Goal: Task Accomplishment & Management: Manage account settings

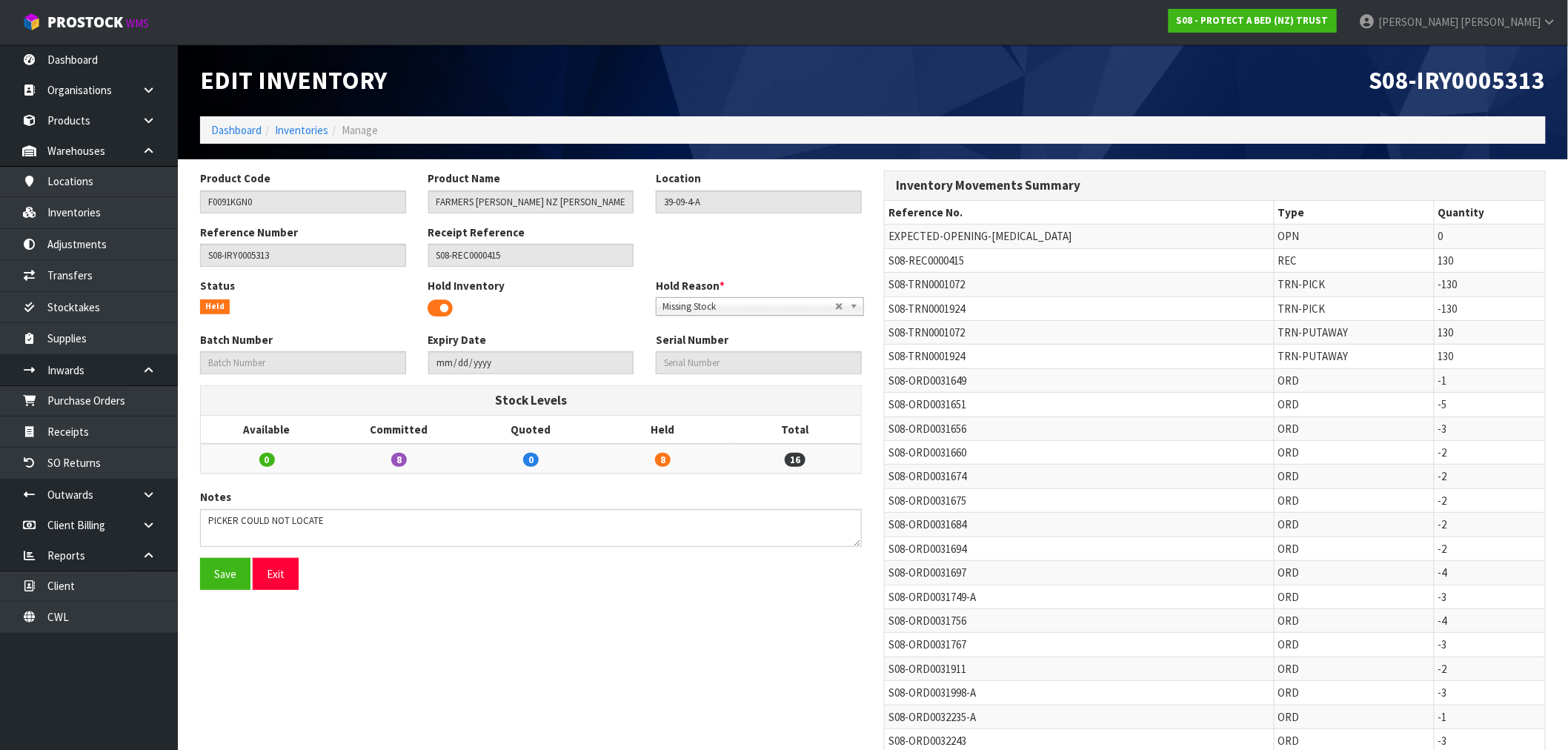
click at [208, 137] on ol "Dashboard Inventories Manage" at bounding box center [873, 130] width 1346 height 27
click at [228, 126] on link "Dashboard" at bounding box center [236, 130] width 50 height 14
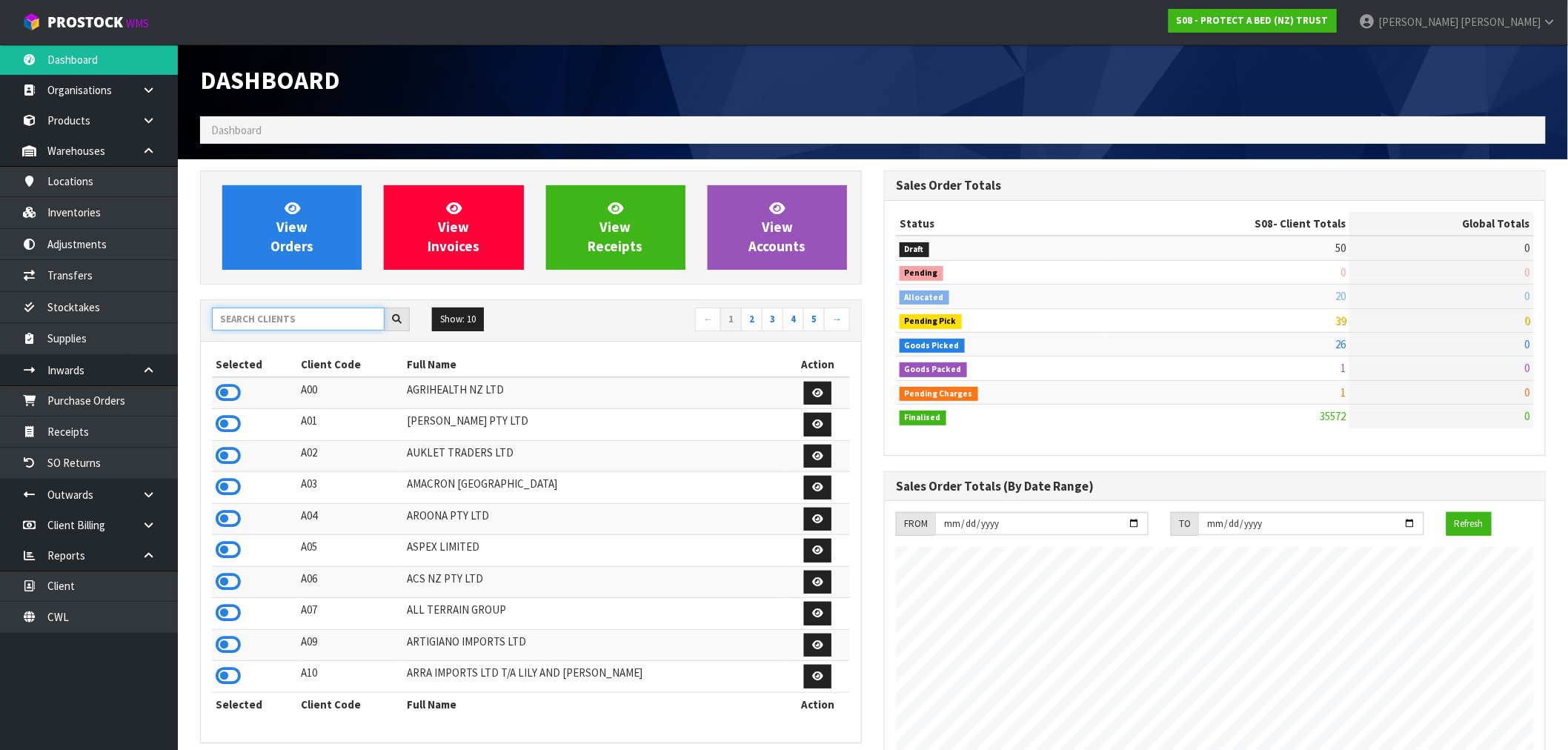
click at [266, 319] on input "text" at bounding box center [299, 318] width 173 height 23
type input "F01"
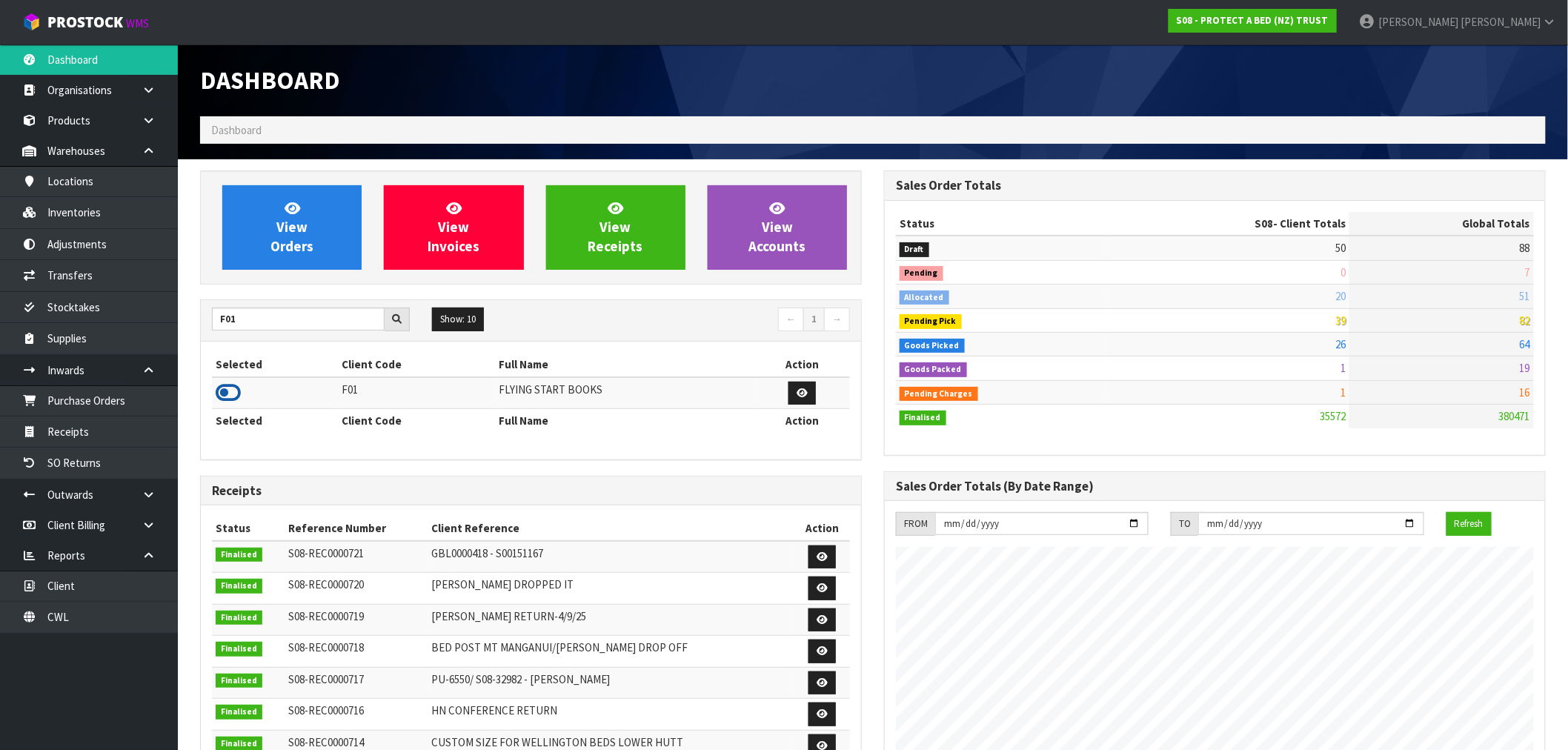
click at [228, 391] on icon at bounding box center [228, 393] width 25 height 22
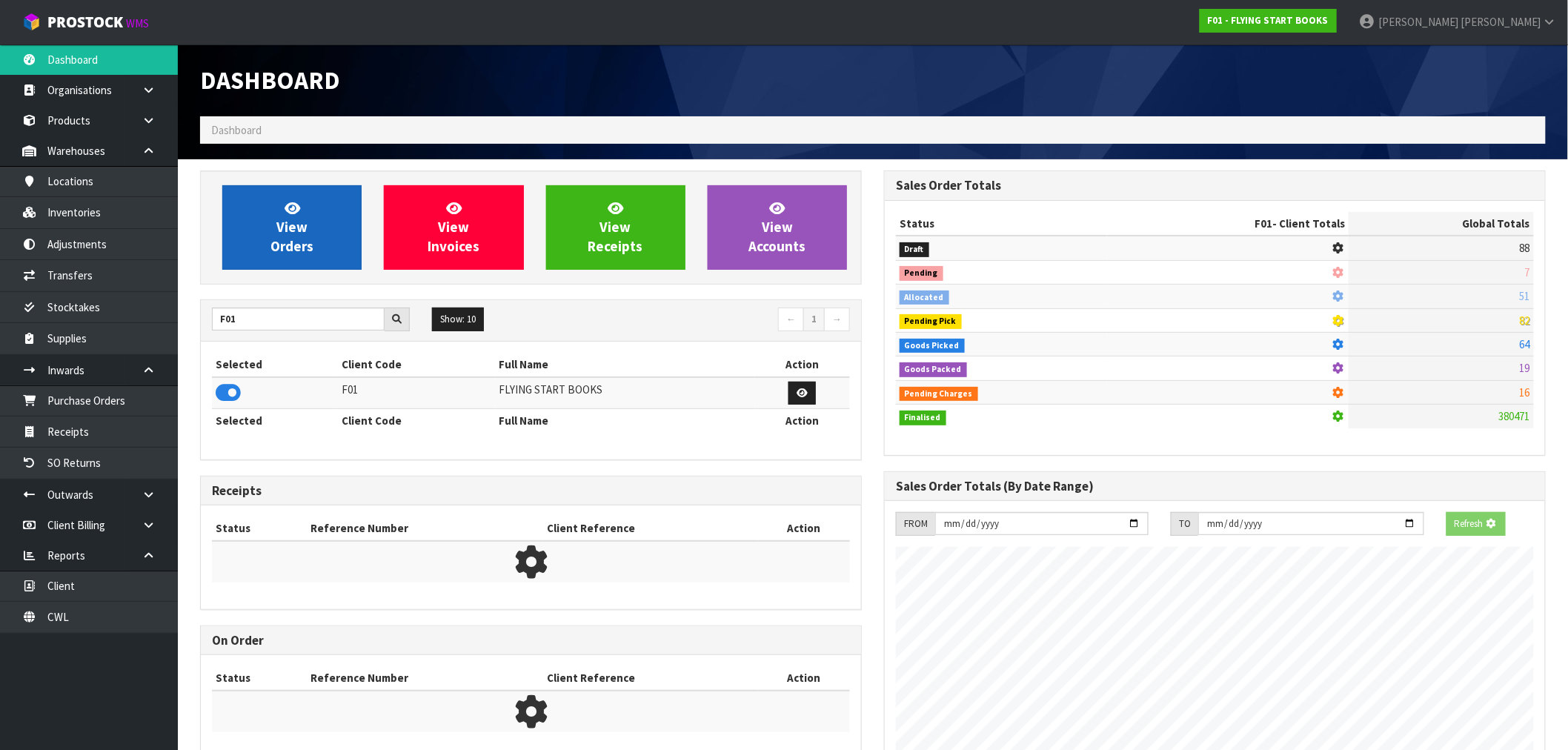
scroll to position [740137, 740436]
click at [339, 261] on link "View Orders" at bounding box center [292, 227] width 139 height 85
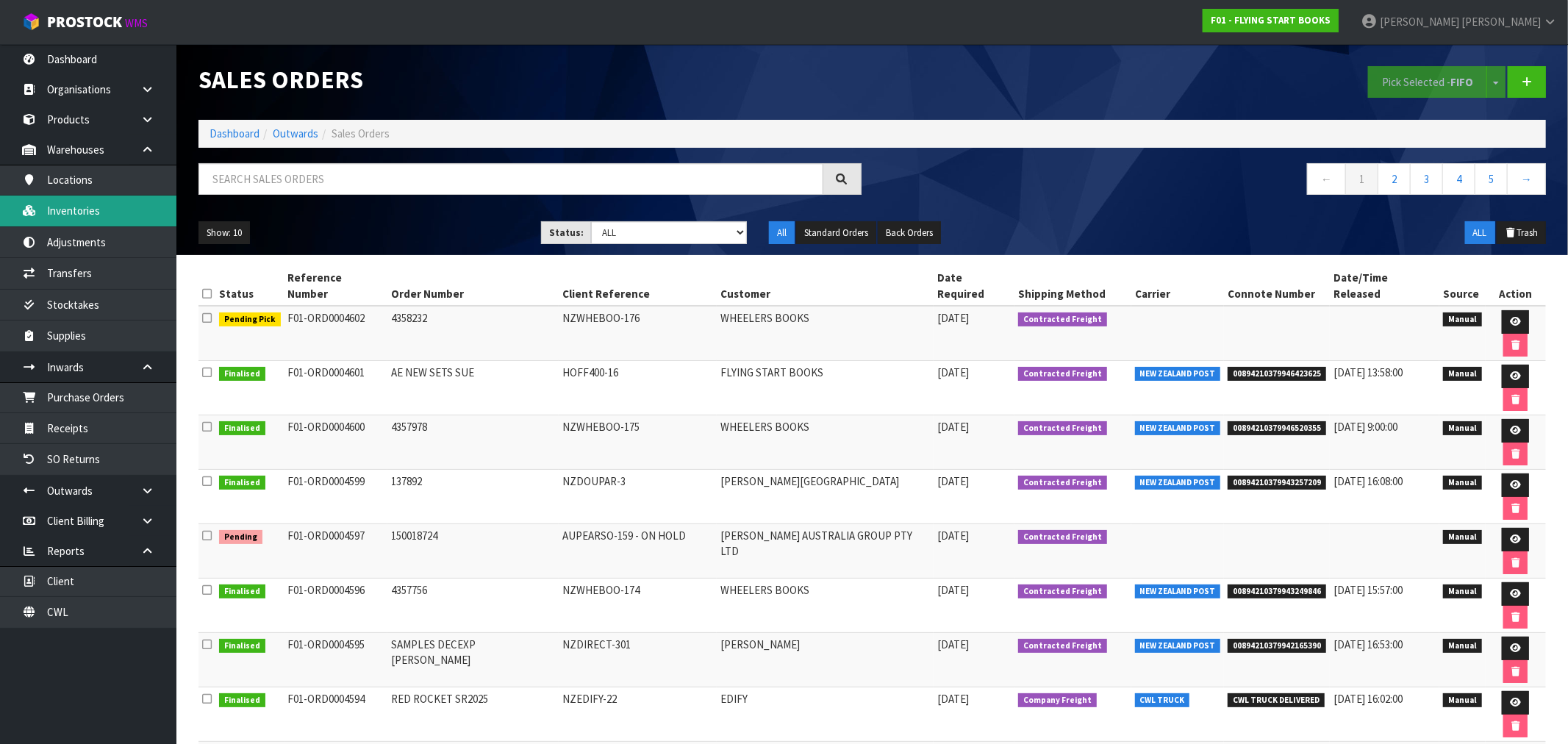
click at [105, 216] on link "Inventories" at bounding box center [88, 210] width 177 height 30
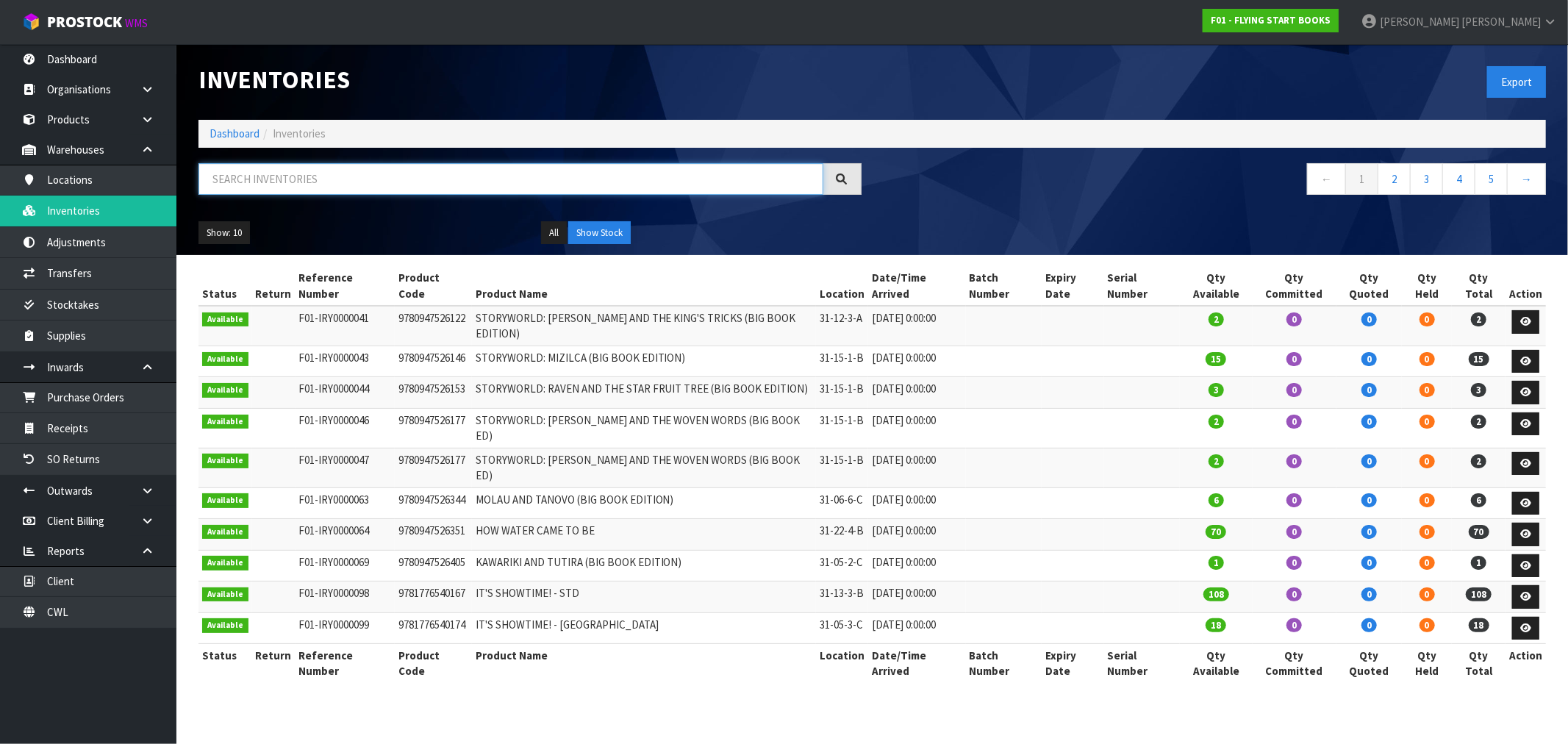
click at [276, 182] on input "text" at bounding box center [511, 179] width 625 height 32
paste input "Kinsingle BUGLOCK 18x25"
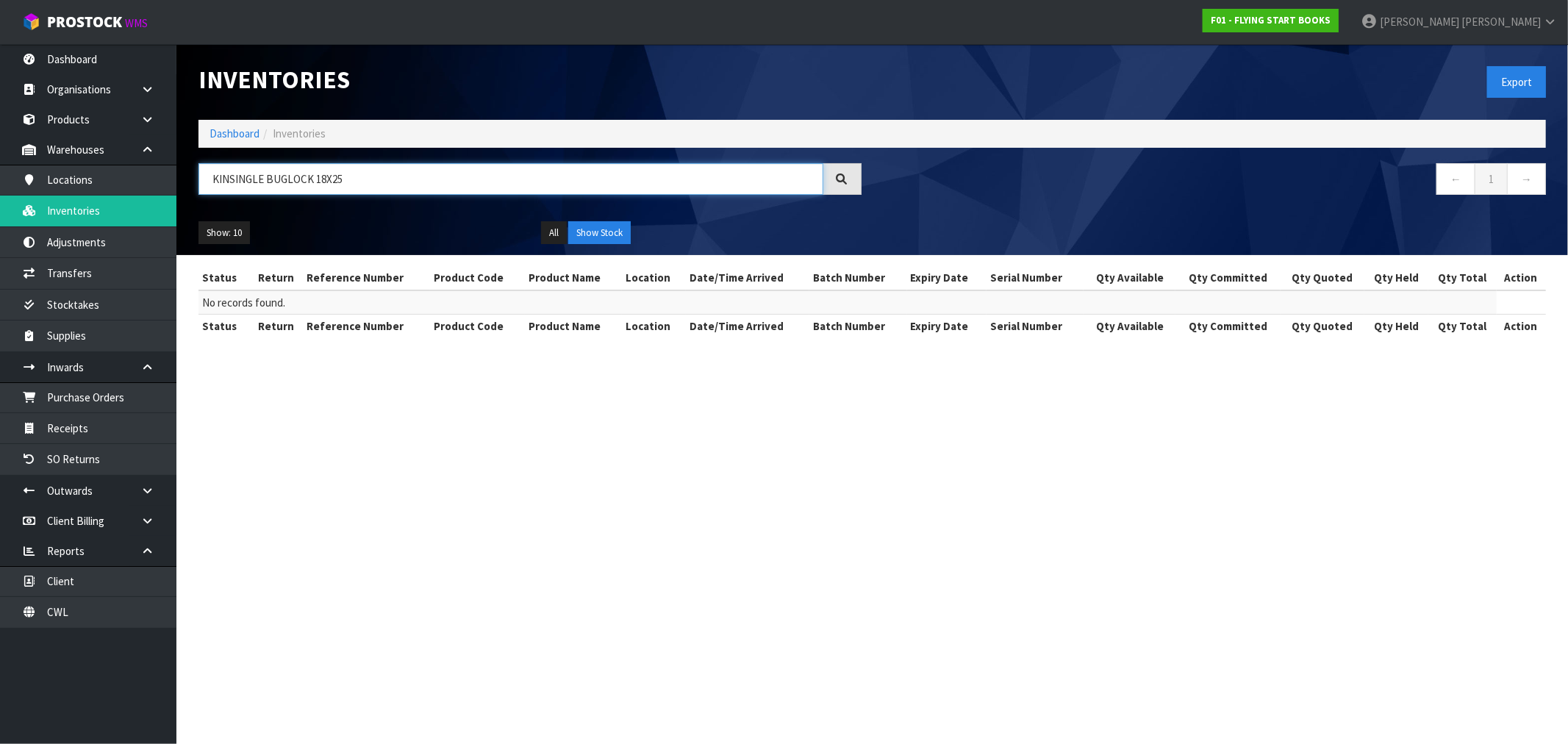
type input "KINSINGLE BUGLOCK 18X25"
click at [226, 115] on div "Inventories Export" at bounding box center [872, 82] width 1369 height 76
click at [232, 130] on link "Dashboard" at bounding box center [234, 133] width 50 height 14
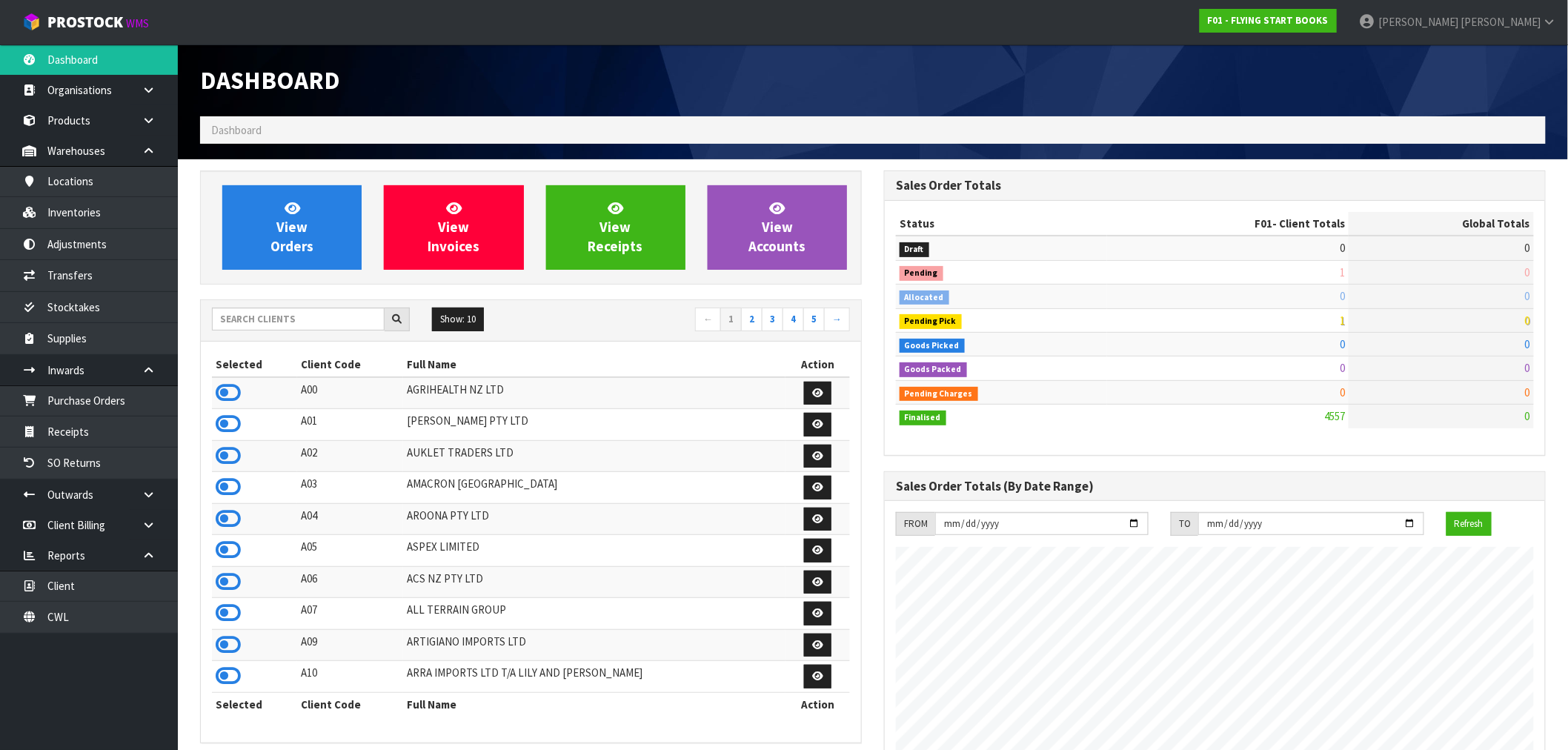
click at [290, 306] on div "Show: 10 5 10 25 50 ← 1 2 3 4 5 →" at bounding box center [531, 321] width 660 height 42
click at [296, 315] on input "text" at bounding box center [299, 318] width 173 height 23
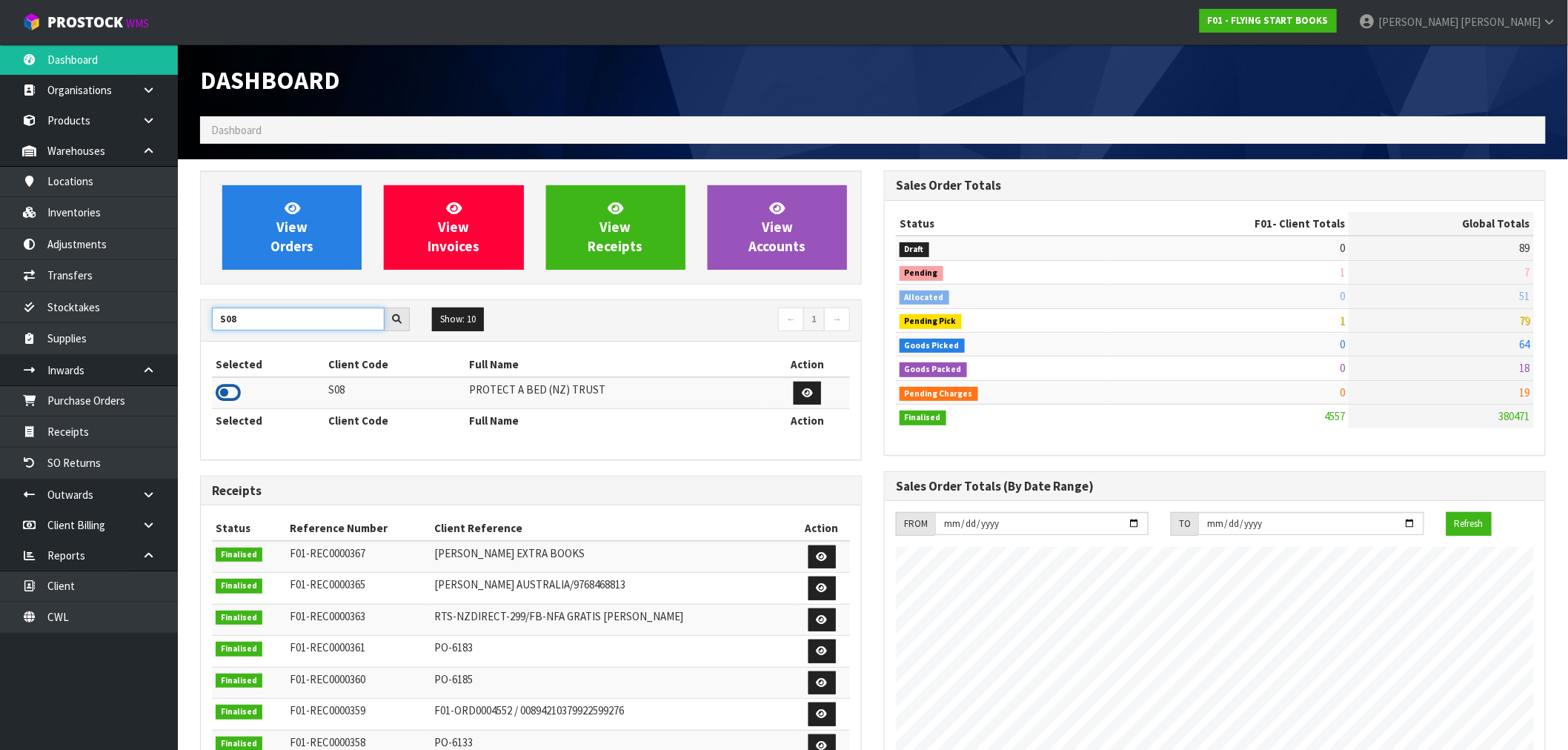
type input "S08"
click at [233, 387] on icon at bounding box center [228, 393] width 25 height 22
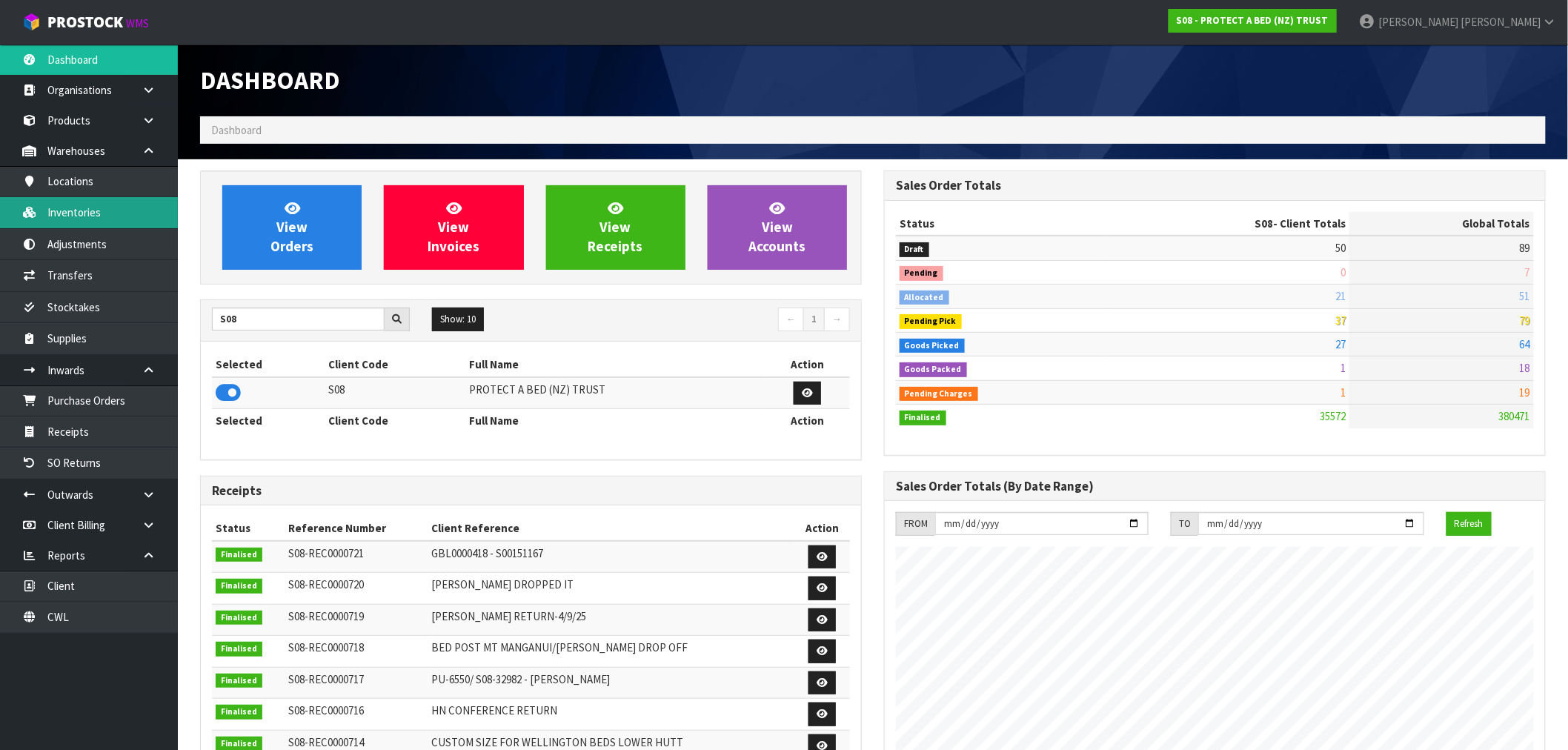
click at [114, 205] on link "Inventories" at bounding box center [89, 212] width 178 height 31
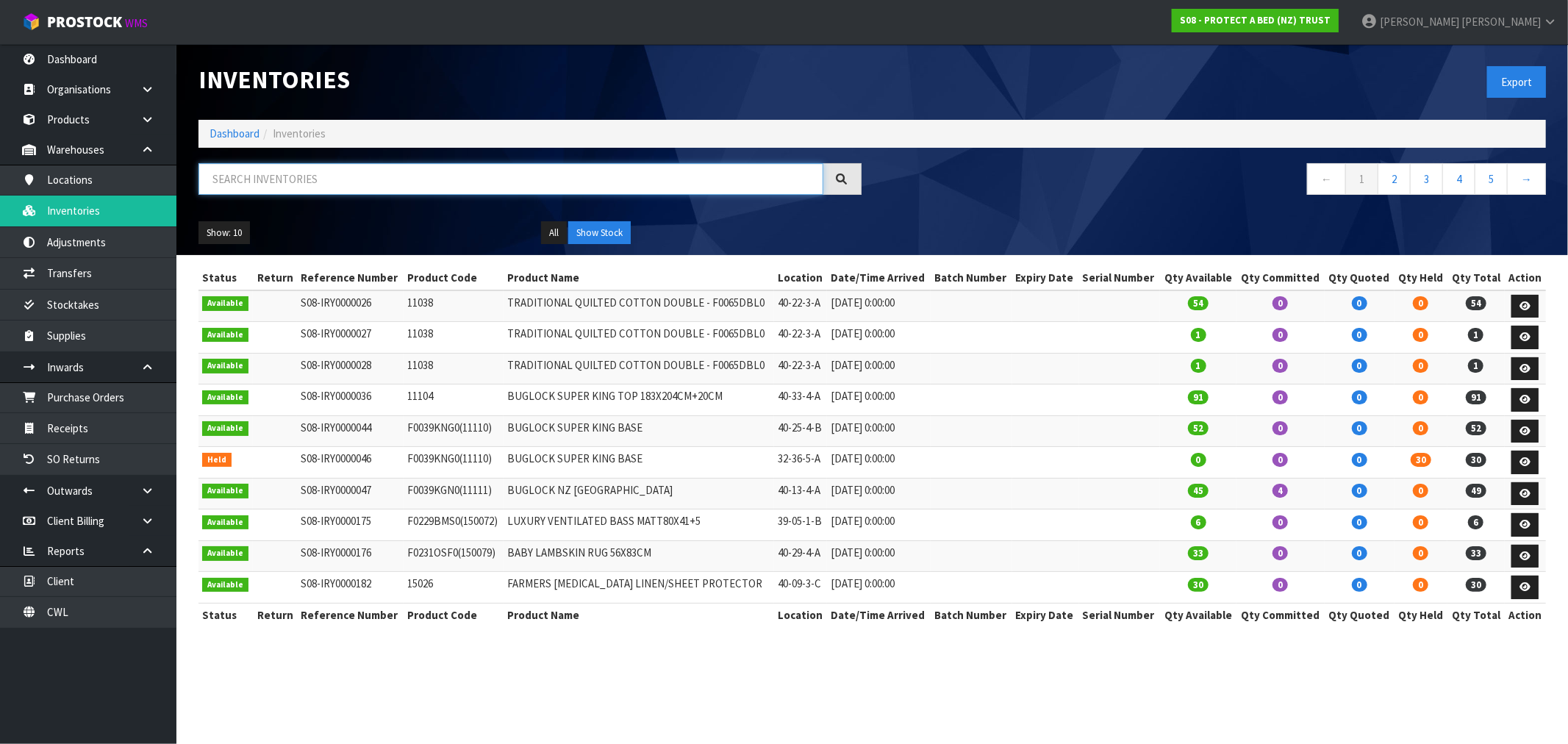
click at [288, 181] on input "text" at bounding box center [511, 179] width 625 height 32
paste input "Kinsingle BUGLOCK 18x25"
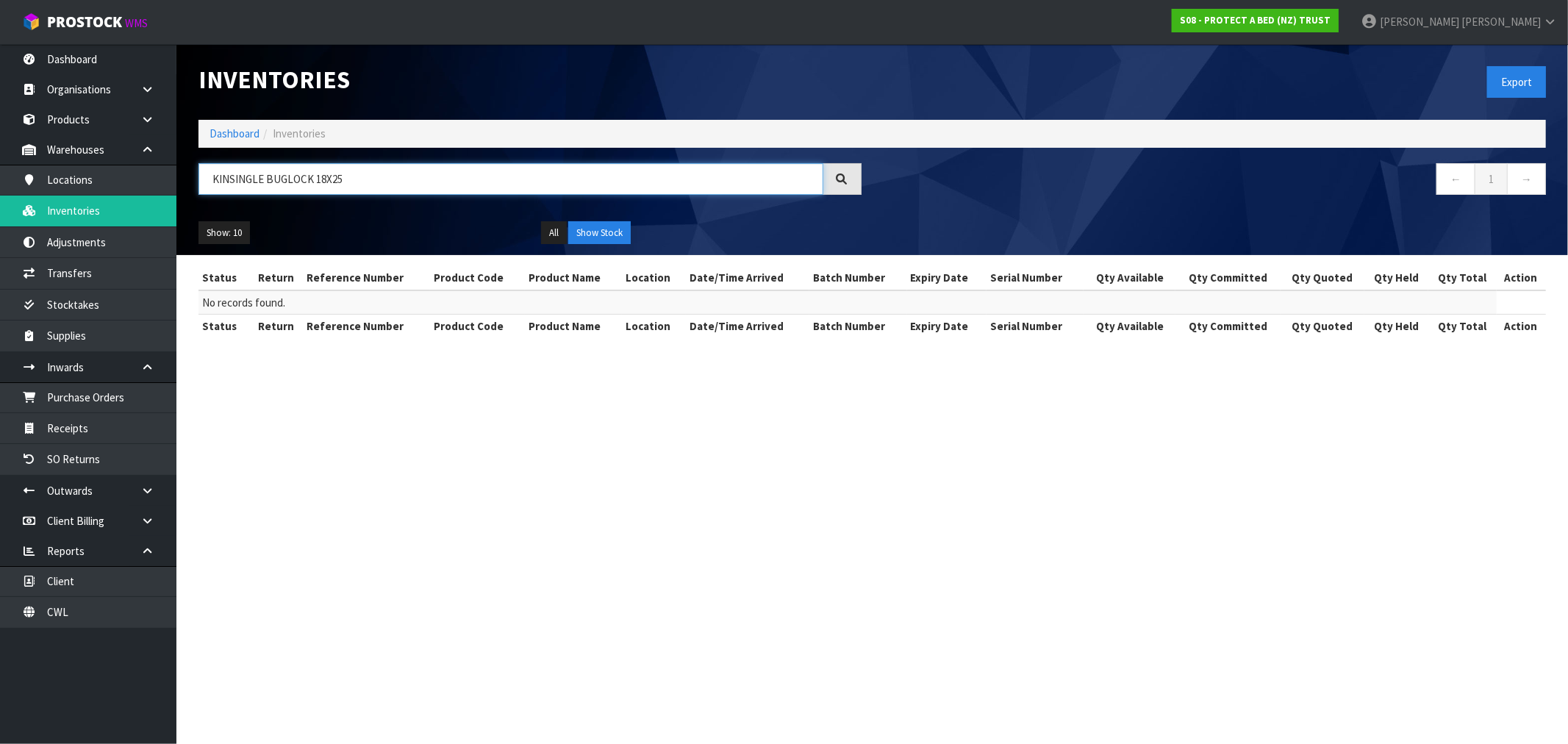
click at [311, 180] on input "KINSINGLE BUGLOCK 18X25" at bounding box center [511, 179] width 625 height 32
drag, startPoint x: 348, startPoint y: 178, endPoint x: 316, endPoint y: 175, distance: 32.1
click at [316, 175] on input "KINSINGLE BUGLOCK 18X25" at bounding box center [511, 179] width 625 height 32
click at [239, 183] on input "KINSINGLE BUGLOCK" at bounding box center [511, 179] width 625 height 32
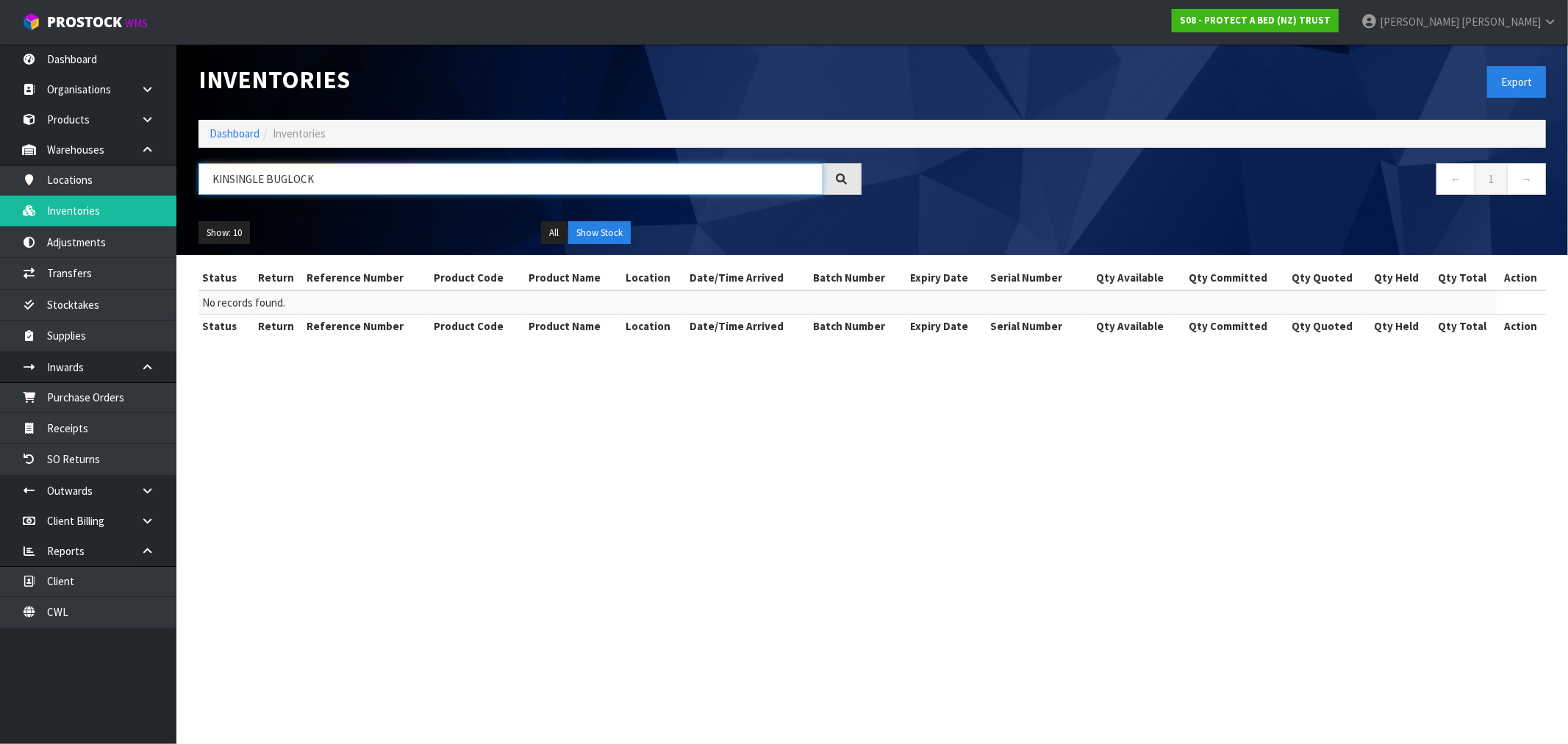
click at [238, 183] on input "KINSINGLE BUGLOCK" at bounding box center [511, 179] width 625 height 32
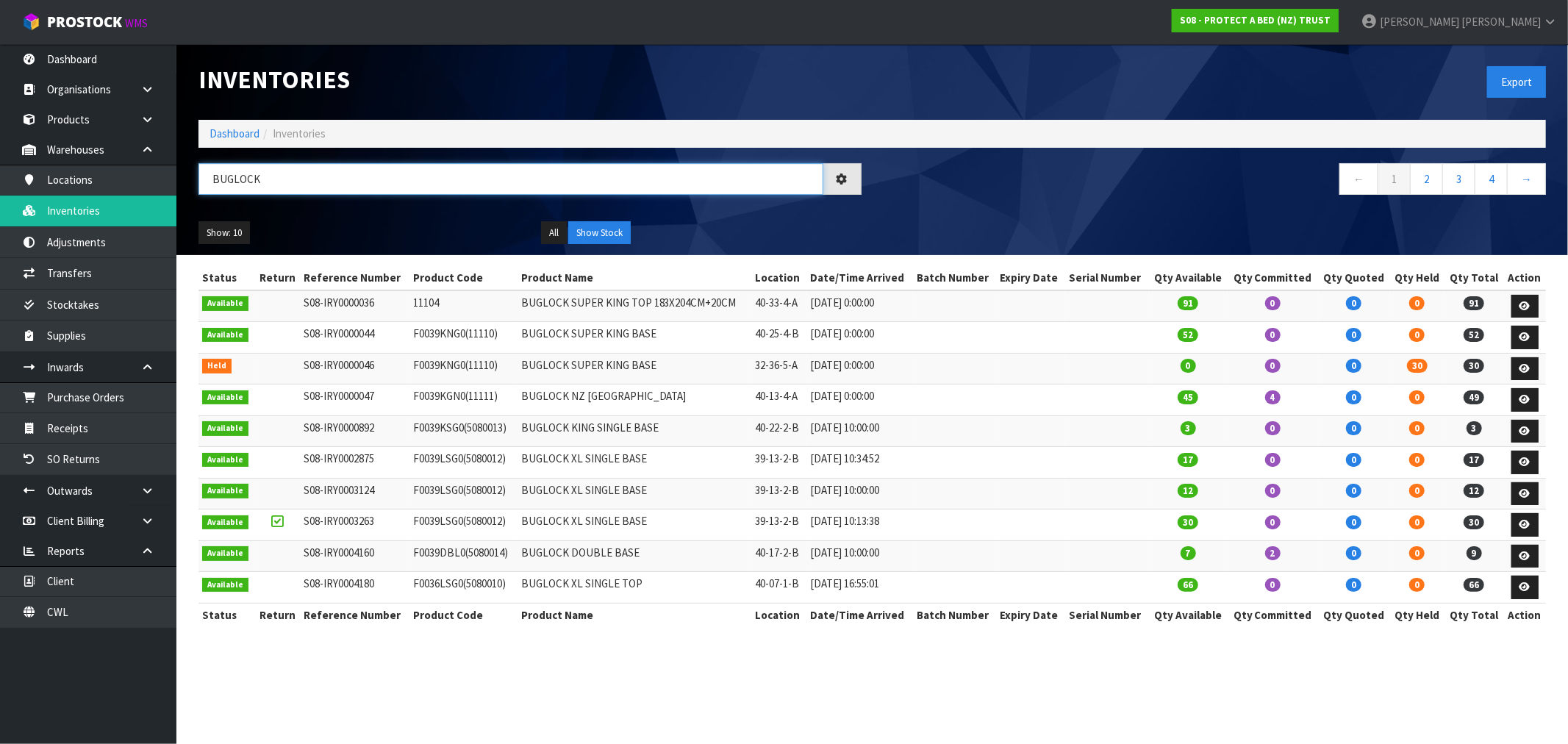
click at [351, 191] on input "BUGLOCK" at bounding box center [511, 179] width 625 height 32
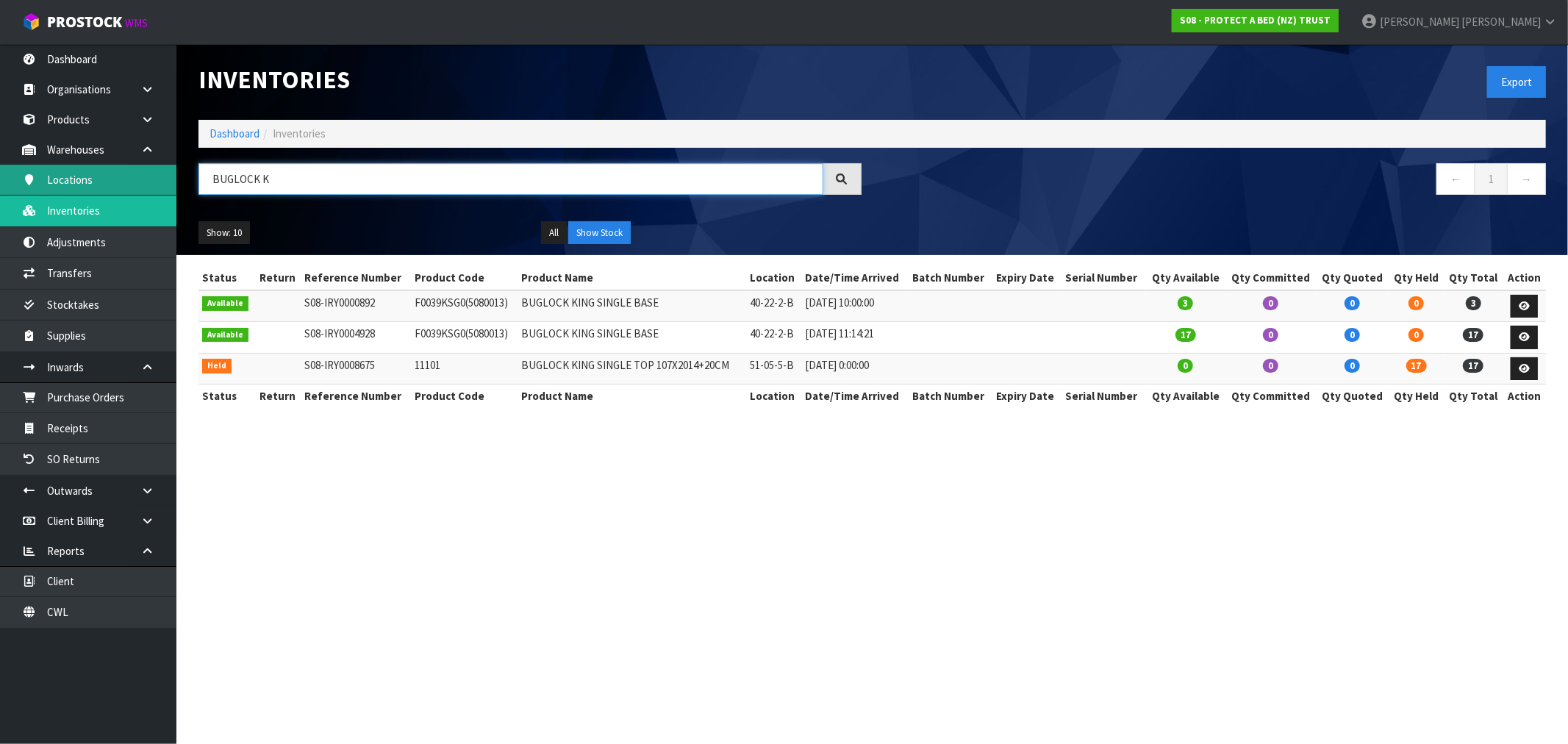
type input "BUGLOCK K"
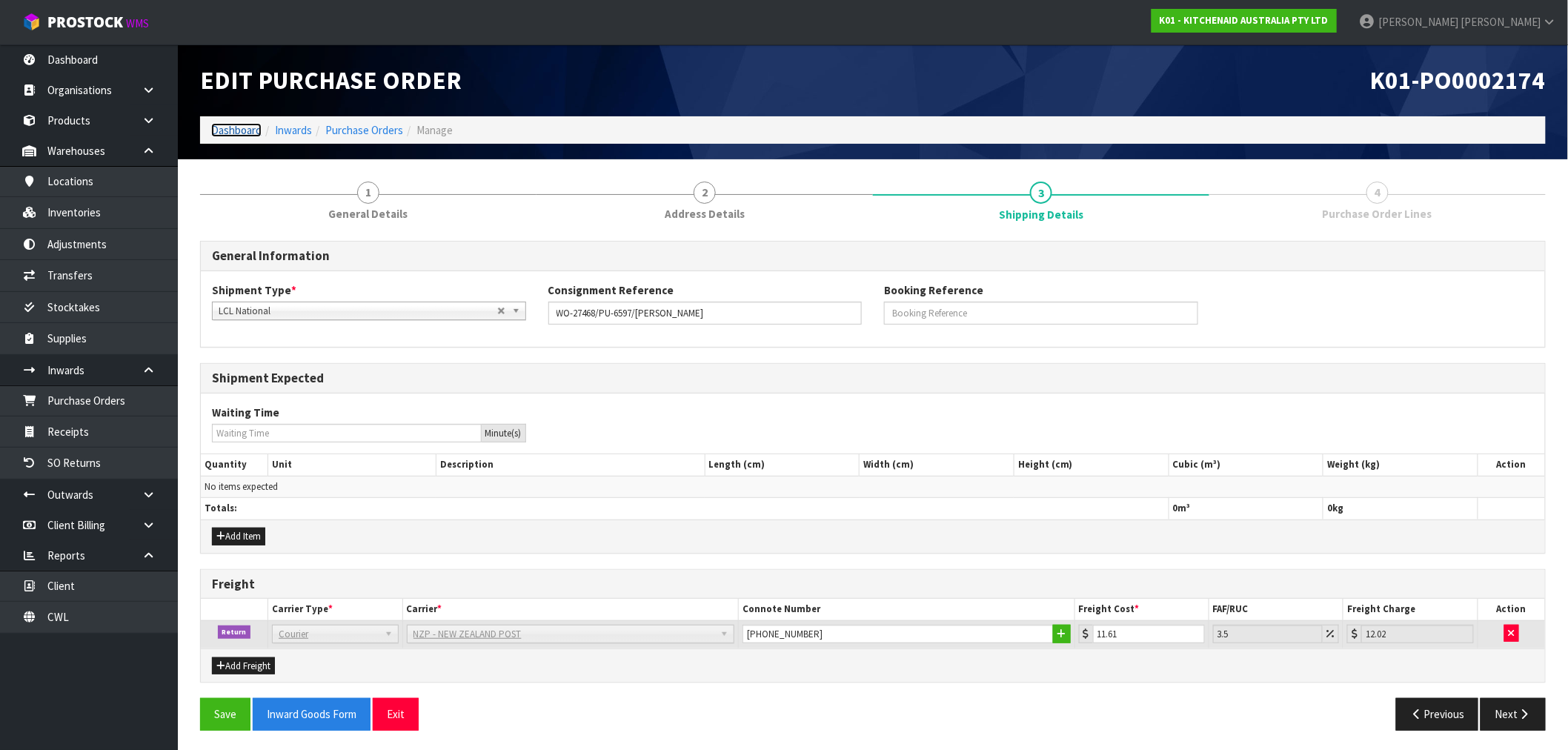
click at [252, 134] on link "Dashboard" at bounding box center [236, 130] width 50 height 14
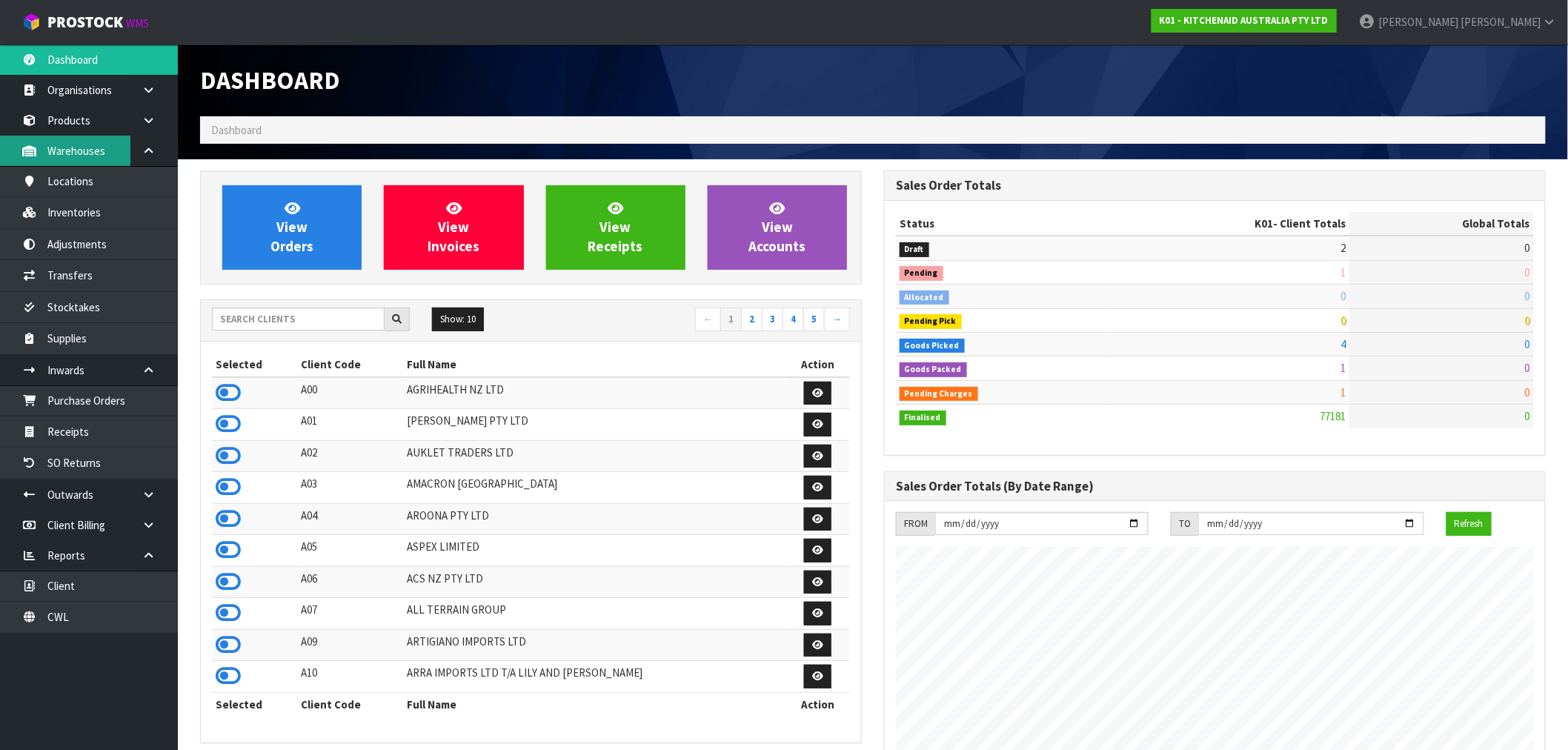
scroll to position [1122, 684]
click at [290, 319] on input "text" at bounding box center [299, 318] width 173 height 23
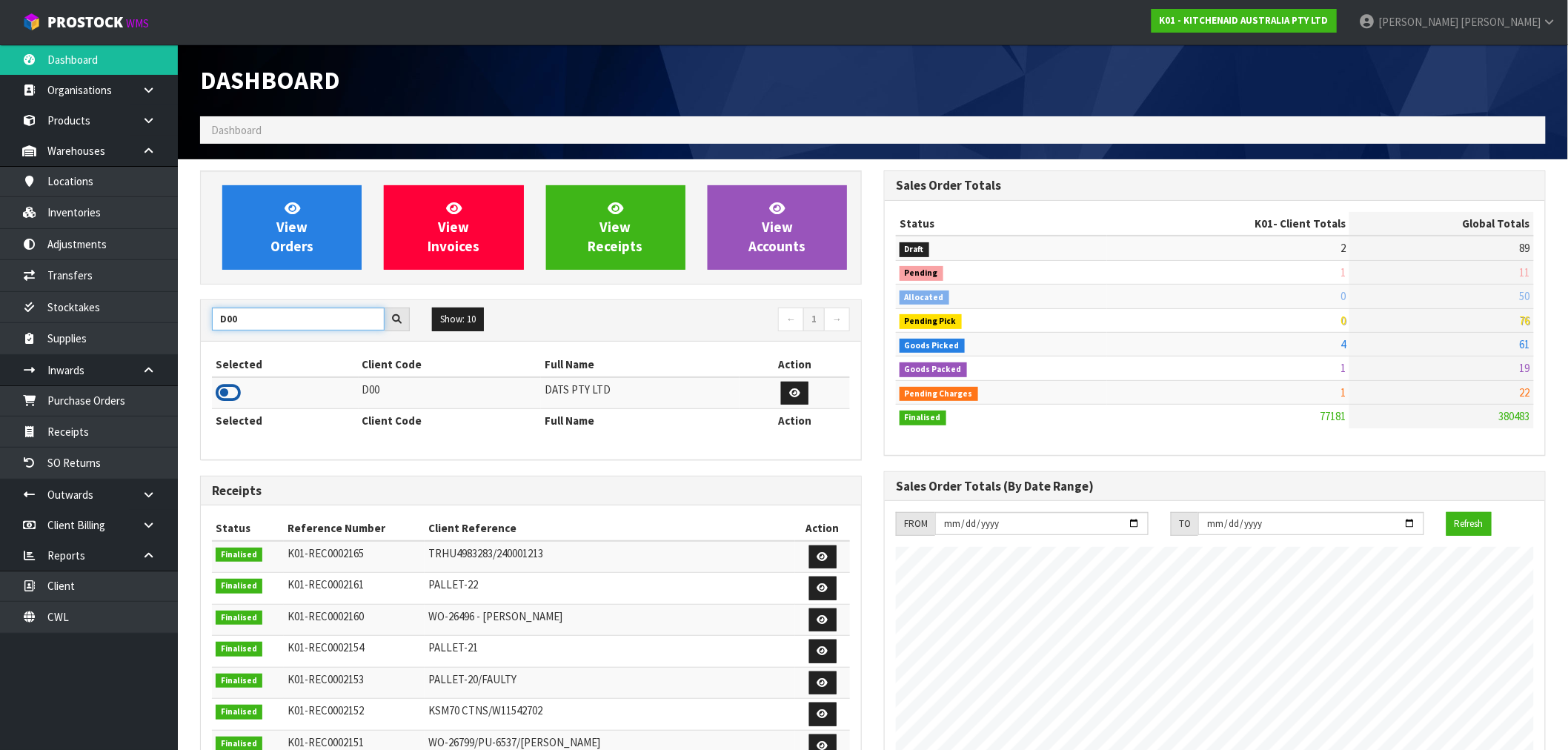
type input "D00"
click at [238, 396] on icon at bounding box center [228, 393] width 25 height 22
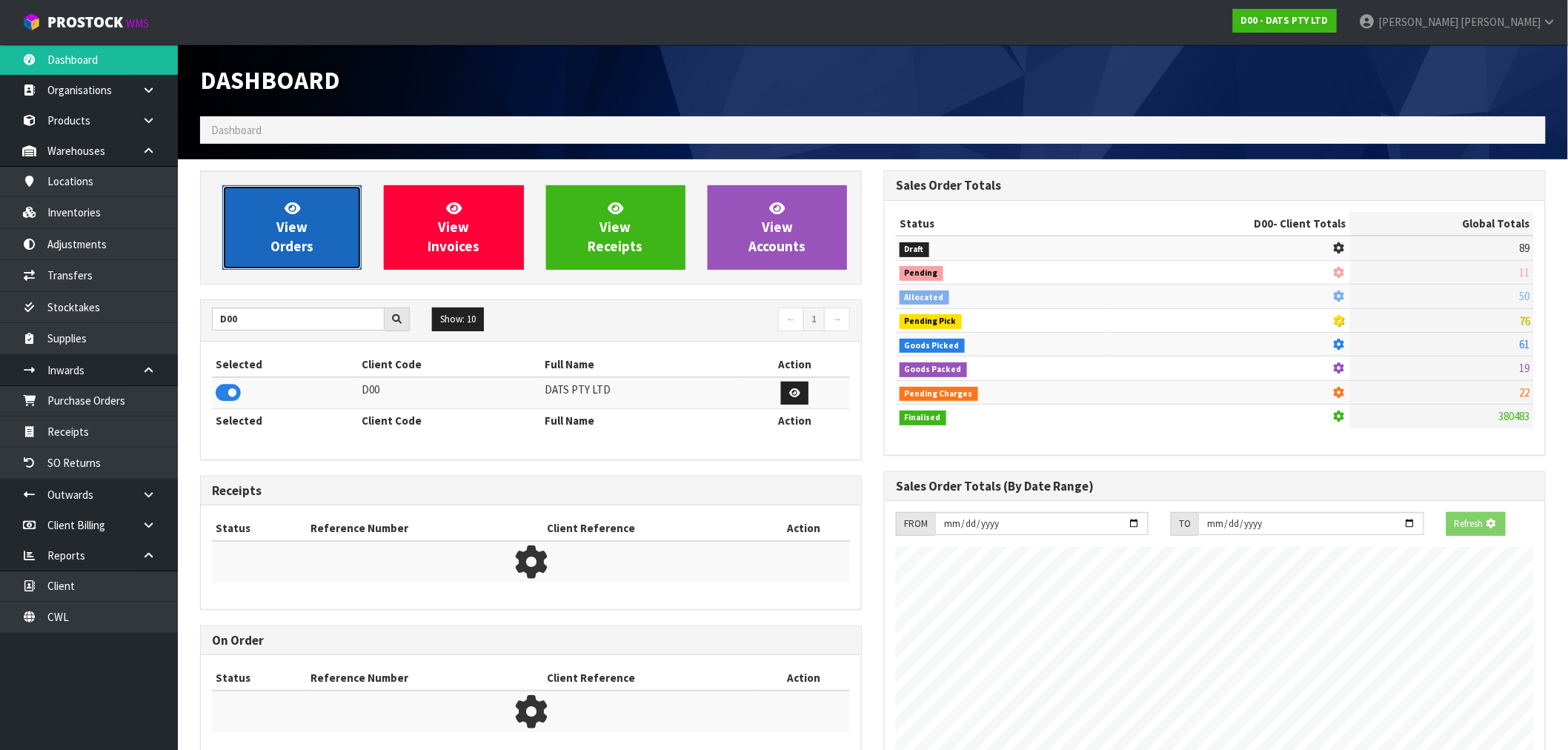
click at [344, 260] on link "View Orders" at bounding box center [292, 227] width 139 height 85
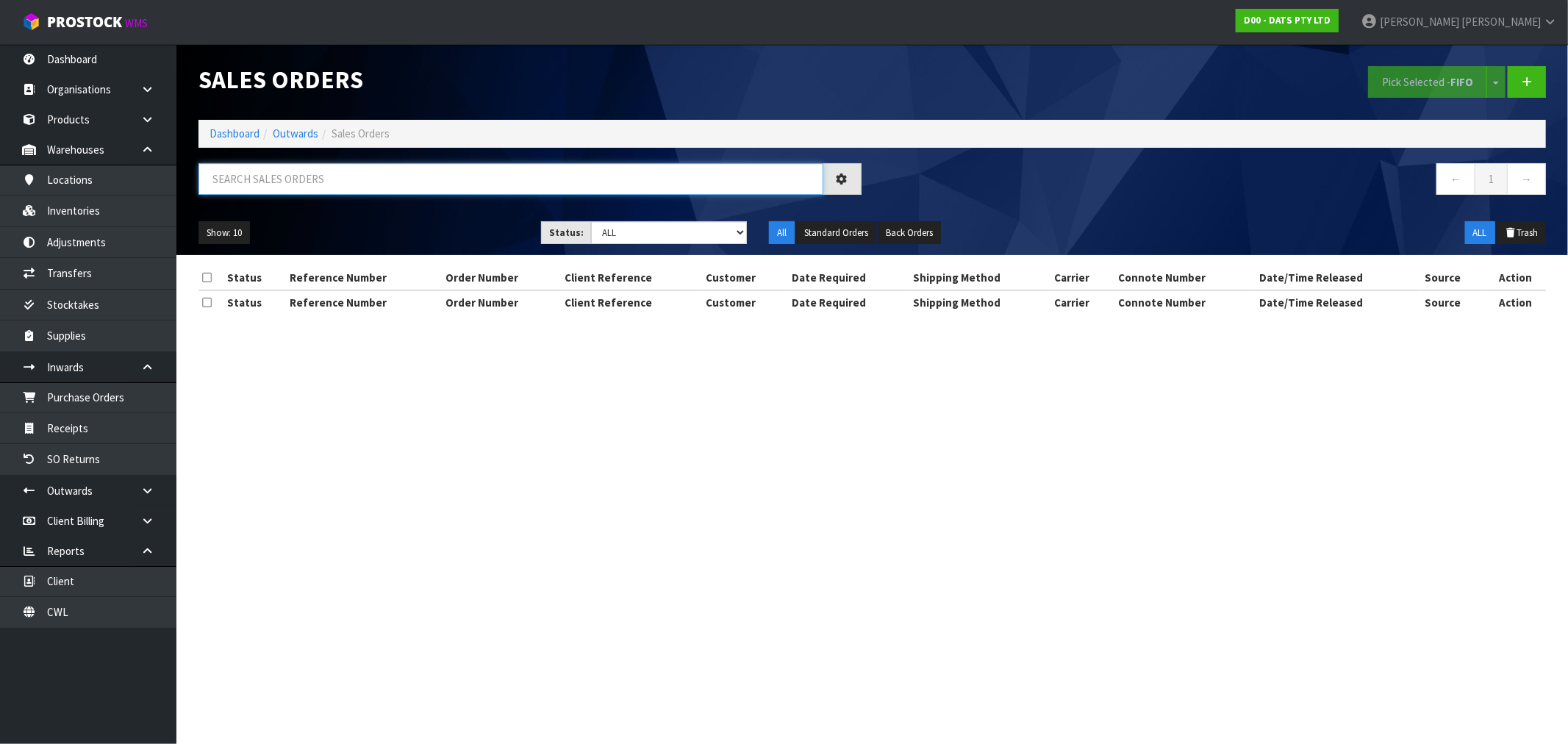
click at [352, 166] on input "text" at bounding box center [511, 179] width 625 height 32
type input "15716"
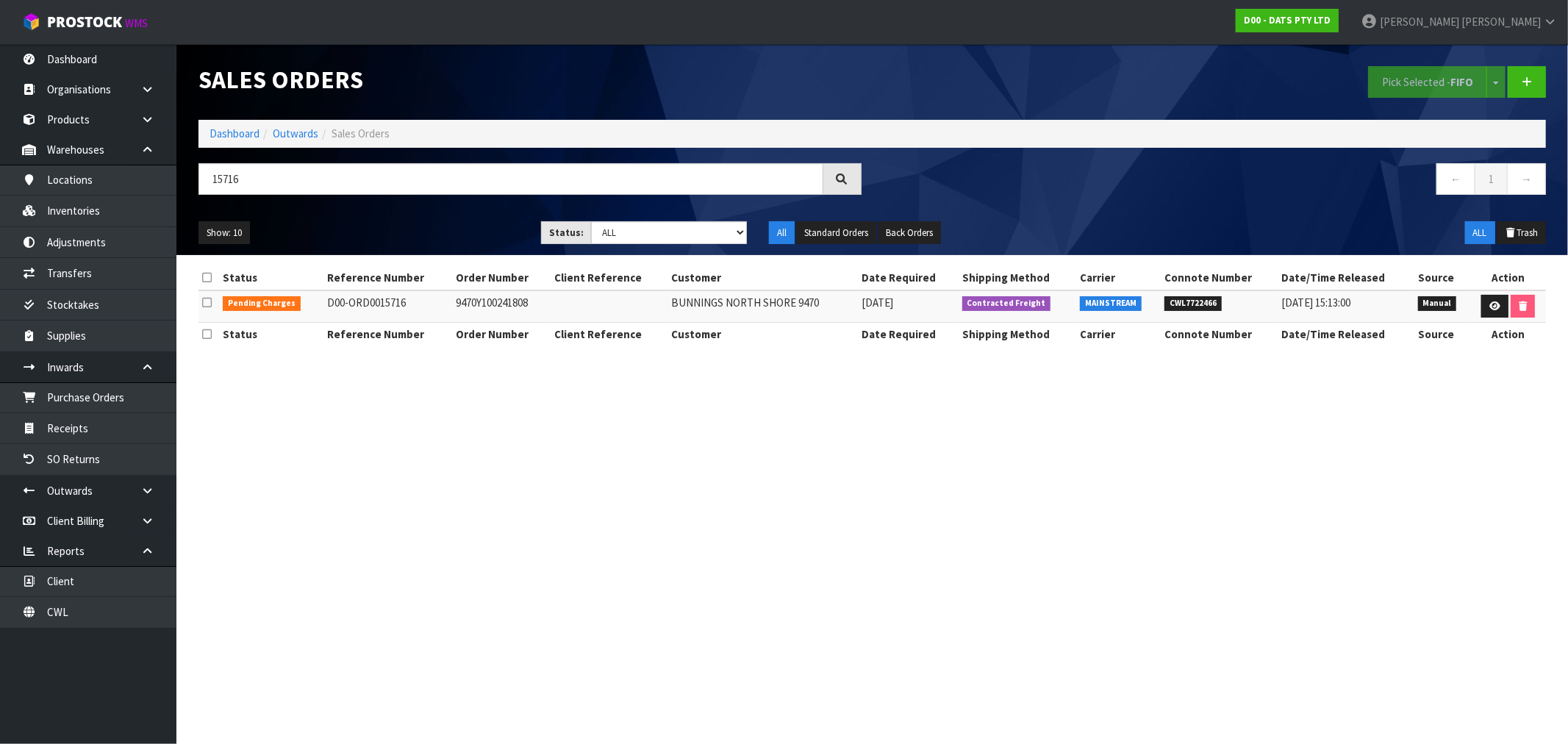
click at [730, 303] on td "BUNNINGS NORTH SHORE 9470" at bounding box center [763, 306] width 191 height 32
click at [486, 304] on td "9470Y100241808" at bounding box center [501, 306] width 98 height 32
copy td "9470Y100241808"
click at [1490, 316] on link at bounding box center [1495, 306] width 27 height 24
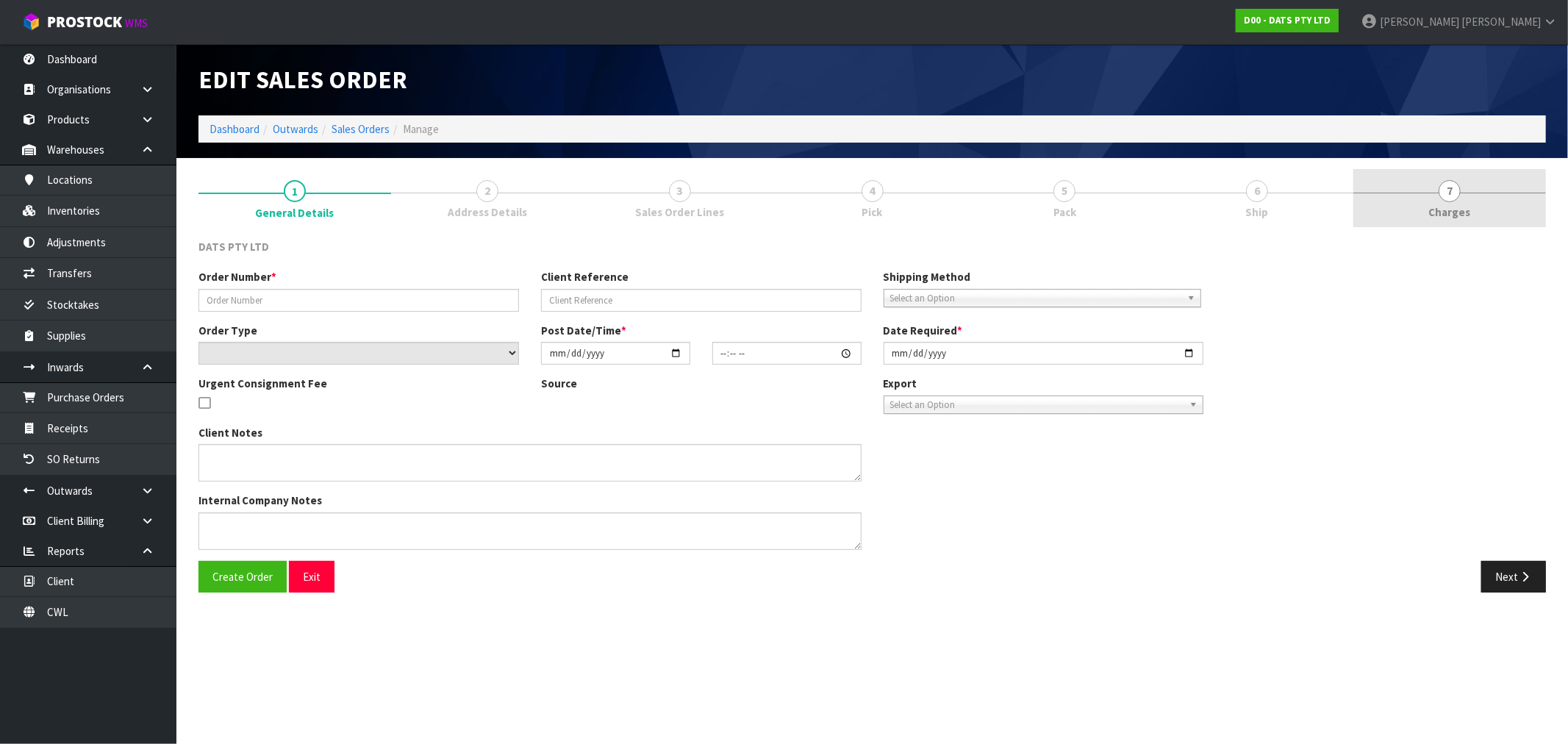
type input "9470Y100241808"
select select "number:0"
type input "2025-09-05"
type input "08:47:00.000"
type input "2025-09-05"
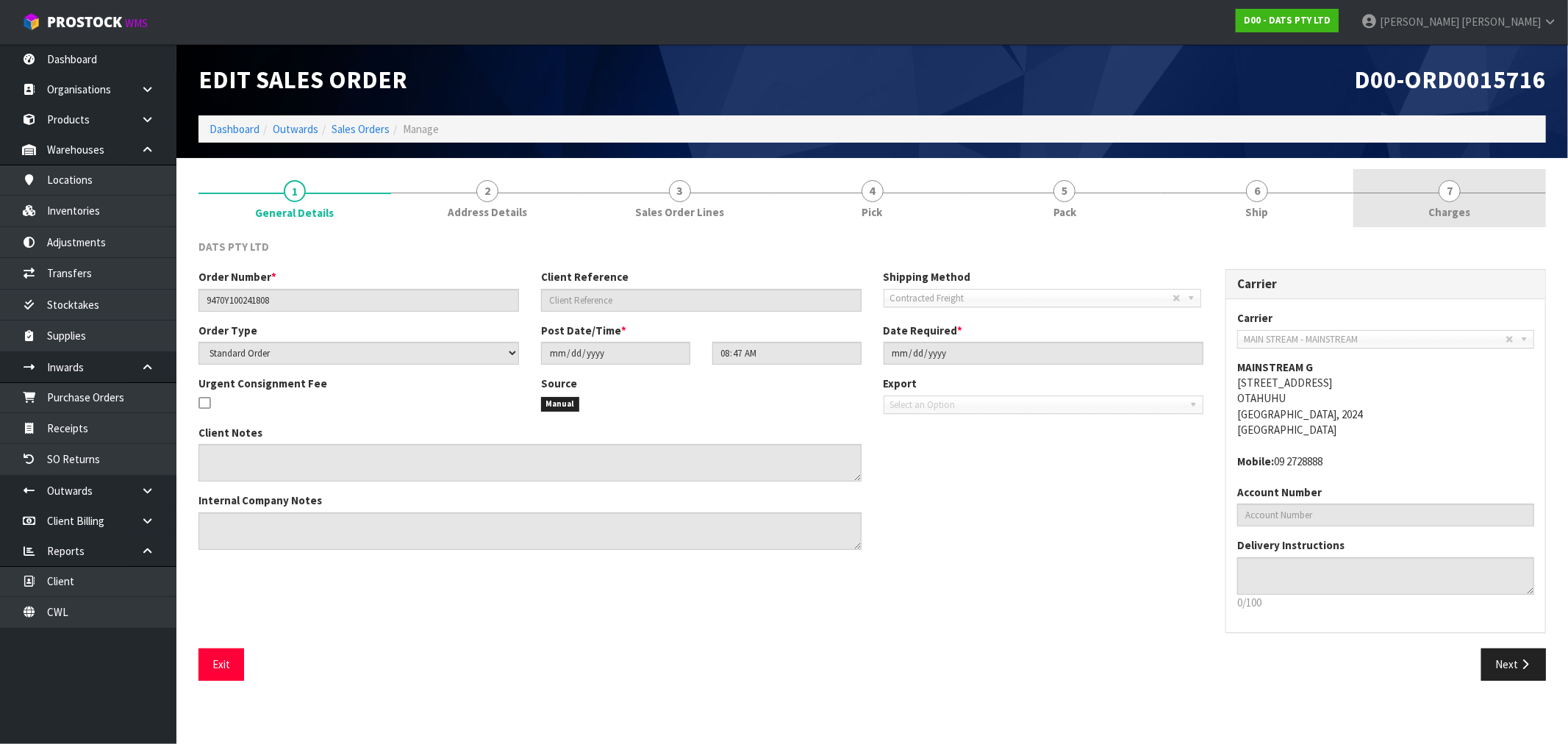
click at [1427, 214] on link "7 Charges" at bounding box center [1449, 198] width 193 height 58
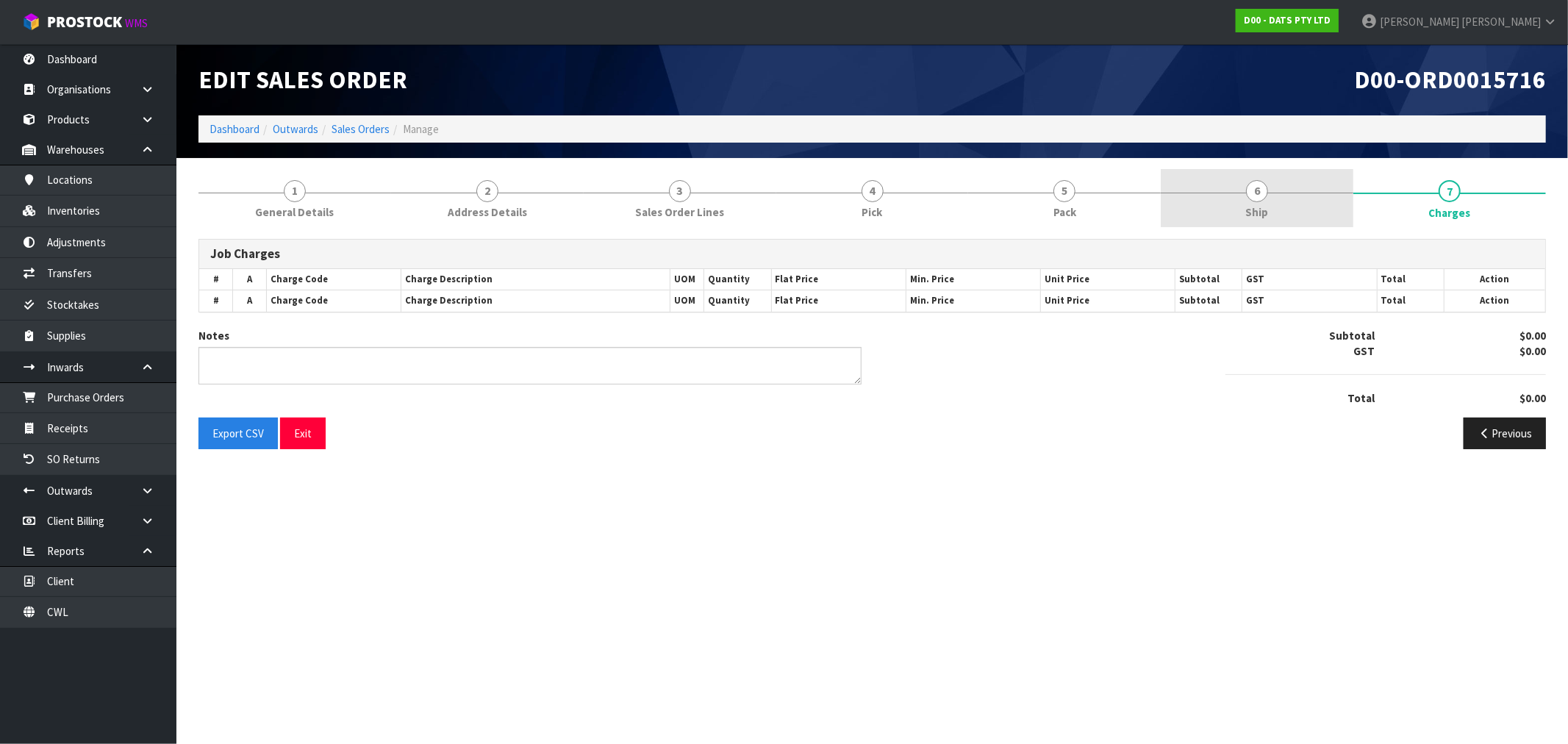
click at [1321, 213] on link "6 Ship" at bounding box center [1257, 198] width 193 height 58
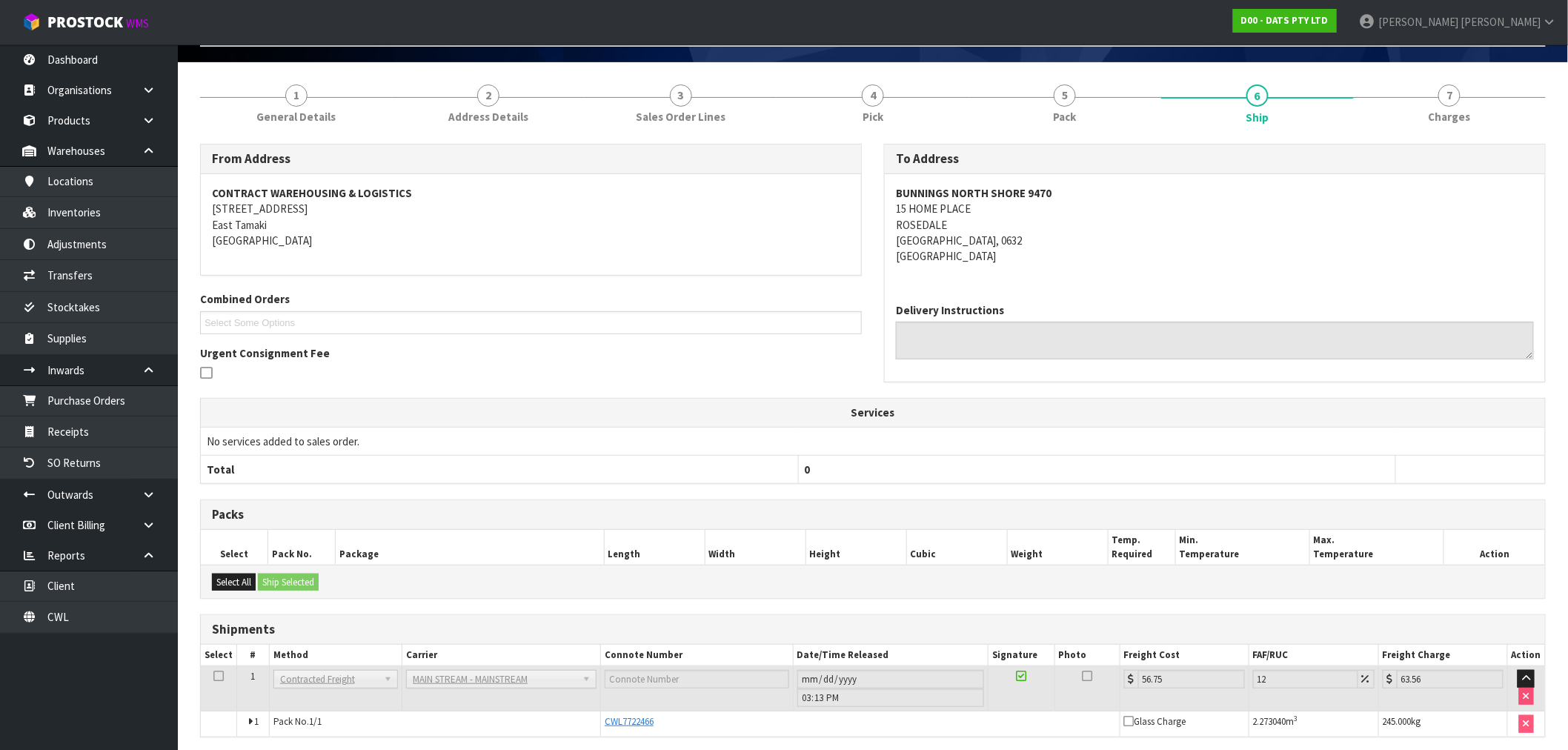
scroll to position [154, 0]
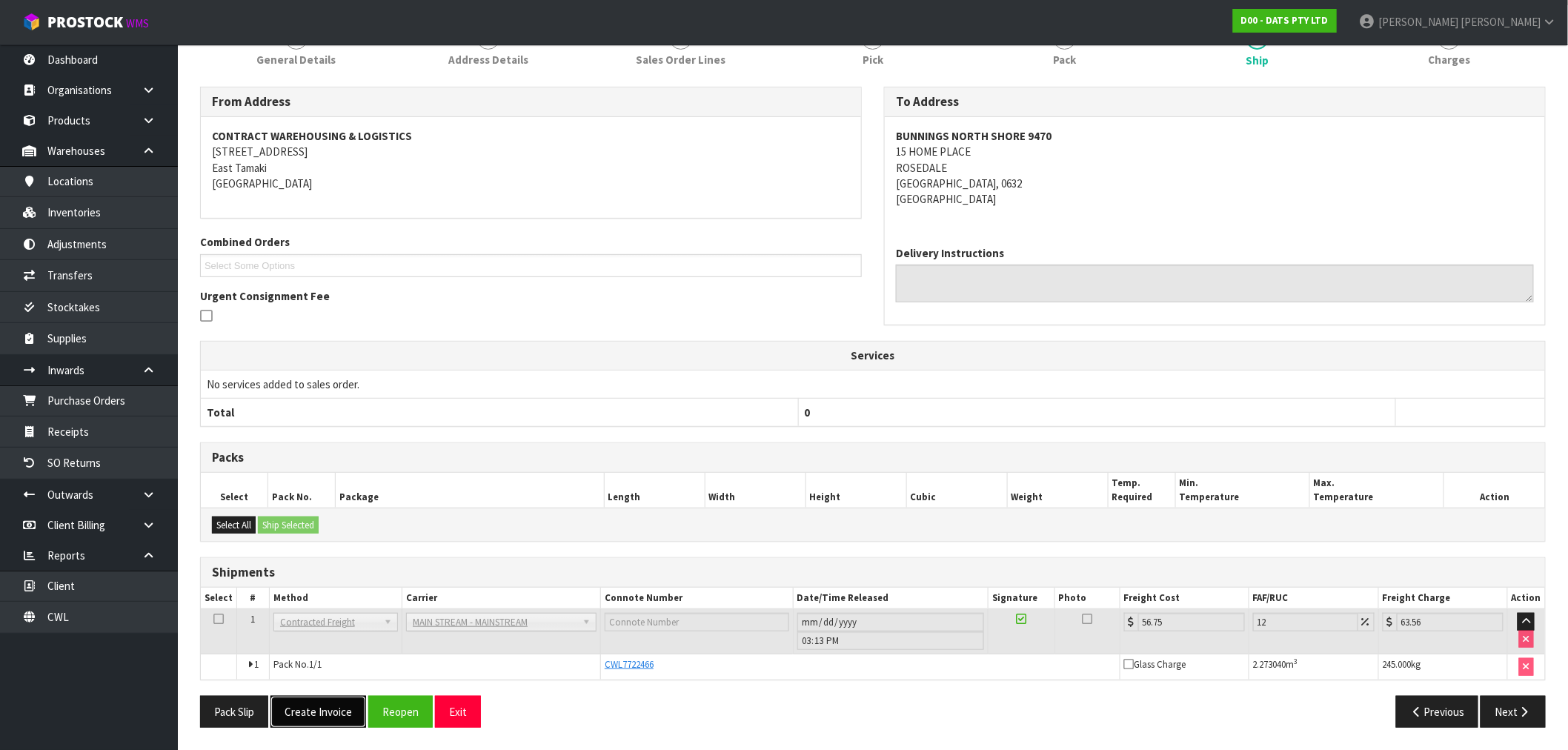
click at [314, 710] on button "Create Invoice" at bounding box center [318, 712] width 96 height 32
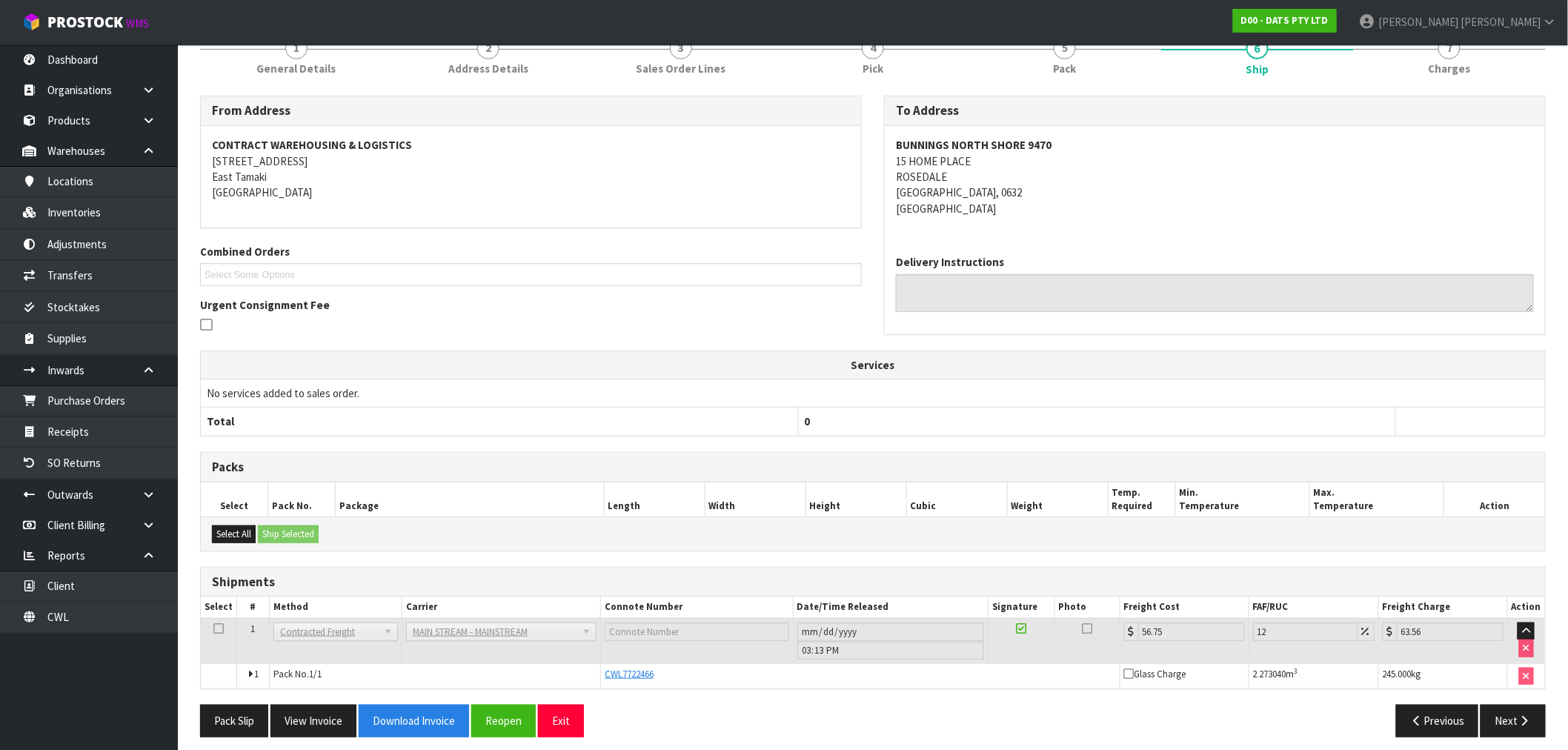
scroll to position [208, 0]
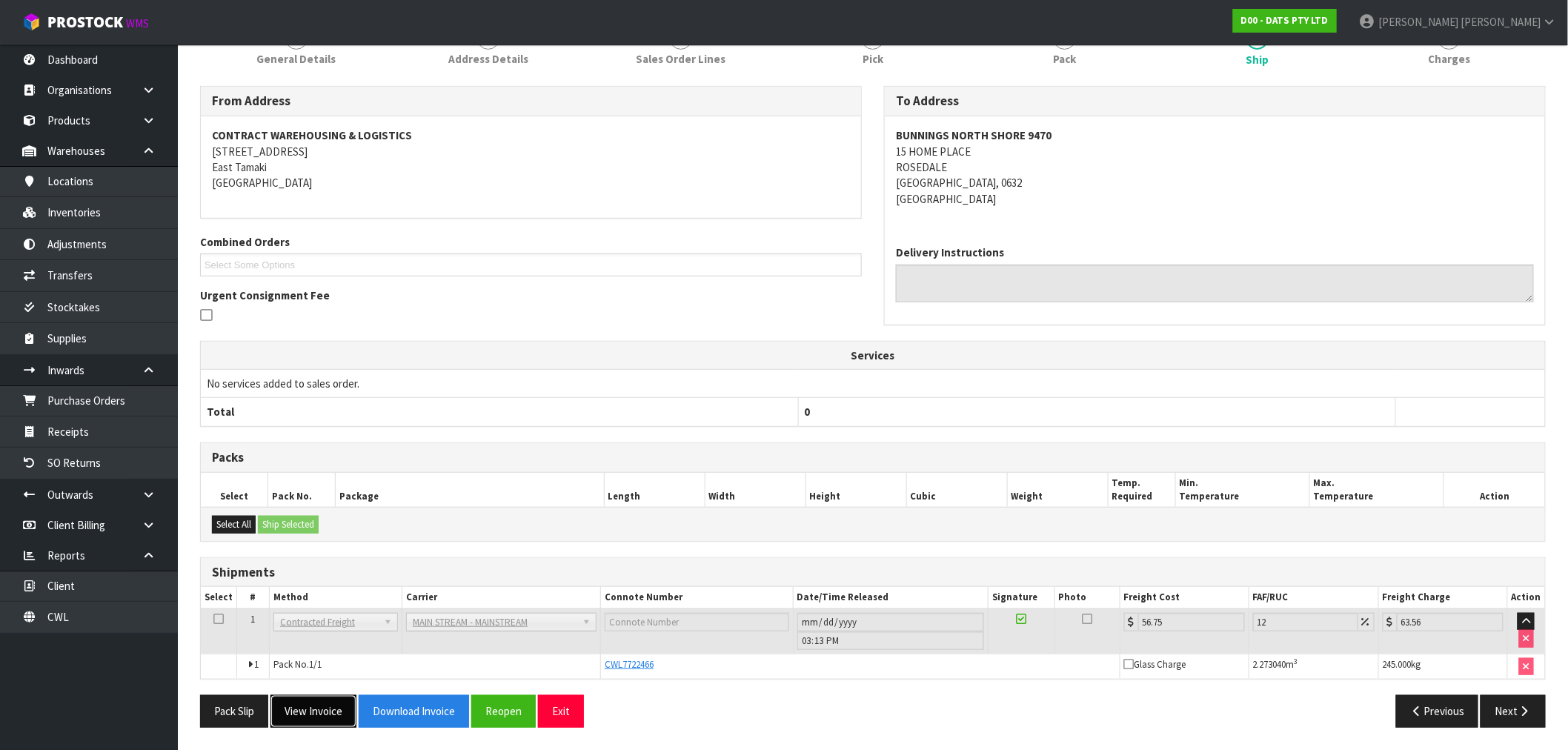
click at [327, 717] on button "View Invoice" at bounding box center [313, 711] width 86 height 32
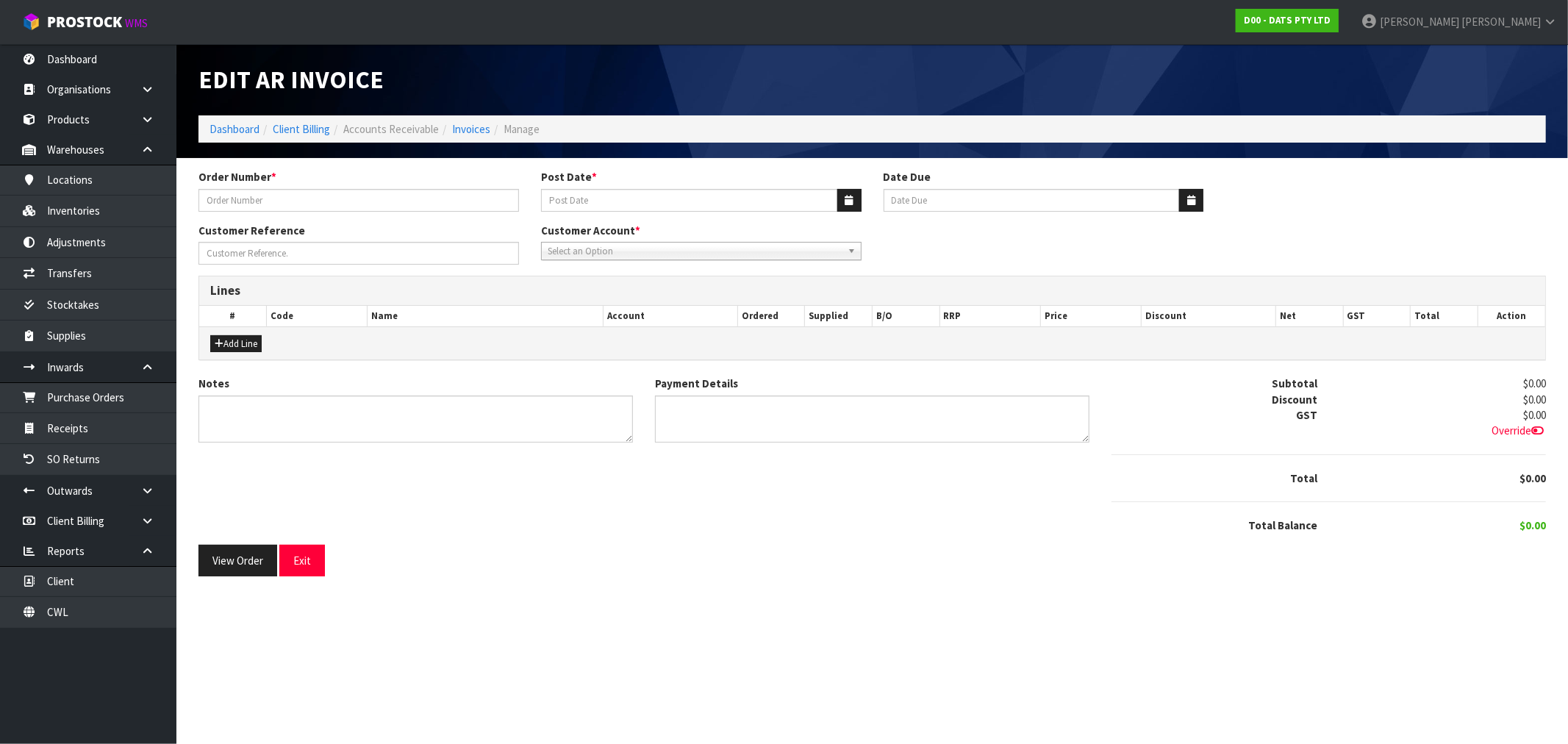
type input "9470Y100241808"
type input "09/09/2025"
type input "20/10/2025"
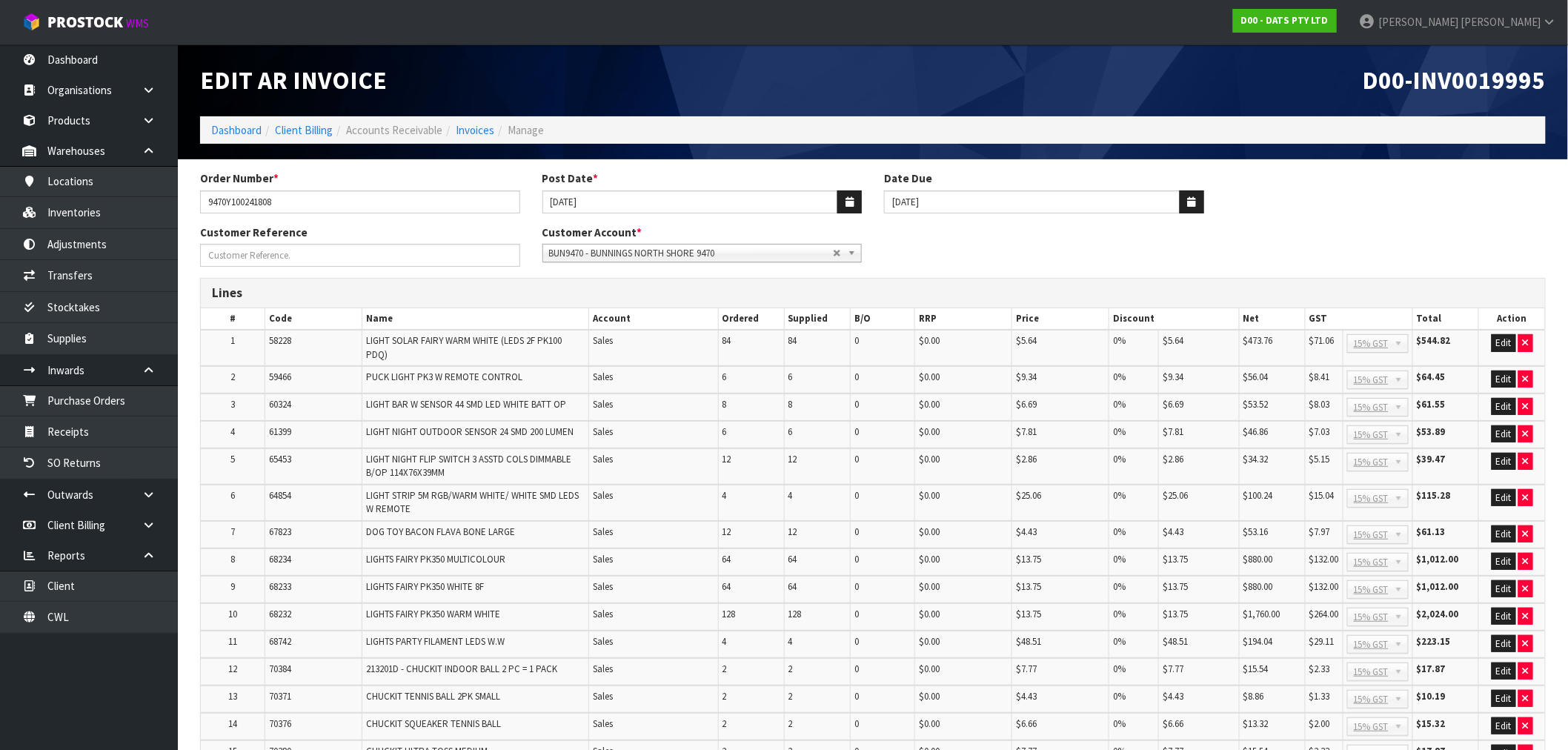
click at [1498, 91] on span "D00-INV0019995" at bounding box center [1454, 80] width 183 height 31
click at [1498, 92] on span "D00-INV0019995" at bounding box center [1454, 80] width 183 height 31
copy span "INV0019995"
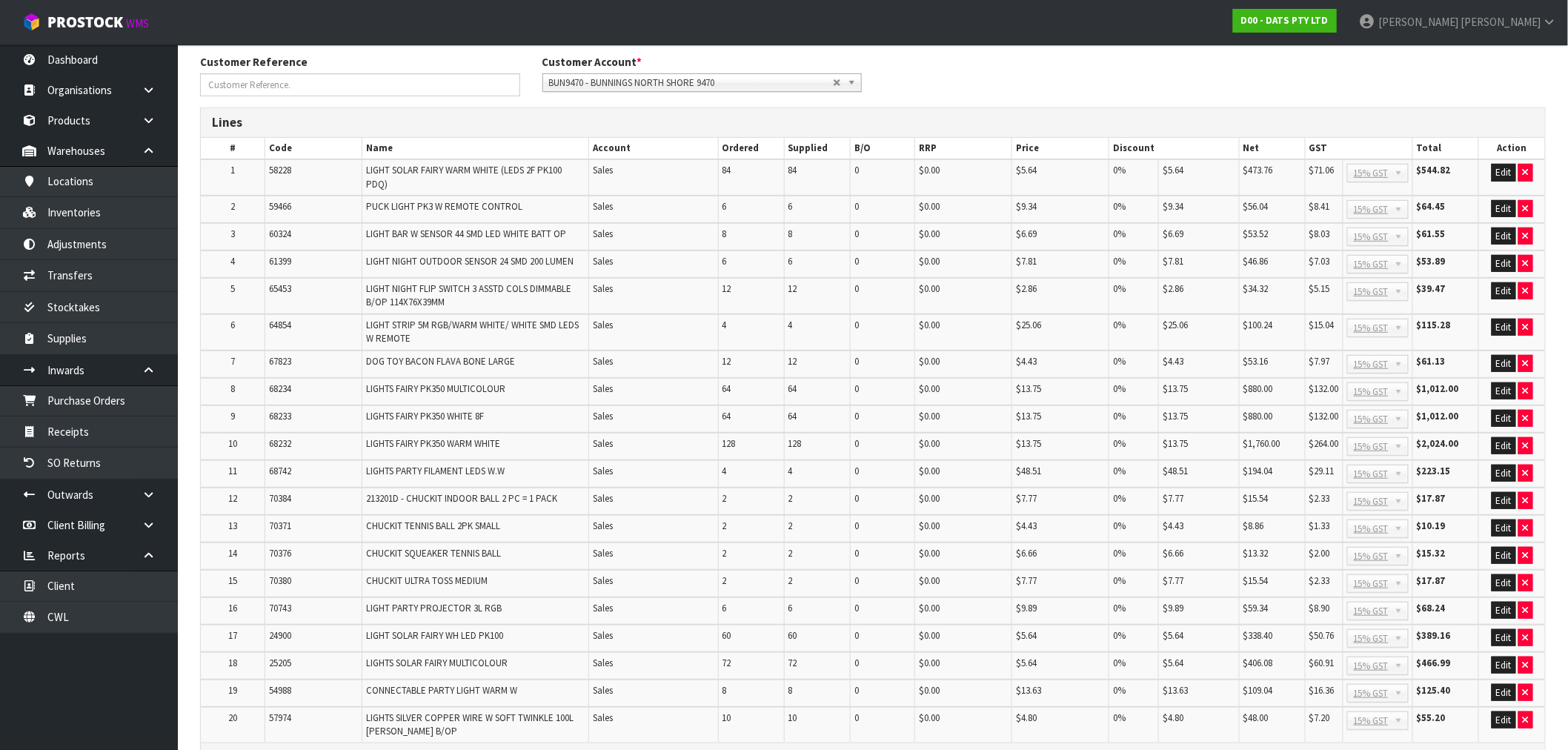
scroll to position [424, 0]
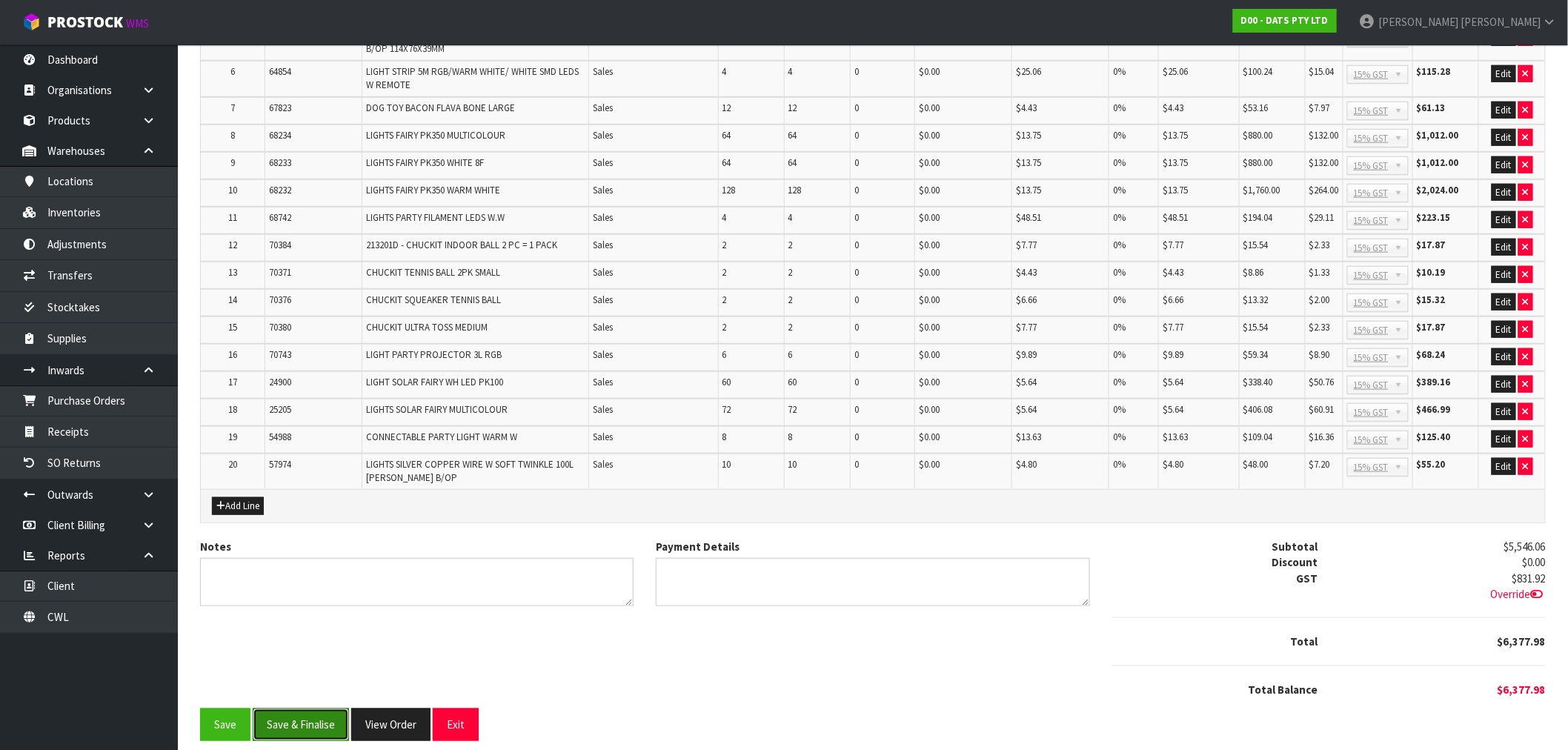
click at [327, 708] on button "Save & Finalise" at bounding box center [301, 725] width 97 height 32
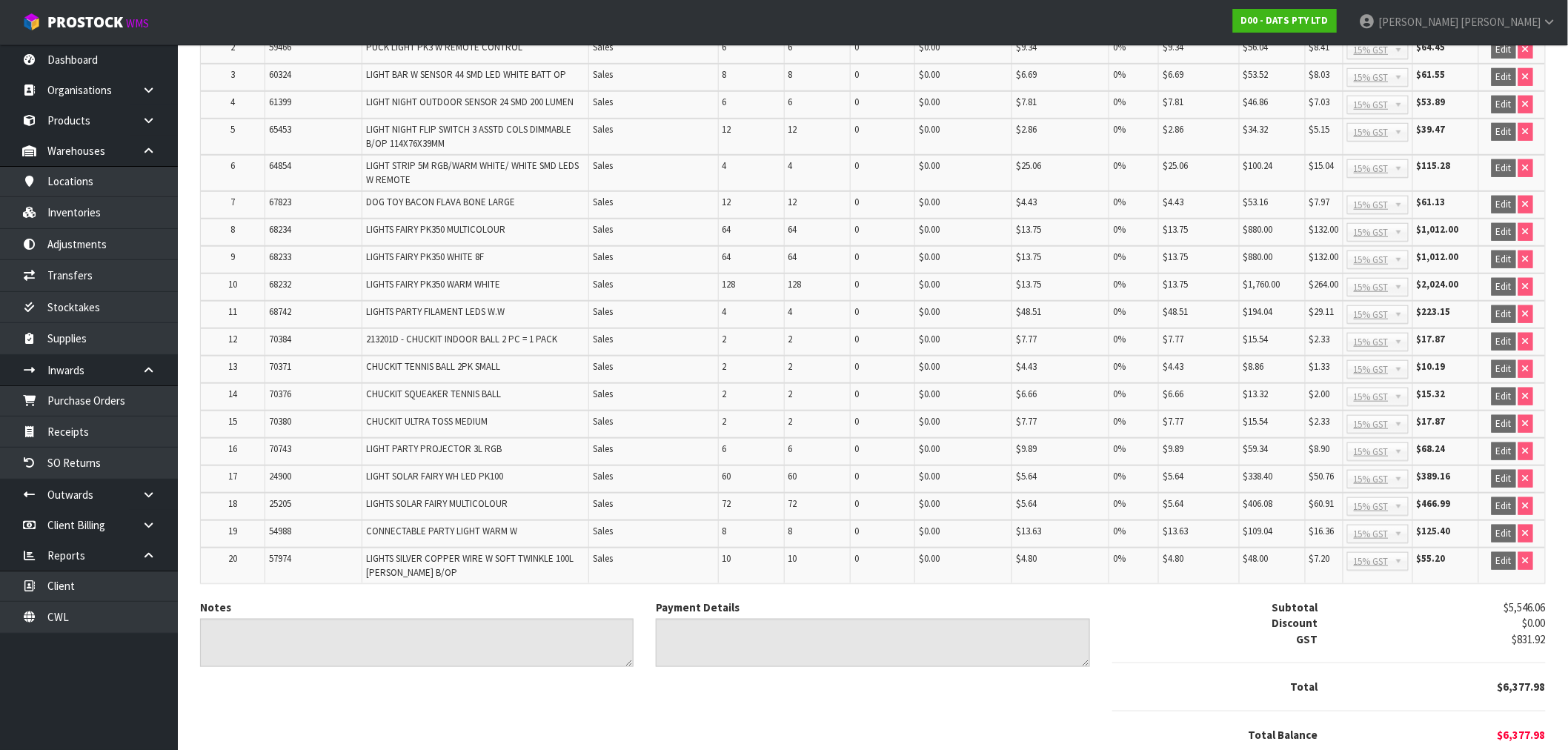
scroll to position [428, 0]
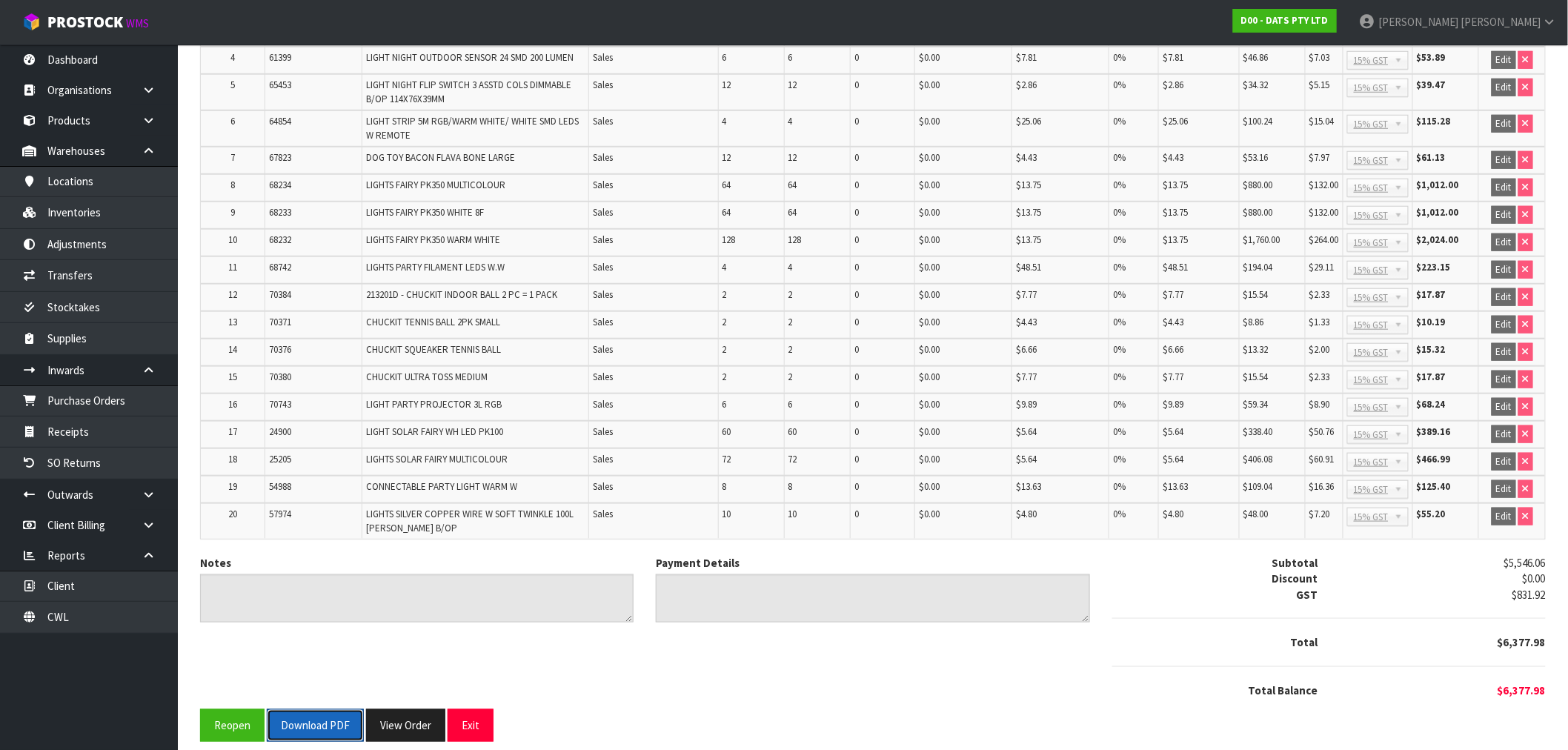
drag, startPoint x: 330, startPoint y: 715, endPoint x: 490, endPoint y: 694, distance: 161.4
click at [331, 715] on button "Download PDF" at bounding box center [315, 725] width 97 height 32
click at [439, 723] on button "View Order" at bounding box center [405, 725] width 79 height 32
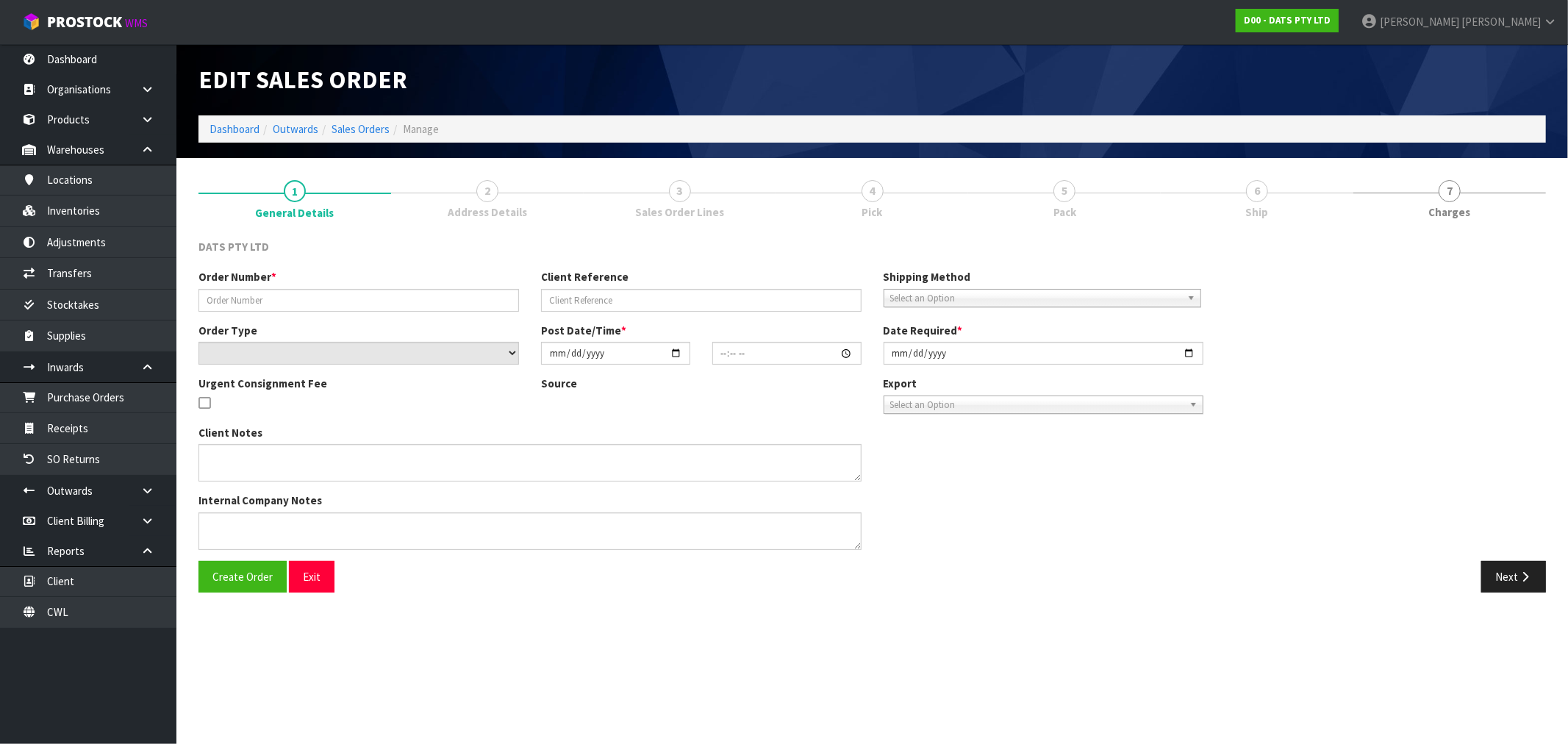
type input "9470Y100241808"
select select "number:0"
type input "2025-09-05"
type input "08:47:00.000"
type input "2025-09-05"
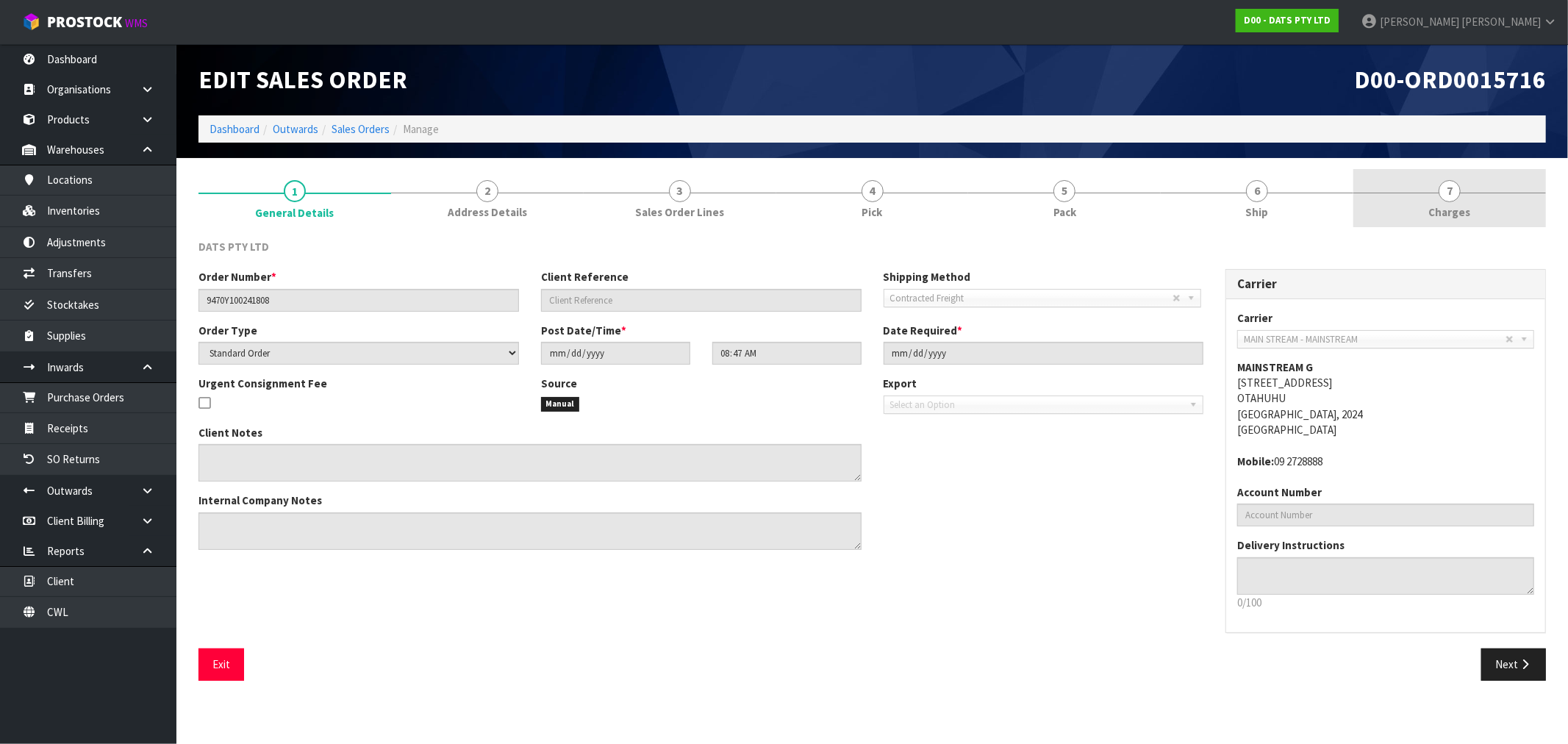
drag, startPoint x: 1471, startPoint y: 218, endPoint x: 1419, endPoint y: 223, distance: 52.2
click at [1470, 218] on link "7 Charges" at bounding box center [1449, 198] width 193 height 58
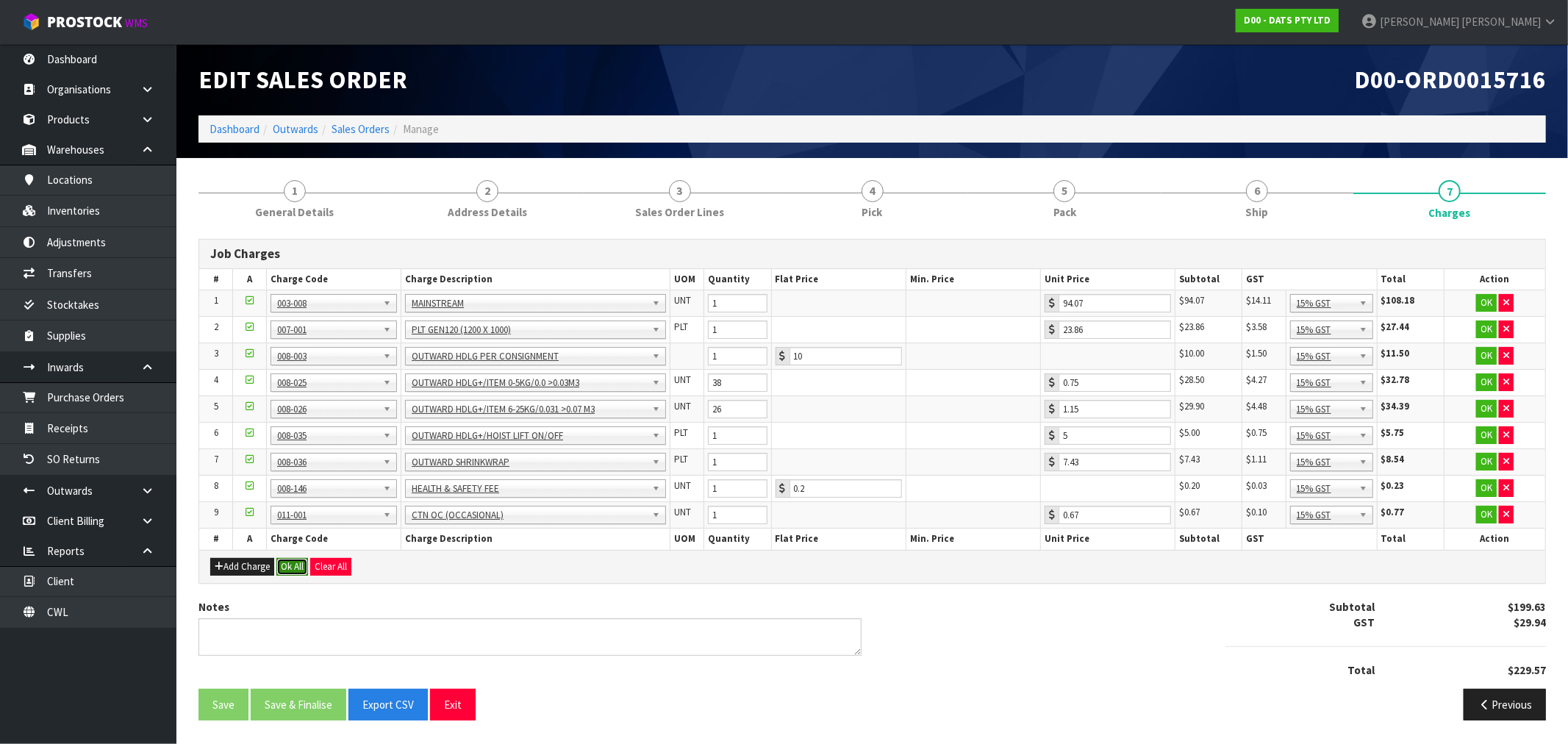
click at [296, 564] on button "Ok All" at bounding box center [292, 566] width 32 height 18
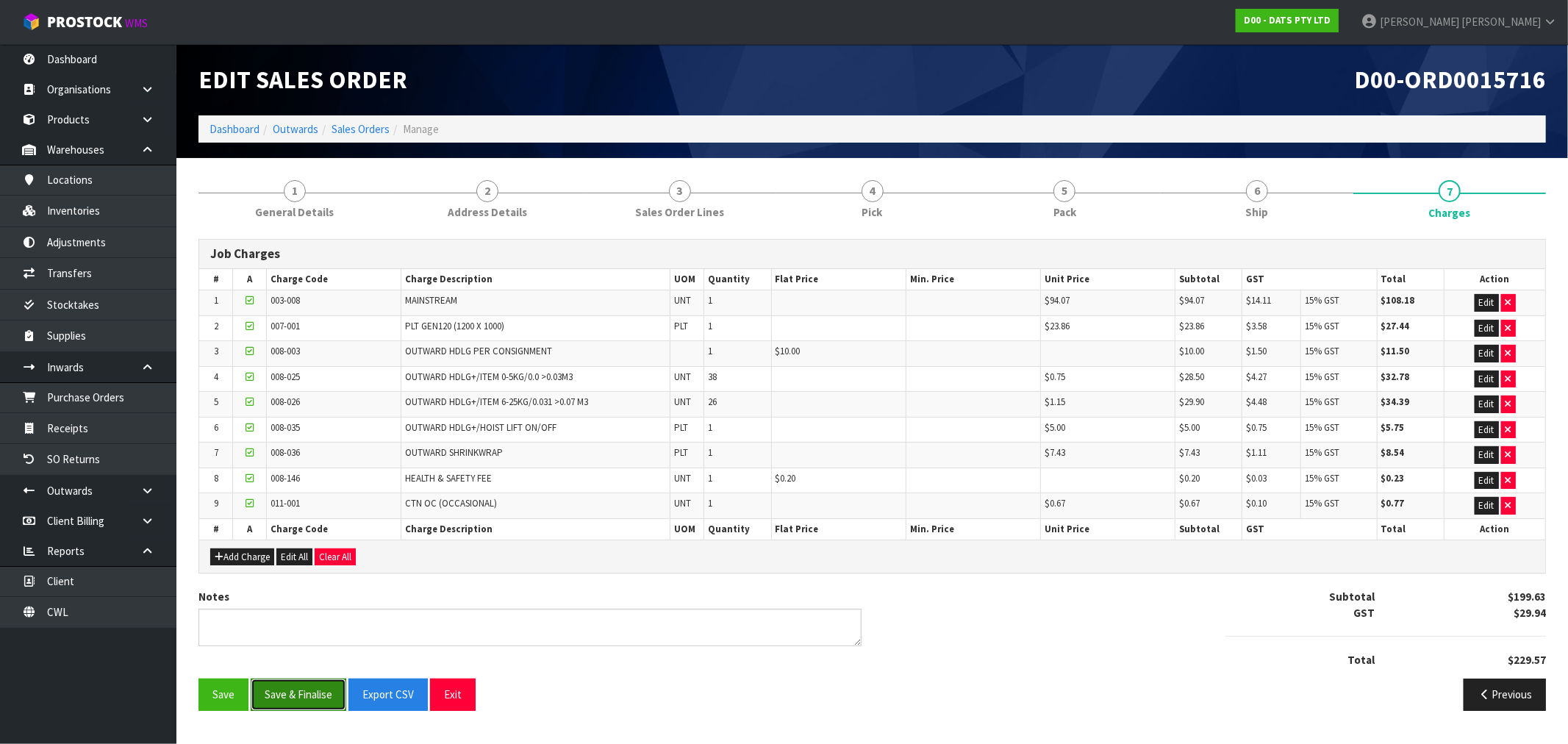
click at [316, 684] on button "Save & Finalise" at bounding box center [299, 694] width 96 height 32
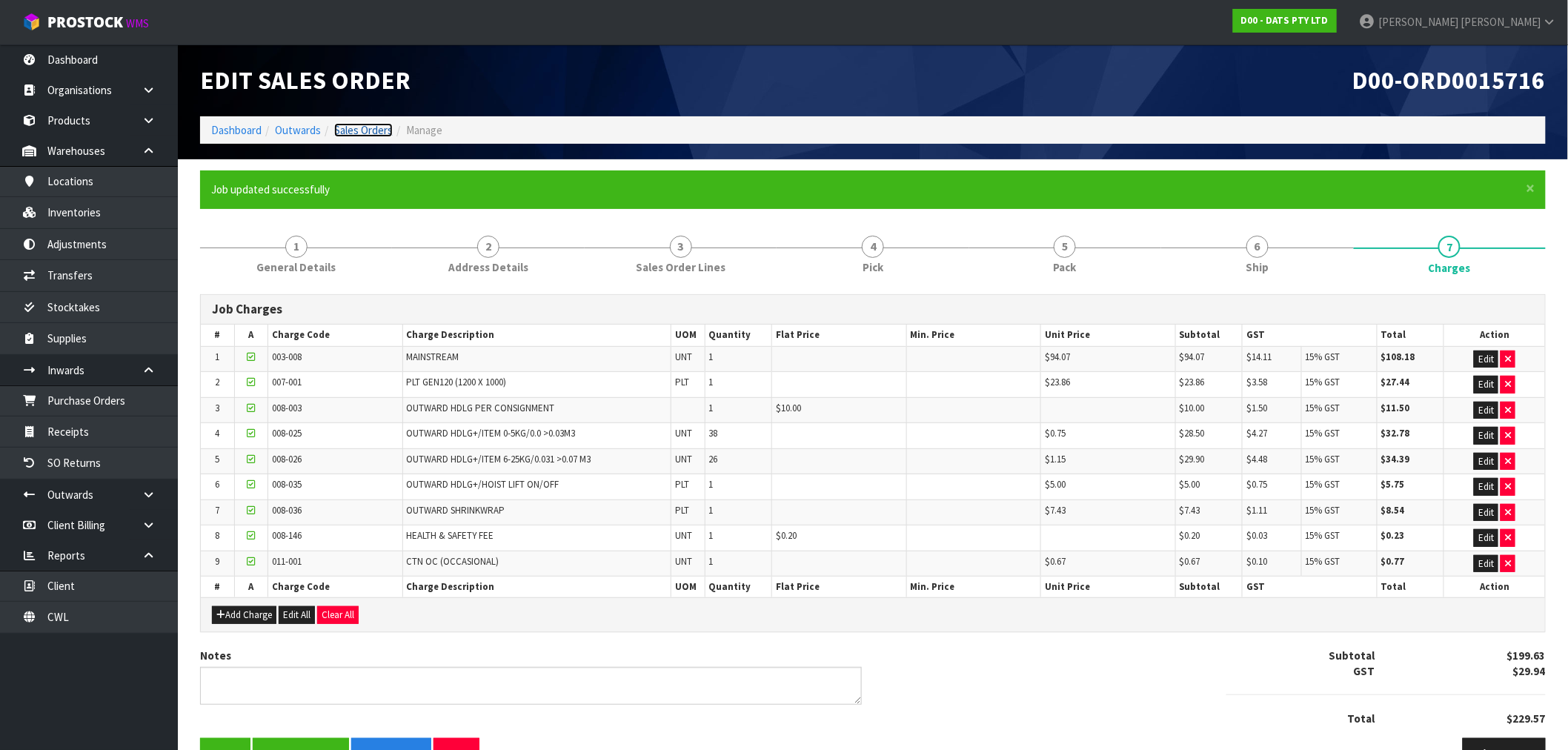
click at [355, 128] on link "Sales Orders" at bounding box center [363, 130] width 59 height 14
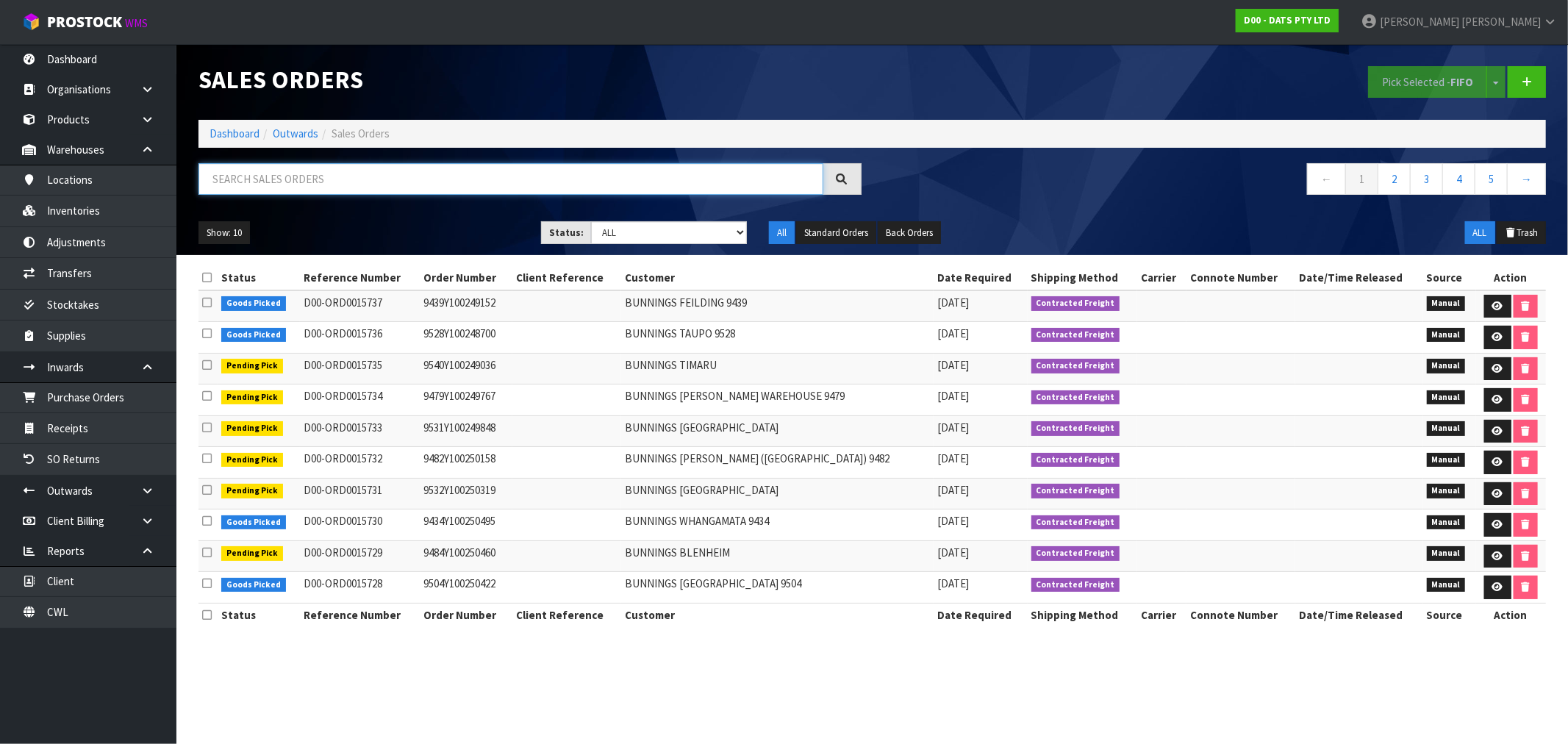
click at [248, 173] on input "text" at bounding box center [511, 179] width 625 height 32
type input "15717"
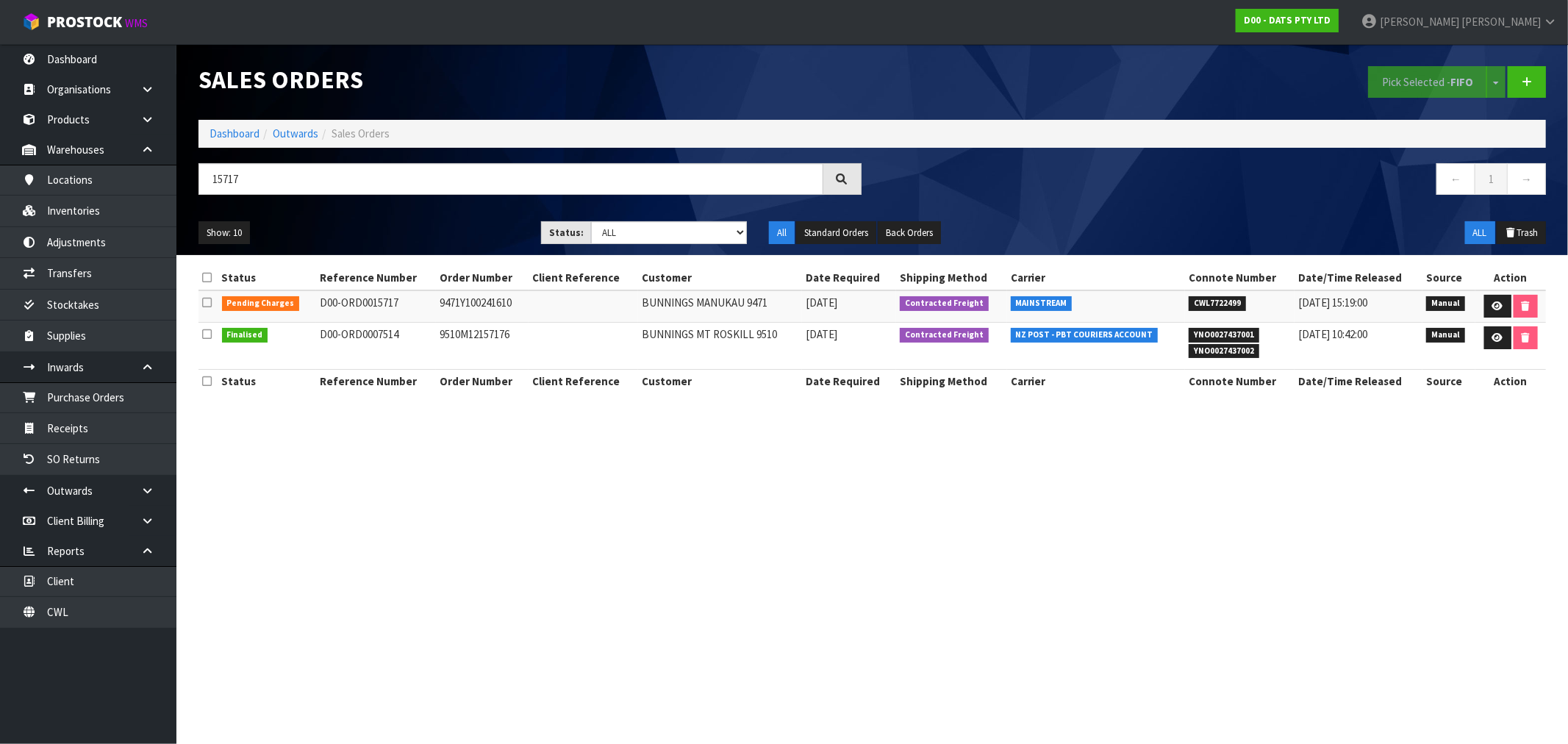
click at [491, 301] on td "9471Y100241610" at bounding box center [482, 306] width 93 height 32
copy td "9471Y100241610"
click at [1217, 302] on span "CWL7722499" at bounding box center [1217, 303] width 57 height 14
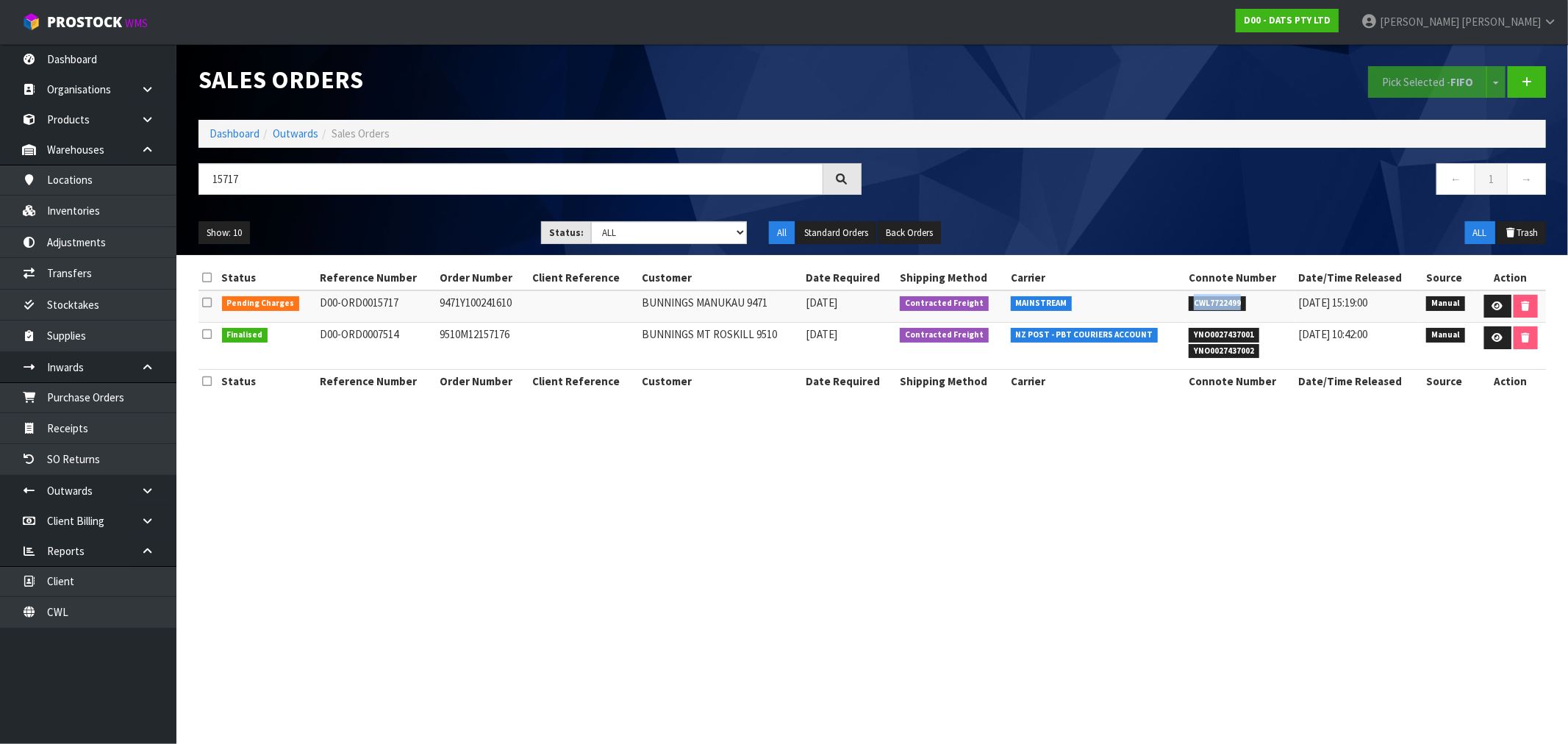
copy span "CWL7722499"
click at [1502, 311] on link at bounding box center [1498, 306] width 27 height 24
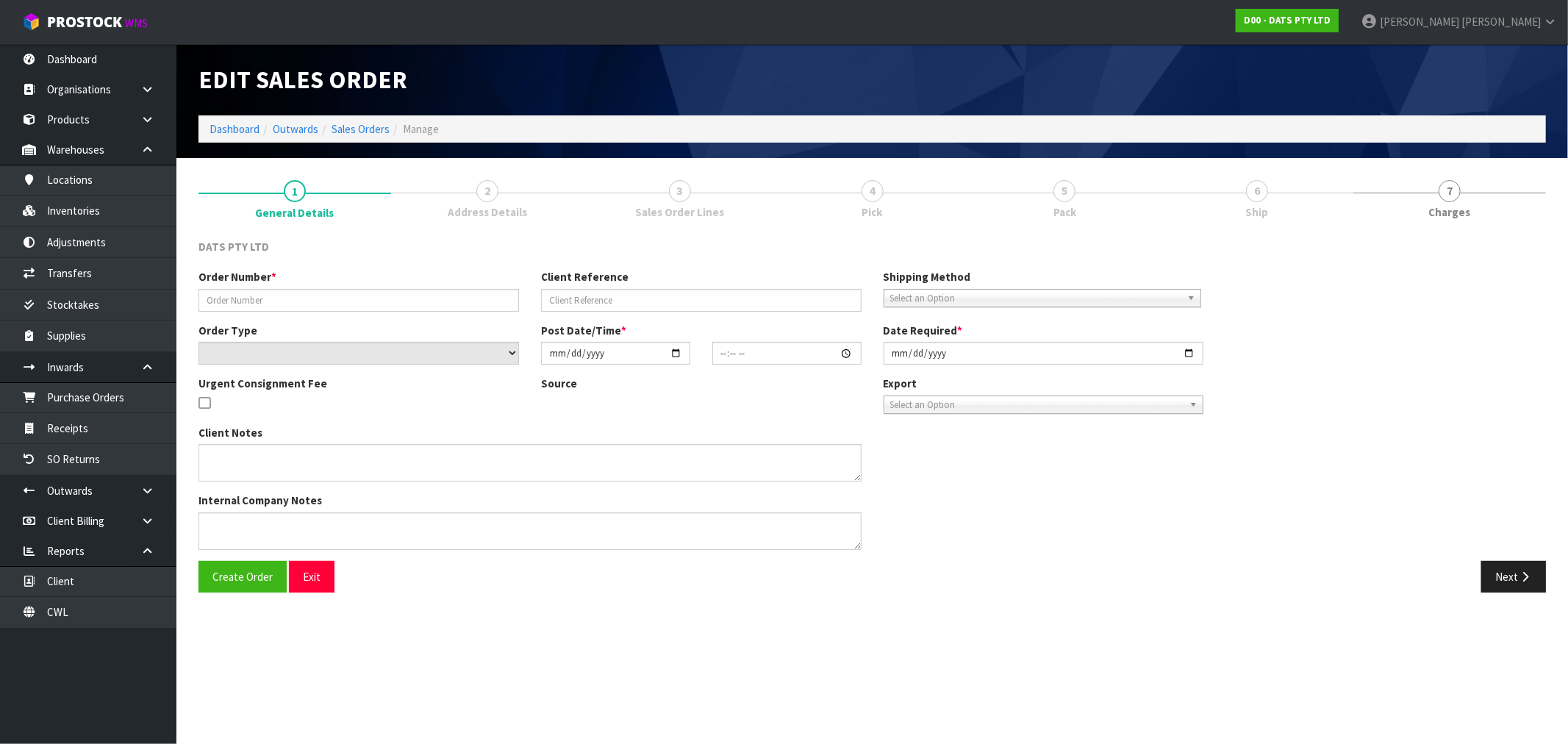
type input "9471Y100241610"
select select "number:0"
type input "2025-09-05"
type input "08:49:00.000"
type input "2025-09-05"
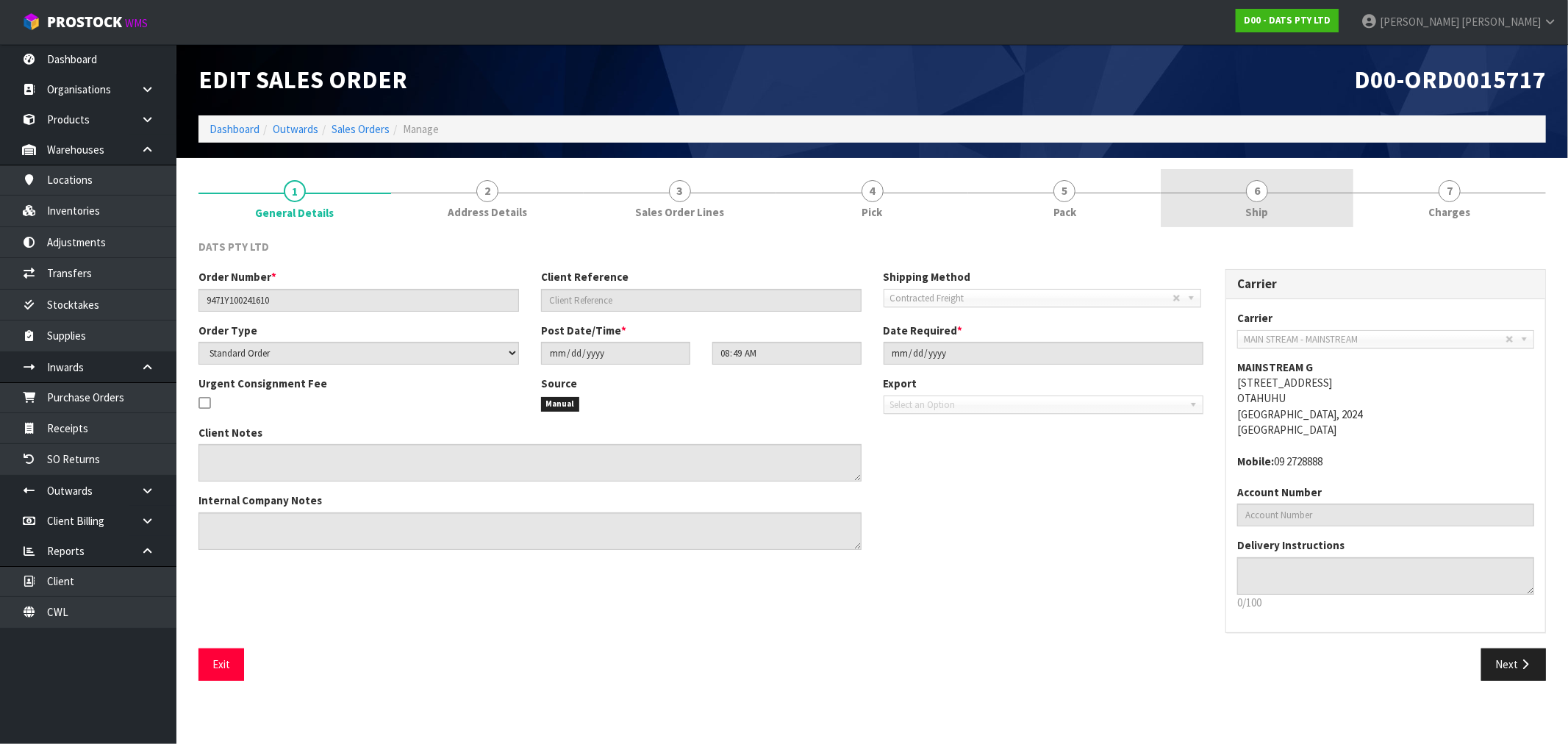
click at [1240, 213] on link "6 Ship" at bounding box center [1257, 198] width 193 height 58
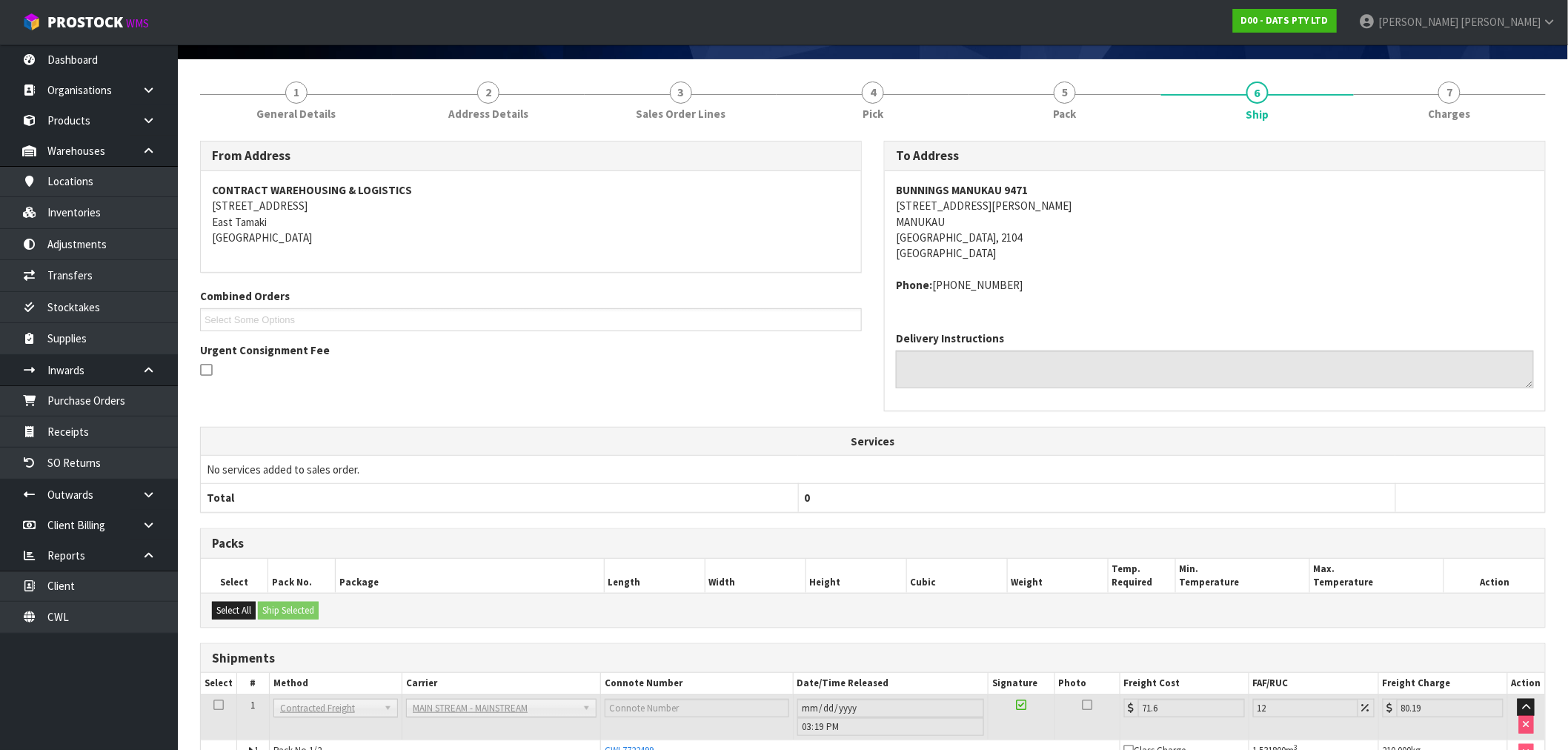
scroll to position [212, 0]
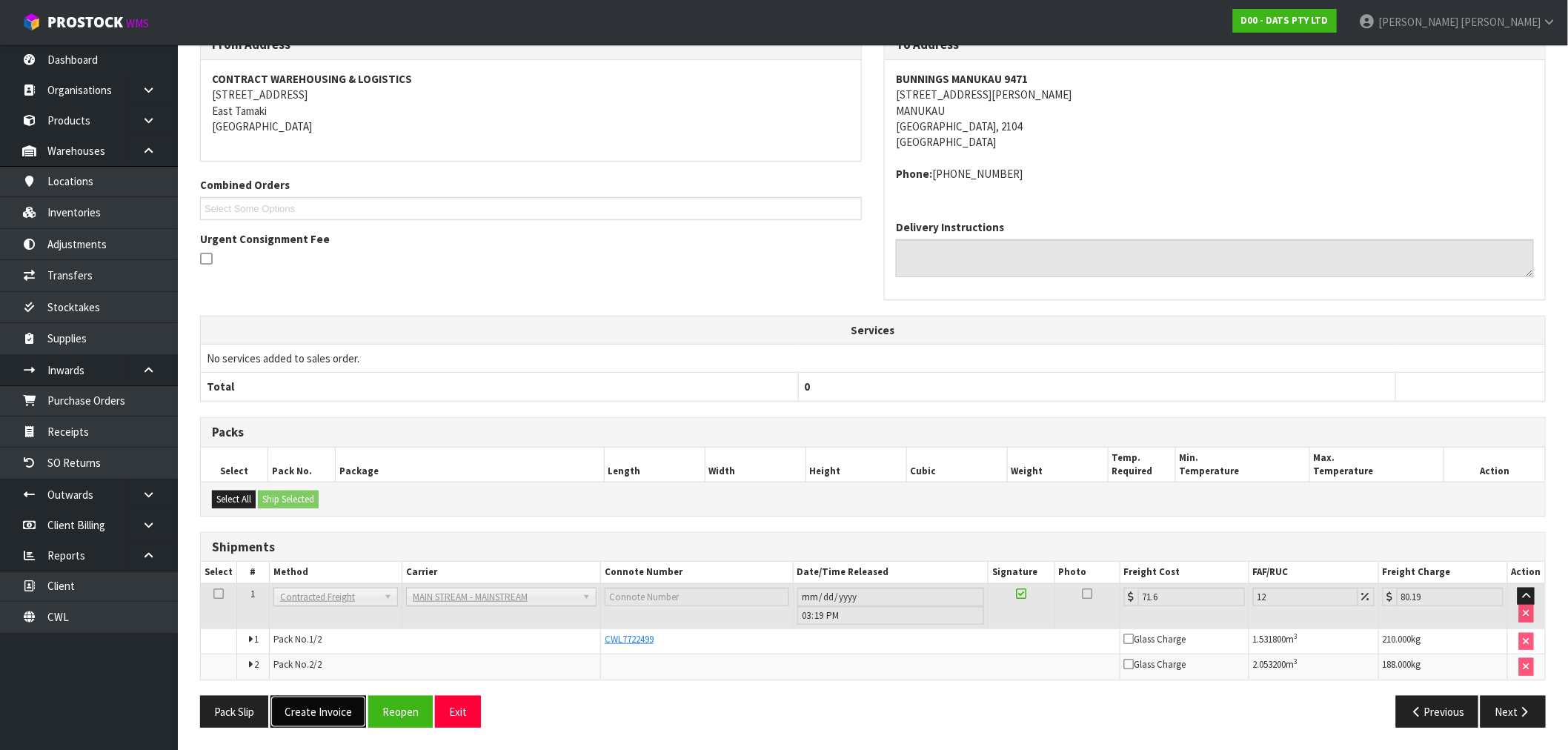
click at [339, 704] on button "Create Invoice" at bounding box center [318, 712] width 96 height 32
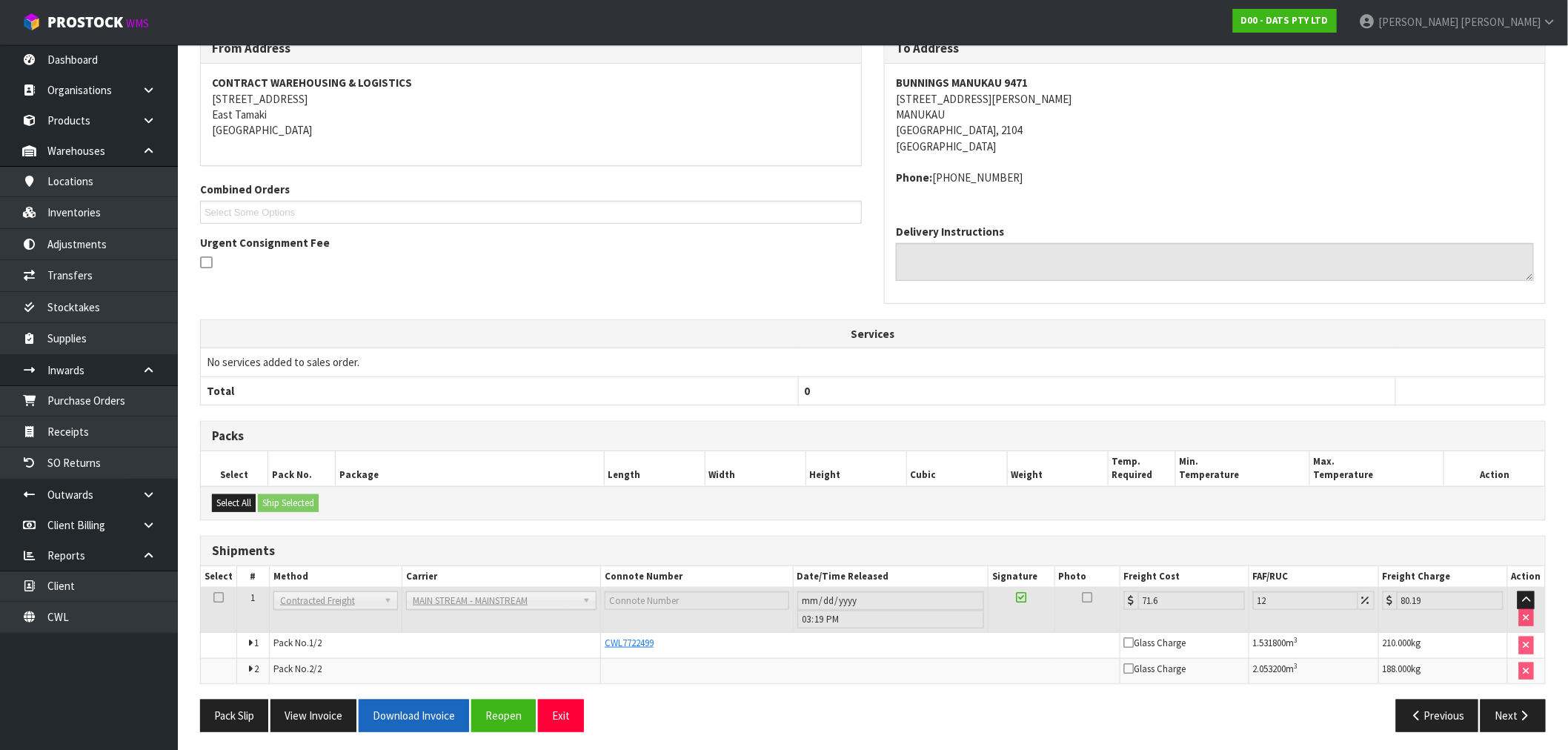
scroll to position [266, 0]
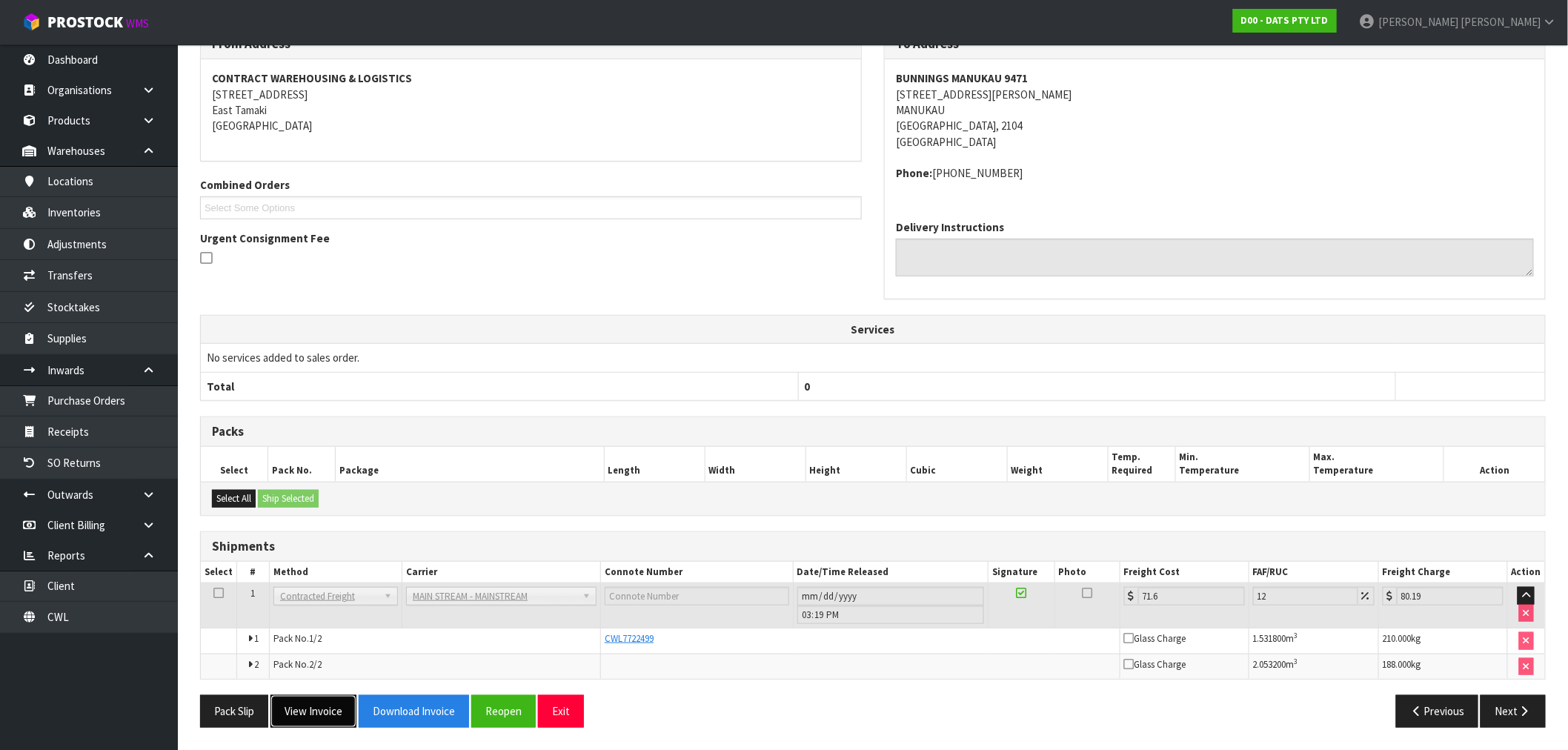
click at [319, 717] on button "View Invoice" at bounding box center [313, 711] width 86 height 32
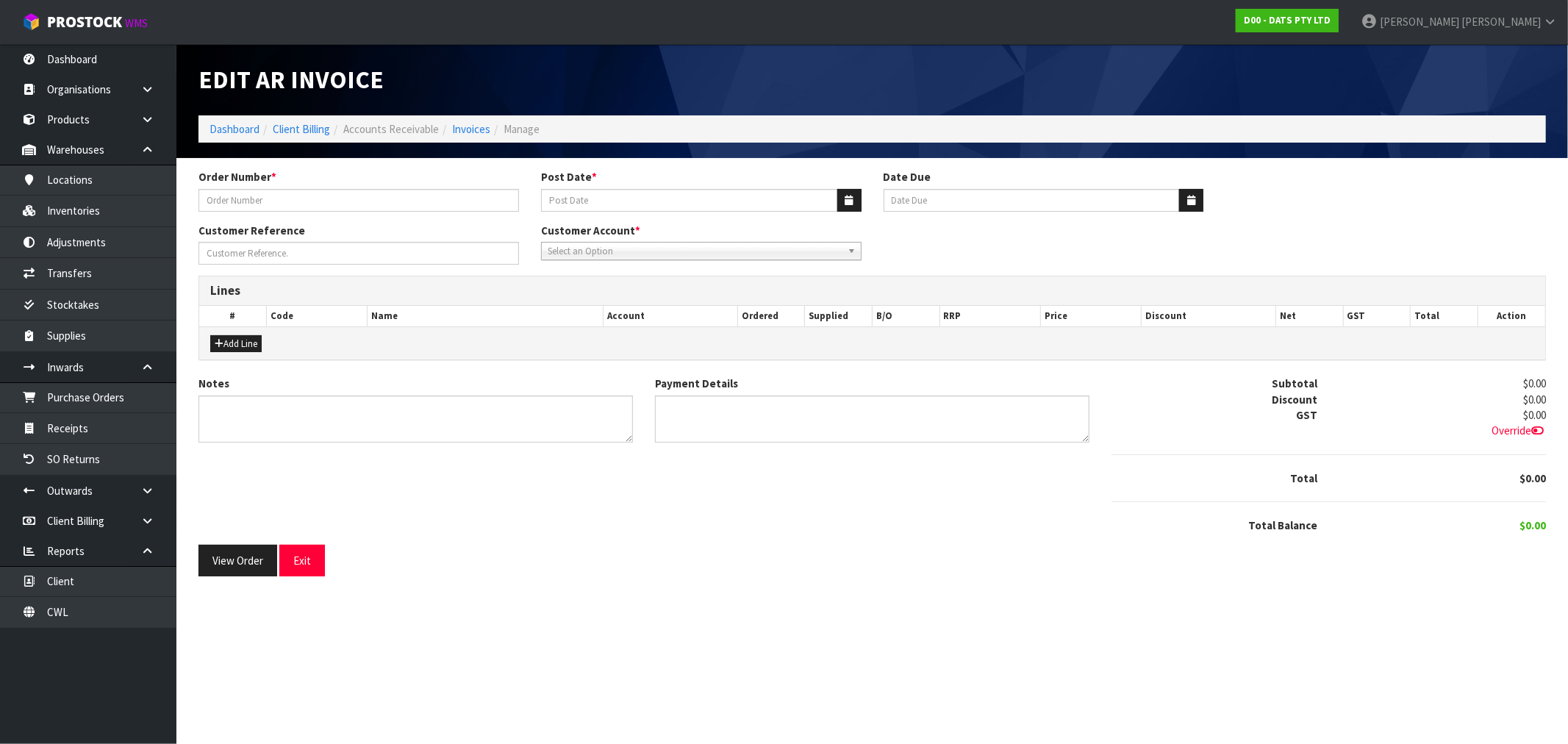
type input "9471Y100241610"
type input "09/09/2025"
type input "20/10/2025"
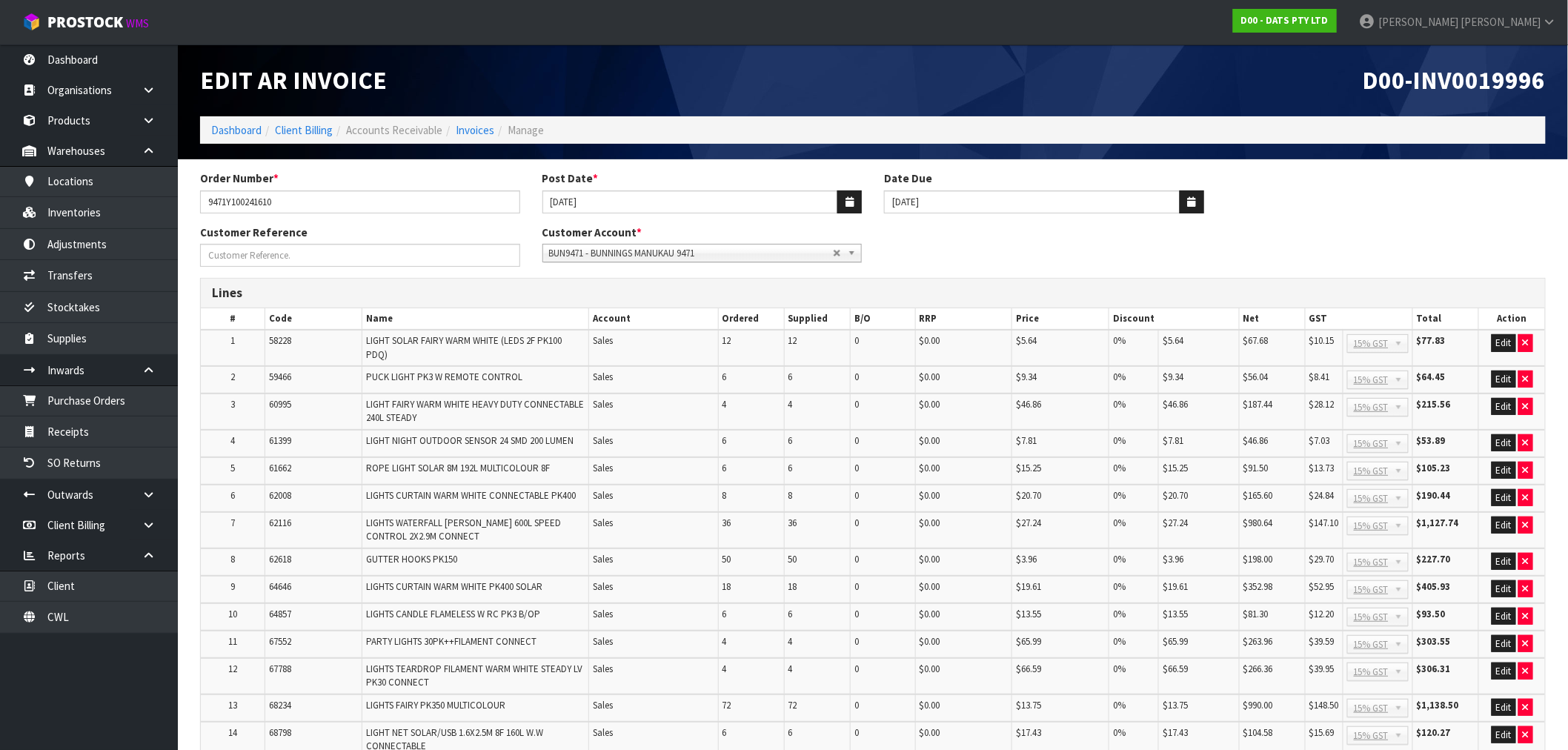
click at [1448, 91] on span "D00-INV0019996" at bounding box center [1454, 80] width 183 height 31
copy span "INV0019996"
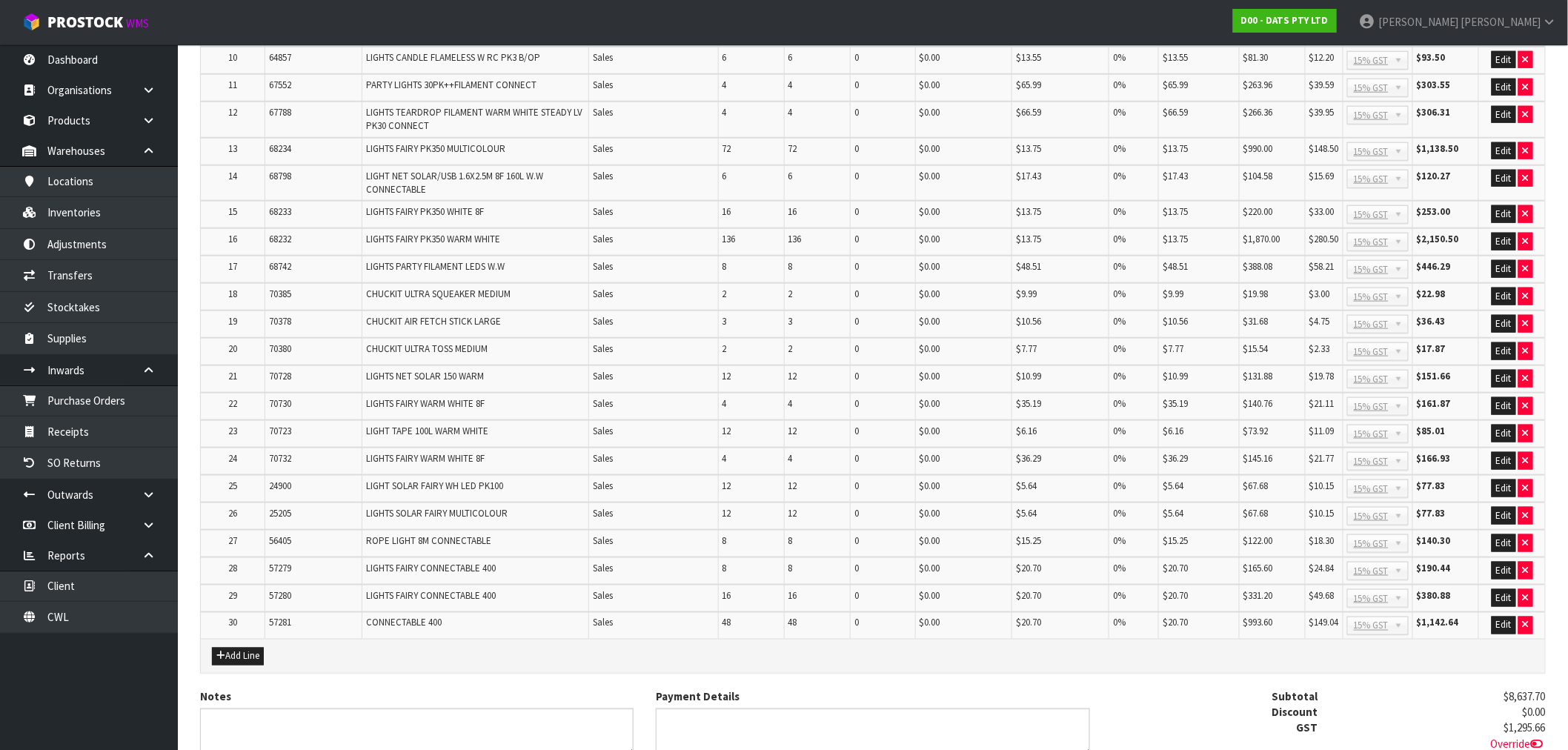
scroll to position [700, 0]
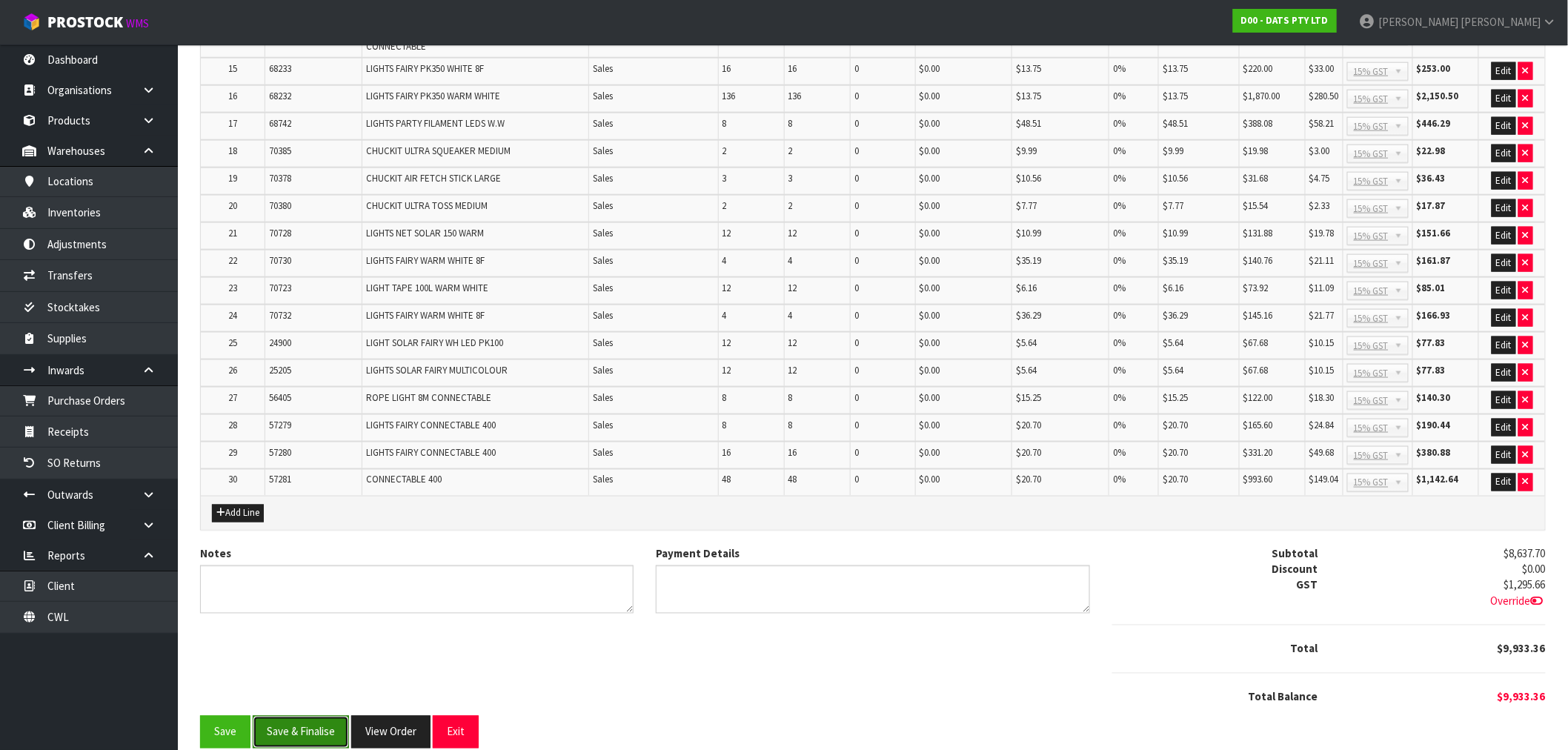
click at [305, 716] on button "Save & Finalise" at bounding box center [301, 732] width 97 height 32
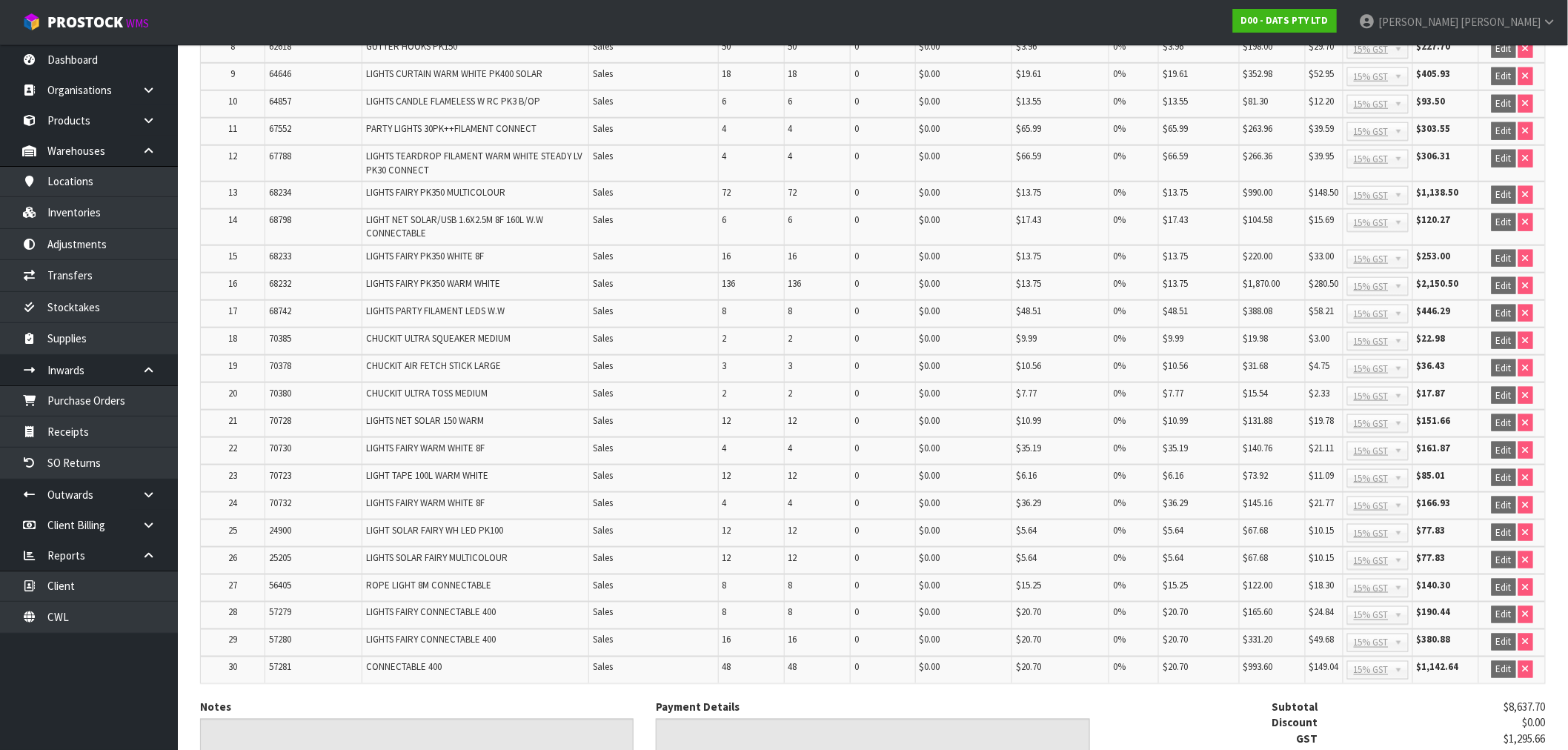
scroll to position [705, 0]
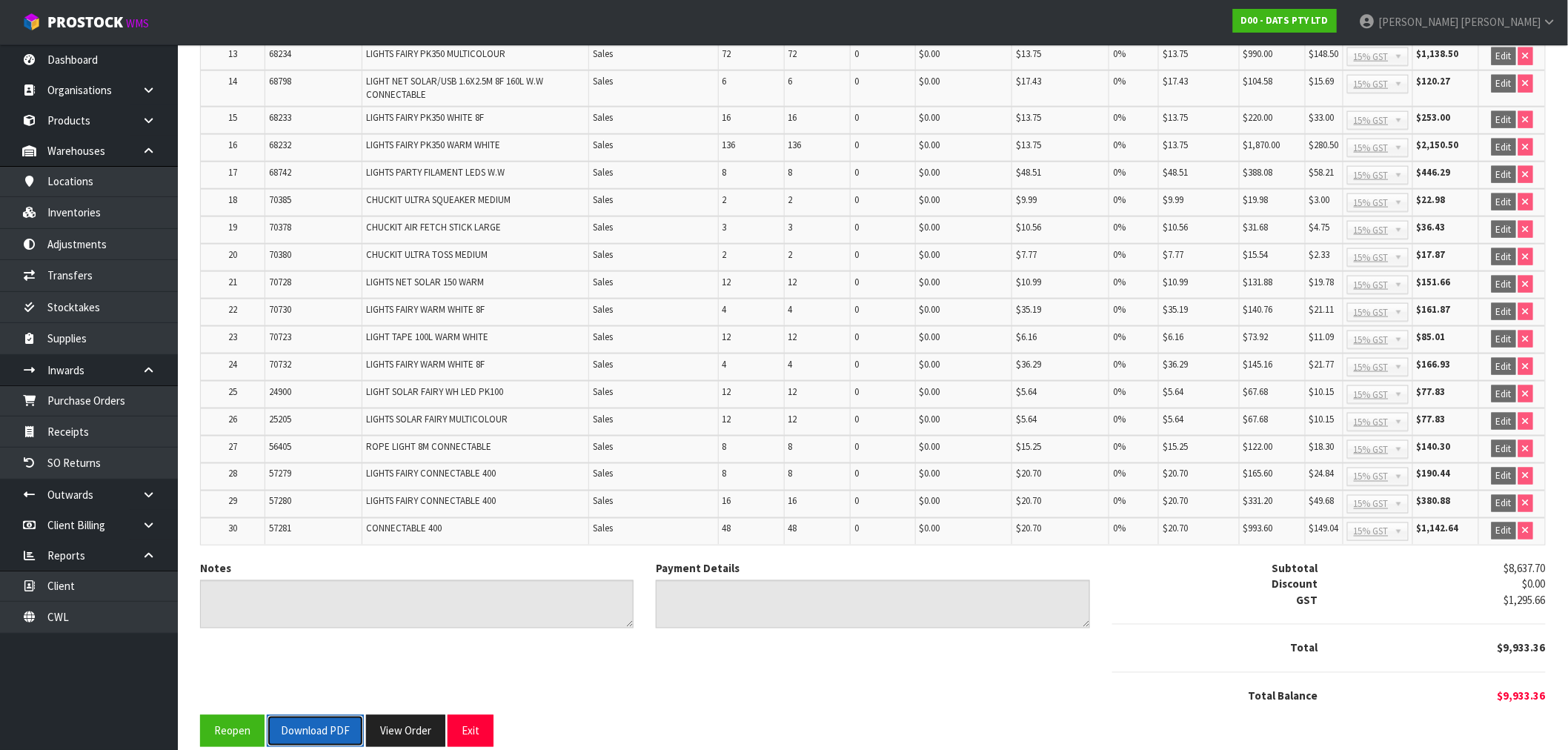
drag, startPoint x: 307, startPoint y: 707, endPoint x: 323, endPoint y: 702, distance: 16.8
click at [312, 715] on button "Download PDF" at bounding box center [315, 731] width 97 height 32
click at [397, 726] on button "View Order" at bounding box center [405, 731] width 79 height 32
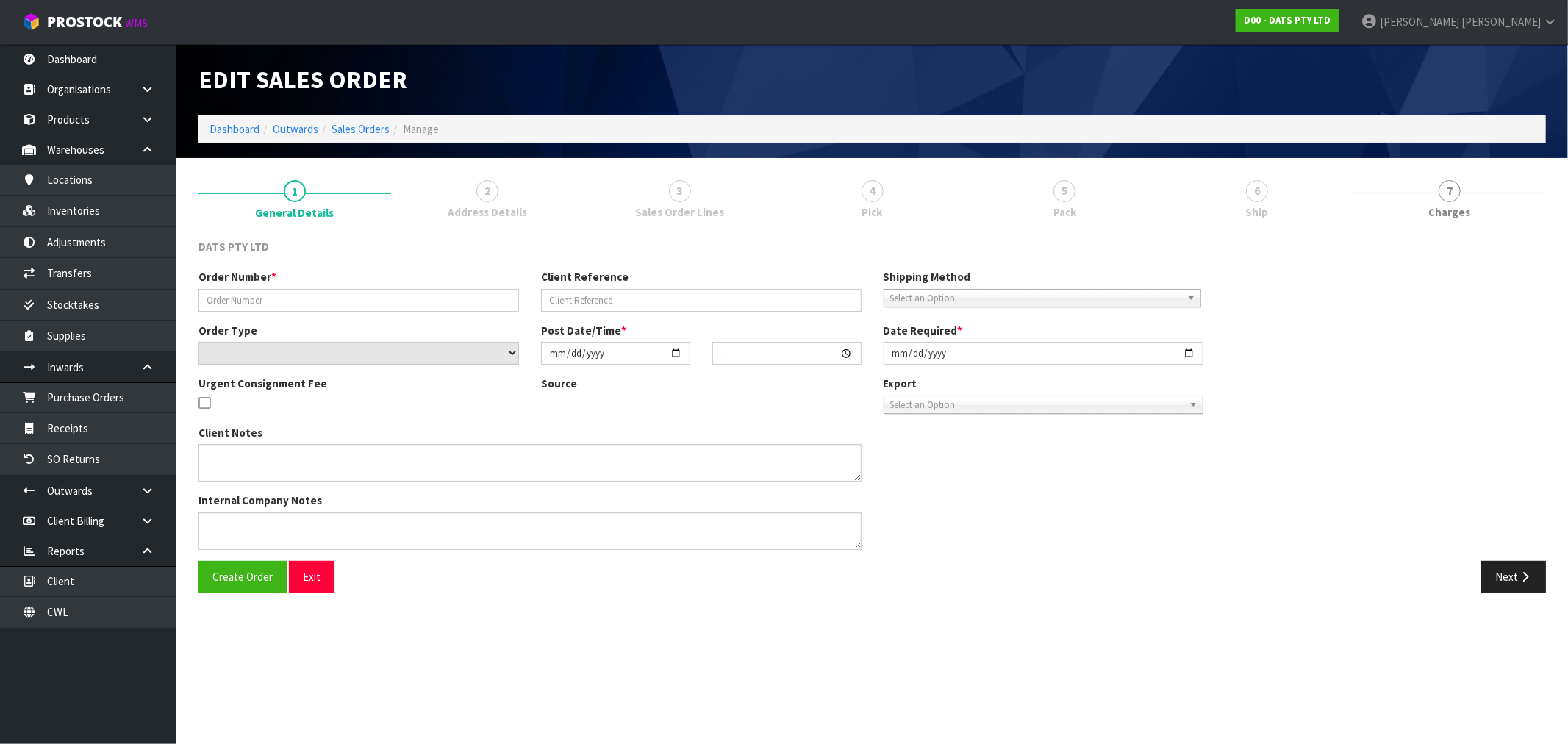
type input "9471Y100241610"
select select "number:0"
type input "2025-09-05"
type input "08:49:00.000"
type input "2025-09-05"
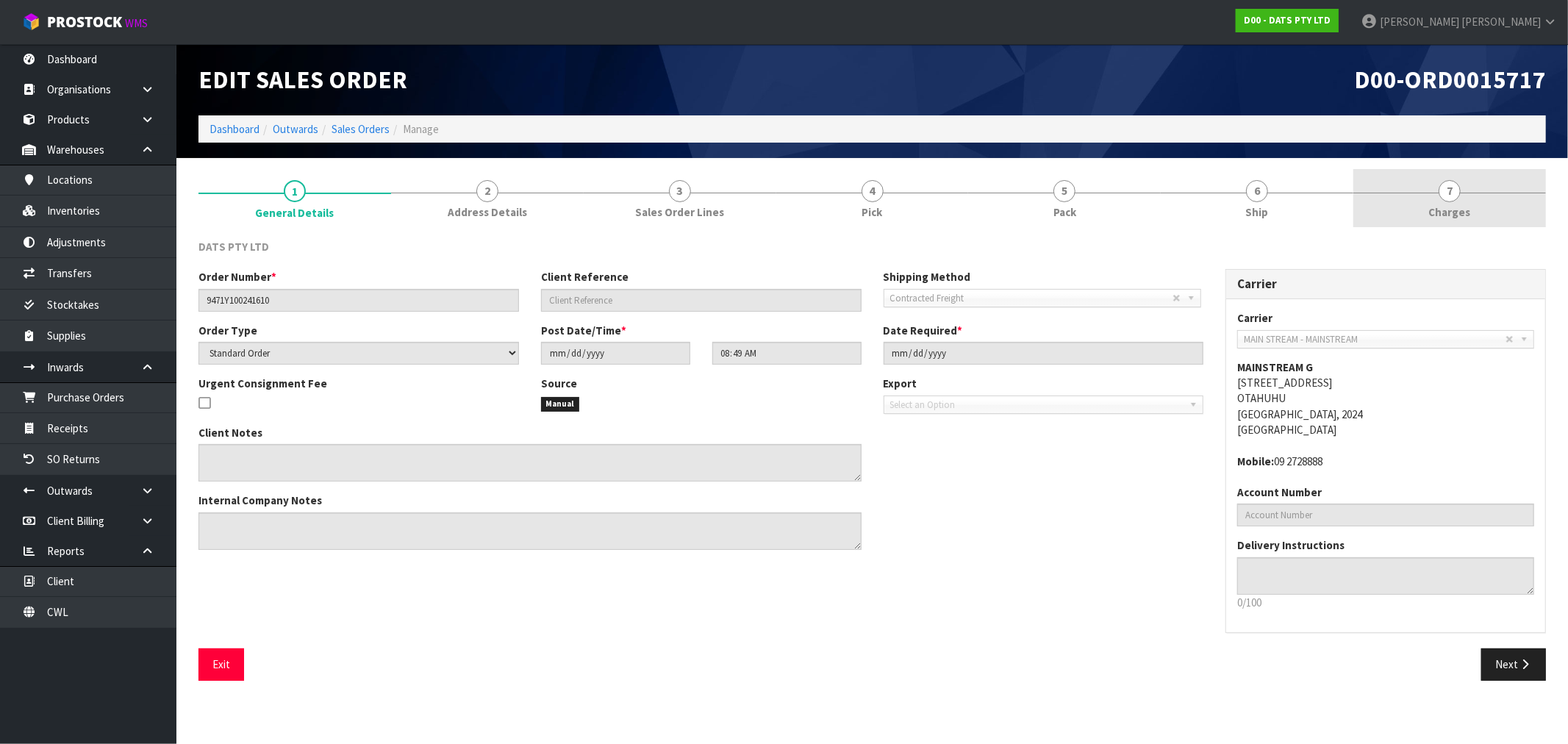
click at [1447, 210] on span "Charges" at bounding box center [1450, 212] width 42 height 15
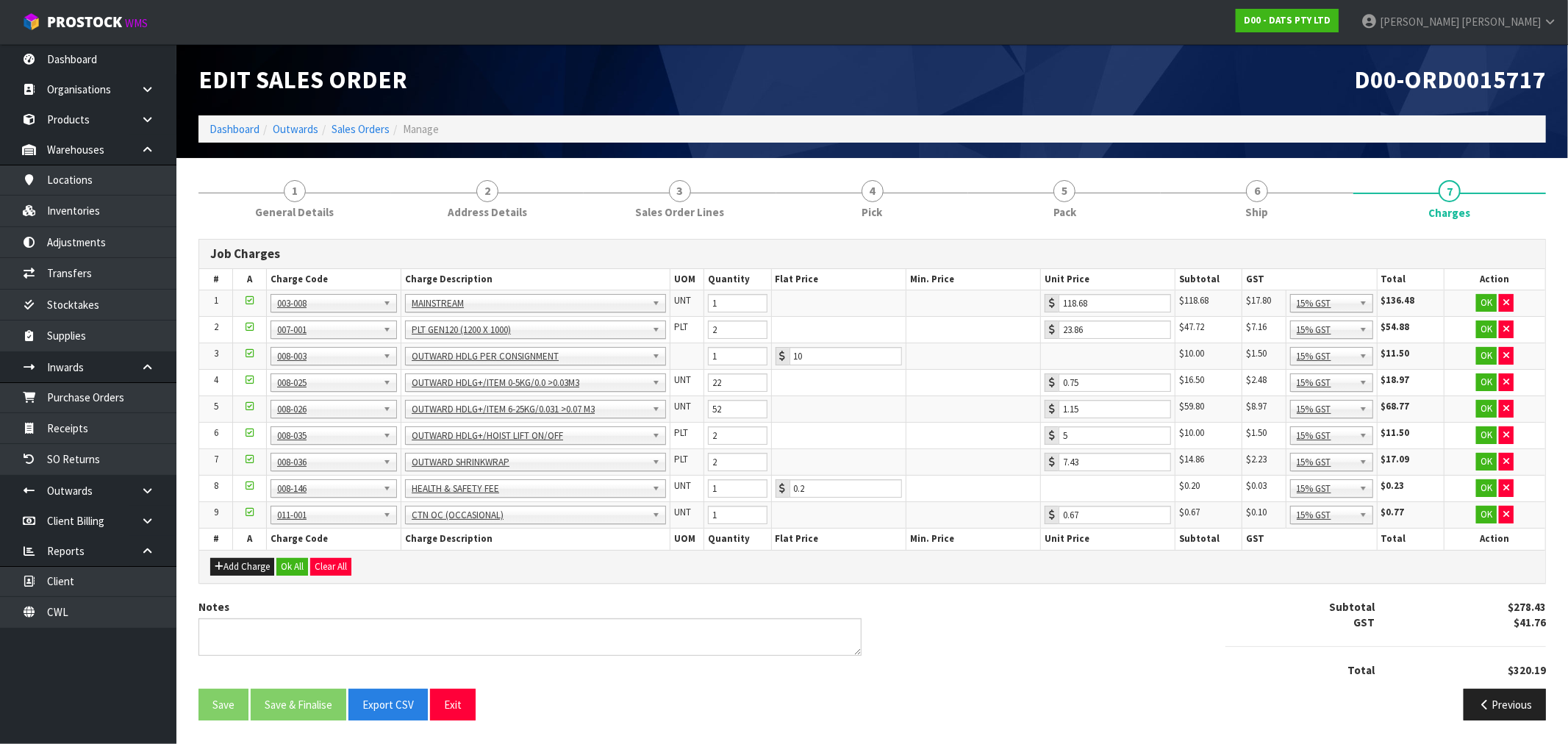
click at [311, 566] on div "Add Charge Ok All Clear All" at bounding box center [872, 566] width 1346 height 33
click at [297, 567] on button "Ok All" at bounding box center [292, 566] width 32 height 18
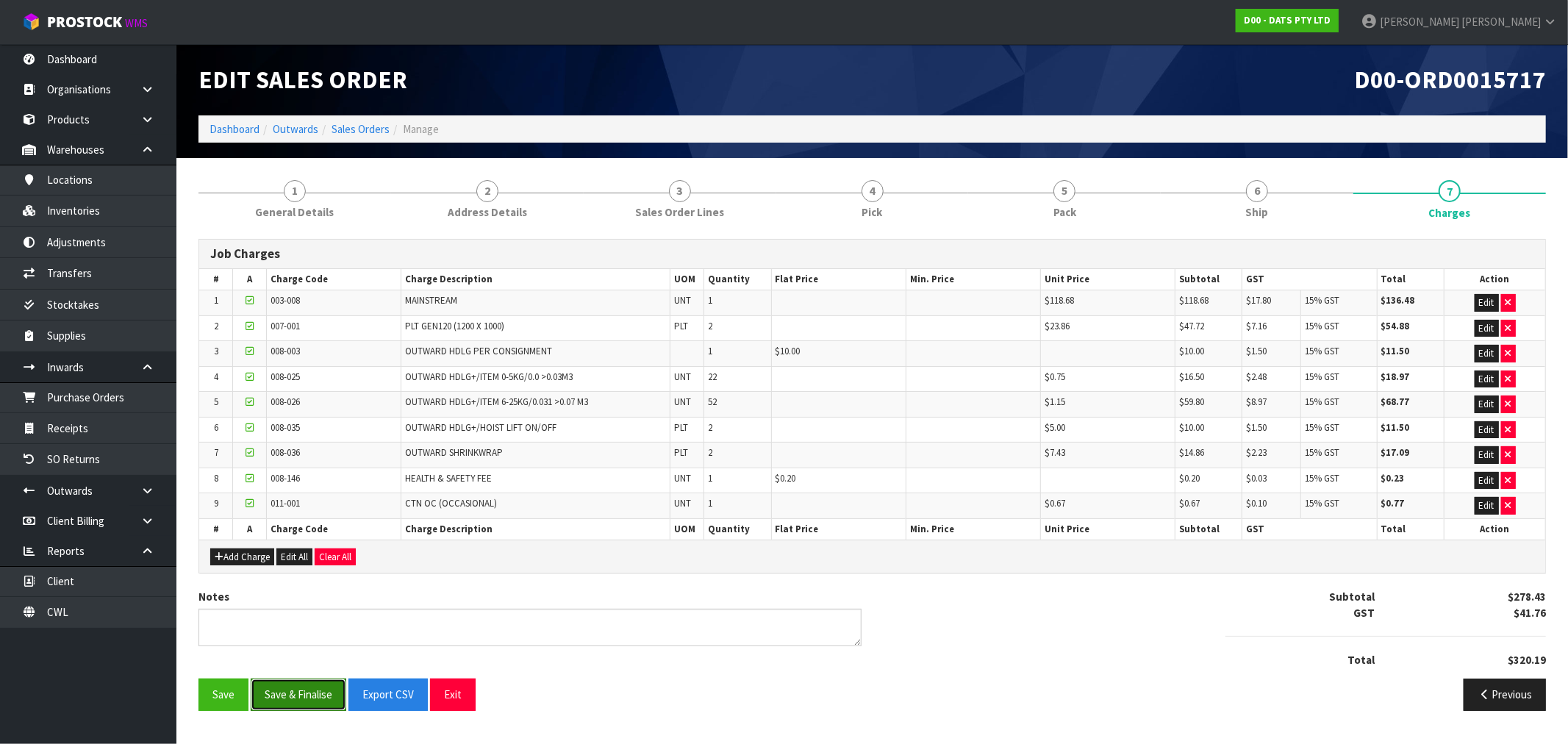
click at [311, 686] on button "Save & Finalise" at bounding box center [299, 694] width 96 height 32
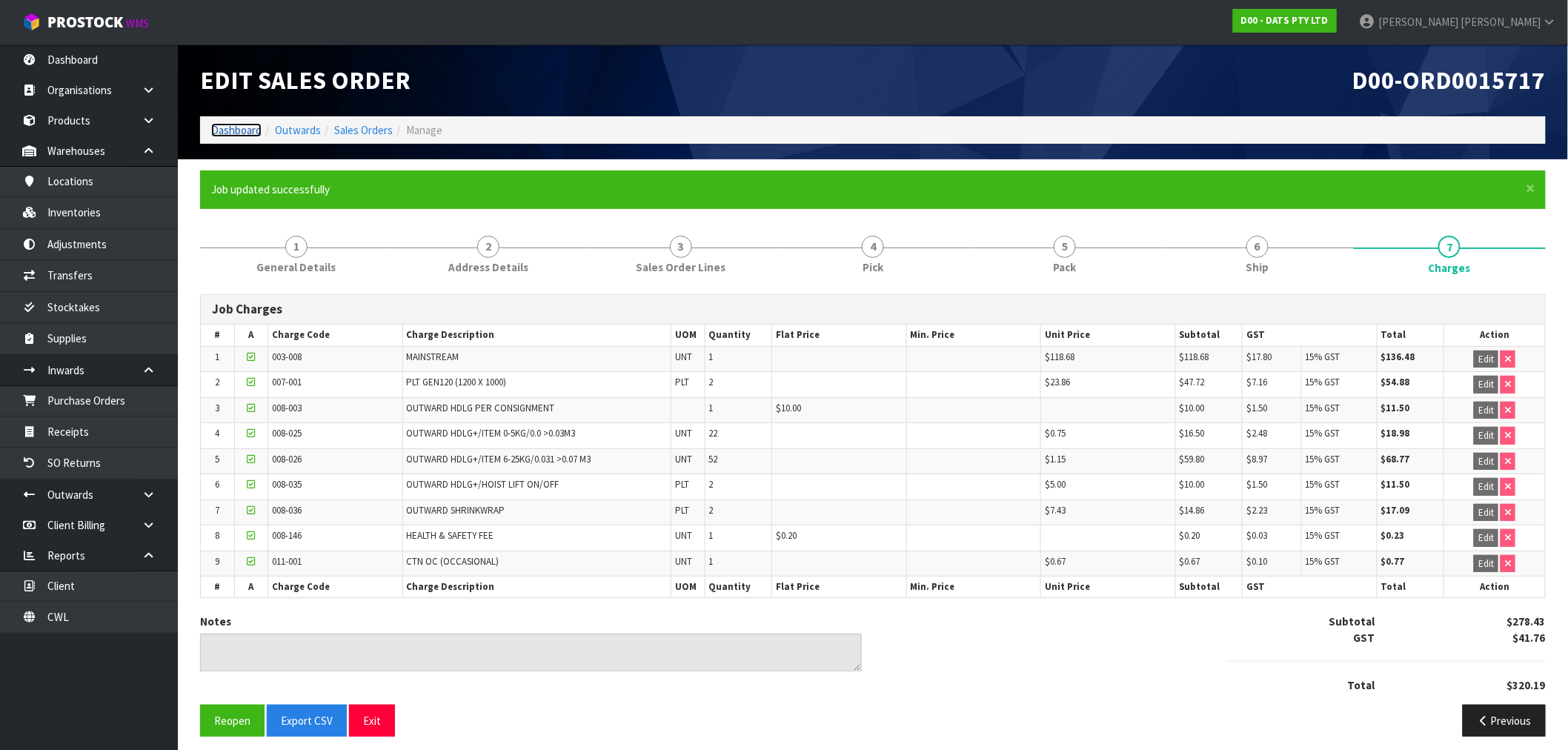
click at [215, 124] on link "Dashboard" at bounding box center [236, 130] width 50 height 14
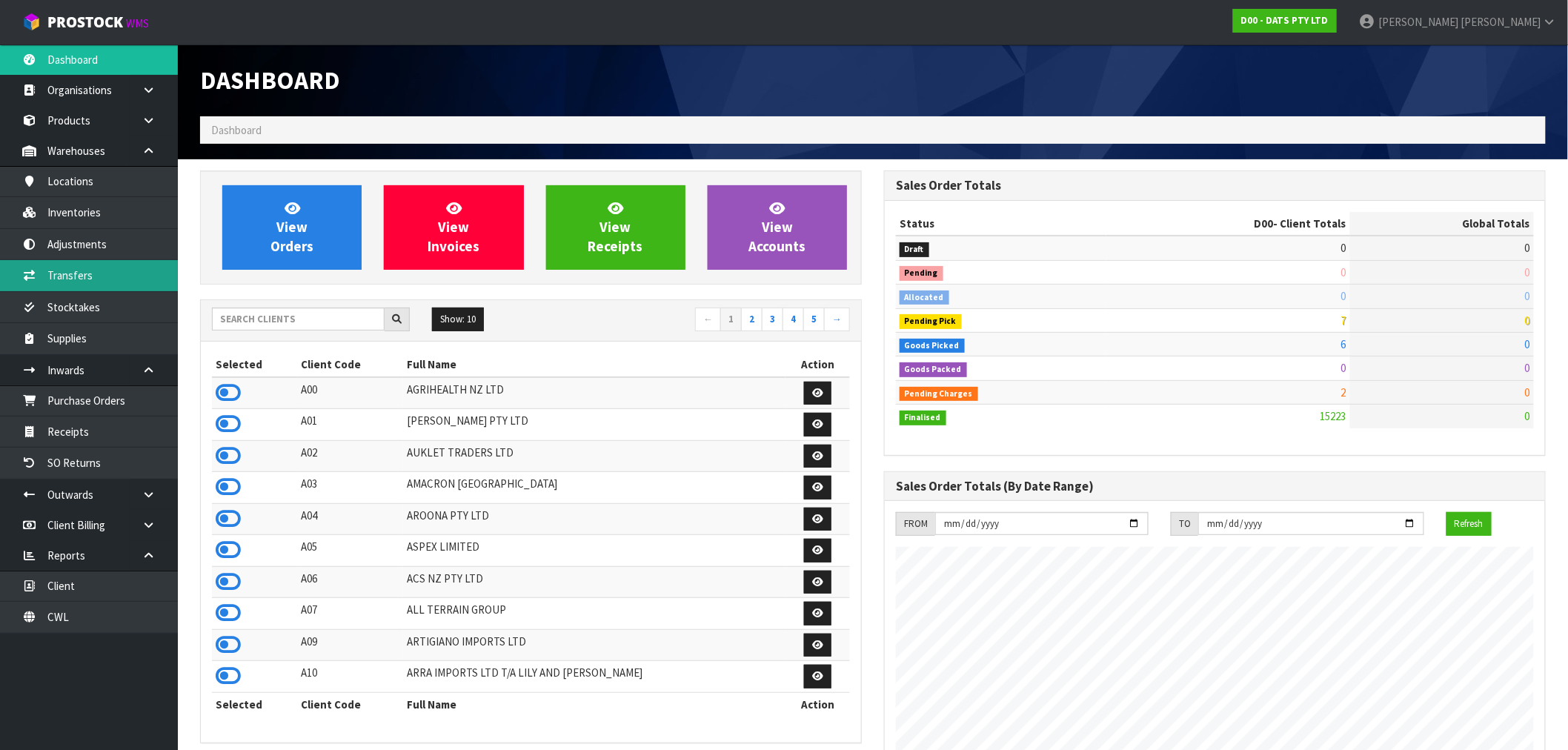
scroll to position [1122, 684]
click at [282, 312] on input "text" at bounding box center [299, 318] width 173 height 23
type input "S12"
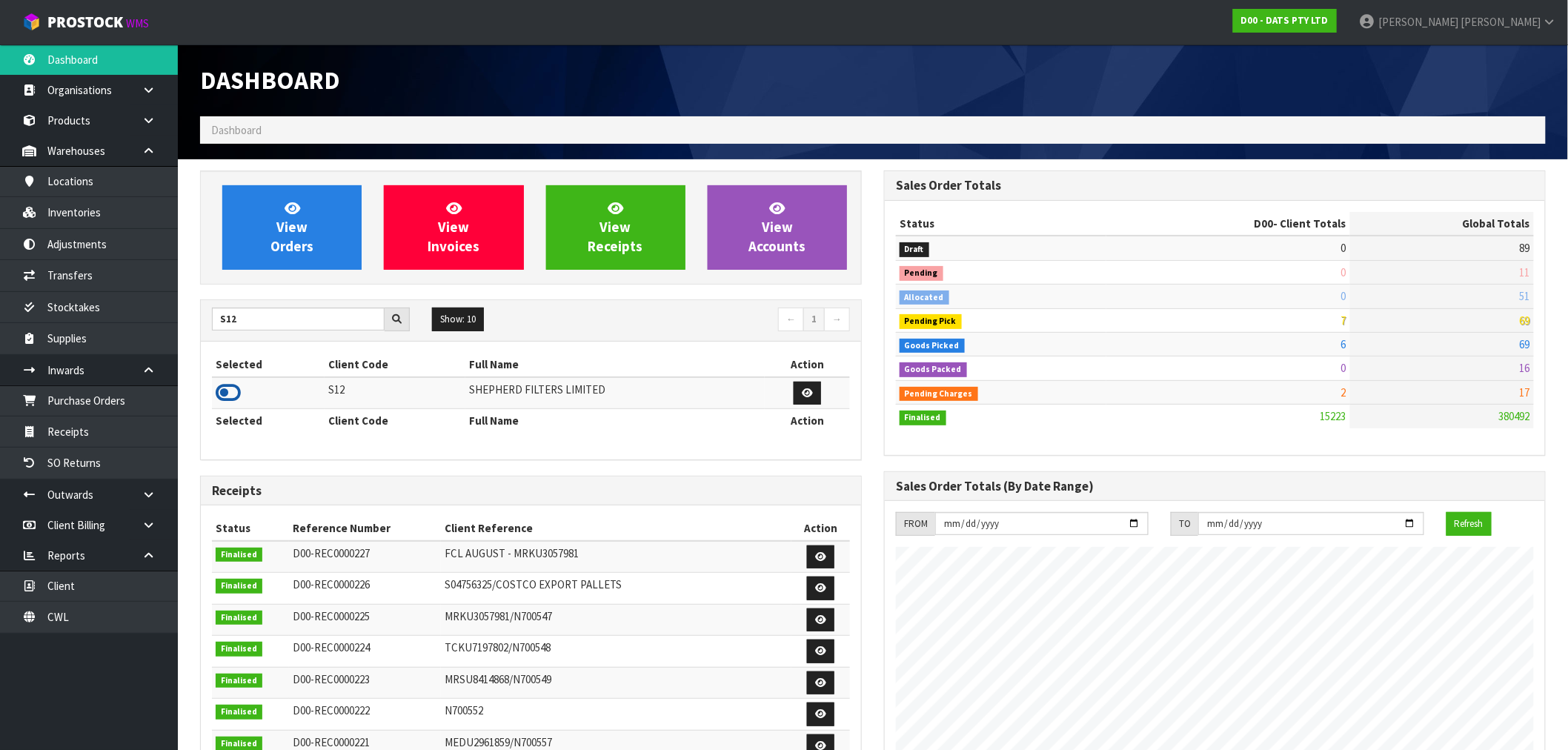
drag, startPoint x: 224, startPoint y: 397, endPoint x: 270, endPoint y: 315, distance: 94.0
click at [226, 395] on icon at bounding box center [228, 393] width 25 height 22
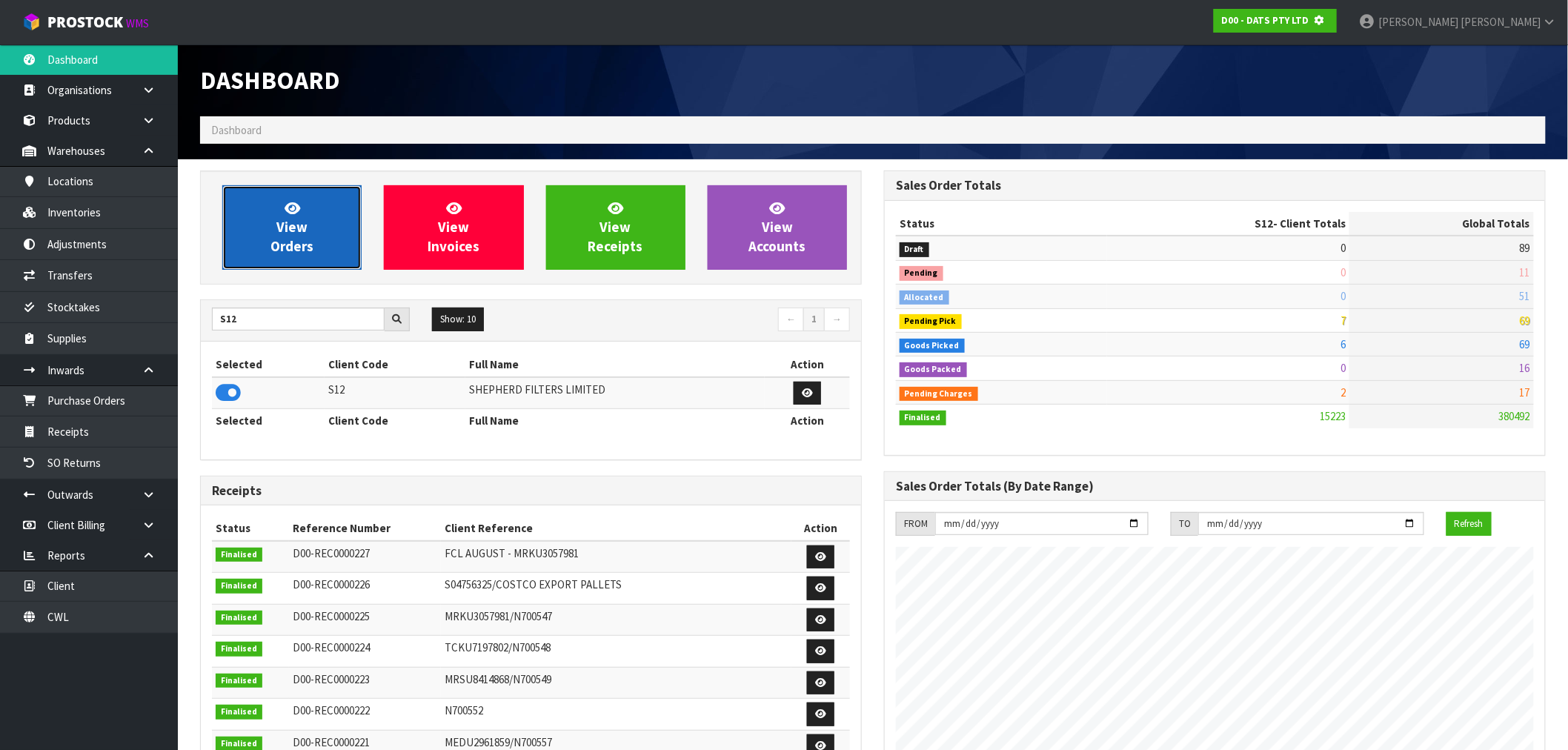
scroll to position [740137, 740436]
click at [301, 248] on span "View Orders" at bounding box center [292, 227] width 43 height 56
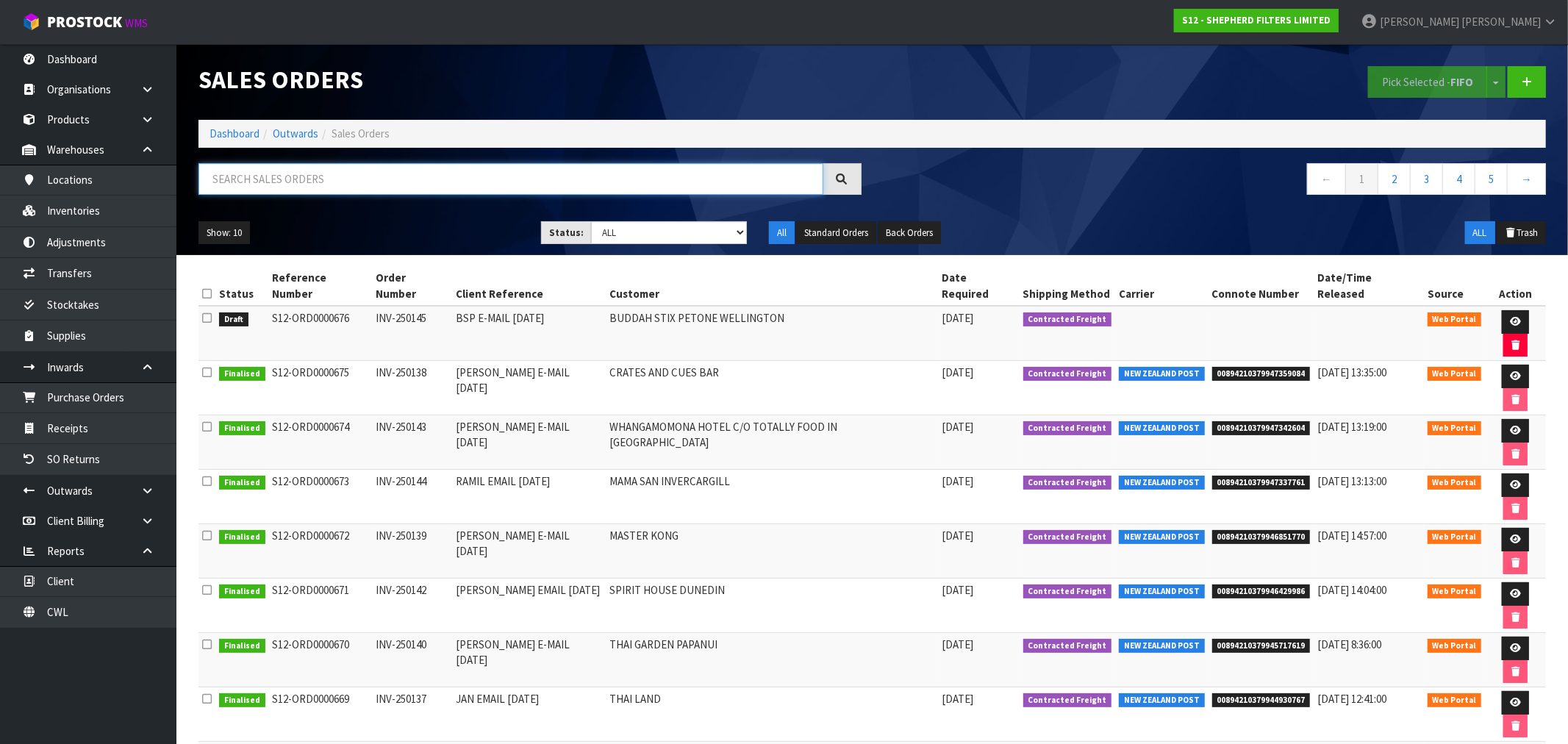
click at [270, 181] on input "text" at bounding box center [511, 179] width 625 height 32
paste input "ORD0000674"
type input "ORD0000674"
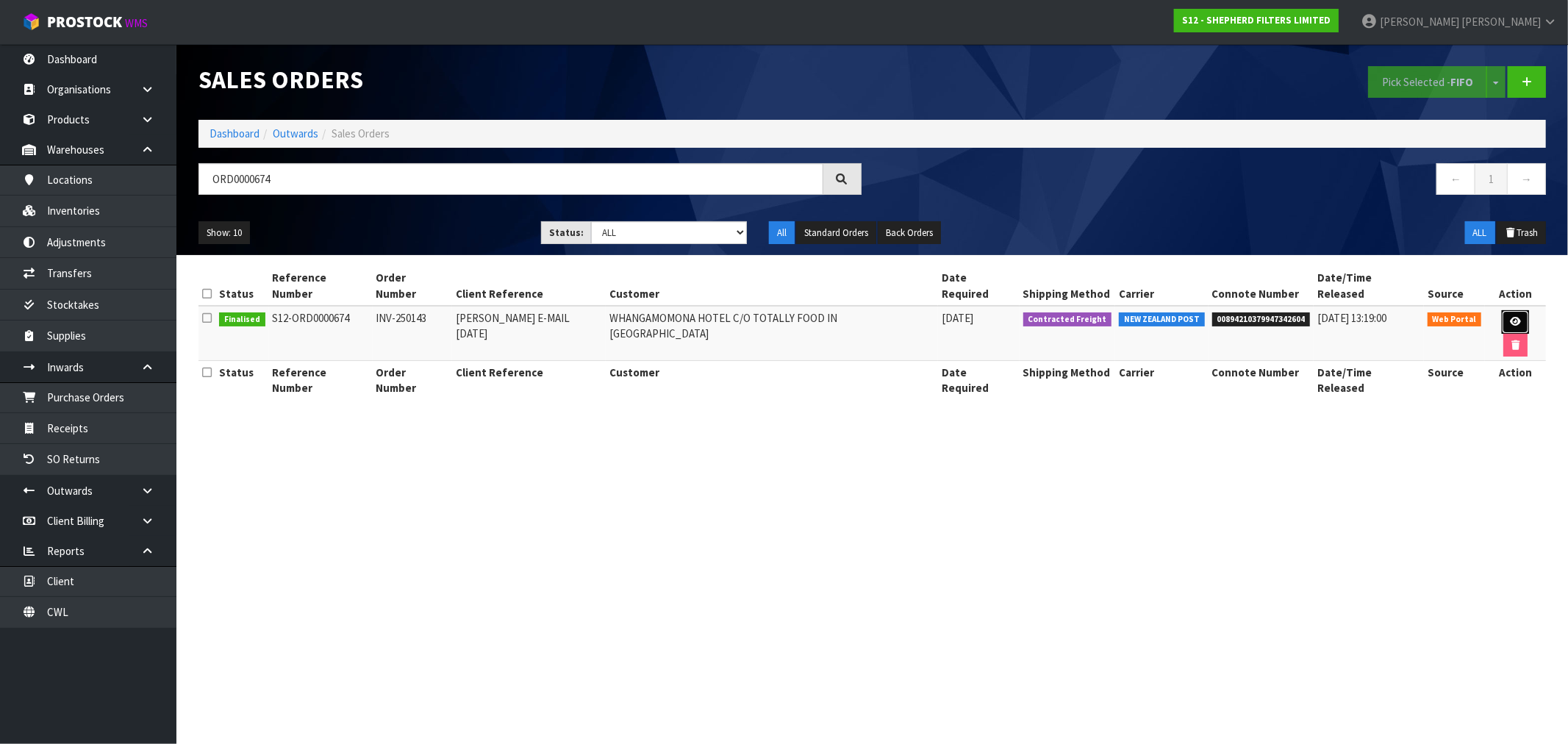
click at [1502, 311] on link at bounding box center [1515, 322] width 27 height 24
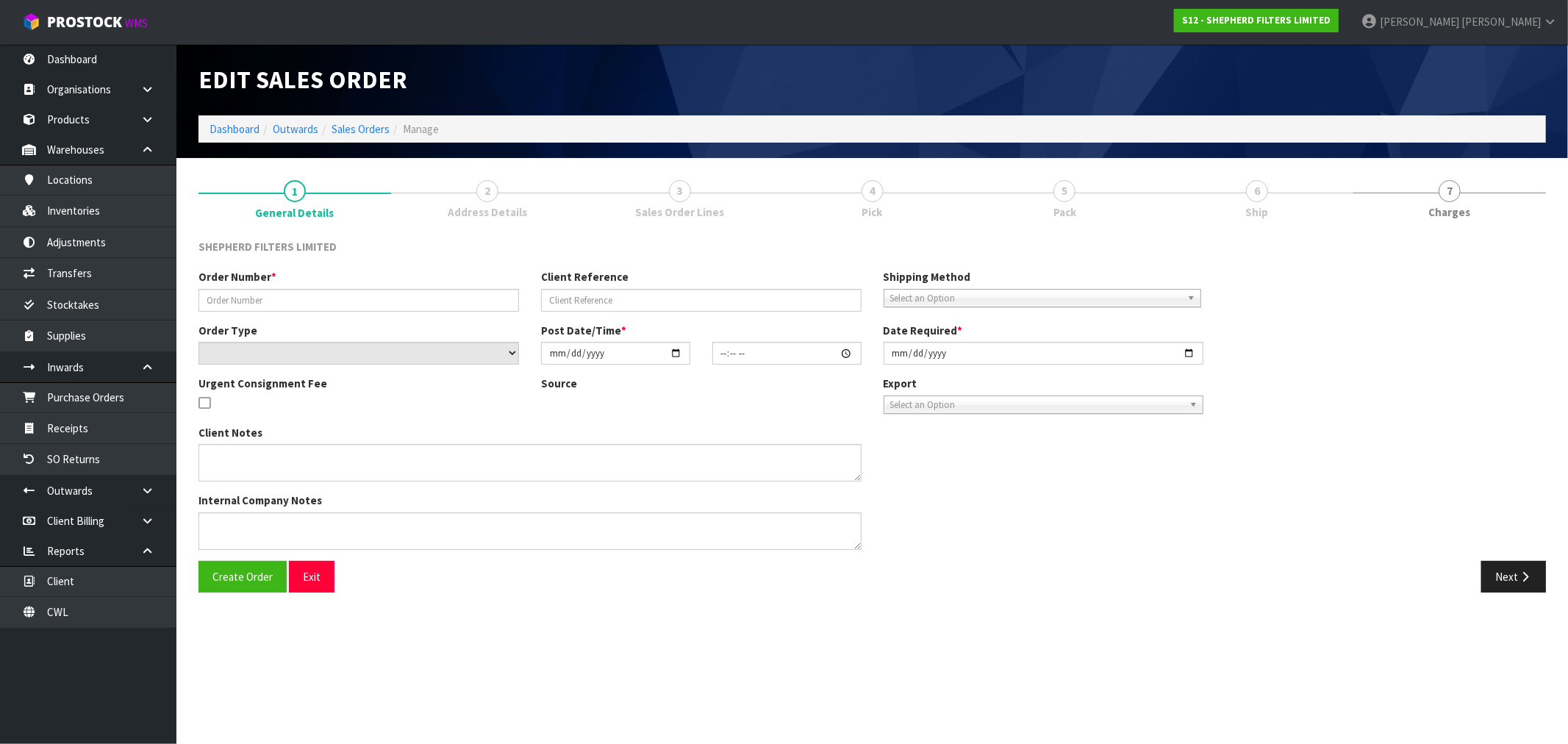
type input "INV-250143"
type input "RICHARD E-MAIL 05.09.25"
select select "number:0"
type input "2025-09-08"
type input "17:13:00.000"
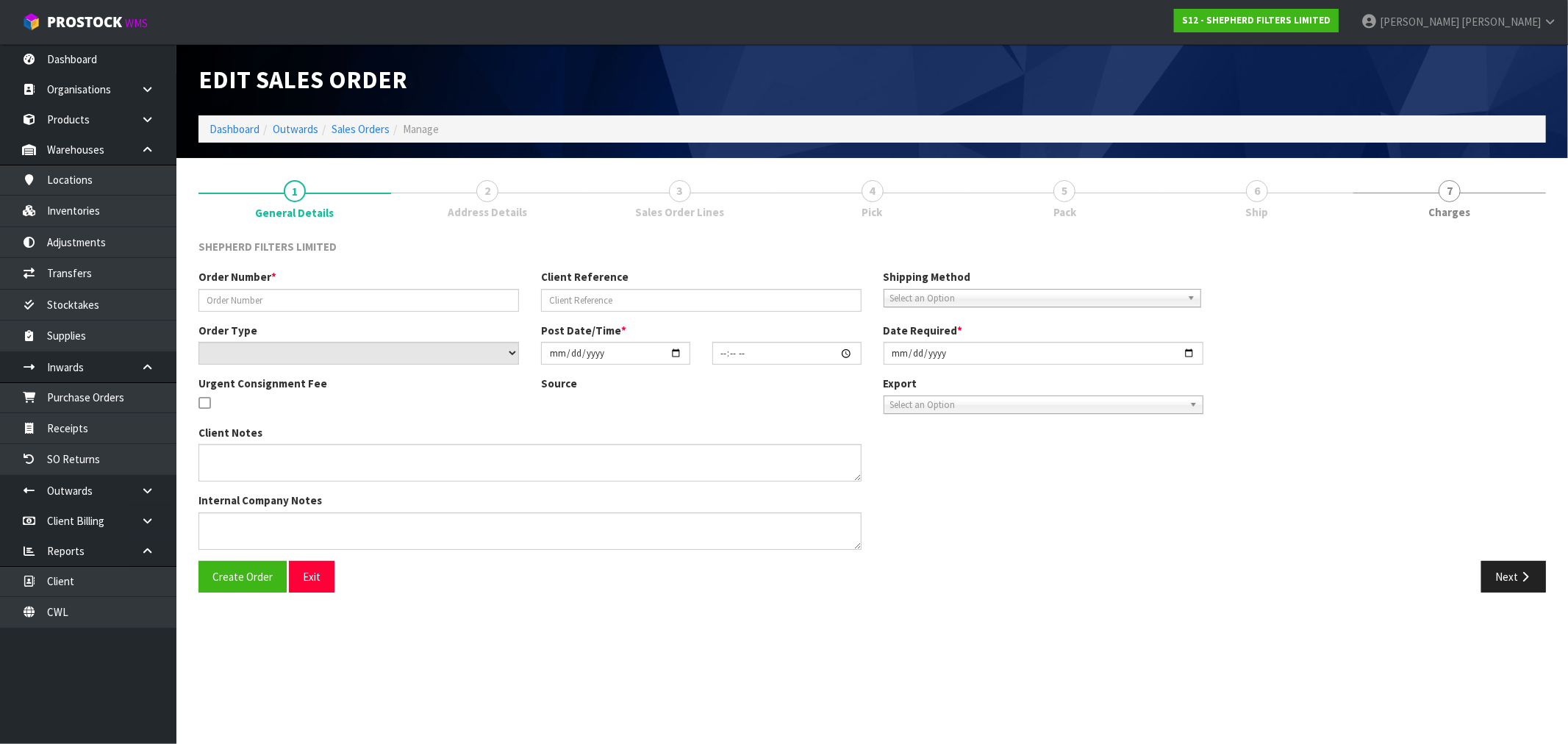
type input "2025-09-08"
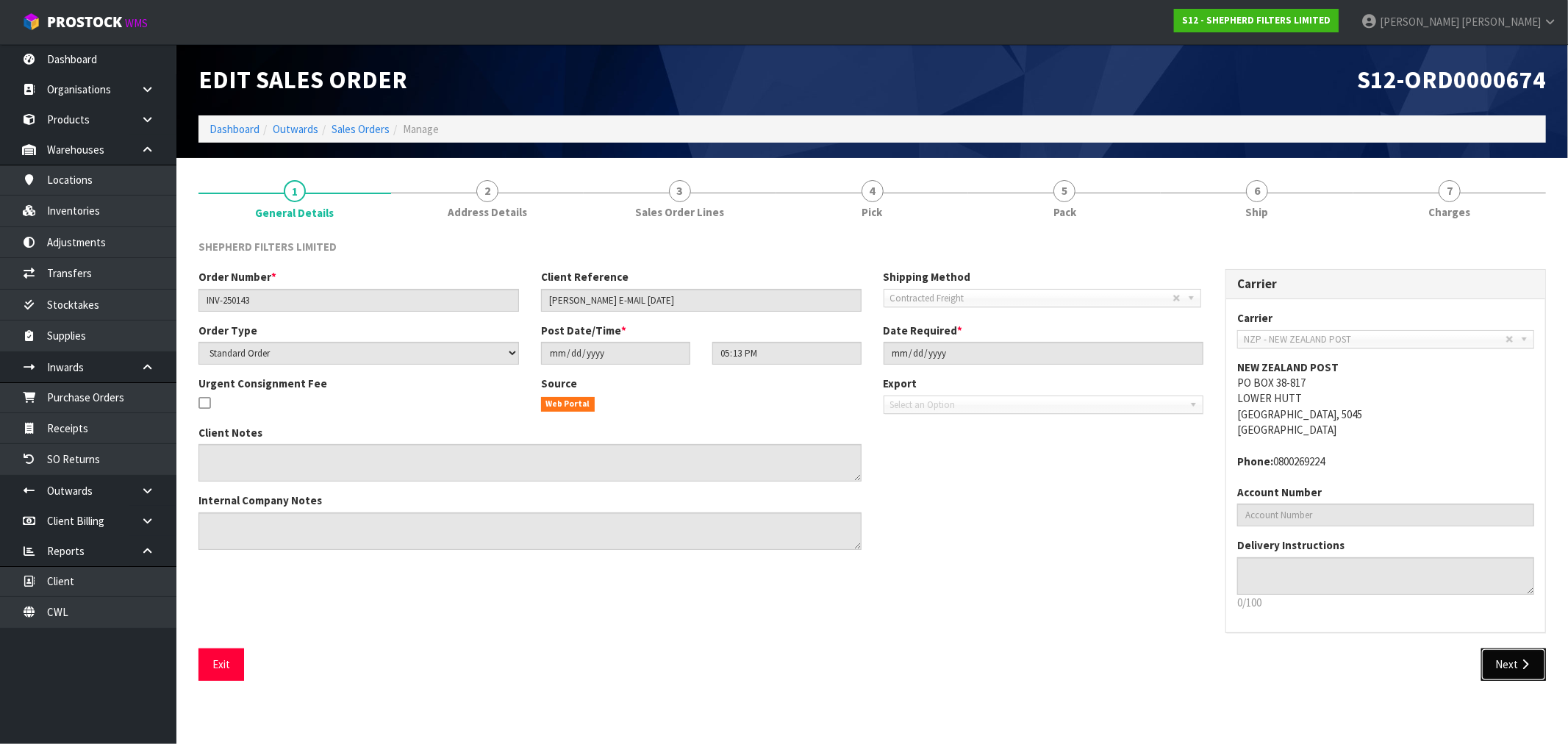
click at [1525, 662] on icon "button" at bounding box center [1525, 664] width 14 height 11
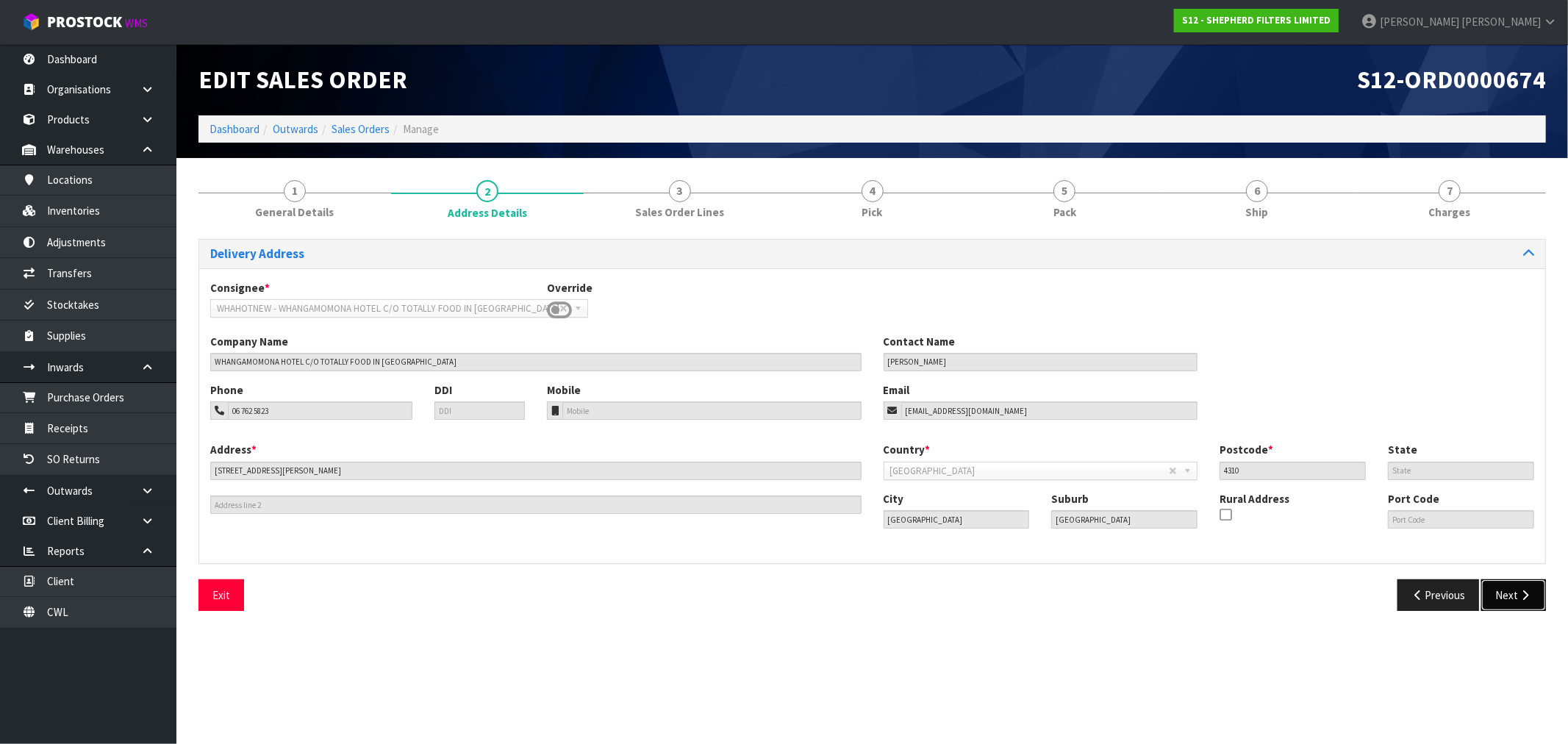
click at [1504, 590] on button "Next" at bounding box center [1513, 595] width 65 height 32
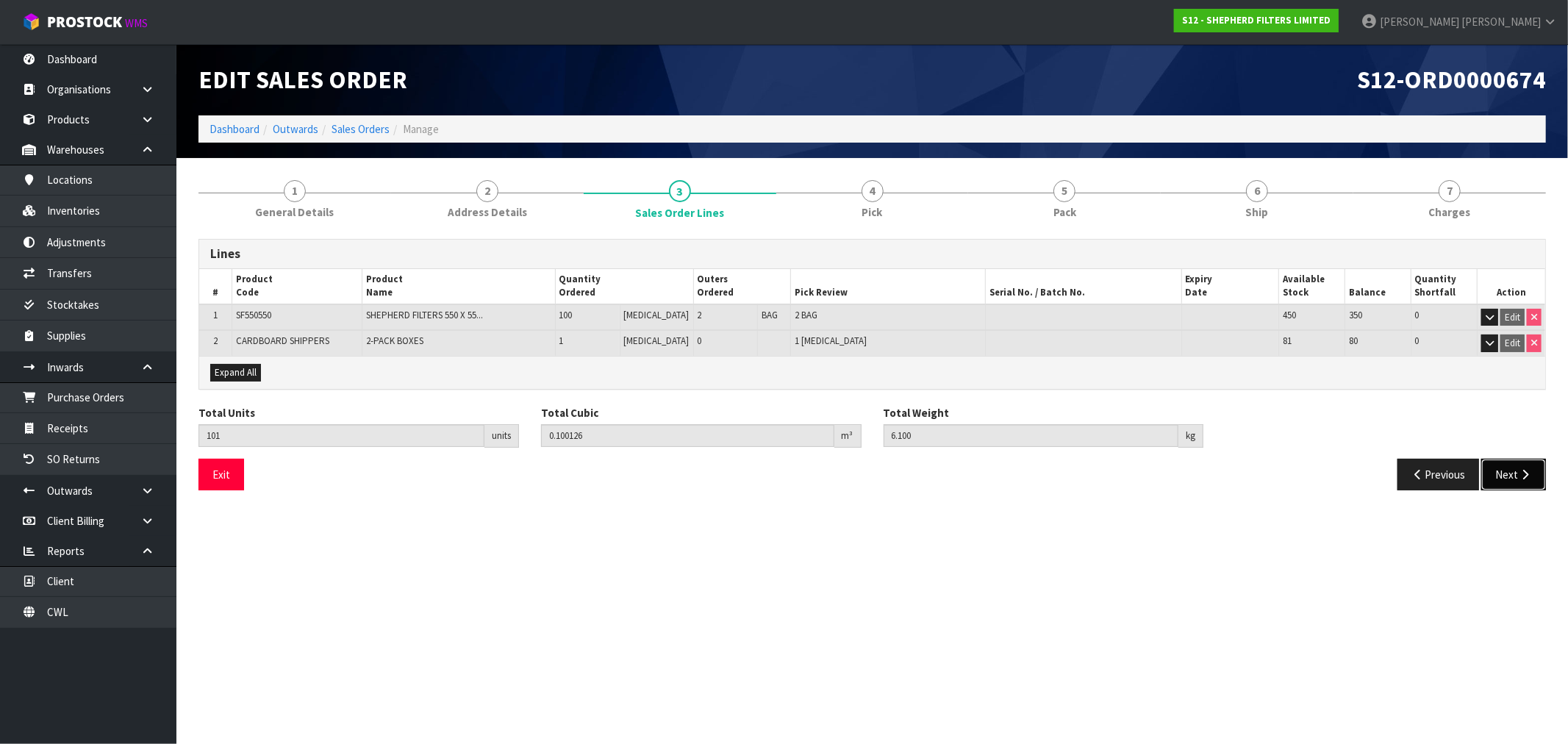
click at [1520, 471] on icon "button" at bounding box center [1525, 474] width 14 height 11
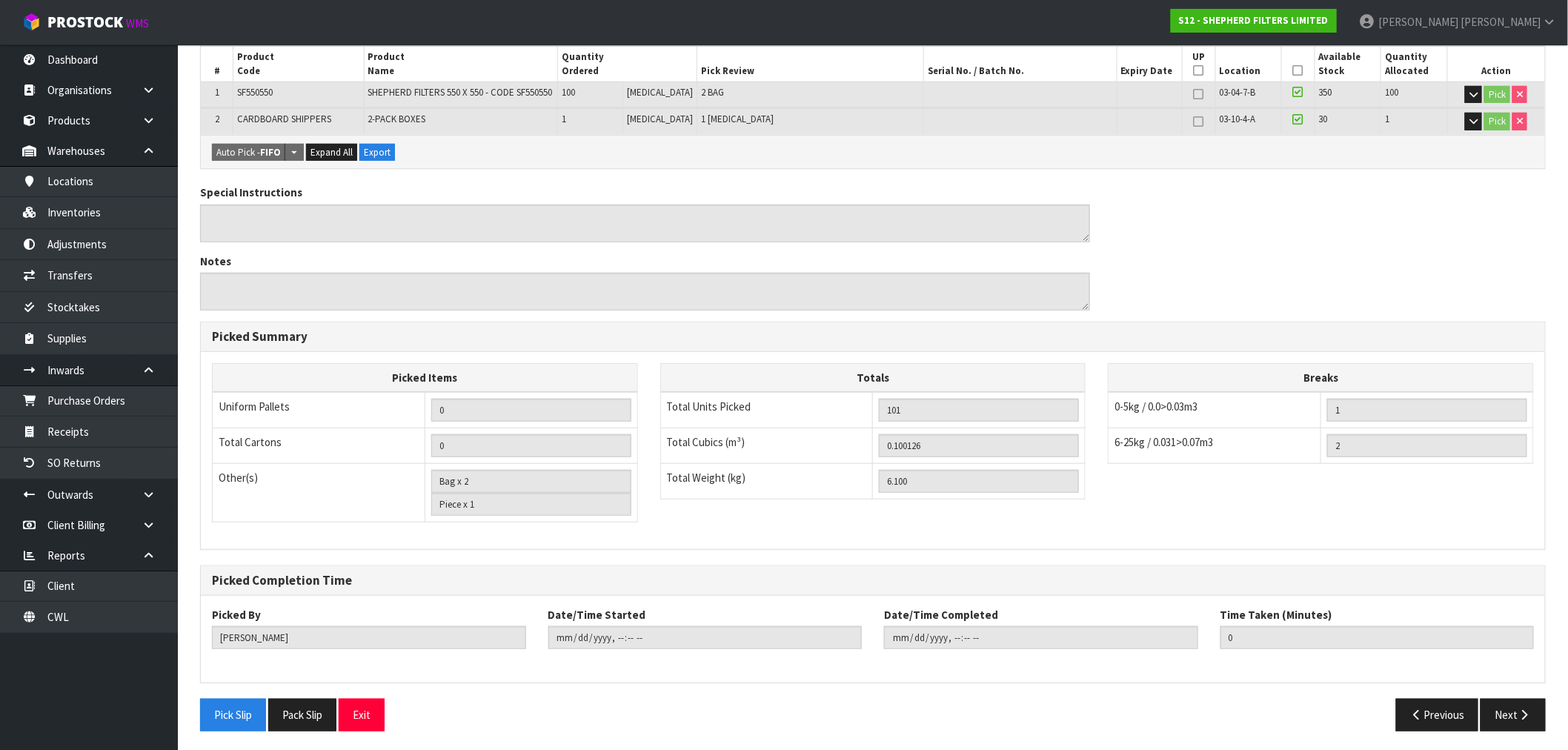
scroll to position [280, 0]
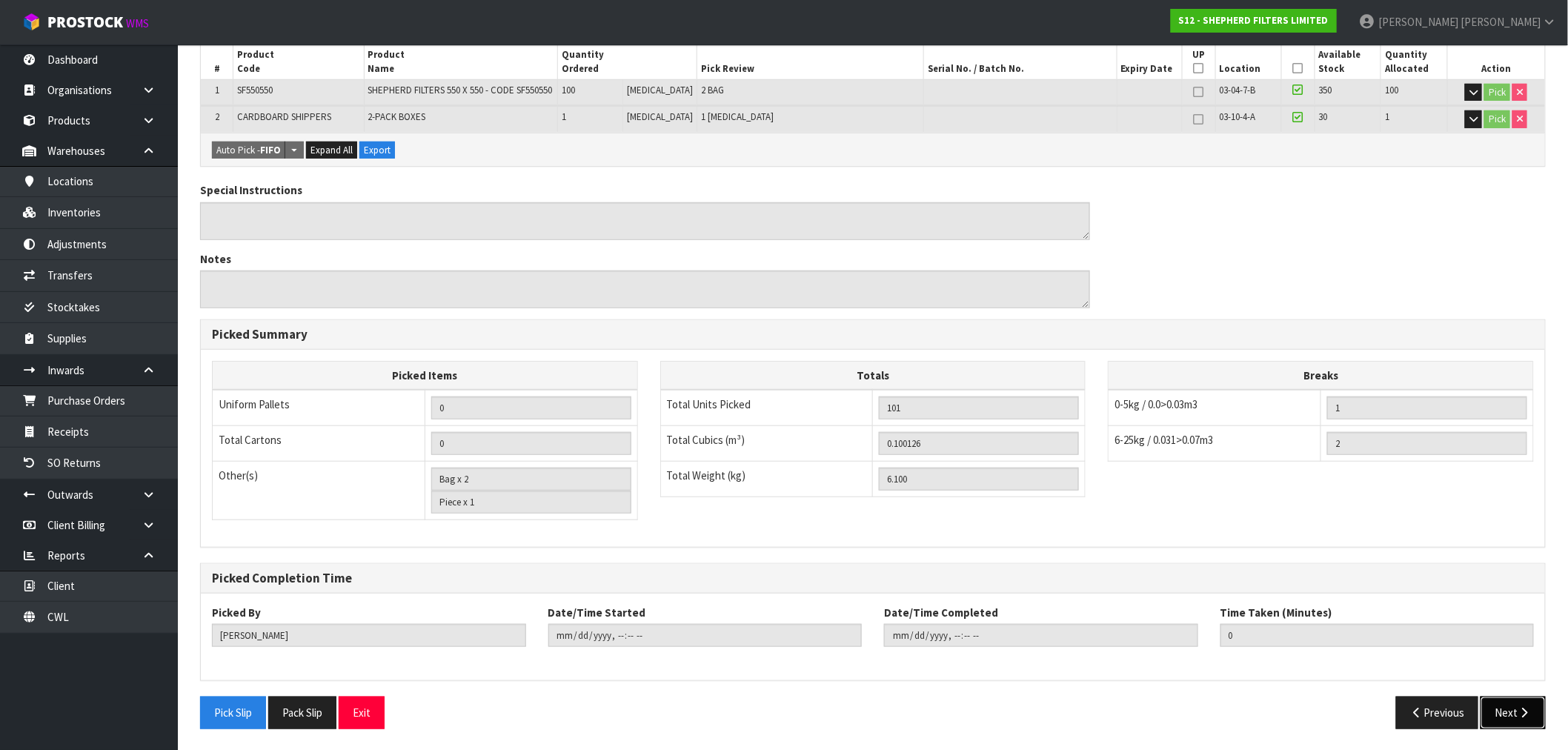
click at [1523, 708] on icon "button" at bounding box center [1525, 712] width 14 height 11
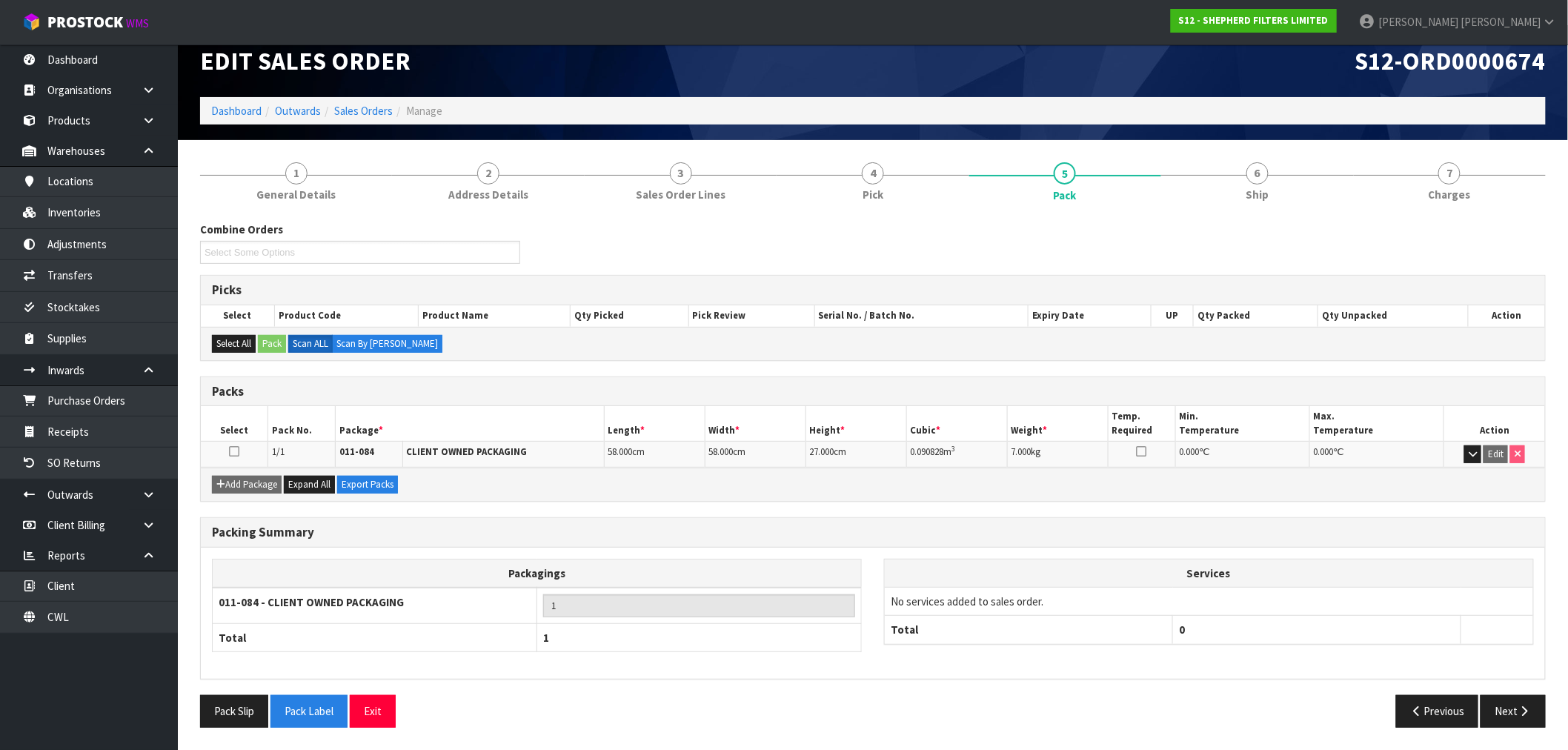
scroll to position [0, 0]
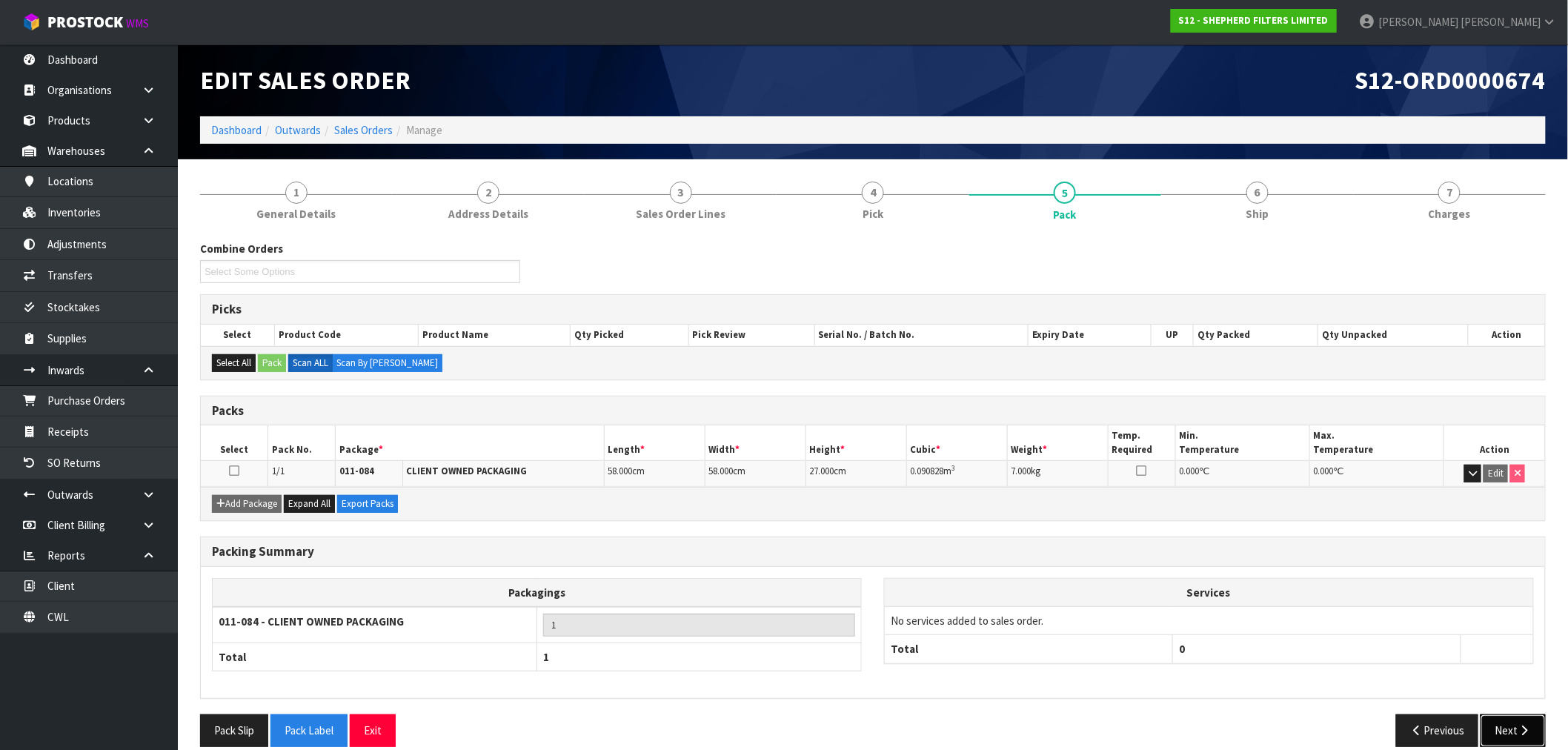
click at [1514, 731] on button "Next" at bounding box center [1513, 730] width 65 height 32
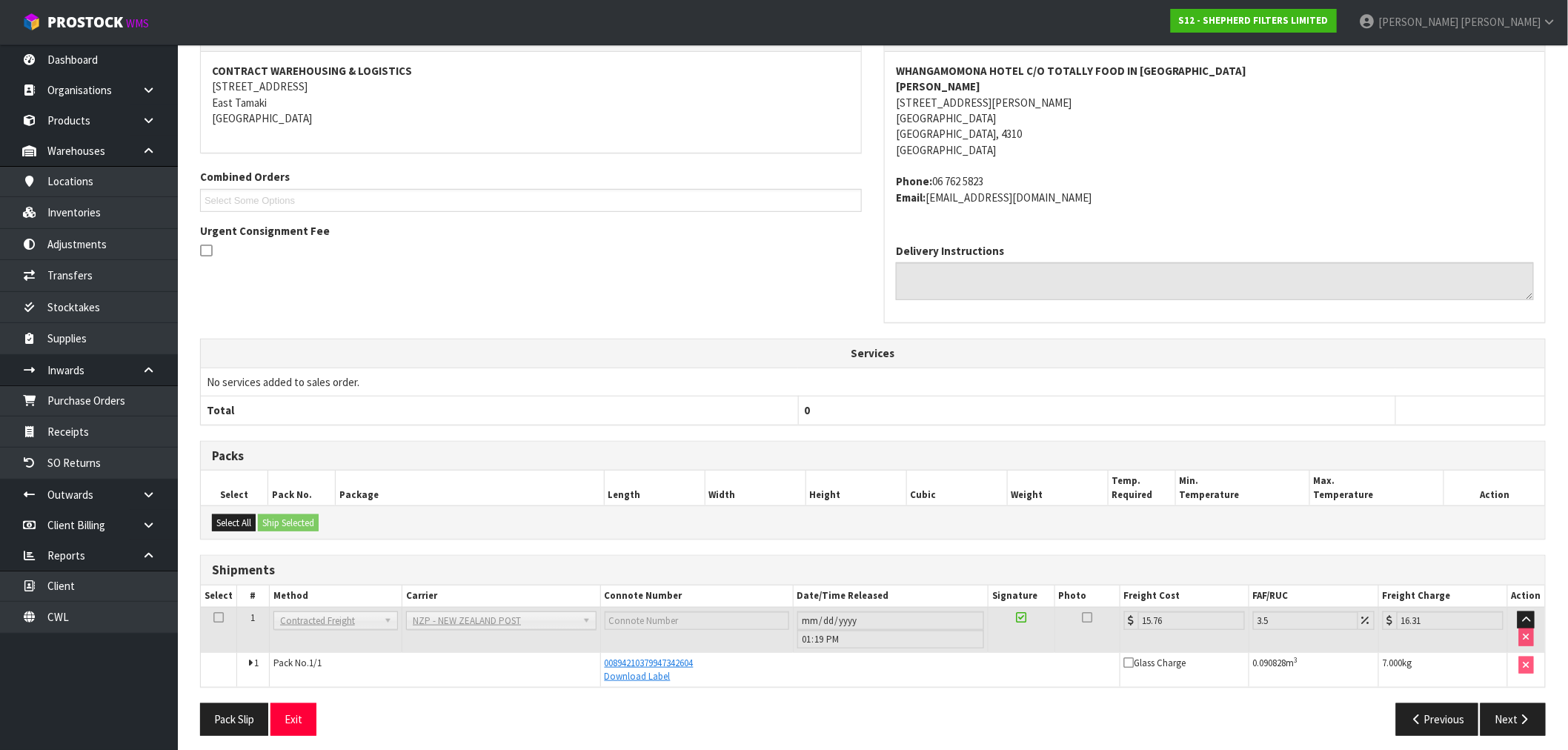
scroll to position [227, 0]
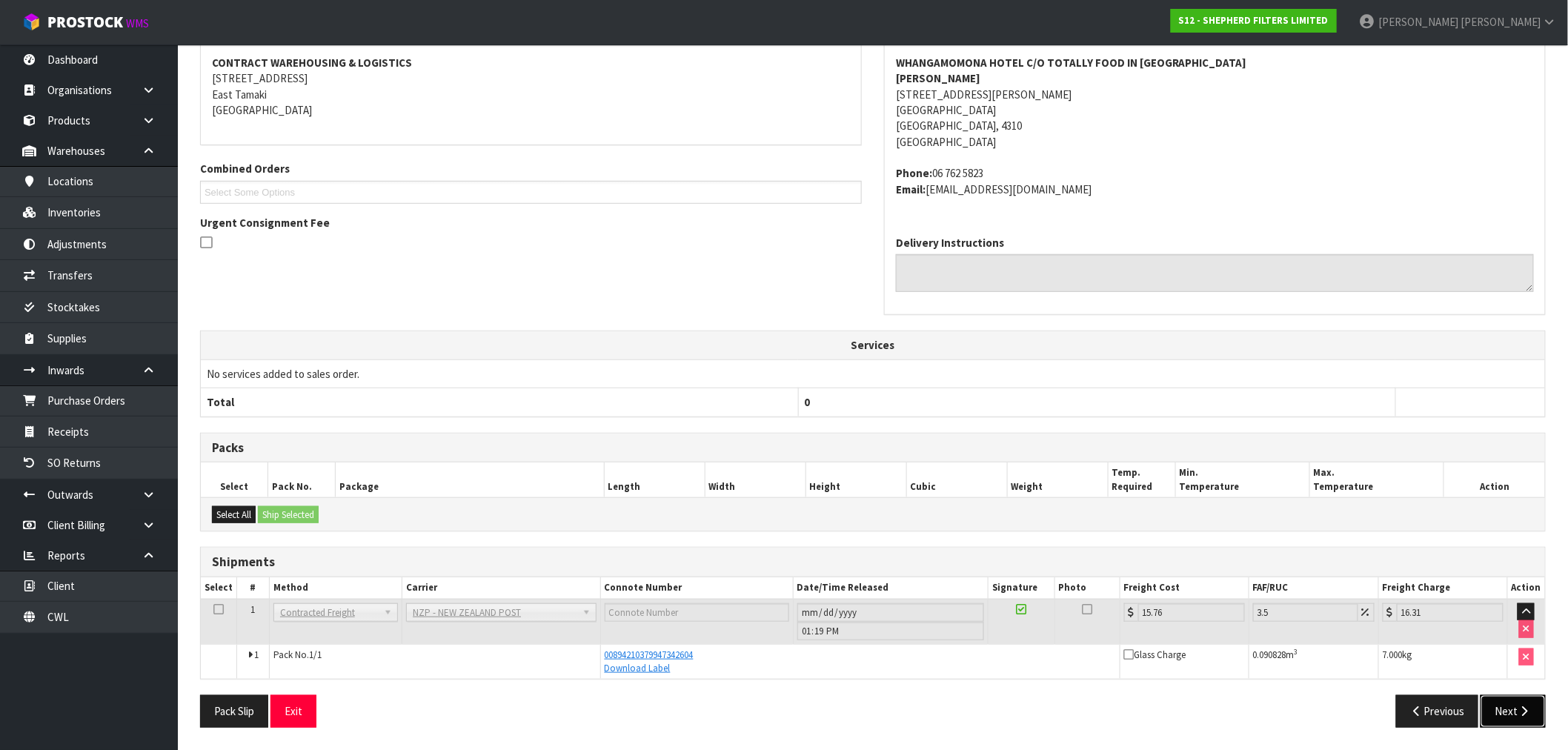
click at [1518, 715] on icon "button" at bounding box center [1525, 711] width 14 height 11
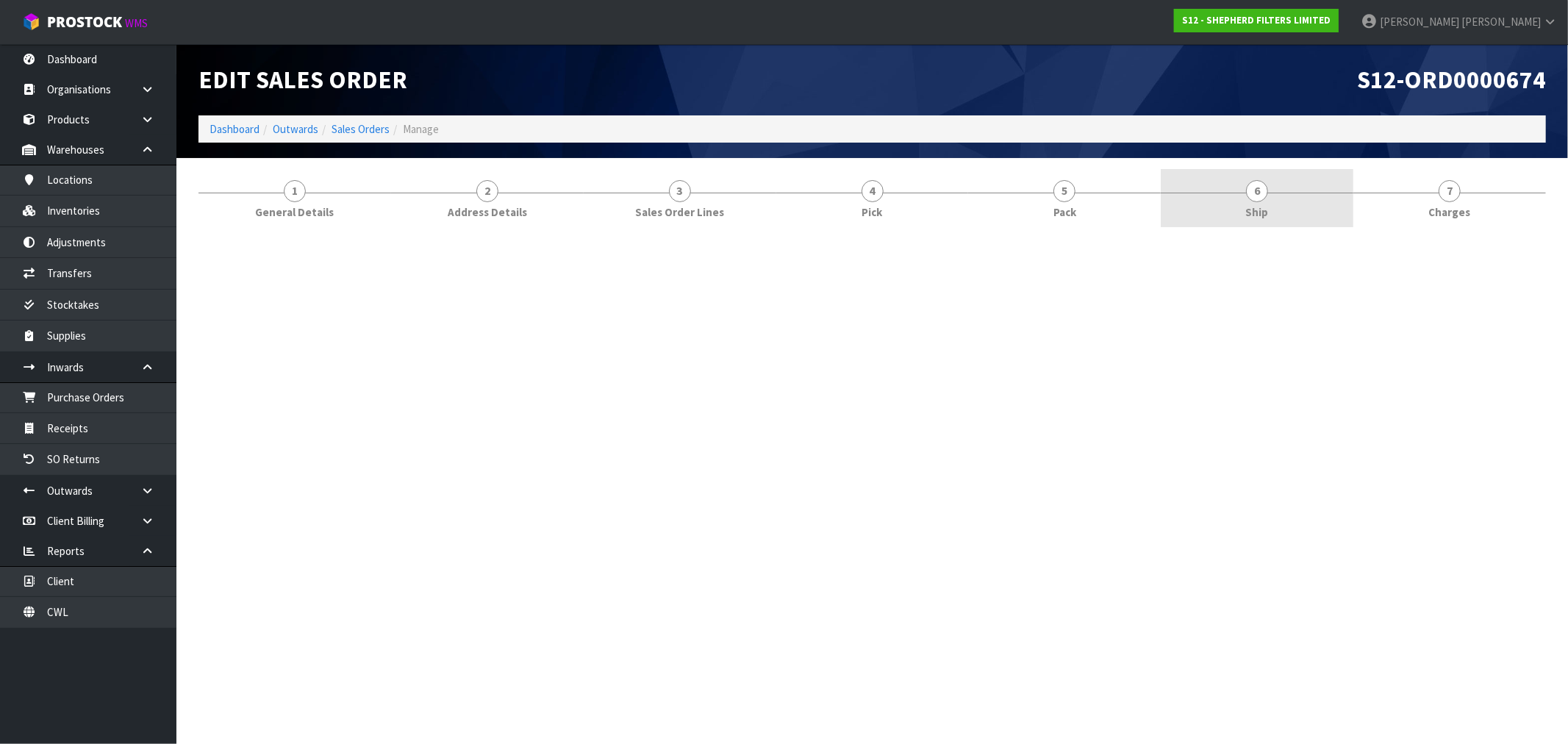
click at [1254, 217] on span "Ship" at bounding box center [1257, 212] width 23 height 15
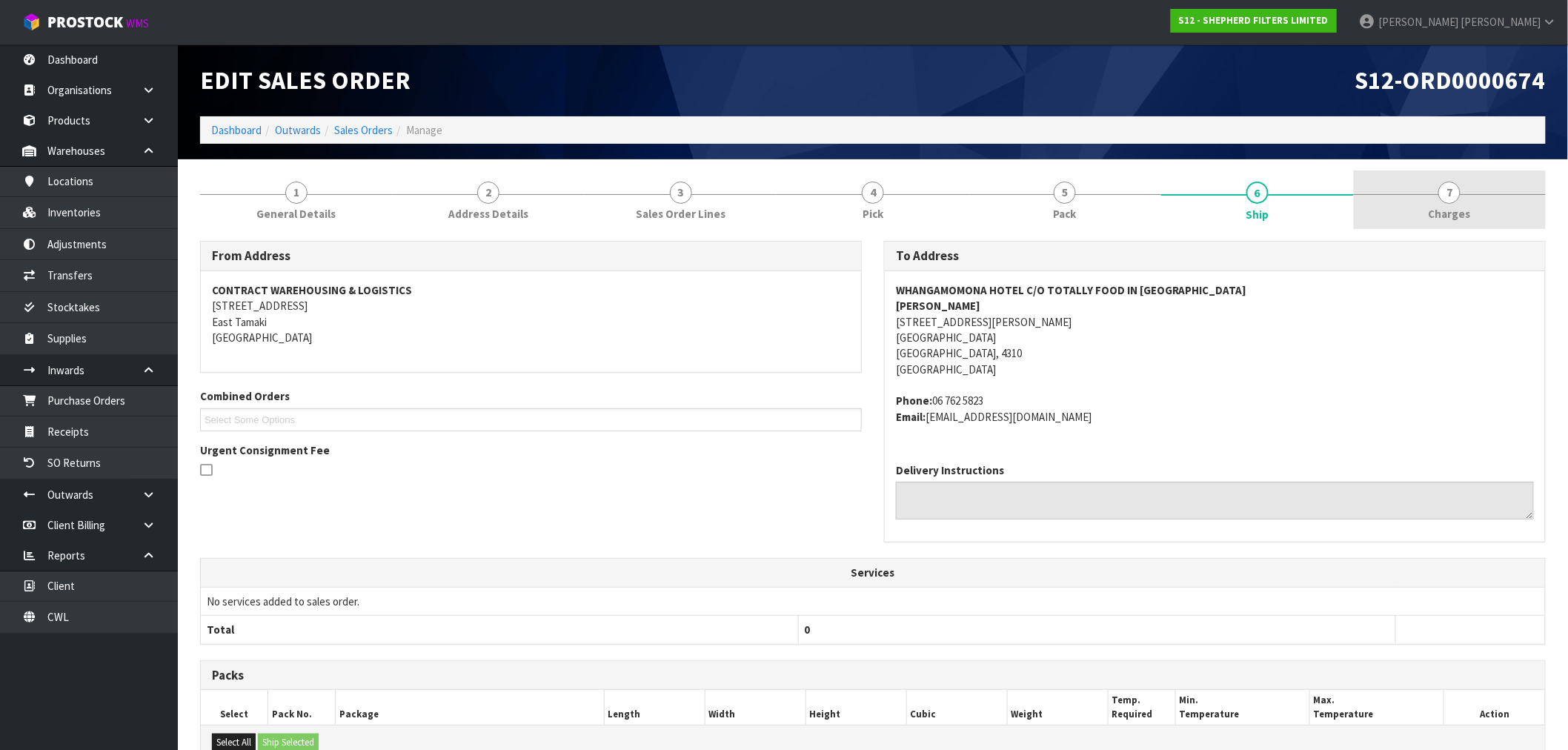
click at [1449, 196] on span "7" at bounding box center [1449, 193] width 22 height 22
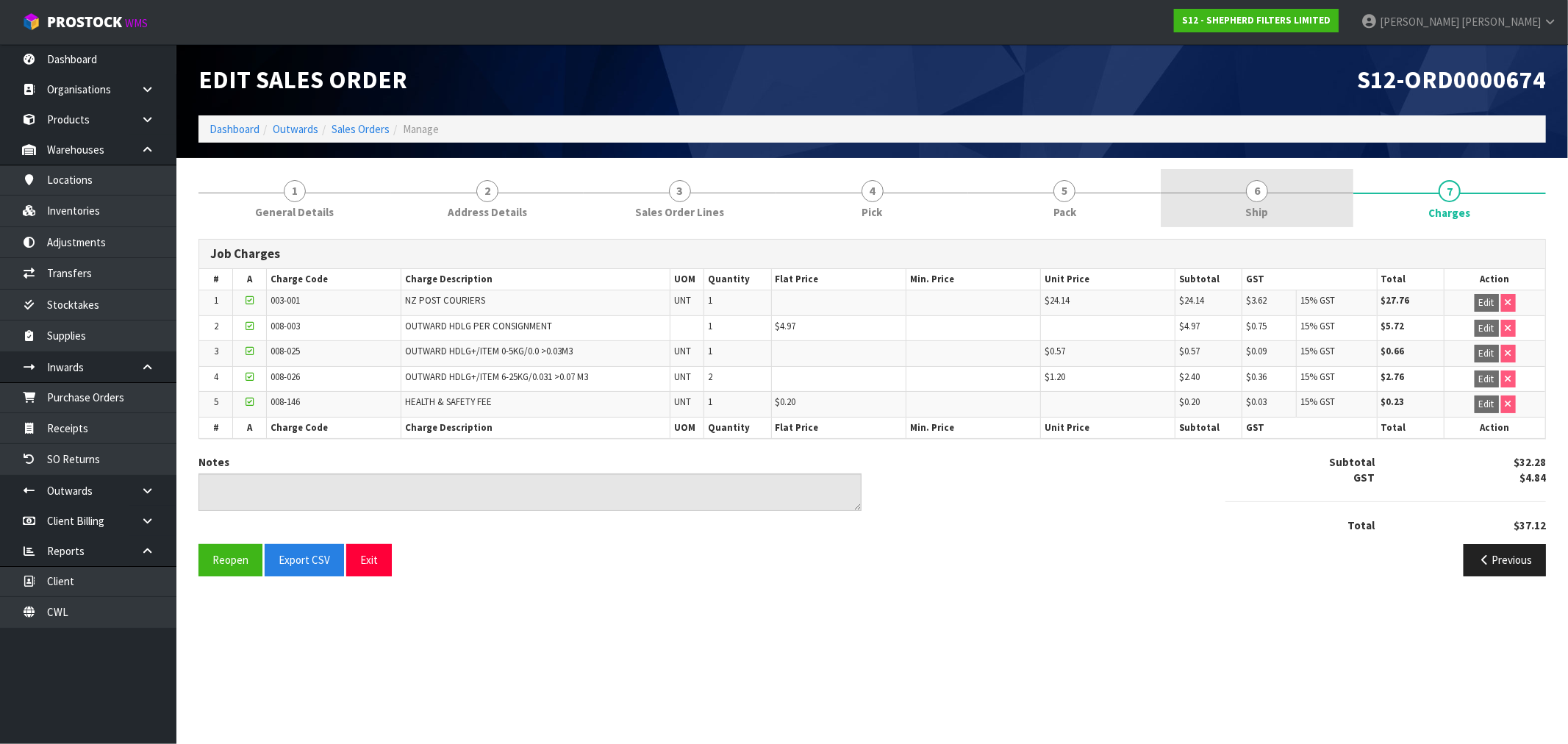
click at [1251, 199] on span "6" at bounding box center [1257, 191] width 22 height 22
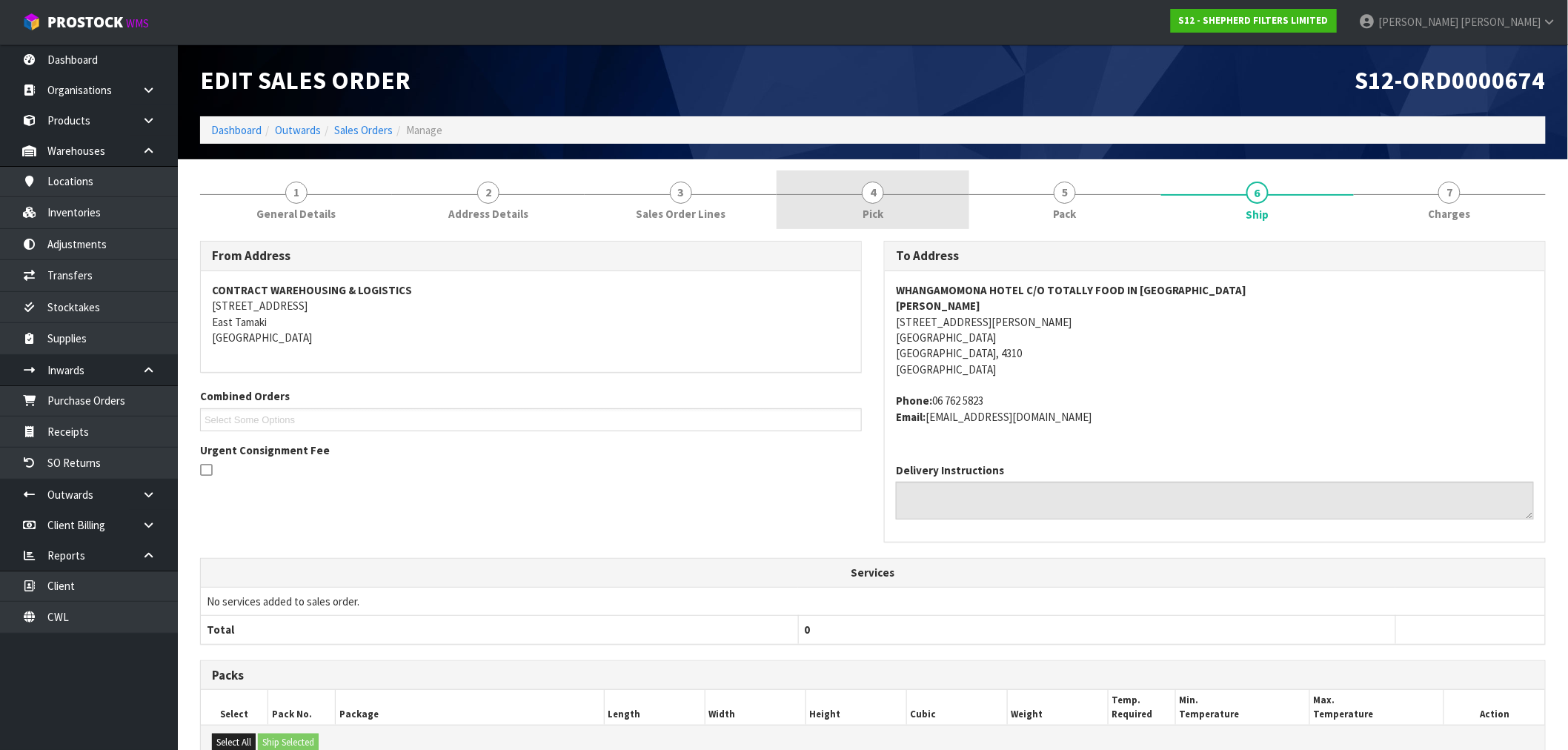
click at [914, 220] on link "4 Pick" at bounding box center [872, 199] width 192 height 59
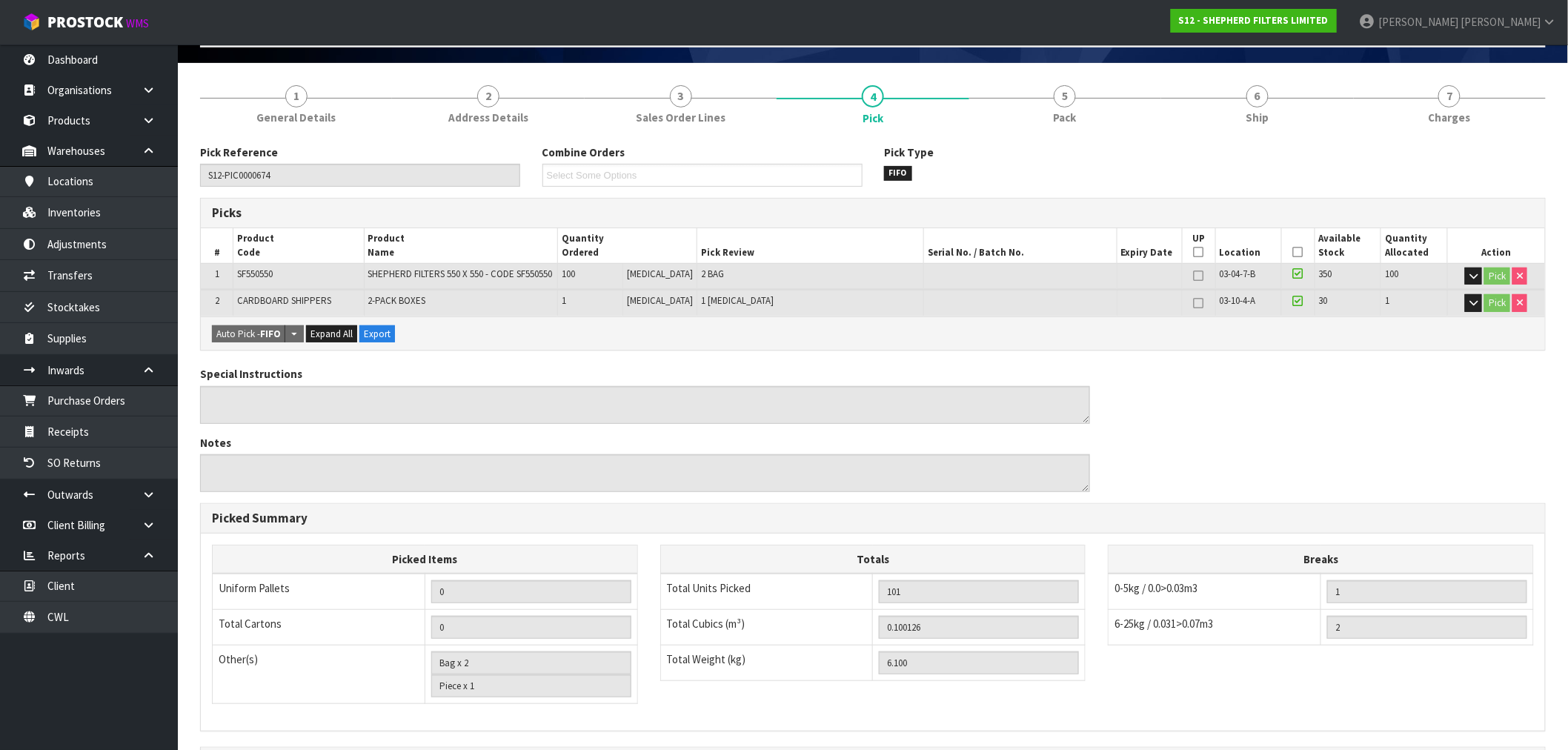
scroll to position [33, 0]
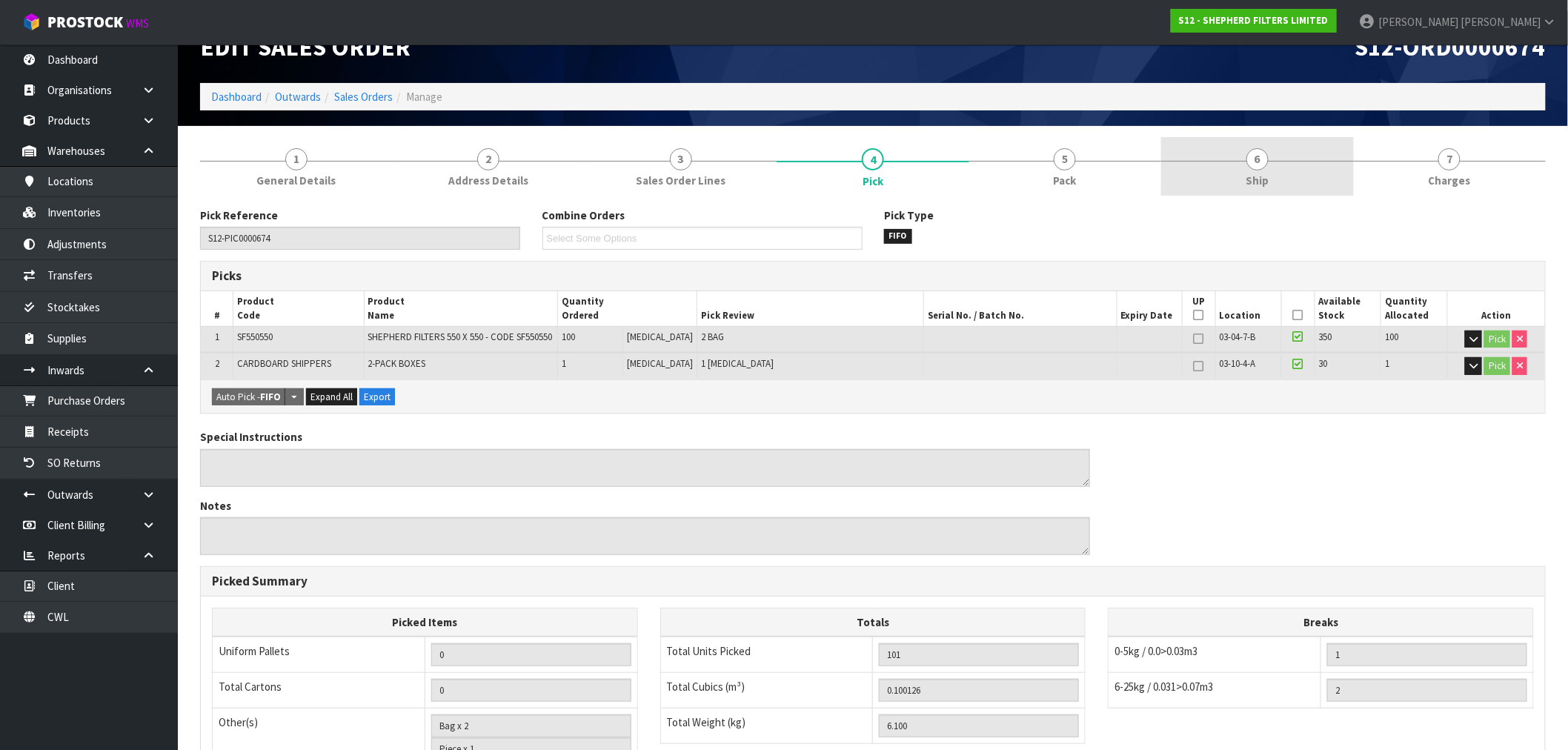
click at [1218, 167] on link "6 Ship" at bounding box center [1257, 166] width 192 height 59
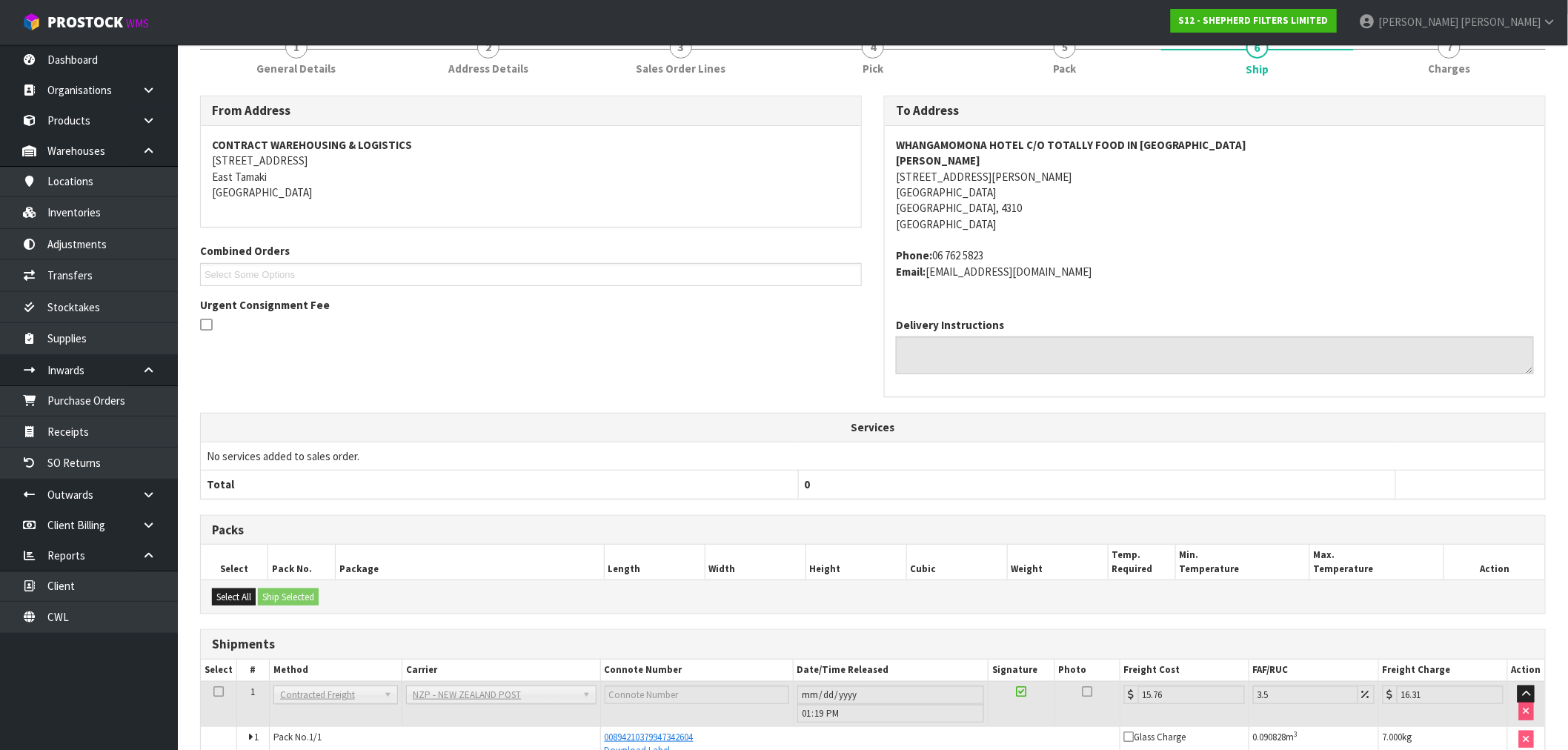
scroll to position [227, 0]
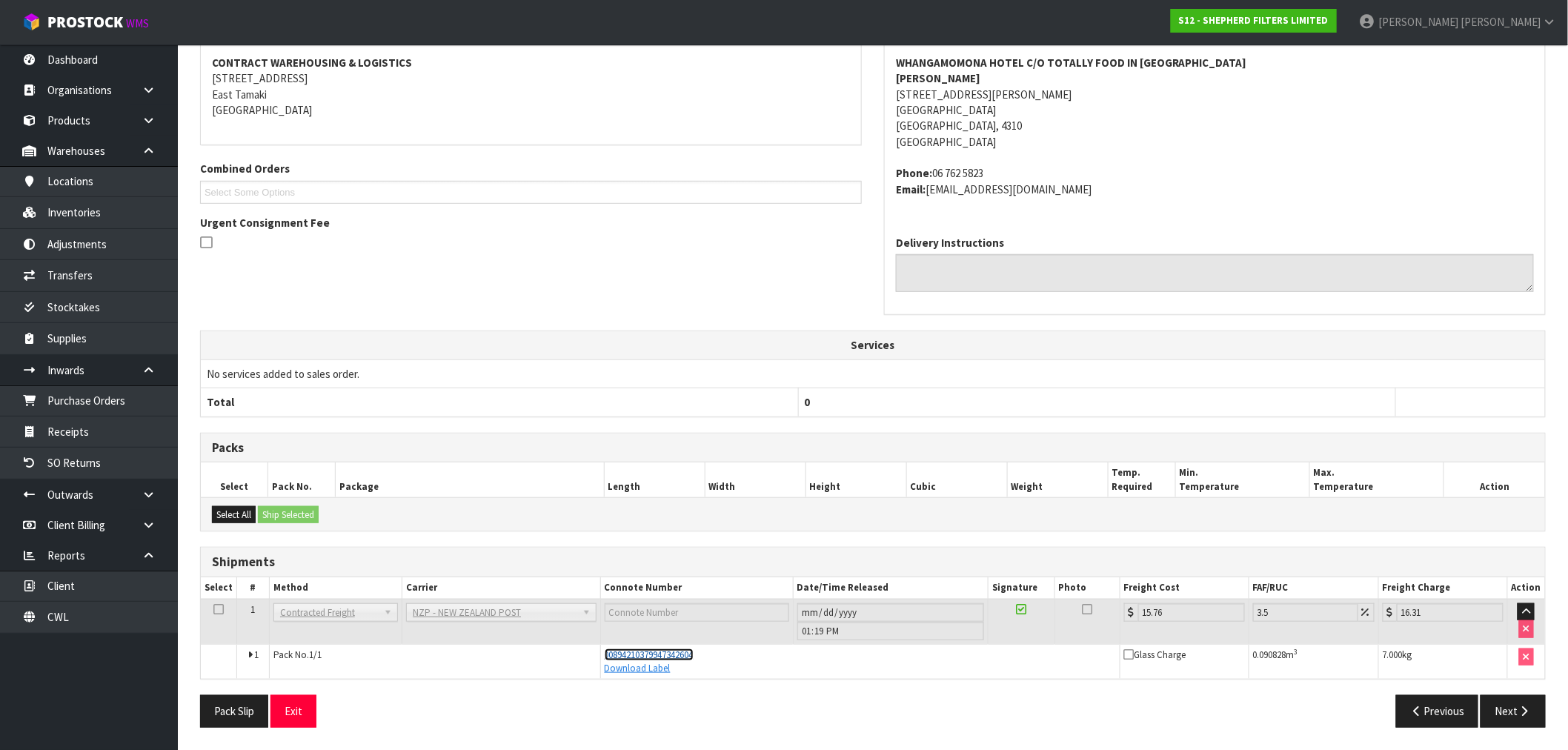
click at [673, 653] on span "00894210379947342604" at bounding box center [649, 654] width 89 height 13
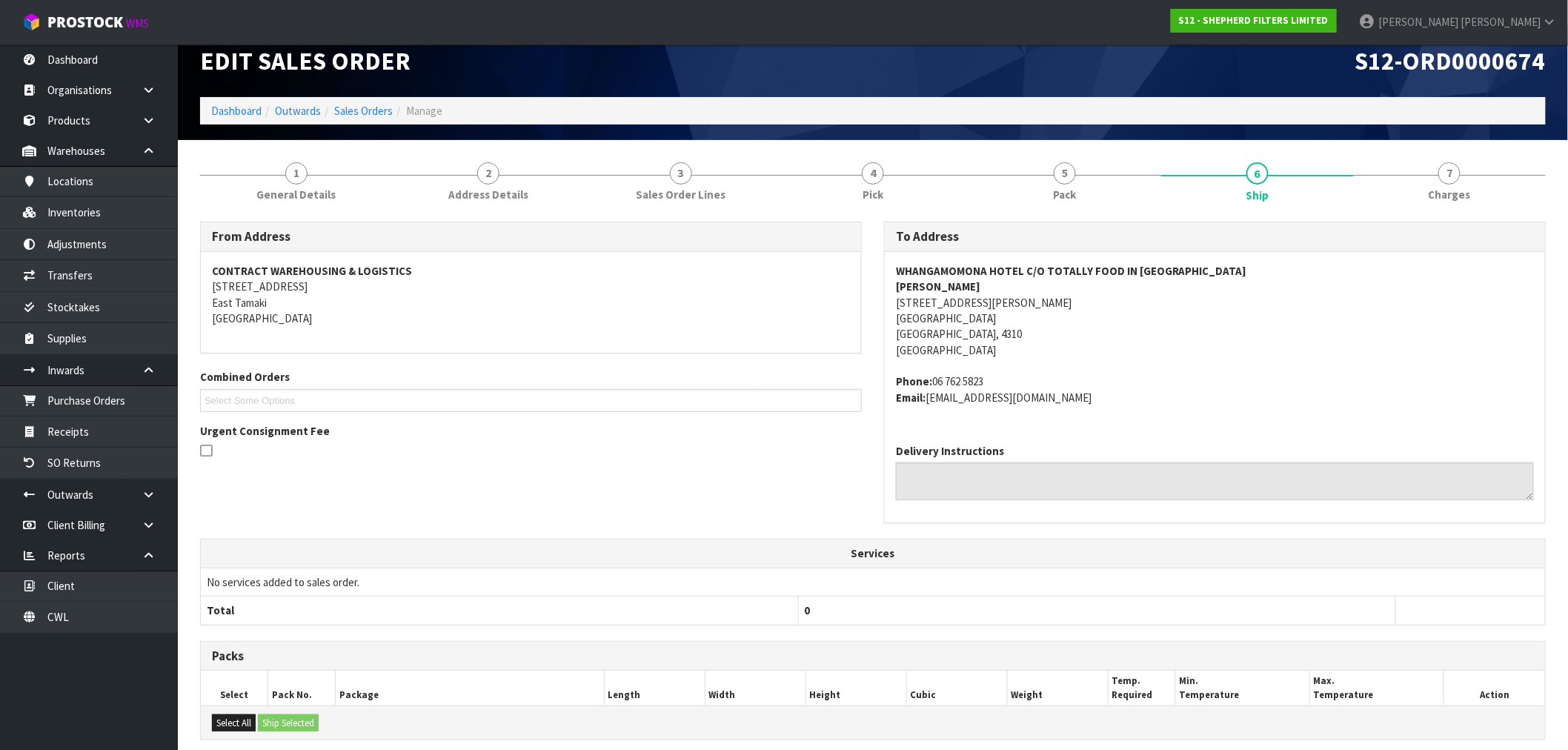
scroll to position [0, 0]
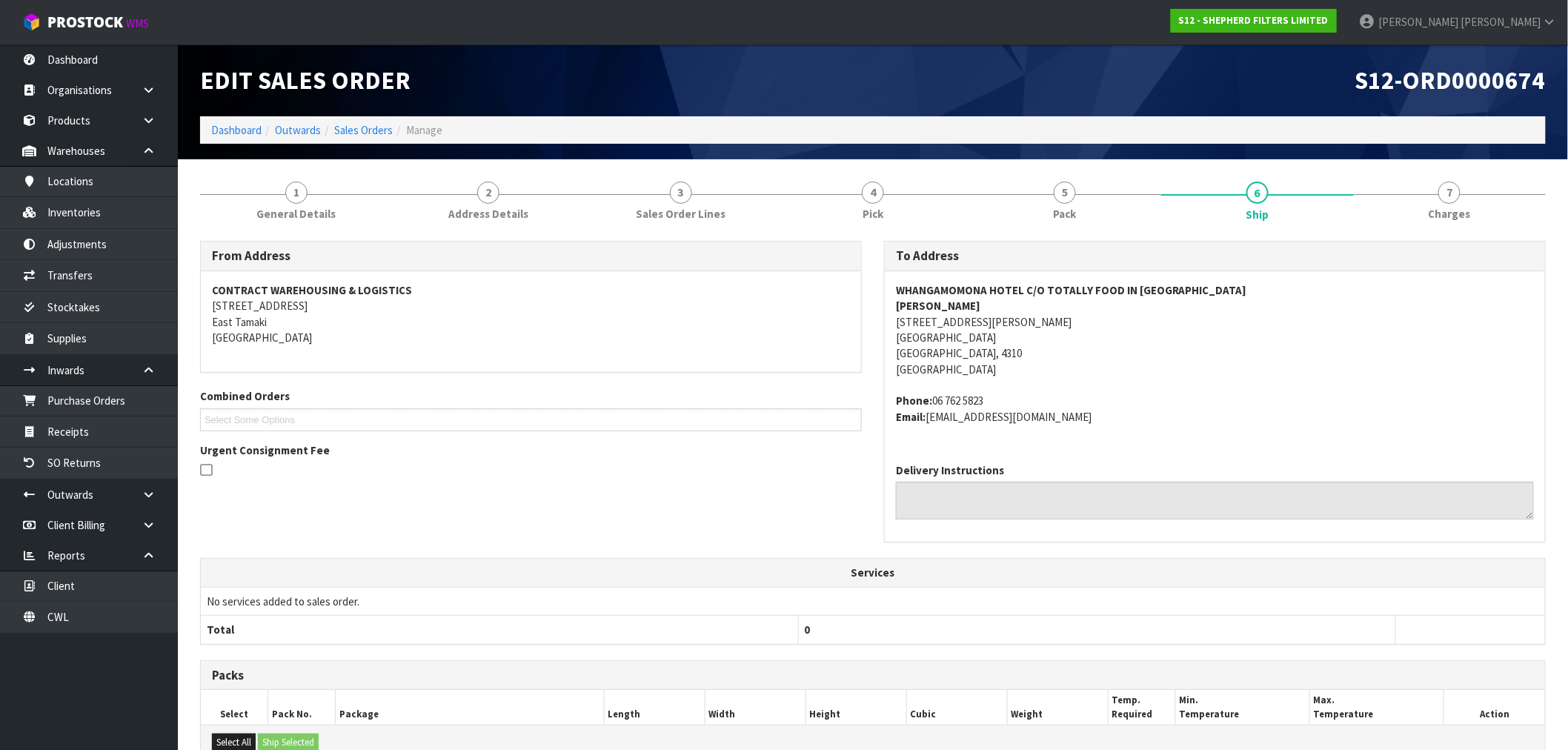
drag, startPoint x: 1240, startPoint y: 294, endPoint x: 1217, endPoint y: 294, distance: 23.0
click at [1228, 294] on address "WHANGAMOMONA HOTEL C/O TOTALLY FOOD IN NEW PLYMOUTH ROBERT 104 GILL STREET NEW …" at bounding box center [1215, 330] width 638 height 96
drag, startPoint x: 1215, startPoint y: 290, endPoint x: 988, endPoint y: 295, distance: 227.1
click at [993, 295] on address "WHANGAMOMONA HOTEL C/O TOTALLY FOOD IN NEW PLYMOUTH ROBERT 104 GILL STREET NEW …" at bounding box center [1215, 330] width 638 height 96
click at [981, 293] on strong "WHANGAMOMONA HOTEL C/O TOTALLY FOOD IN NEW PLYMOUTH" at bounding box center [1072, 290] width 351 height 14
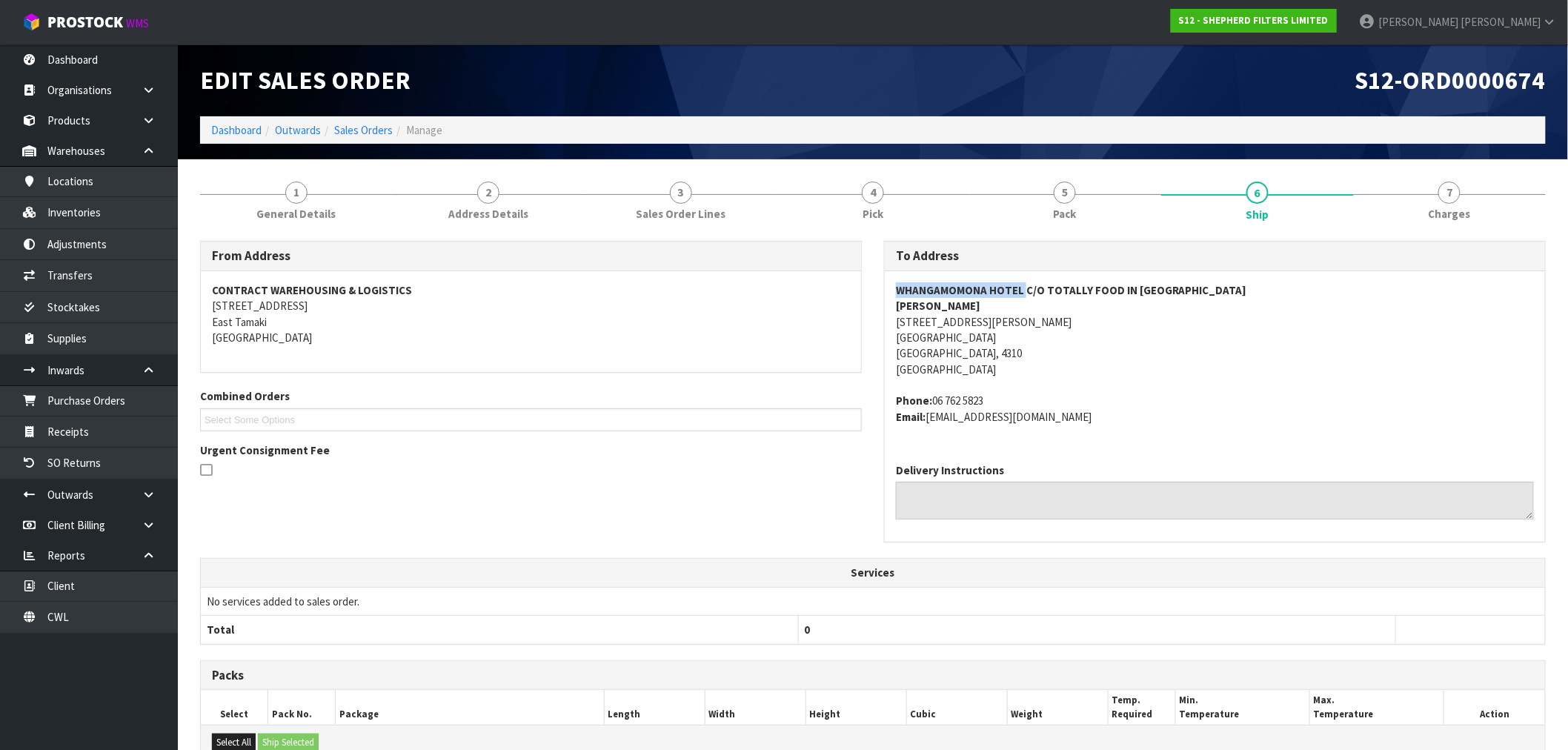
drag, startPoint x: 1022, startPoint y: 287, endPoint x: 956, endPoint y: 279, distance: 66.5
click at [891, 288] on div "WHANGAMOMONA HOTEL C/O TOTALLY FOOD IN NEW PLYMOUTH ROBERT 104 GILL STREET NEW …" at bounding box center [1215, 361] width 660 height 180
copy strong "WHANGAMOMONA HOTEL"
click at [372, 133] on link "Sales Orders" at bounding box center [363, 130] width 59 height 14
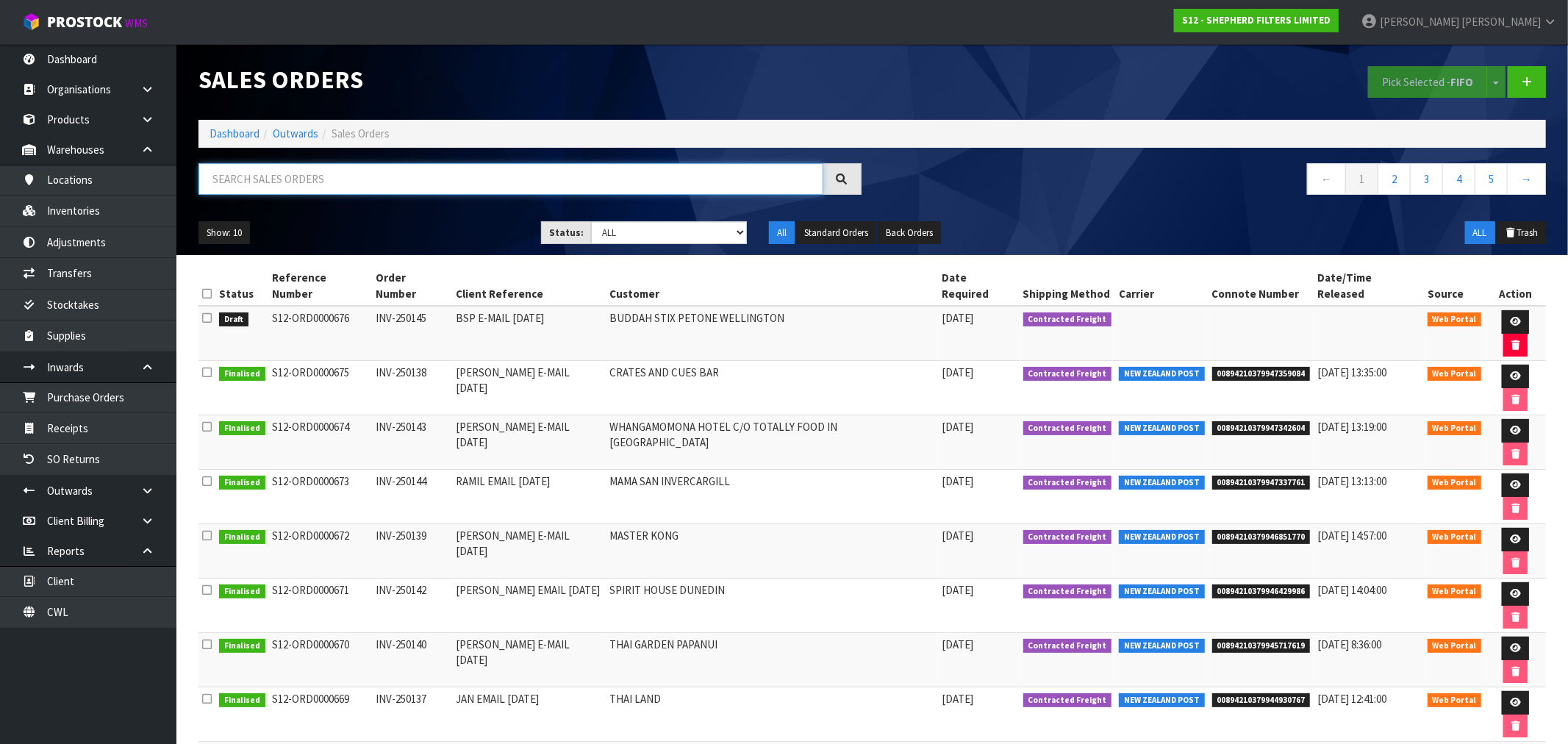
click at [445, 185] on input "text" at bounding box center [511, 179] width 625 height 32
paste input "WHANGAMOMONA HOTEL"
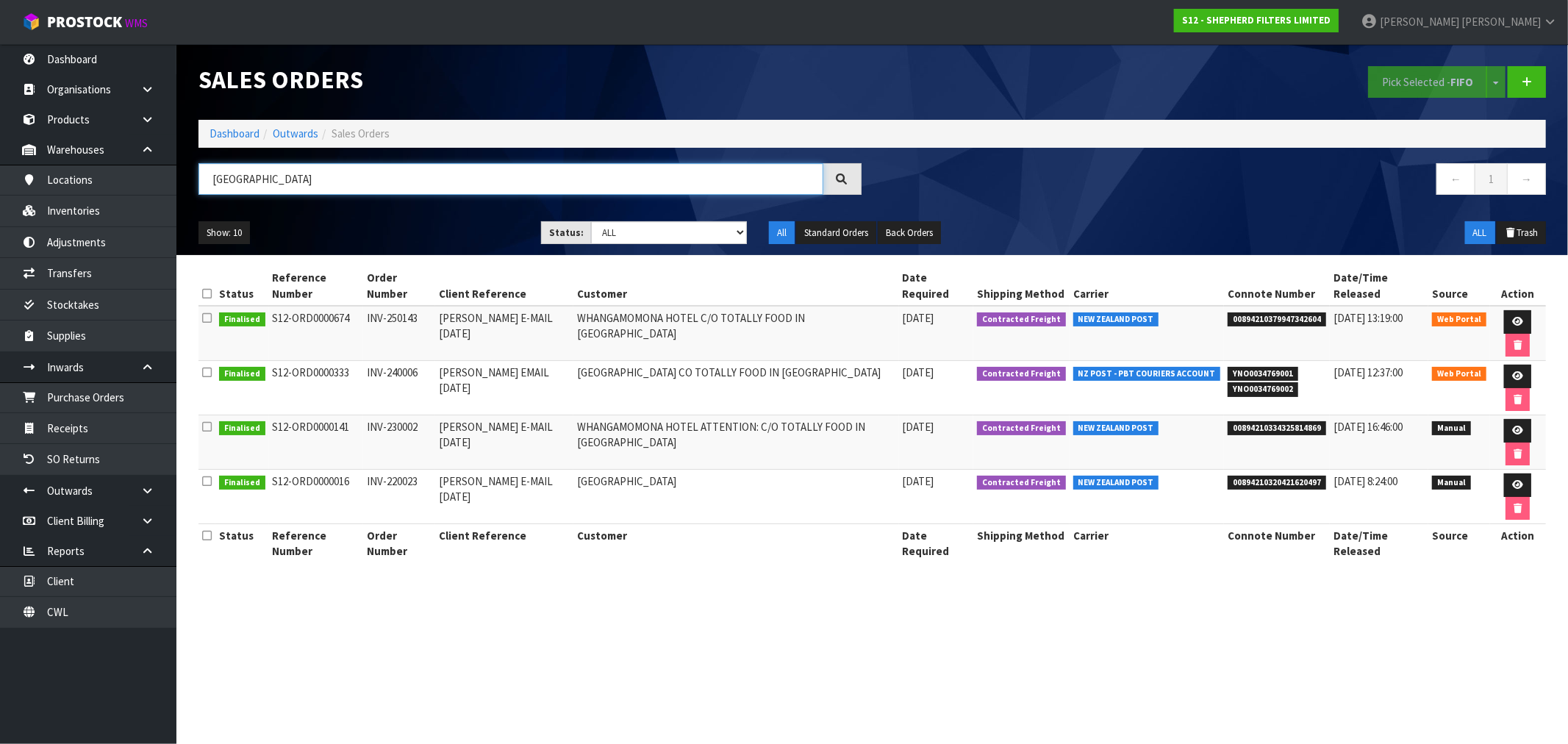
type input "WHANGAMOMONA HOTEL"
click at [1268, 429] on span "00894210334325814869" at bounding box center [1277, 428] width 98 height 14
click at [1268, 429] on span "00894210334325814869" at bounding box center [1277, 428] width 98 height 14
copy span "00894210334325814869"
click at [1518, 316] on link at bounding box center [1518, 322] width 27 height 24
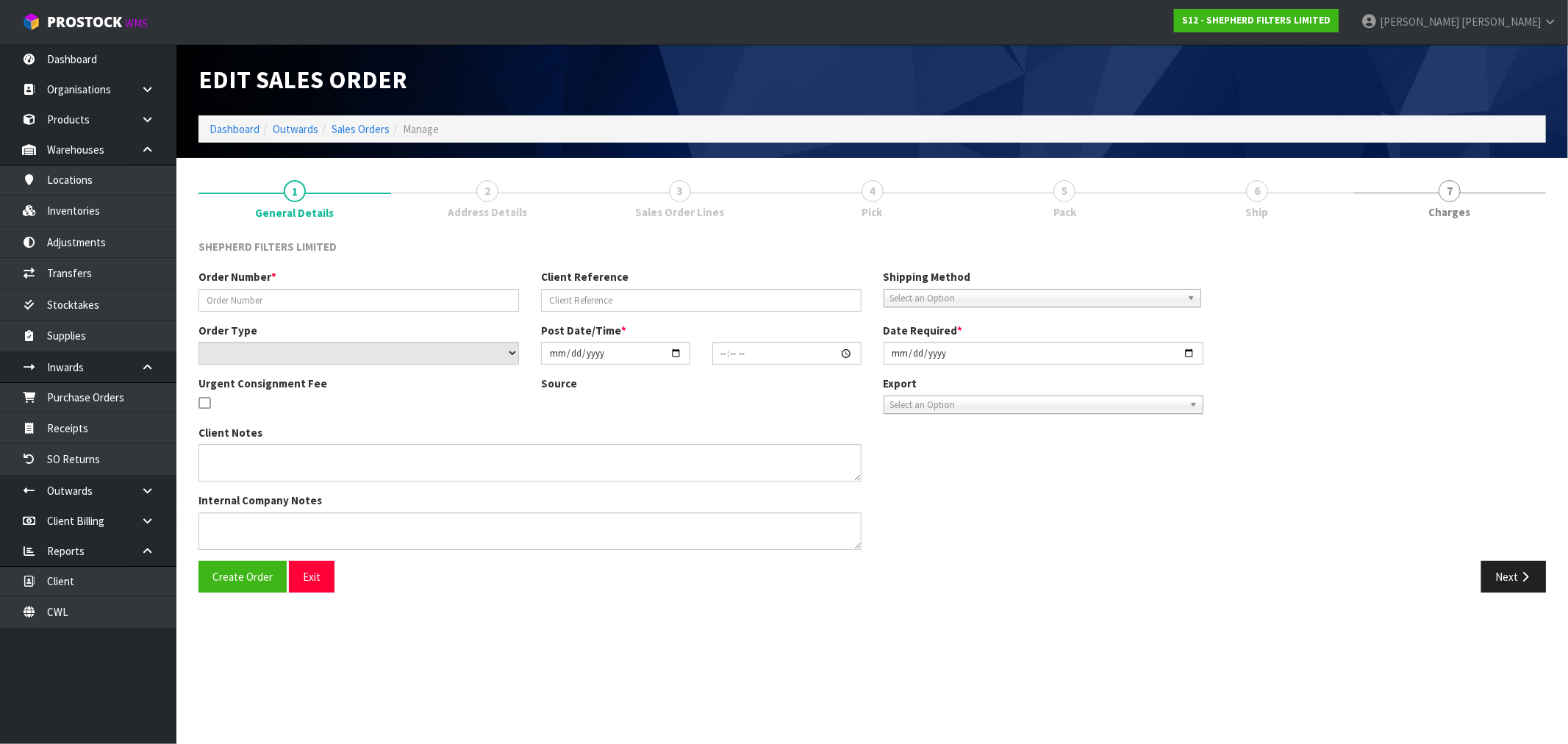
type input "INV-250143"
type input "RICHARD E-MAIL 05.09.25"
select select "number:0"
type input "2025-09-08"
type input "17:13:00.000"
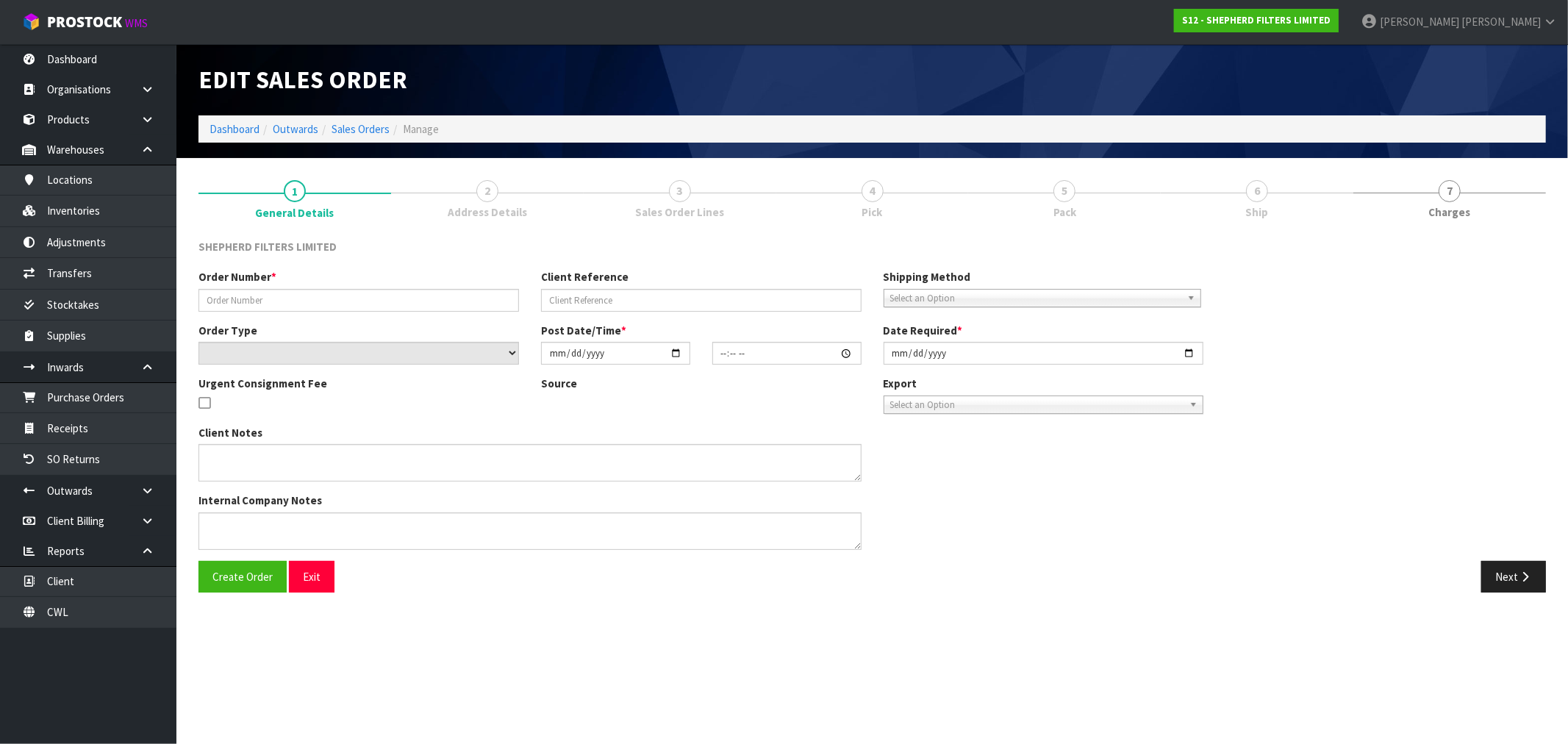
type input "2025-09-08"
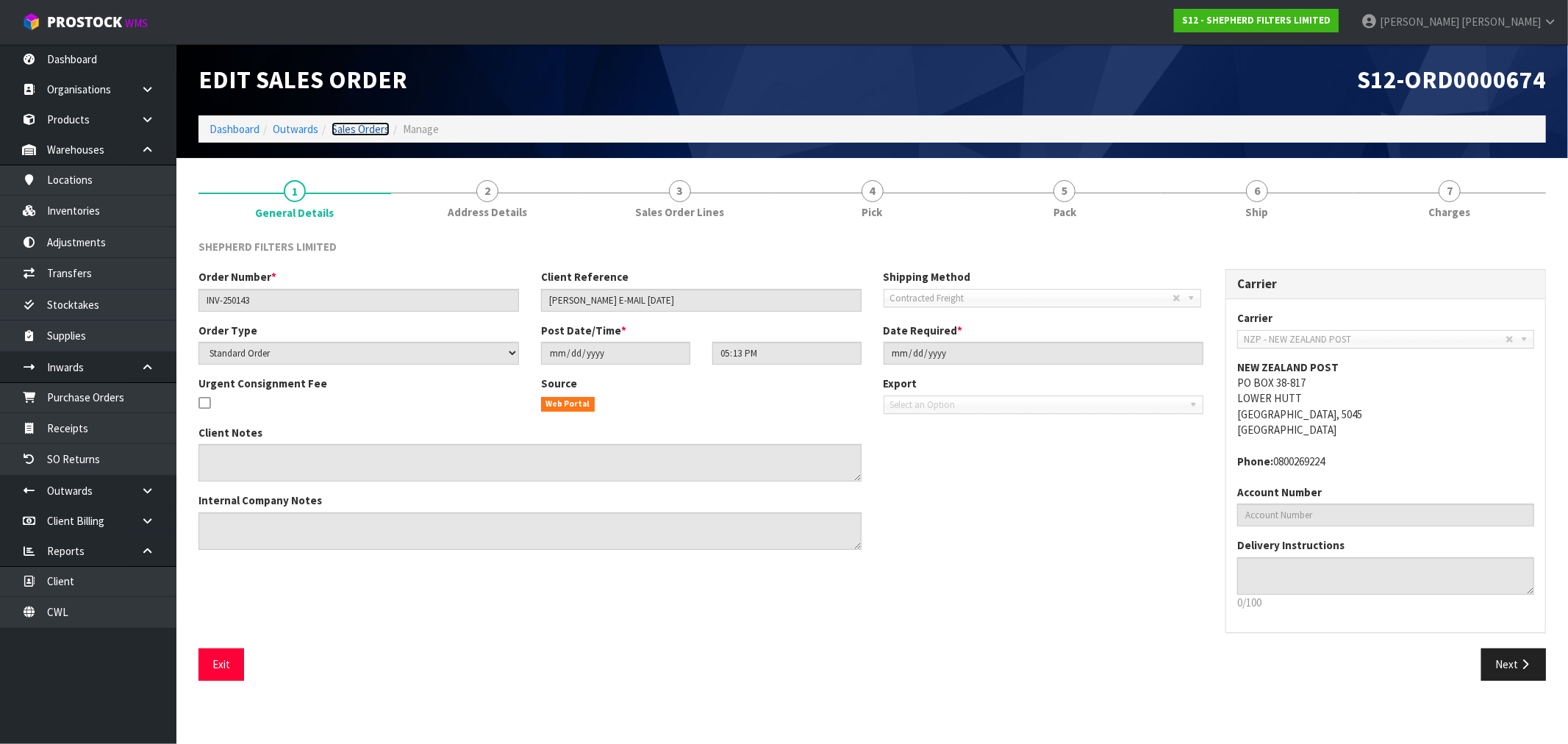
click at [334, 130] on link "Sales Orders" at bounding box center [360, 129] width 58 height 14
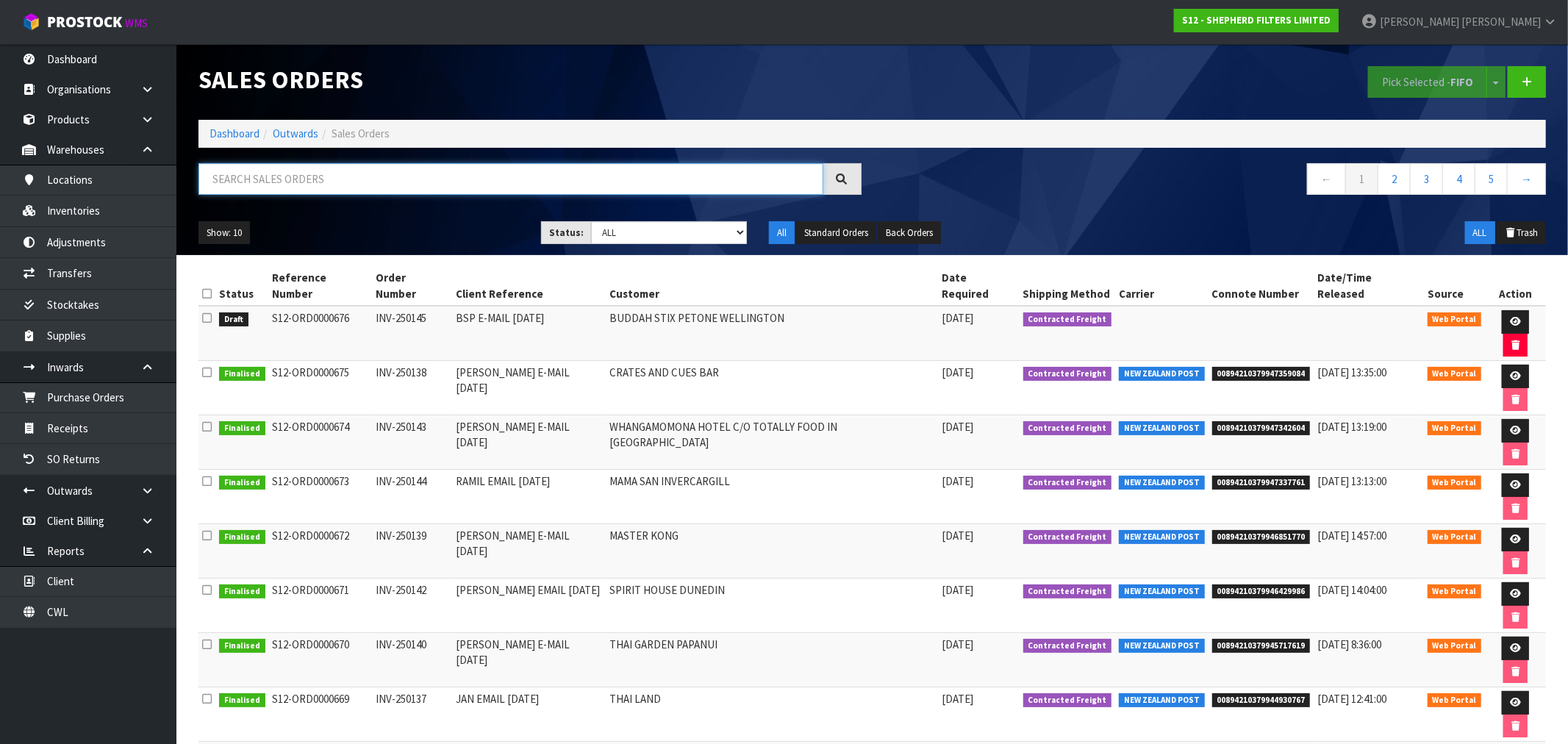
click at [566, 183] on input "text" at bounding box center [511, 179] width 625 height 32
paste input "00894210334325814869"
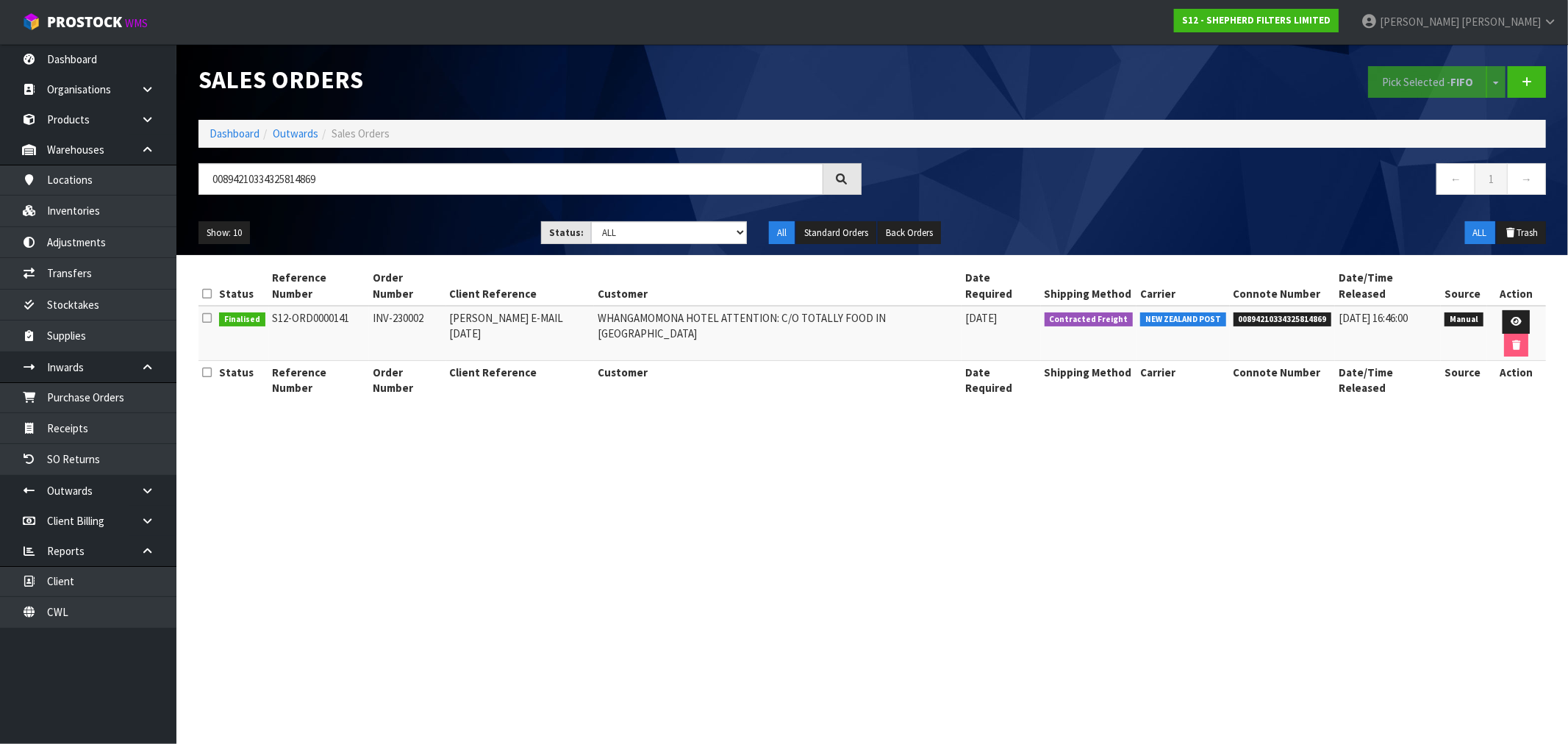
click at [614, 310] on td "WHANGAMOMONA HOTEL ATTENTION: C/O TOTALLY FOOD IN NEW PLYMOUTH" at bounding box center [778, 333] width 368 height 56
click at [620, 307] on td "WHANGAMOMONA HOTEL ATTENTION: C/O TOTALLY FOOD IN NEW PLYMOUTH" at bounding box center [778, 333] width 368 height 56
copy td "WHANGAMOMONA"
drag, startPoint x: 328, startPoint y: 179, endPoint x: 175, endPoint y: 180, distance: 153.0
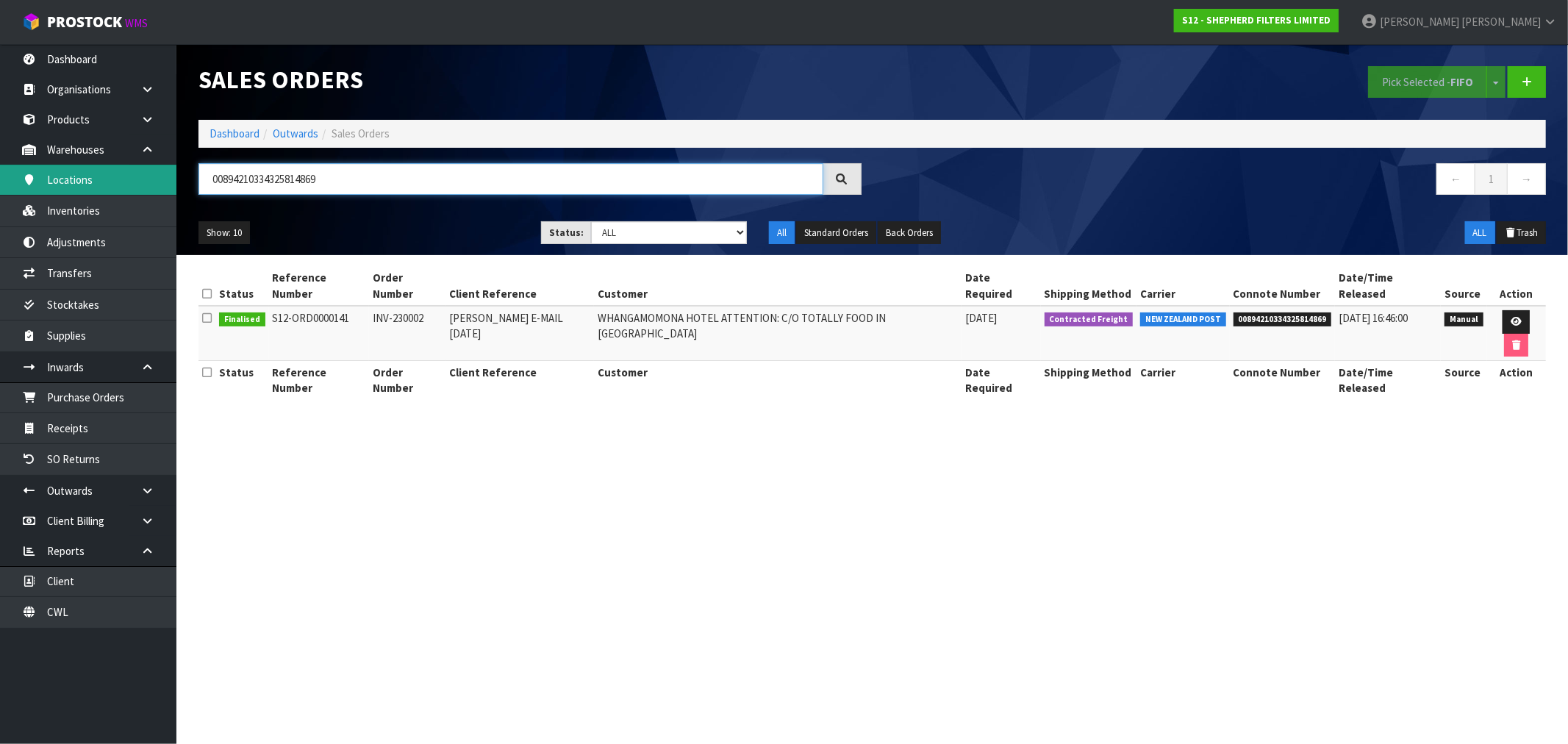
click at [175, 180] on body "Toggle navigation ProStock WMS S12 - SHEPHERD FILTERS LIMITED Rocio Lopez Logou…" at bounding box center [784, 372] width 1568 height 744
paste input "WHANGAMOMONA"
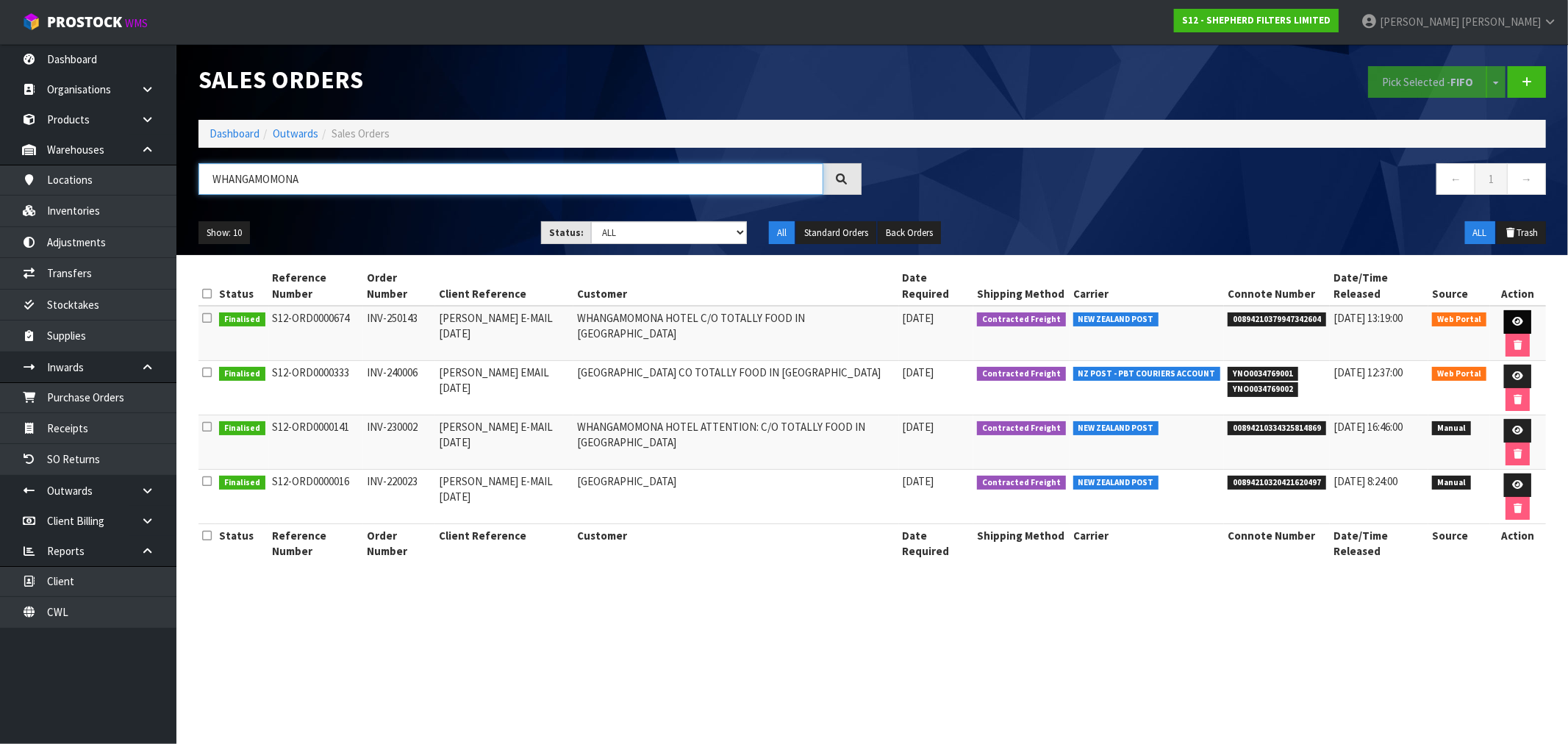
type input "WHANGAMOMONA"
click at [1512, 322] on icon at bounding box center [1518, 321] width 11 height 9
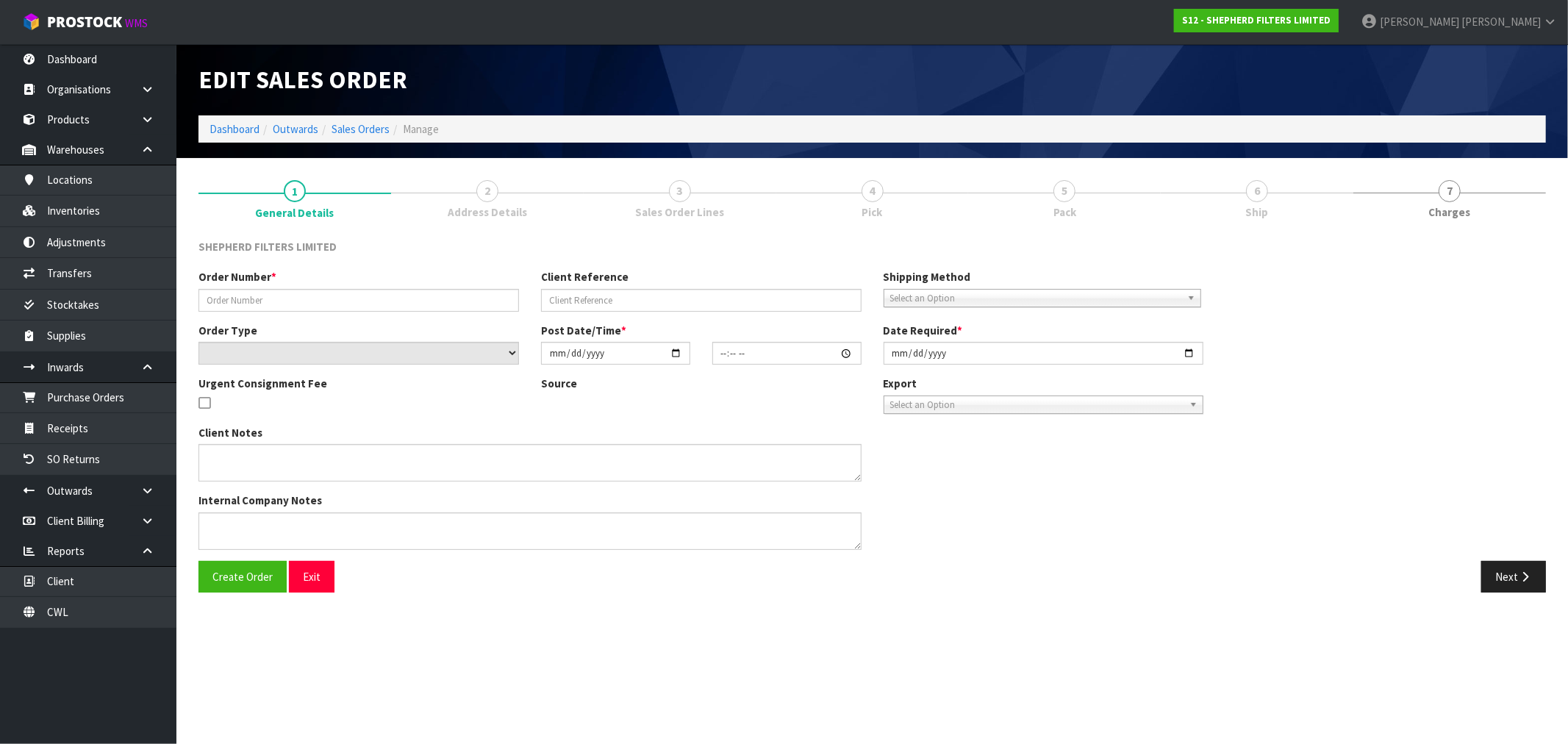
type input "INV-250143"
type input "RICHARD E-MAIL 05.09.25"
select select "number:0"
type input "2025-09-08"
type input "17:13:00.000"
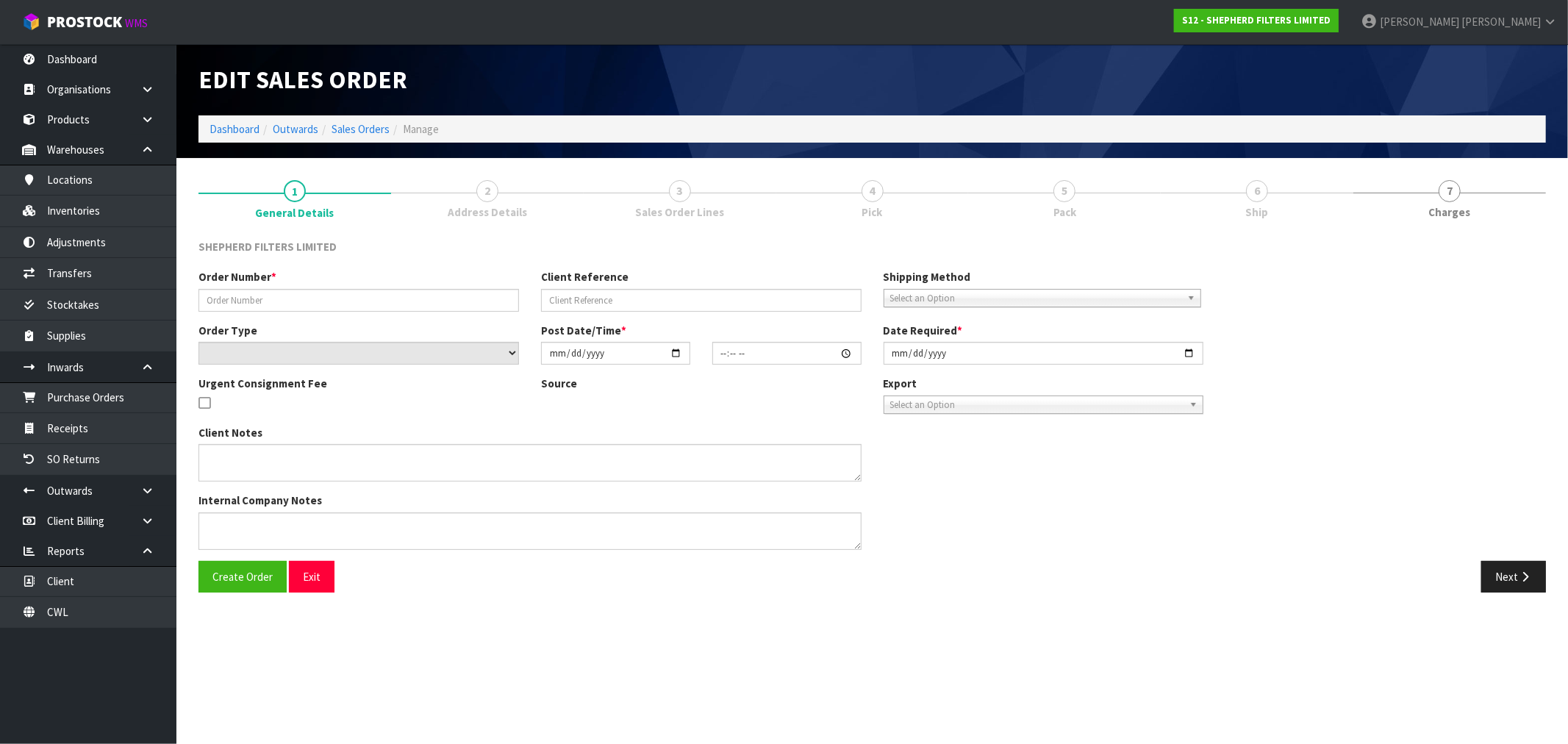
type input "2025-09-08"
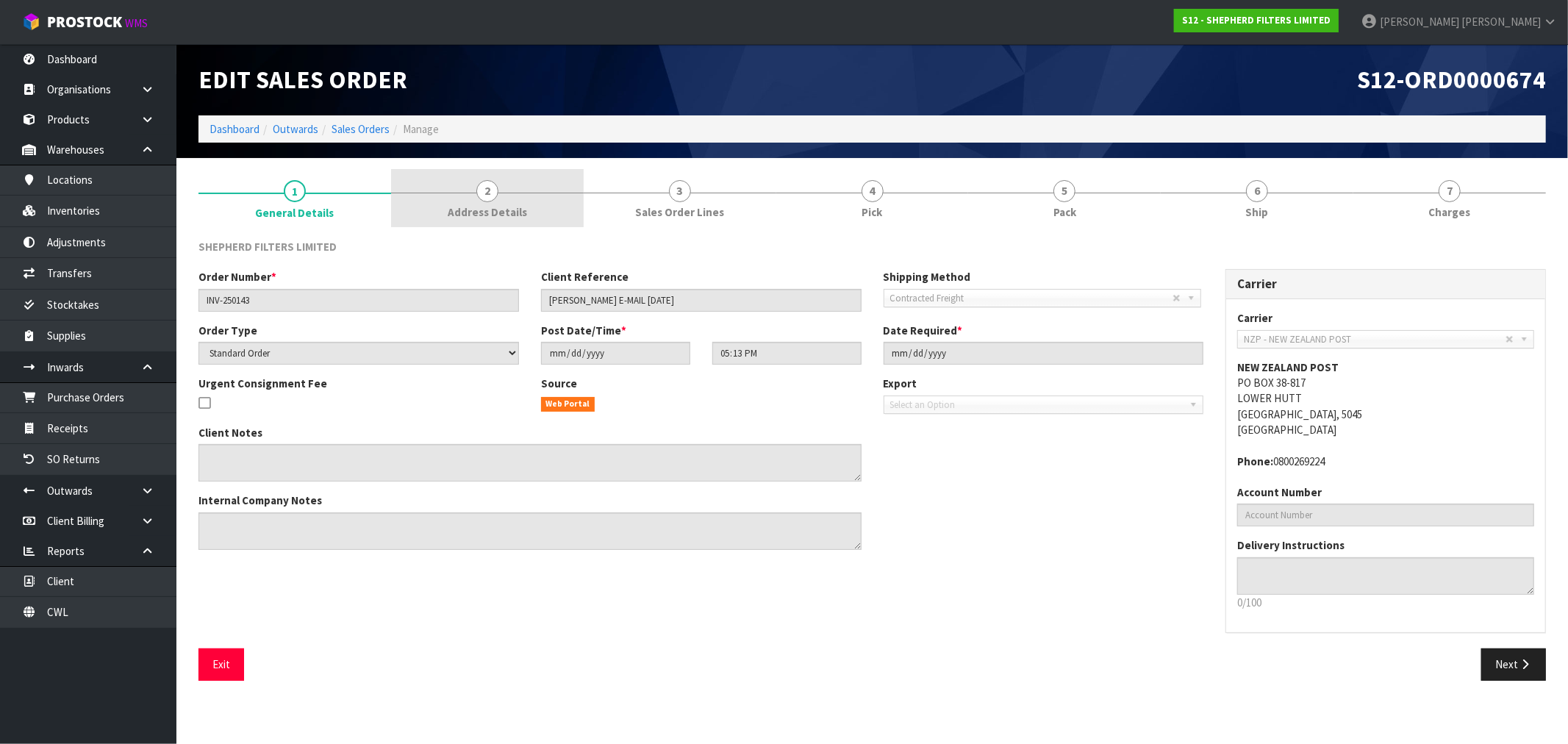
drag, startPoint x: 506, startPoint y: 201, endPoint x: 582, endPoint y: 200, distance: 76.0
click at [508, 201] on link "2 Address Details" at bounding box center [487, 198] width 193 height 58
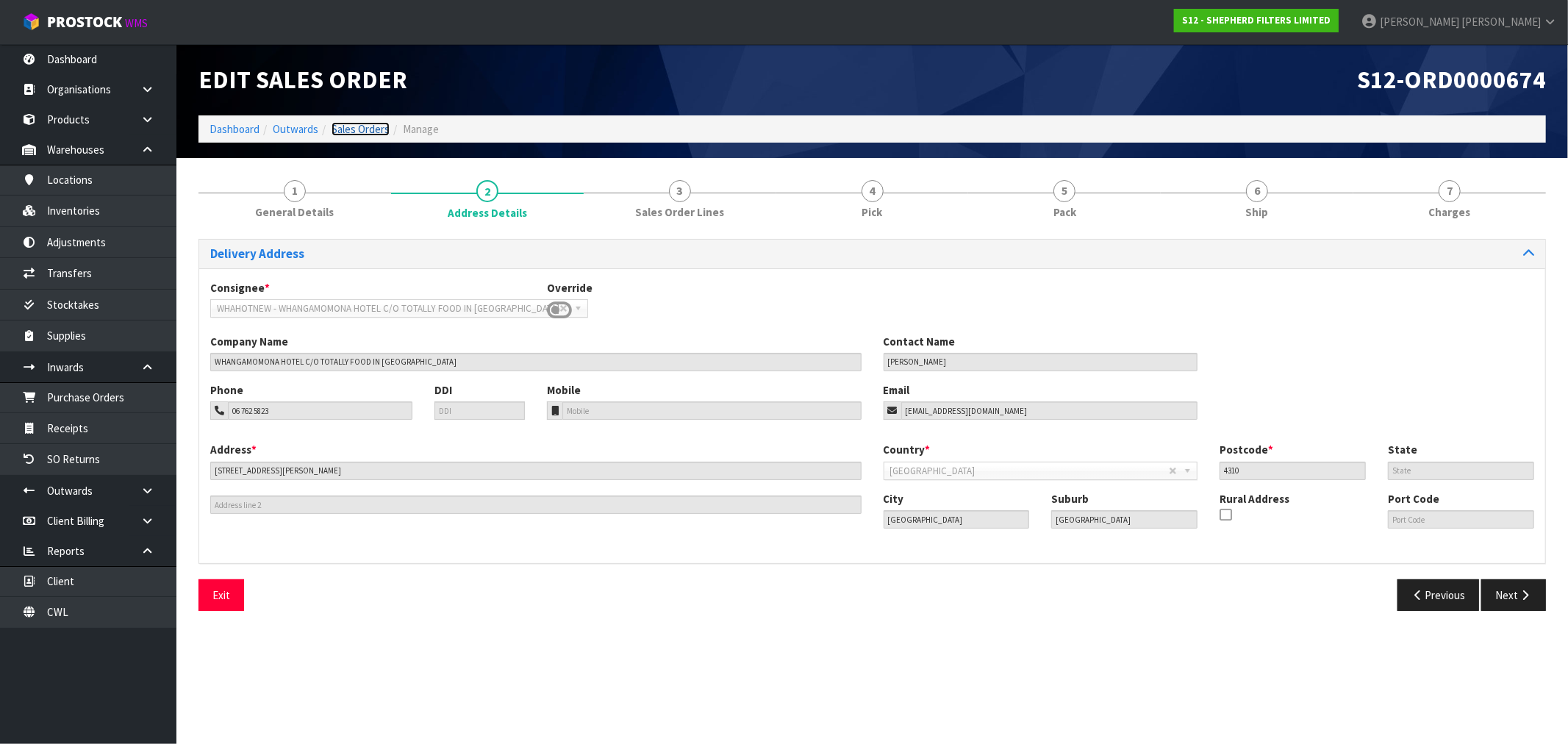
click at [348, 130] on link "Sales Orders" at bounding box center [360, 129] width 58 height 14
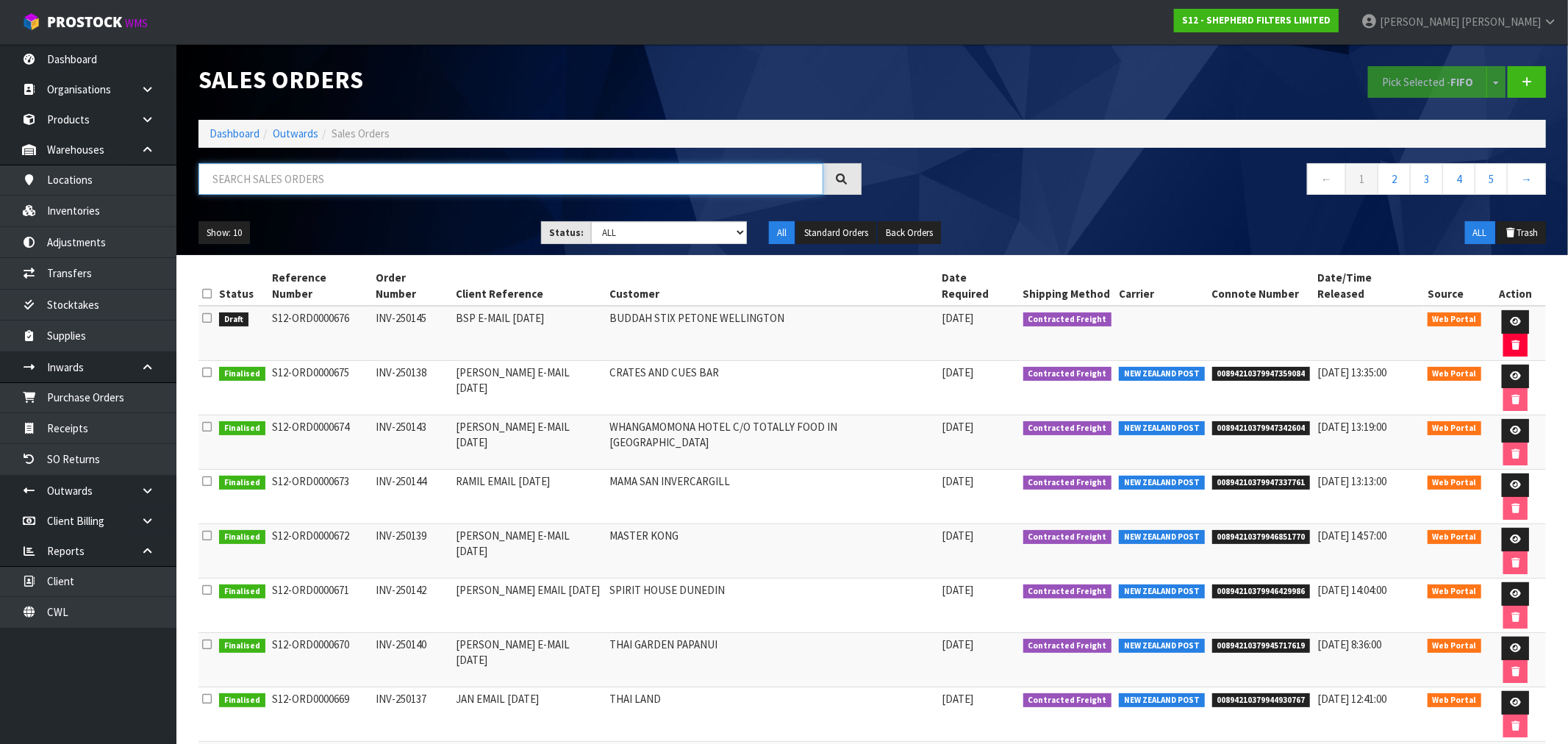
click at [350, 172] on input "text" at bounding box center [511, 179] width 625 height 32
paste input "WHANGAMOMONA"
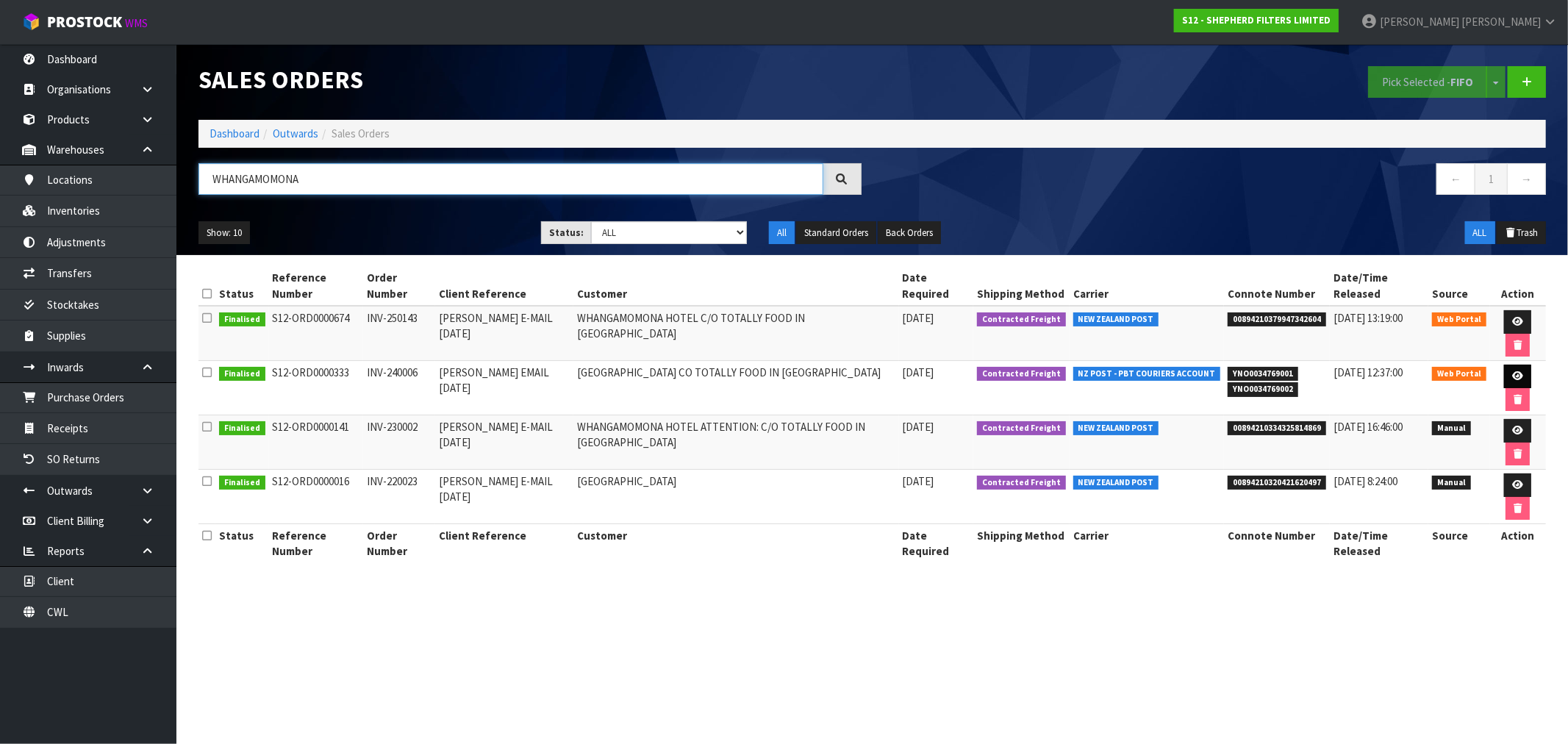
type input "WHANGAMOMONA"
click at [1519, 371] on icon at bounding box center [1518, 375] width 11 height 9
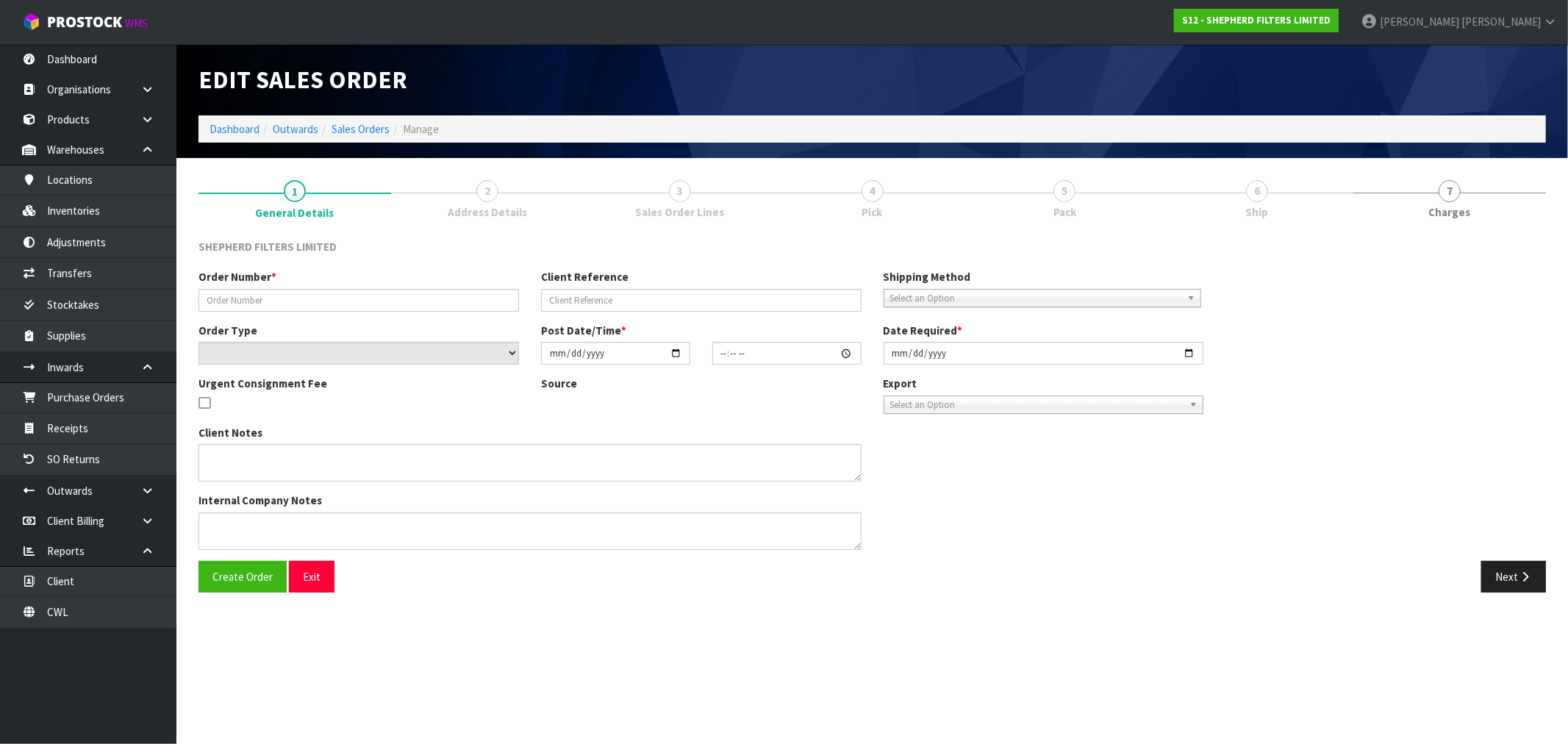
type input "INV-240006"
type input "KELSEY EMAIL 19.12.23"
select select "number:0"
type input "2024-01-17"
type input "22:20:00.000"
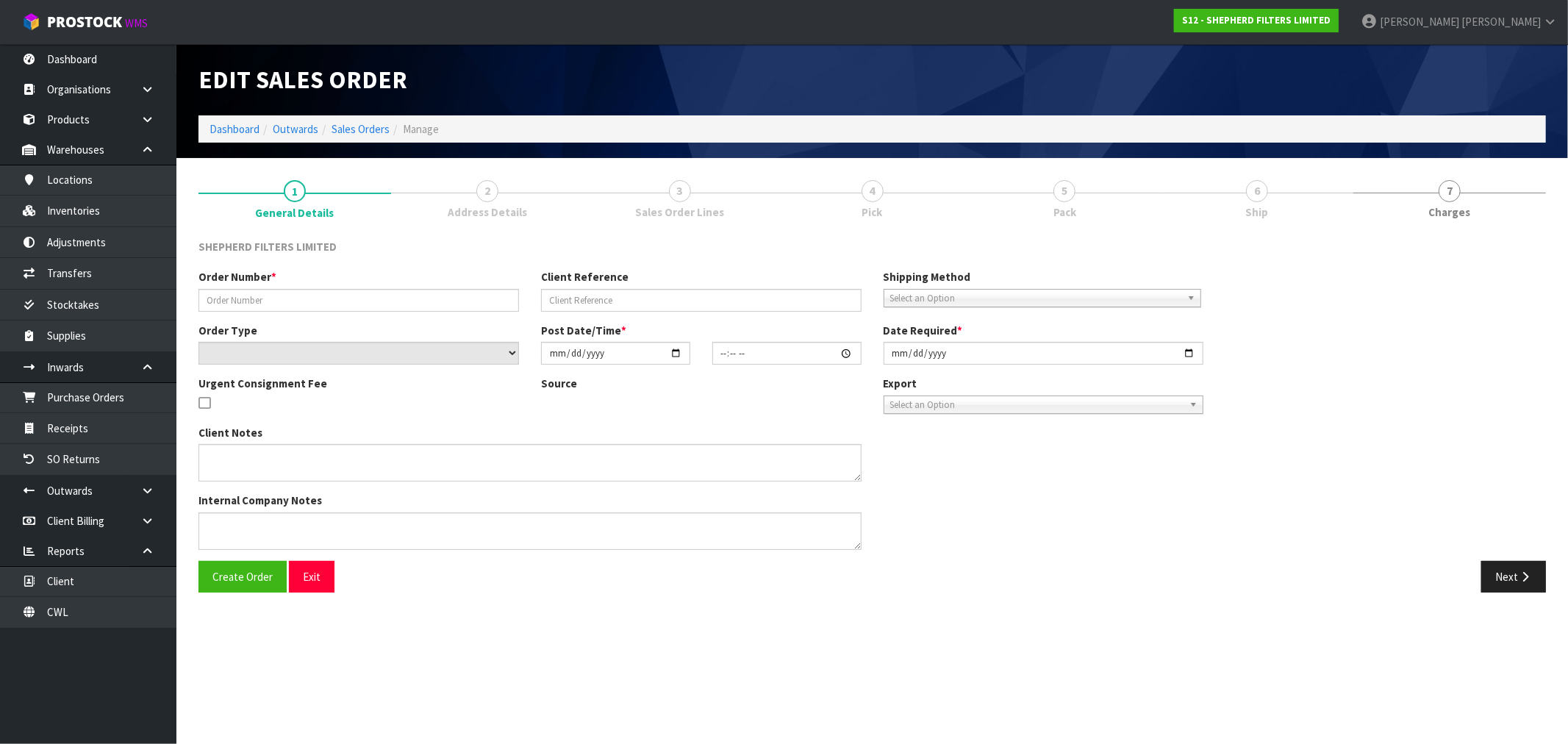
type input "2024-01-18"
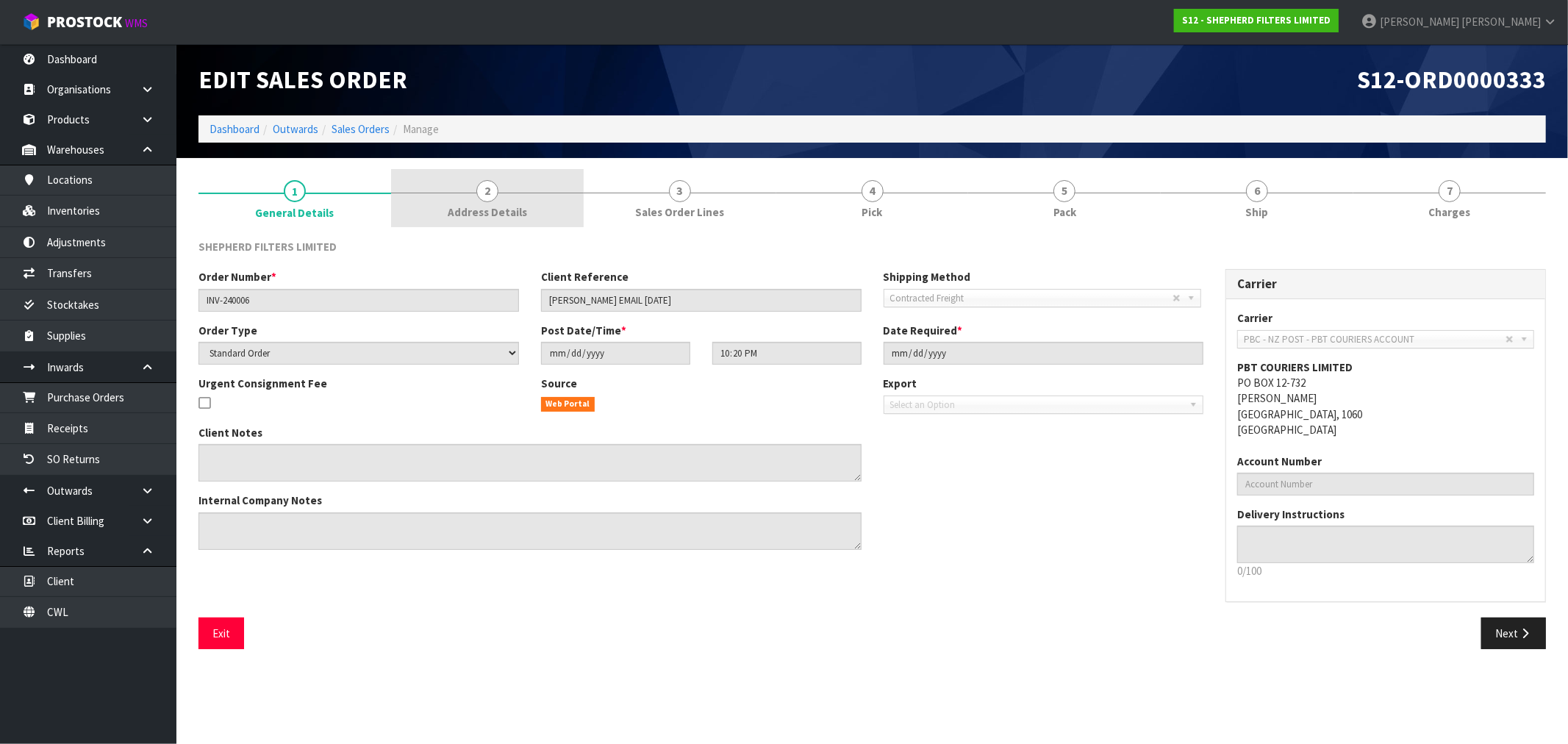
click at [539, 186] on link "2 Address Details" at bounding box center [487, 198] width 193 height 58
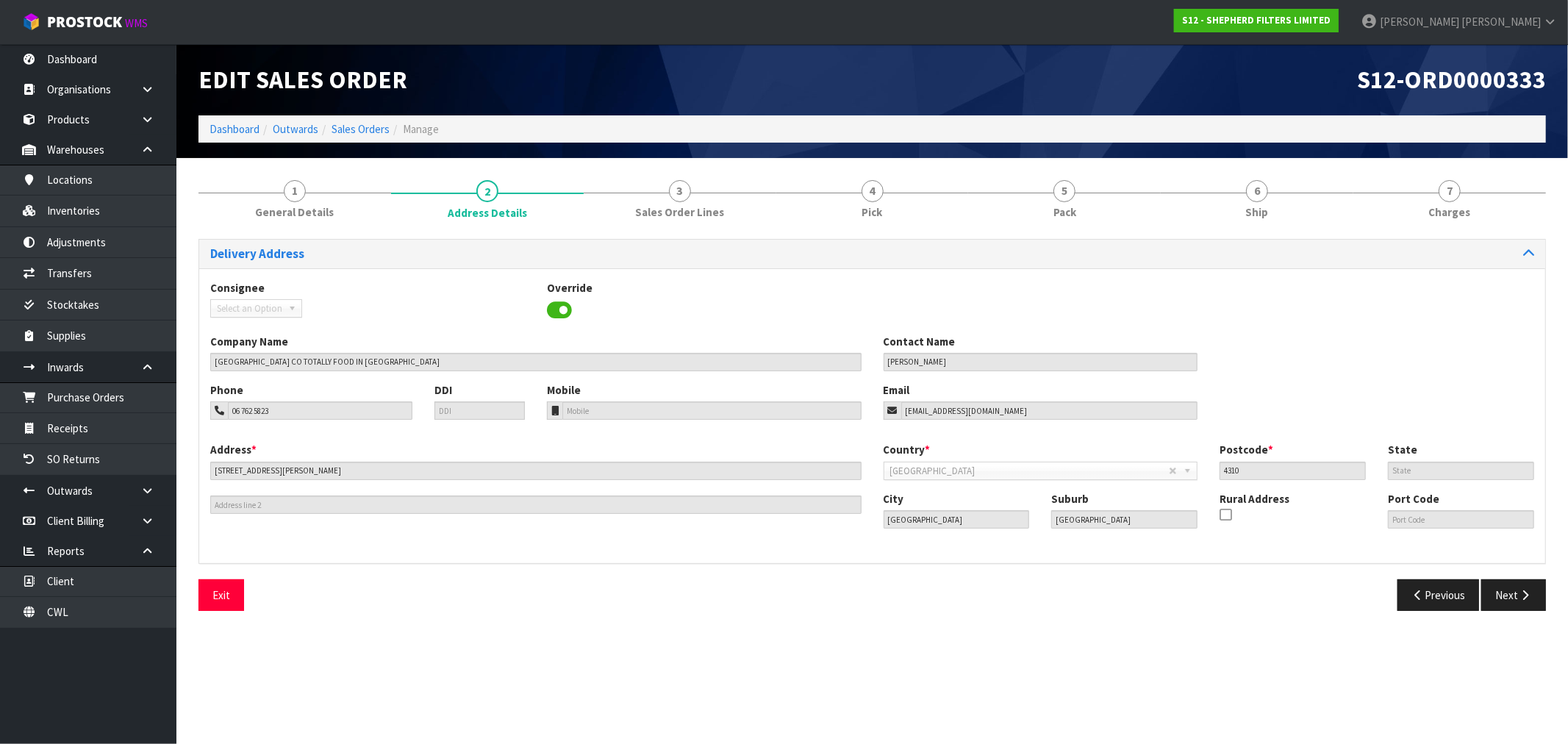
click at [369, 118] on ol "Dashboard Outwards Sales Orders Manage" at bounding box center [872, 129] width 1347 height 27
click at [369, 125] on link "Sales Orders" at bounding box center [360, 129] width 58 height 14
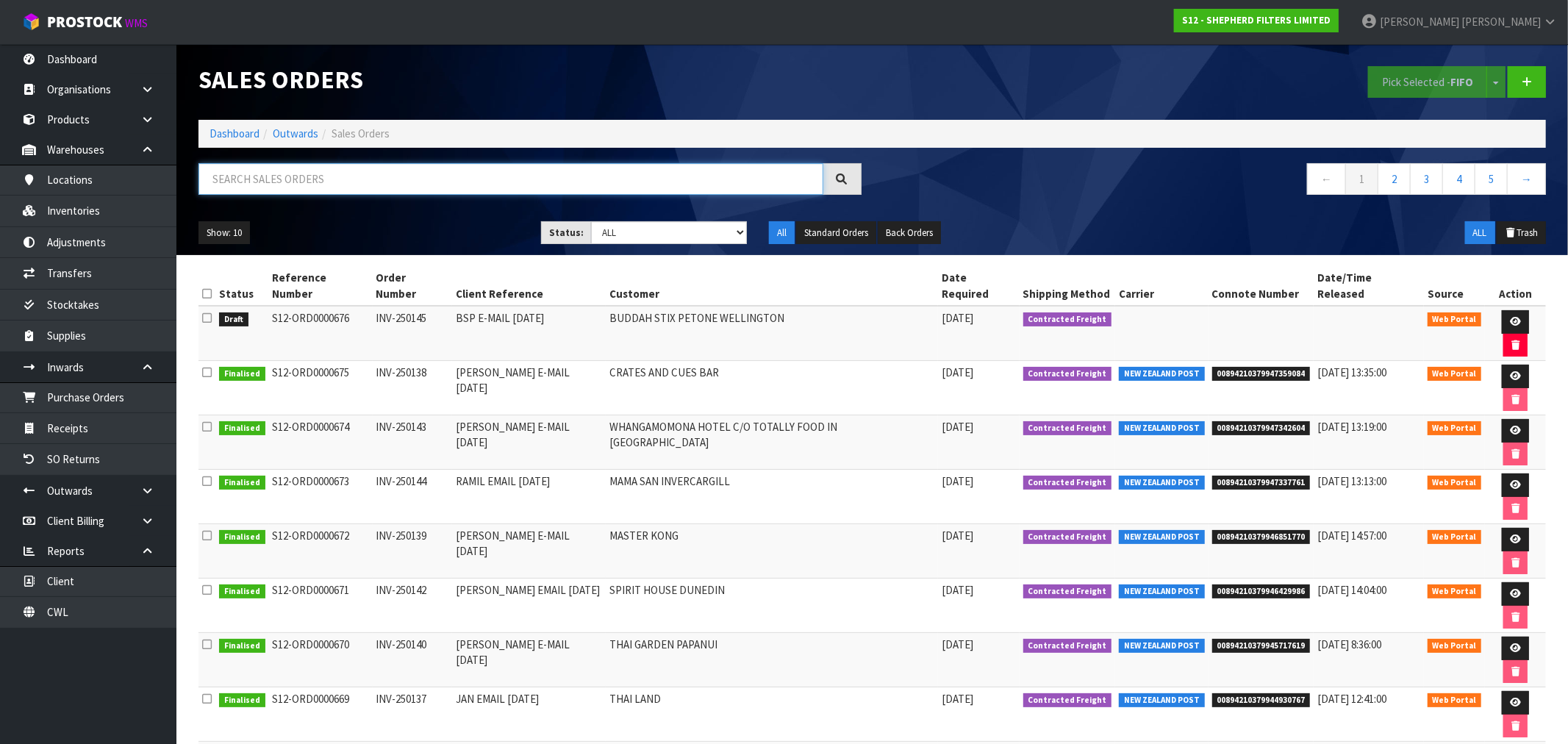
click at [463, 173] on input "text" at bounding box center [511, 179] width 625 height 32
paste input "WHANGAMOMONA"
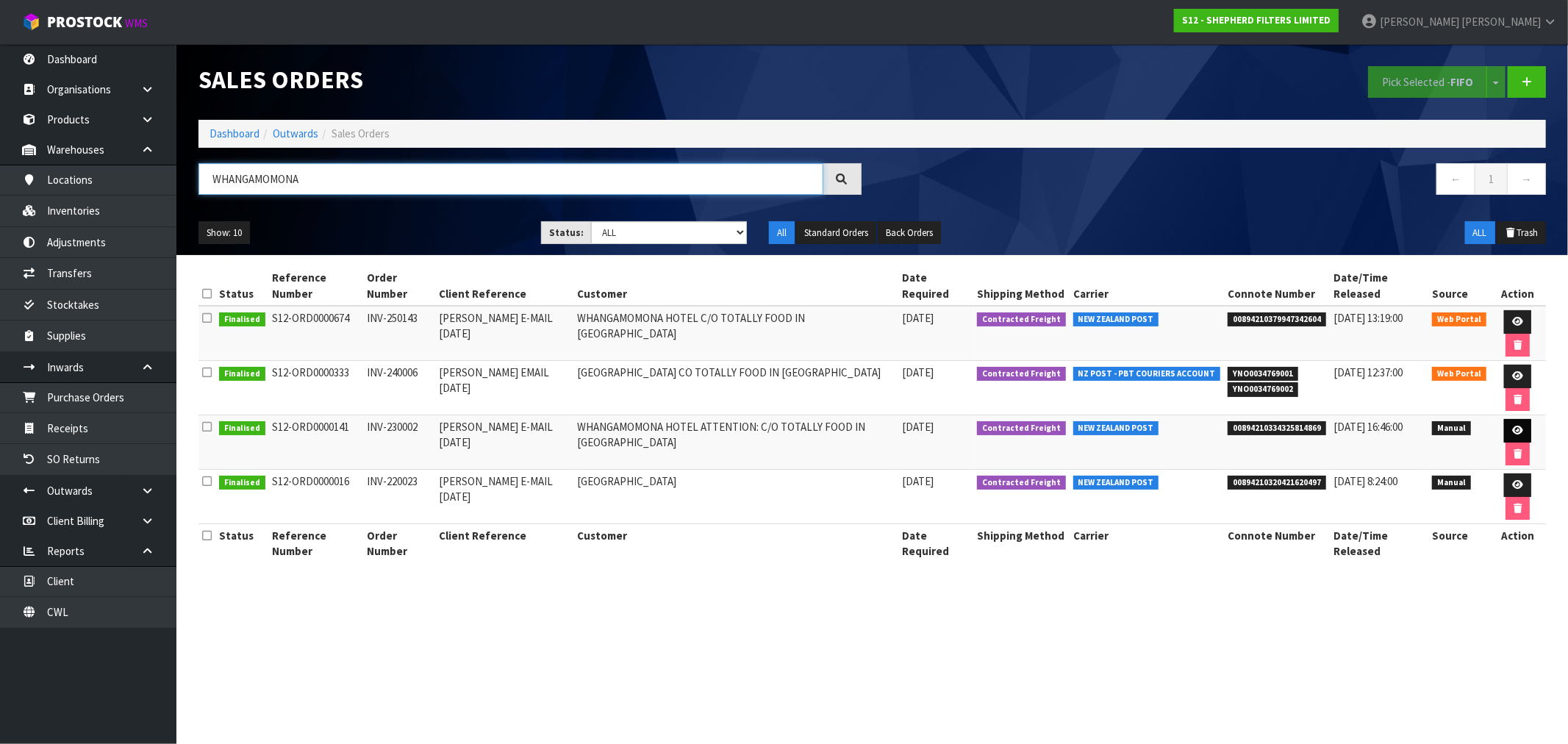
type input "WHANGAMOMONA"
click at [1520, 430] on icon at bounding box center [1518, 430] width 11 height 9
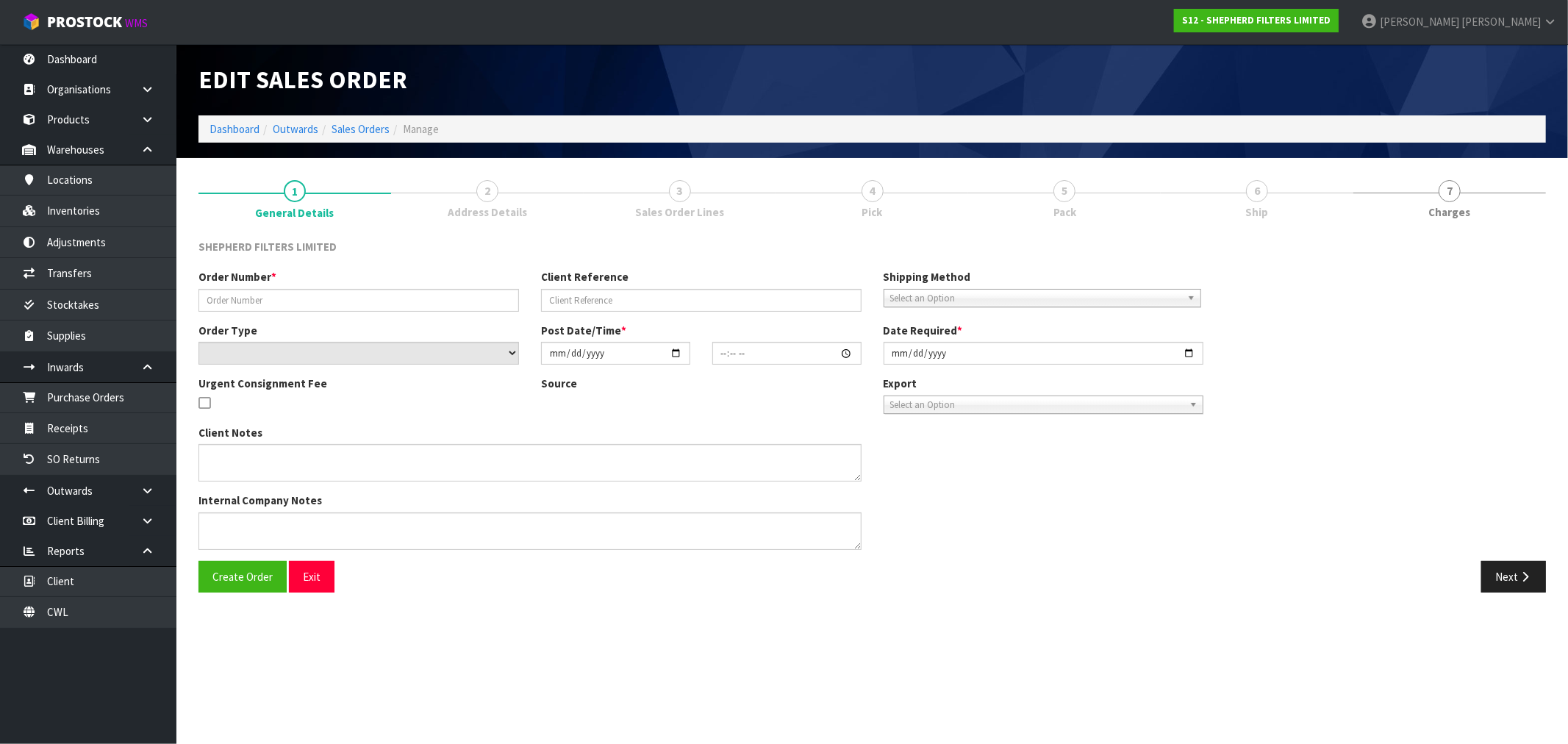
type input "INV-230002"
type input "RICHARD E-MAIL 09.01.23"
select select "number:0"
type input "2023-01-31"
type input "12:35:00.000"
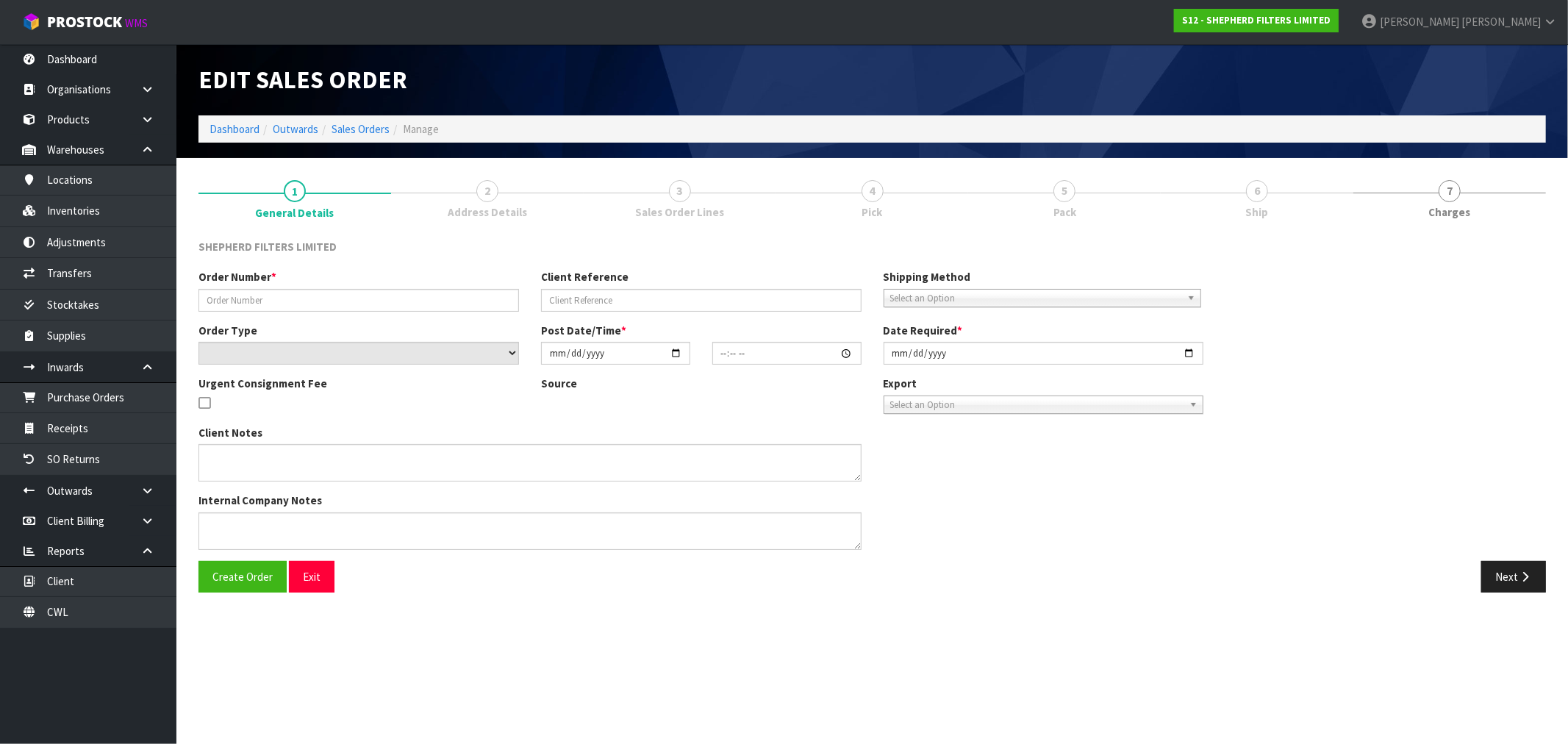
type input "2023-01-31"
type textarea "ONE (1) OF OUR CARDBOARD 2-PACK BOXES (I AM HOPING WE CAN SQUEEZE ALL THREE PAC…"
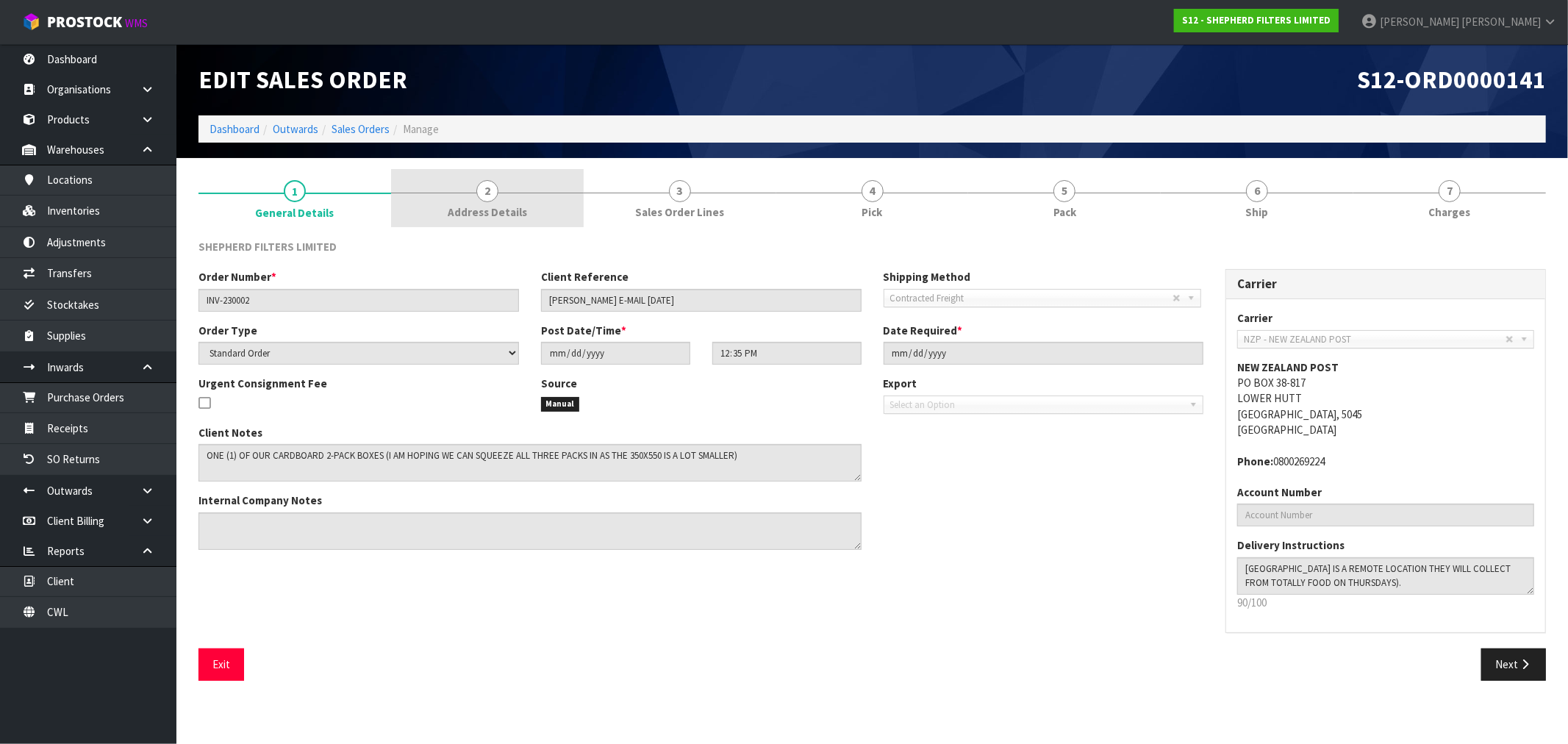
click at [545, 194] on link "2 Address Details" at bounding box center [487, 198] width 193 height 58
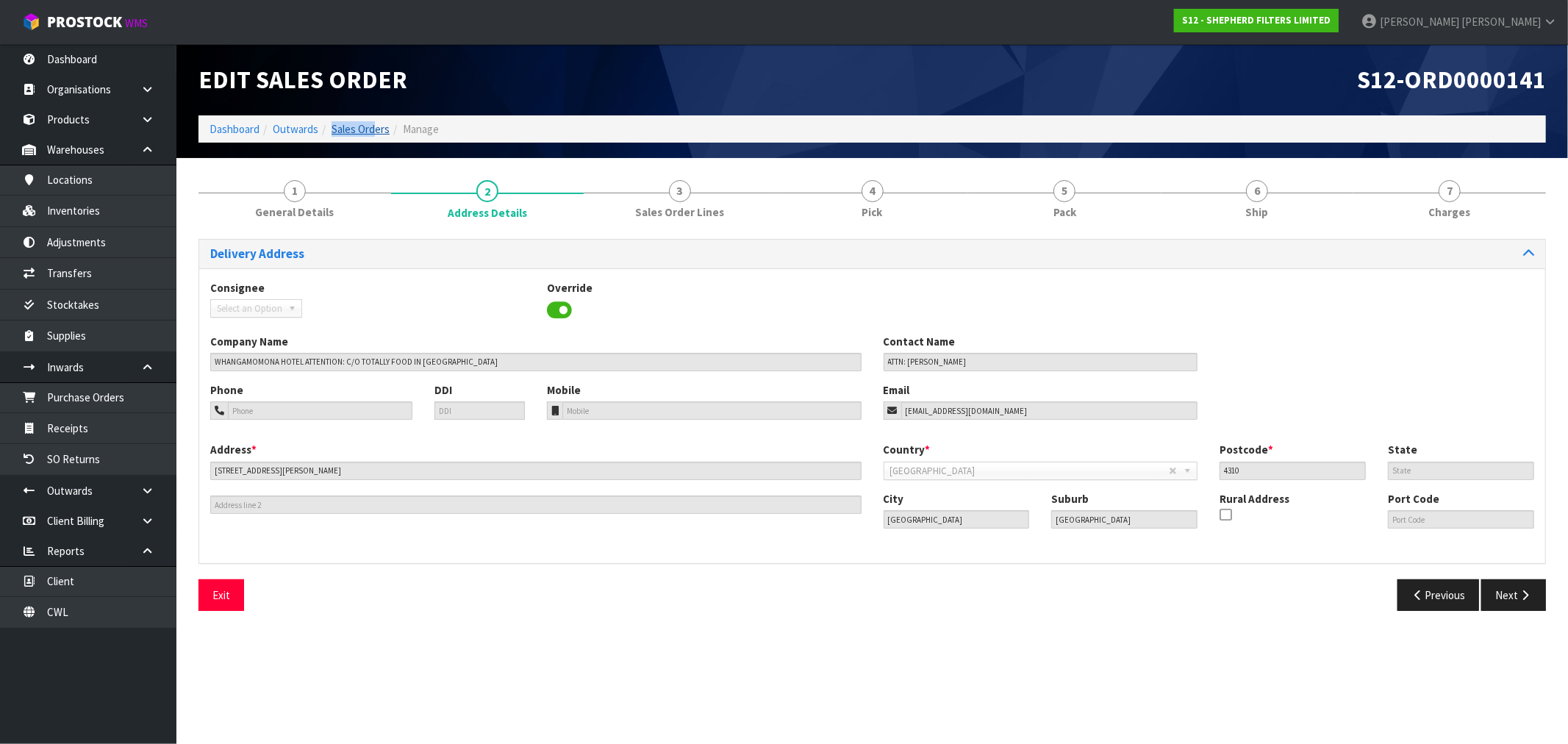
click at [373, 121] on li "Sales Orders" at bounding box center [353, 129] width 72 height 15
click at [334, 132] on link "Sales Orders" at bounding box center [360, 129] width 58 height 14
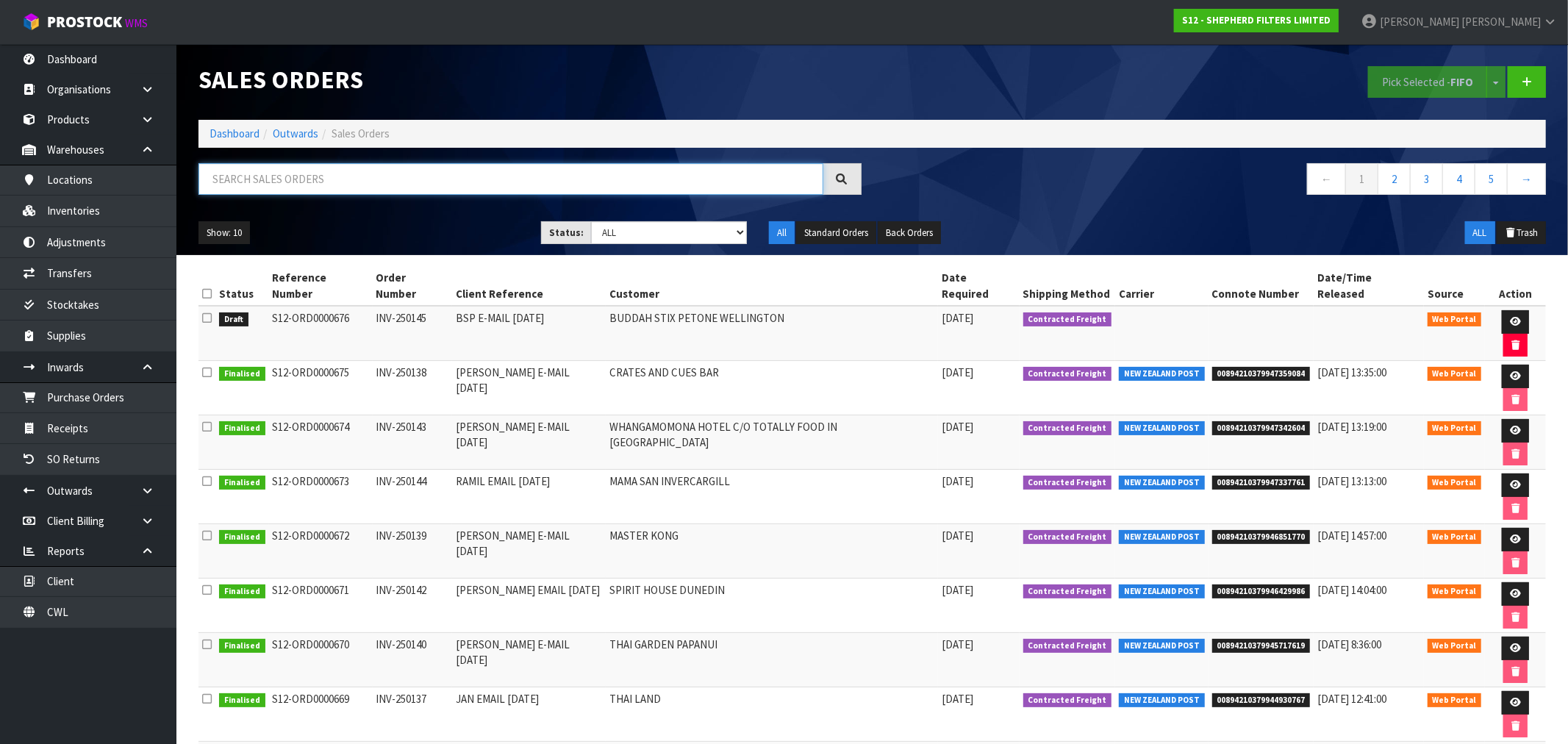
click at [366, 175] on input "text" at bounding box center [511, 179] width 625 height 32
drag, startPoint x: 320, startPoint y: 194, endPoint x: 311, endPoint y: 194, distance: 9.0
click at [314, 194] on div at bounding box center [530, 184] width 685 height 43
click at [268, 178] on input "text" at bounding box center [511, 179] width 625 height 32
click at [380, 183] on input "text" at bounding box center [511, 179] width 625 height 32
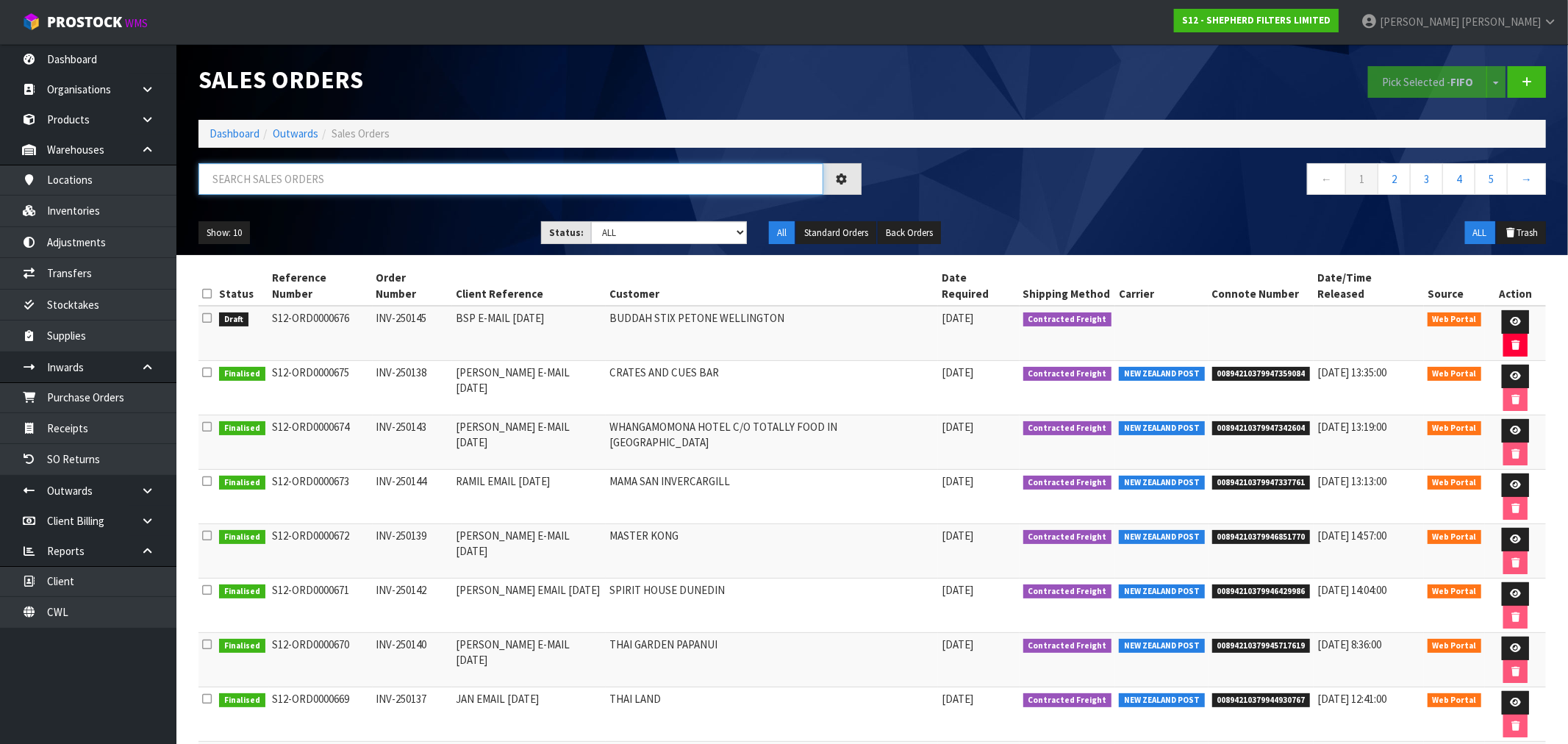
paste input "WHANGAMOMONA"
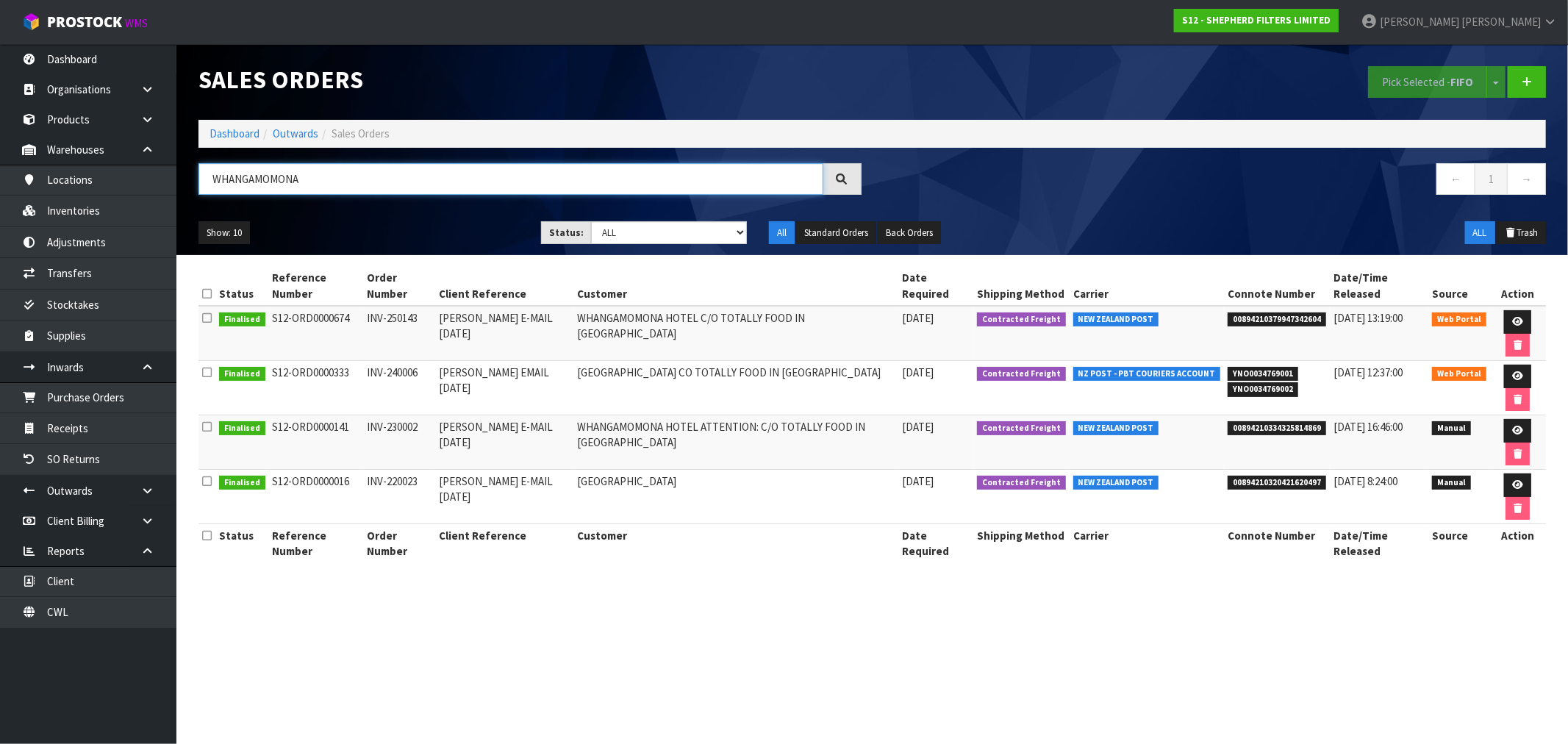
type input "WHANGAMOMONA"
click at [1267, 317] on span "00894210379947342604" at bounding box center [1277, 319] width 98 height 14
click at [1265, 318] on span "00894210379947342604" at bounding box center [1277, 319] width 98 height 14
copy span "00894210379947342604"
drag, startPoint x: 863, startPoint y: 325, endPoint x: 559, endPoint y: 315, distance: 304.2
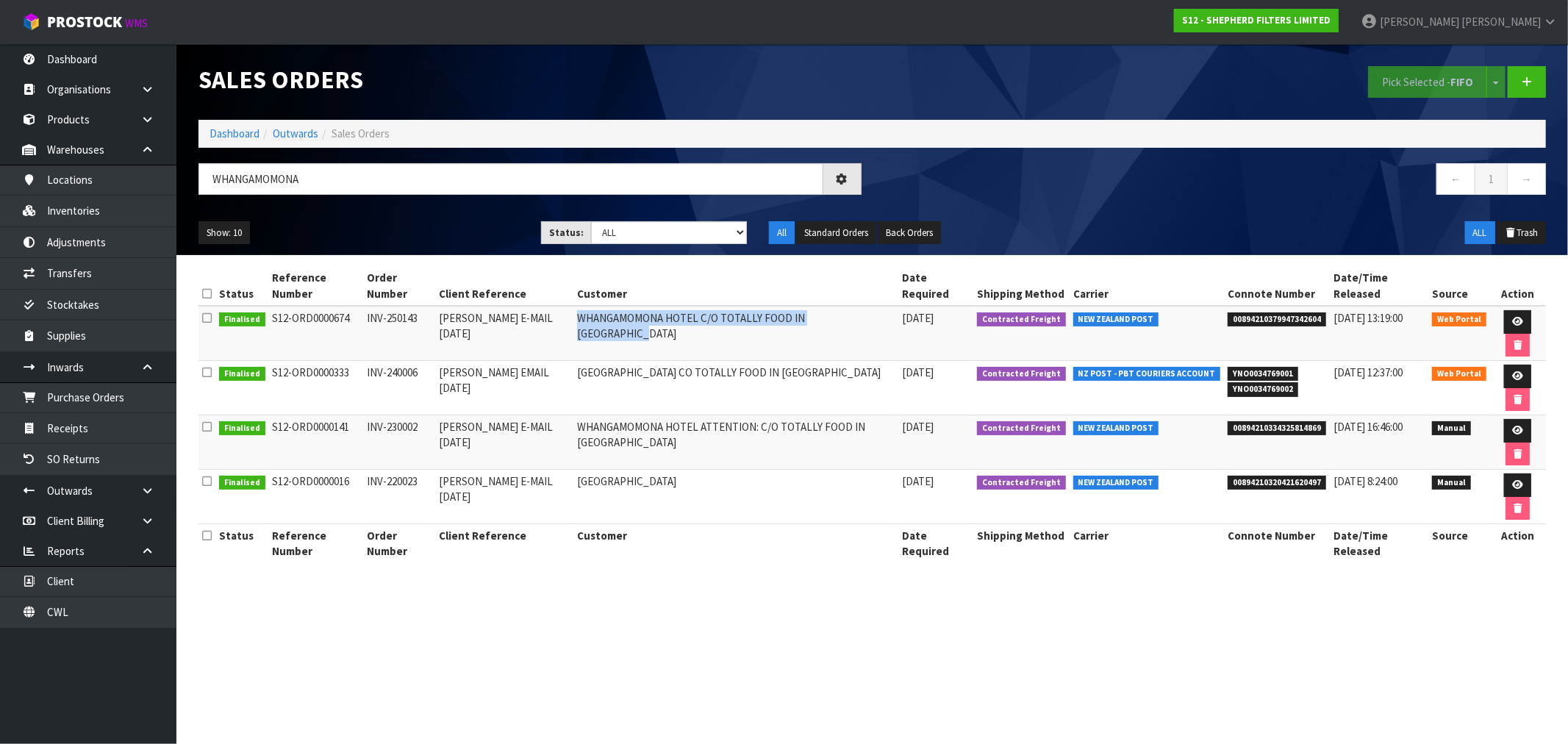
click at [573, 315] on td "WHANGAMOMONA HOTEL C/O TOTALLY FOOD IN NEW PLYMOUTH" at bounding box center [736, 333] width 325 height 56
copy td "WHANGAMOMONA HOTEL C/O TOTALLY FOOD IN NEW PLYMOUTH"
click at [1515, 322] on icon at bounding box center [1518, 321] width 11 height 9
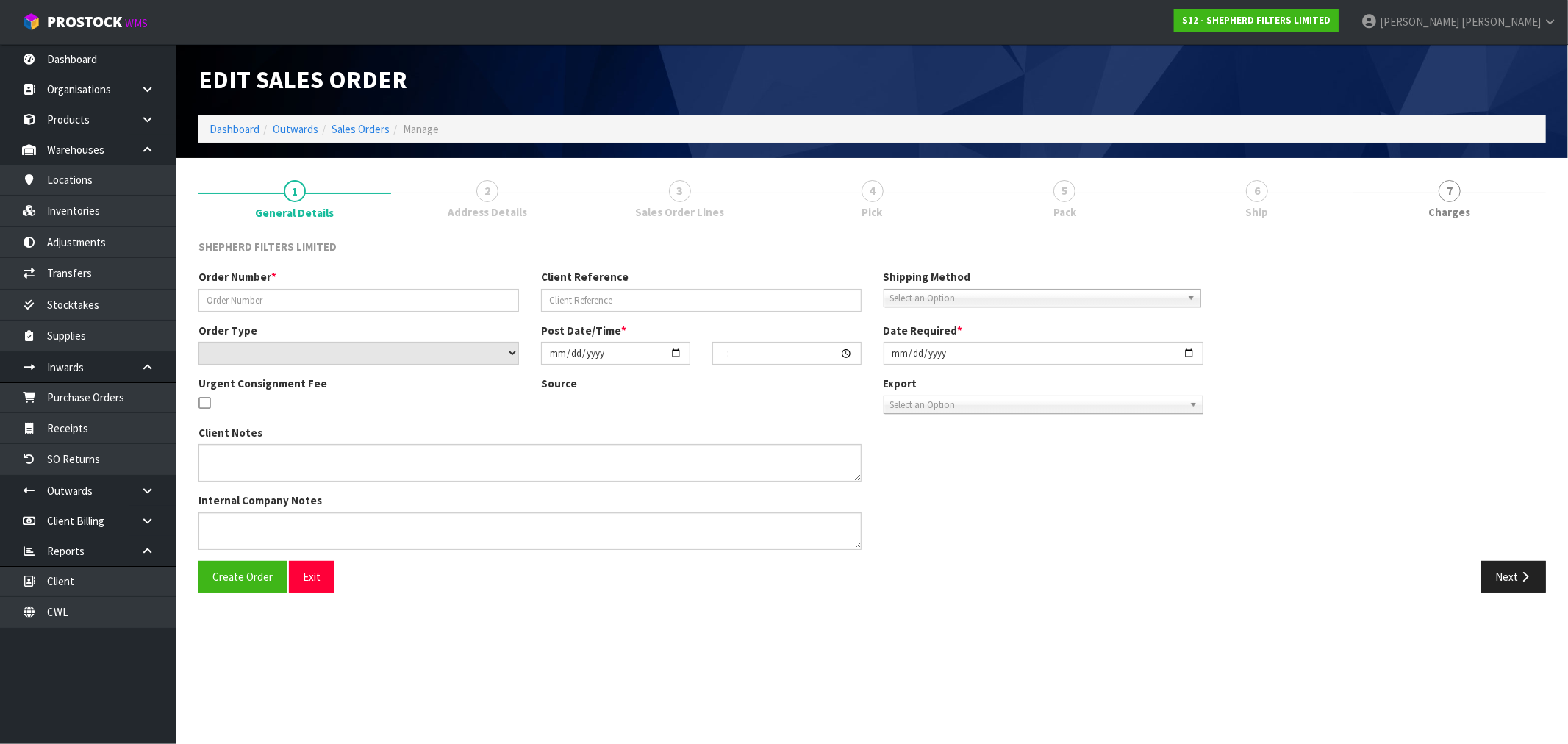
type input "INV-250143"
type input "RICHARD E-MAIL 05.09.25"
select select "number:0"
type input "2025-09-08"
type input "17:13:00.000"
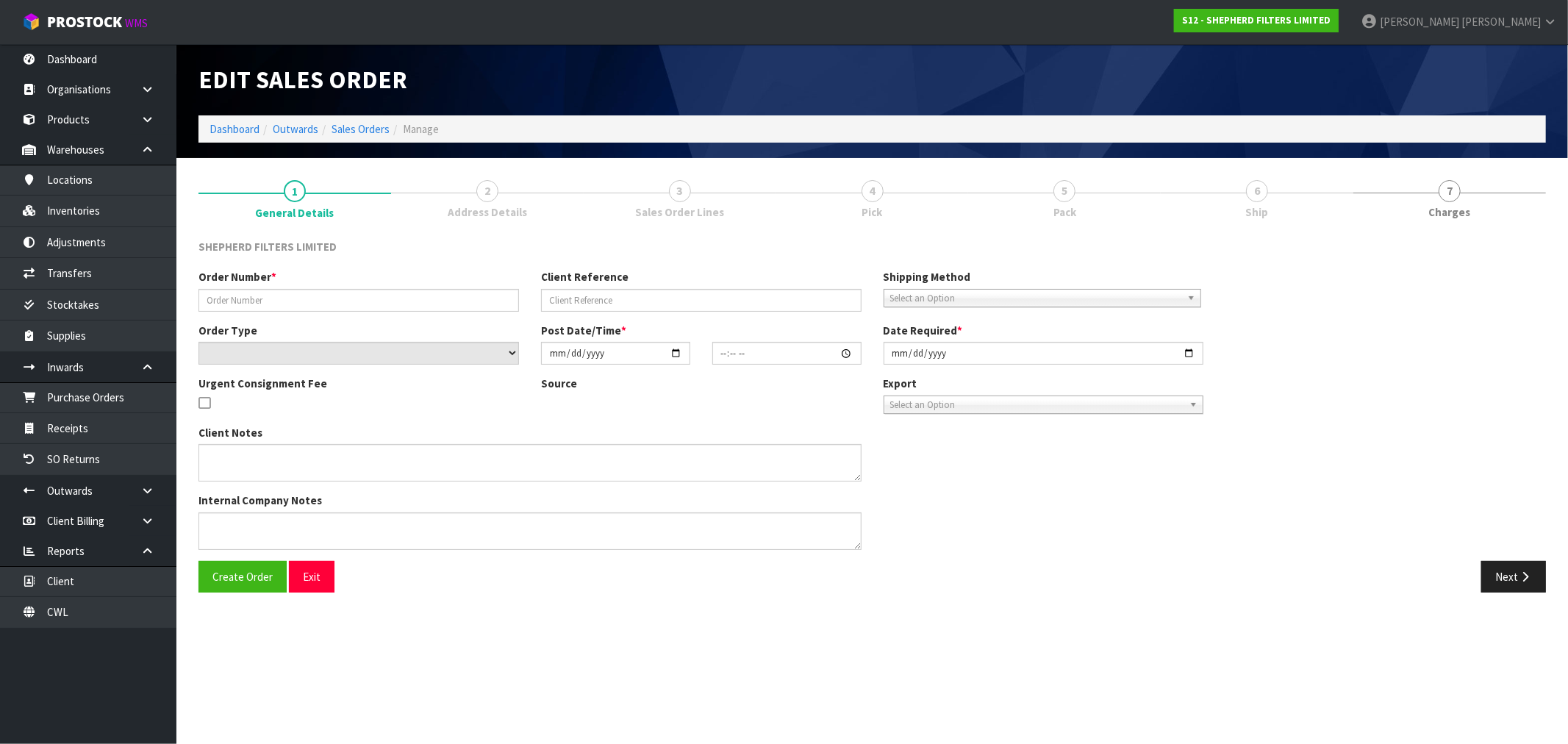
type input "2025-09-08"
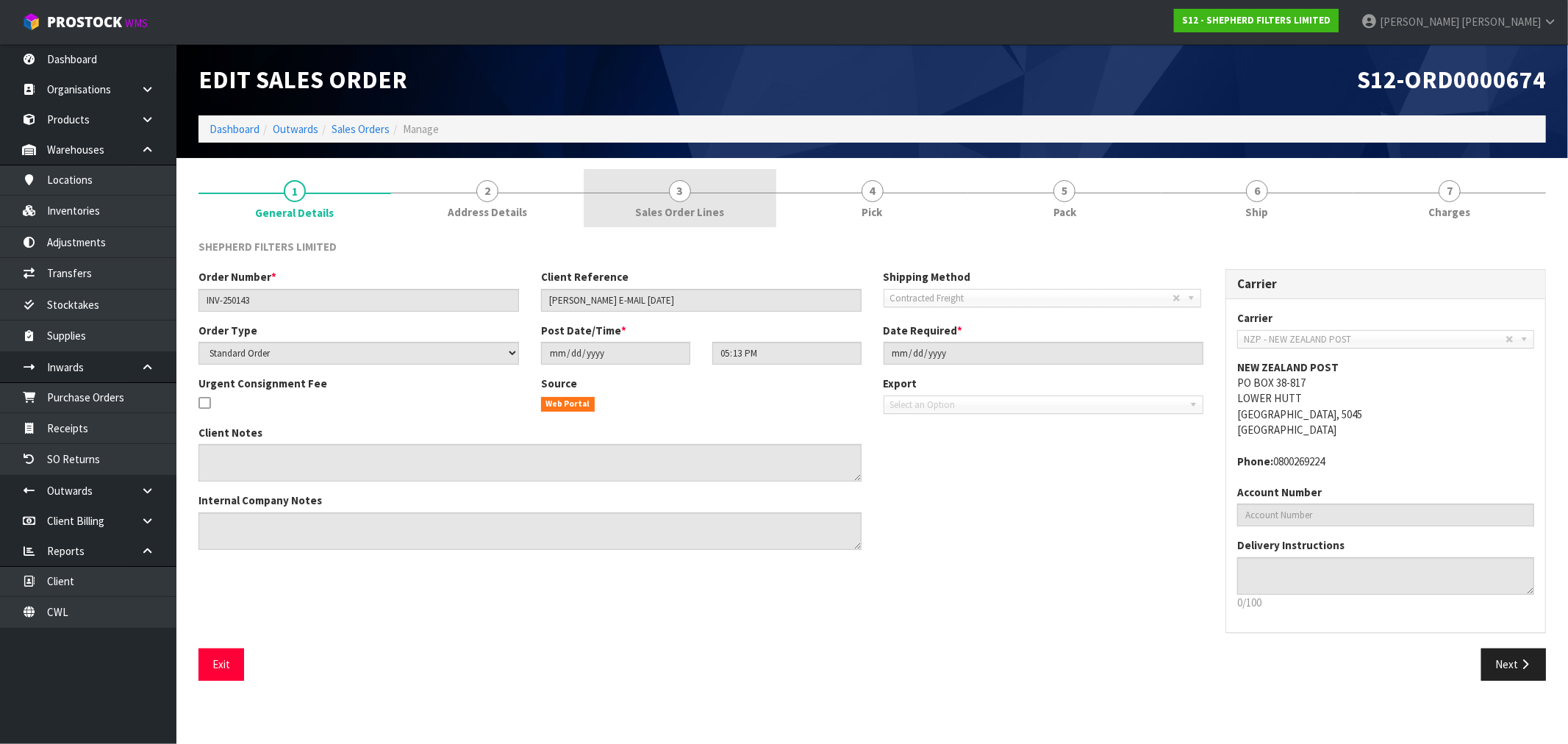
click at [487, 199] on span "2" at bounding box center [487, 191] width 22 height 22
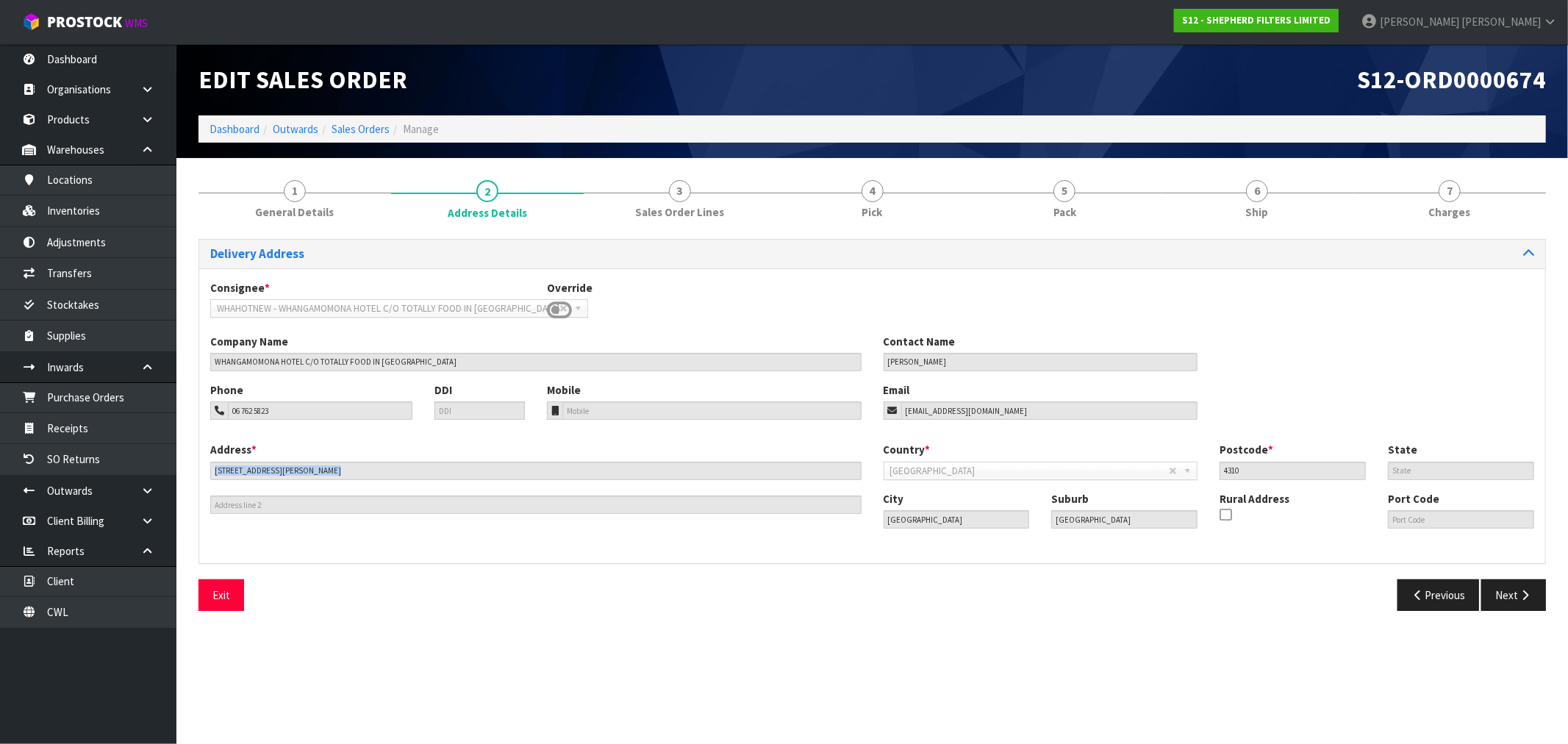
drag, startPoint x: 322, startPoint y: 482, endPoint x: 226, endPoint y: 472, distance: 96.5
click at [226, 472] on div "Address * 104 GILL STREET This address line exceeds the recommended limit of 35…" at bounding box center [536, 478] width 673 height 72
drag, startPoint x: 282, startPoint y: 473, endPoint x: 177, endPoint y: 465, distance: 105.3
click at [177, 467] on section "1 General Details 2 Address Details 3 Sales Order Lines 4 Pick 5 Pack 6 Ship 7 …" at bounding box center [872, 396] width 1391 height 475
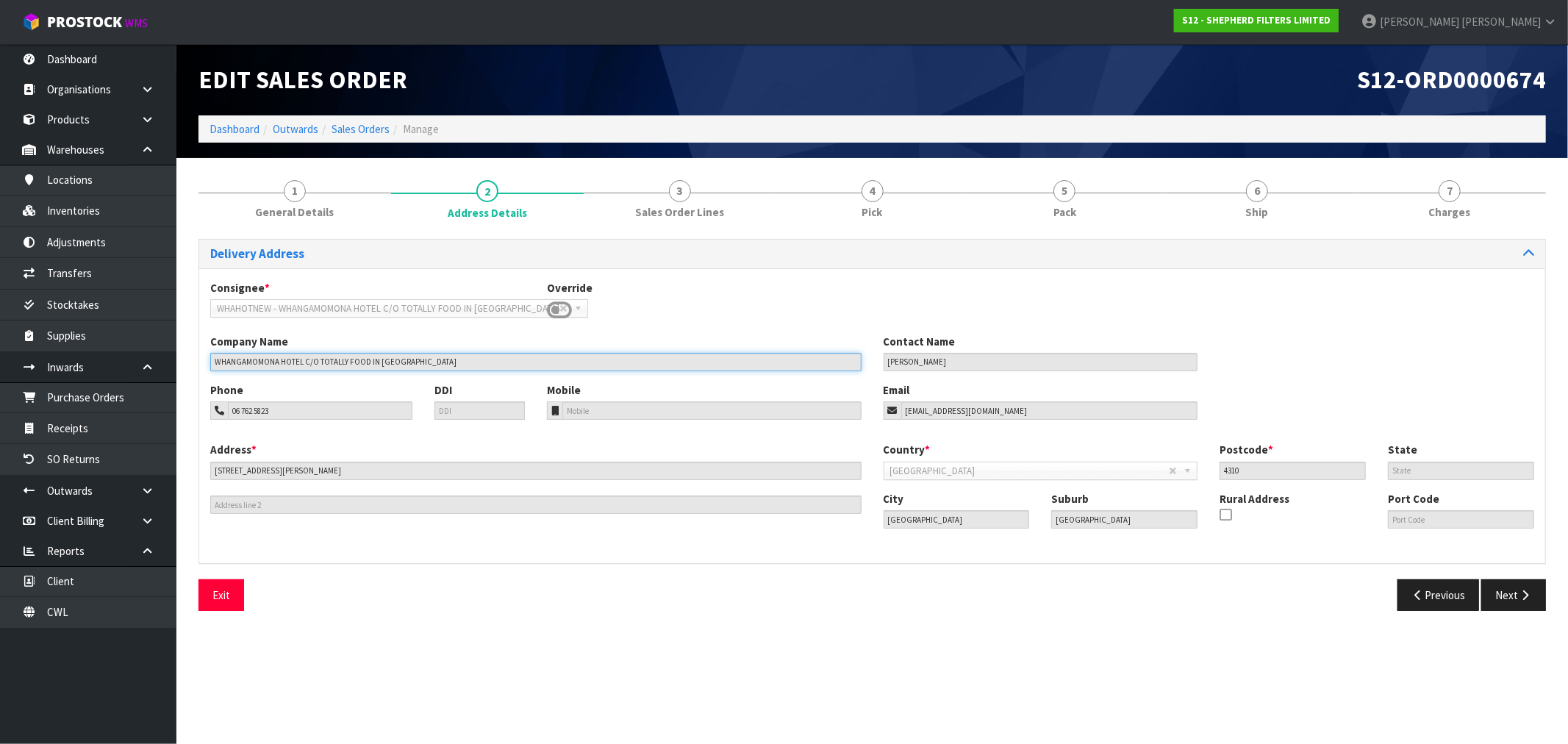
drag, startPoint x: 437, startPoint y: 364, endPoint x: 549, endPoint y: 120, distance: 268.5
click at [204, 348] on div "Company Name WHANGAMOMONA HOTEL C/O TOTALLY FOOD IN NEW PLYMOUTH" at bounding box center [536, 353] width 673 height 38
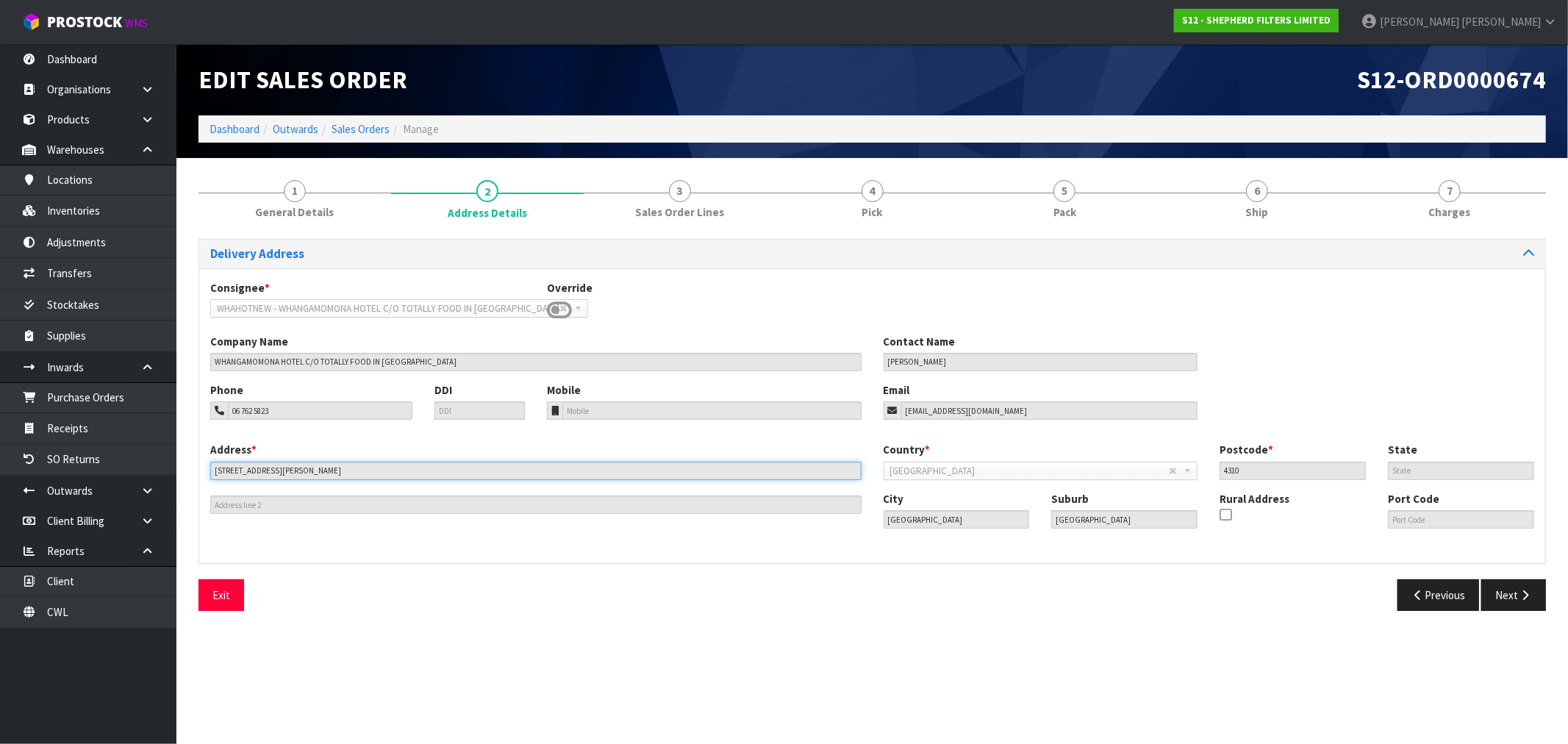
drag, startPoint x: 284, startPoint y: 468, endPoint x: 208, endPoint y: 468, distance: 76.0
click at [208, 468] on div "Address * 104 GILL STREET This address line exceeds the recommended limit of 35…" at bounding box center [536, 478] width 673 height 72
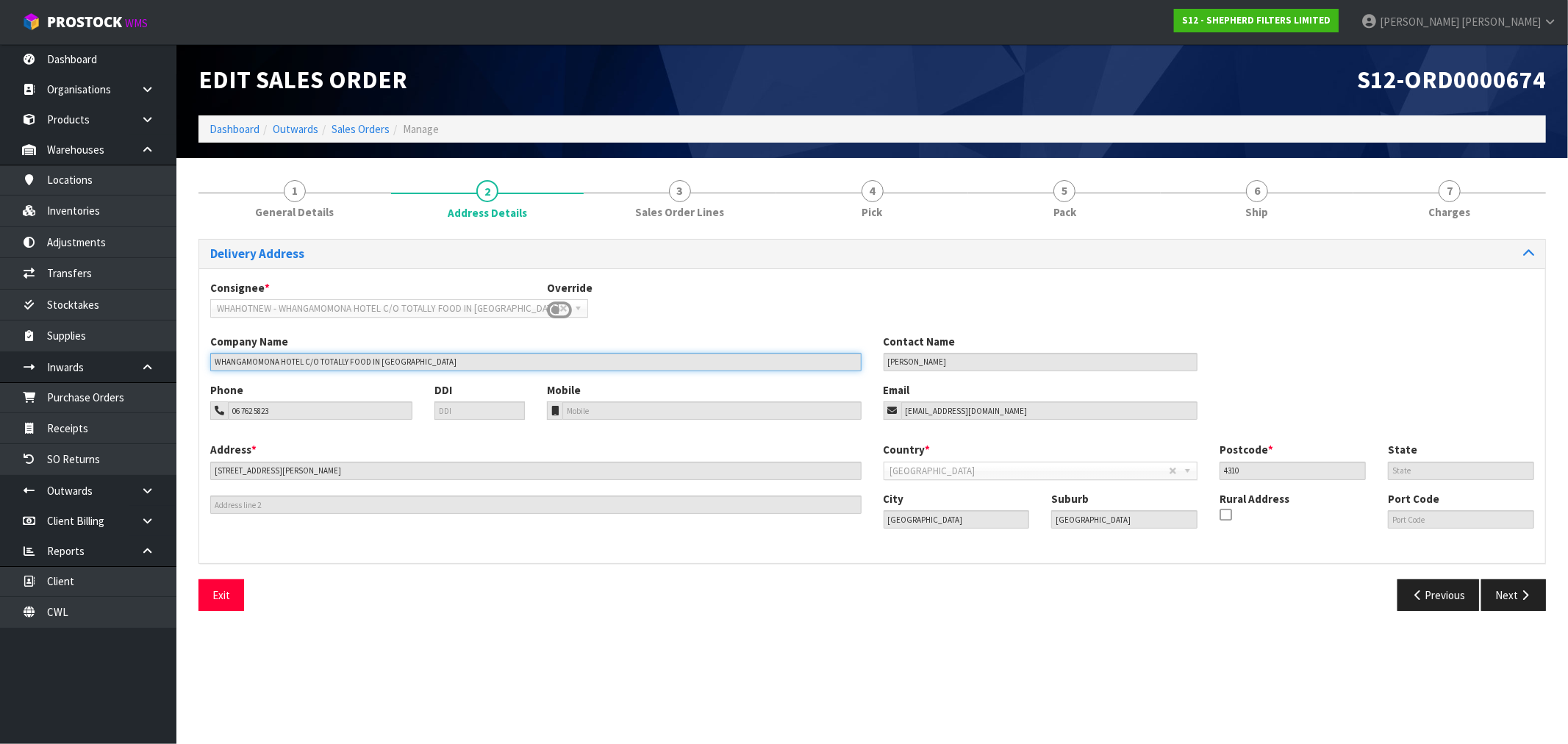
click at [494, 365] on input "WHANGAMOMONA HOTEL C/O TOTALLY FOOD IN NEW PLYMOUTH" at bounding box center [536, 362] width 651 height 19
drag, startPoint x: 494, startPoint y: 365, endPoint x: 301, endPoint y: 369, distance: 193.0
click at [301, 369] on input "WHANGAMOMONA HOTEL C/O TOTALLY FOOD IN NEW PLYMOUTH" at bounding box center [536, 362] width 651 height 19
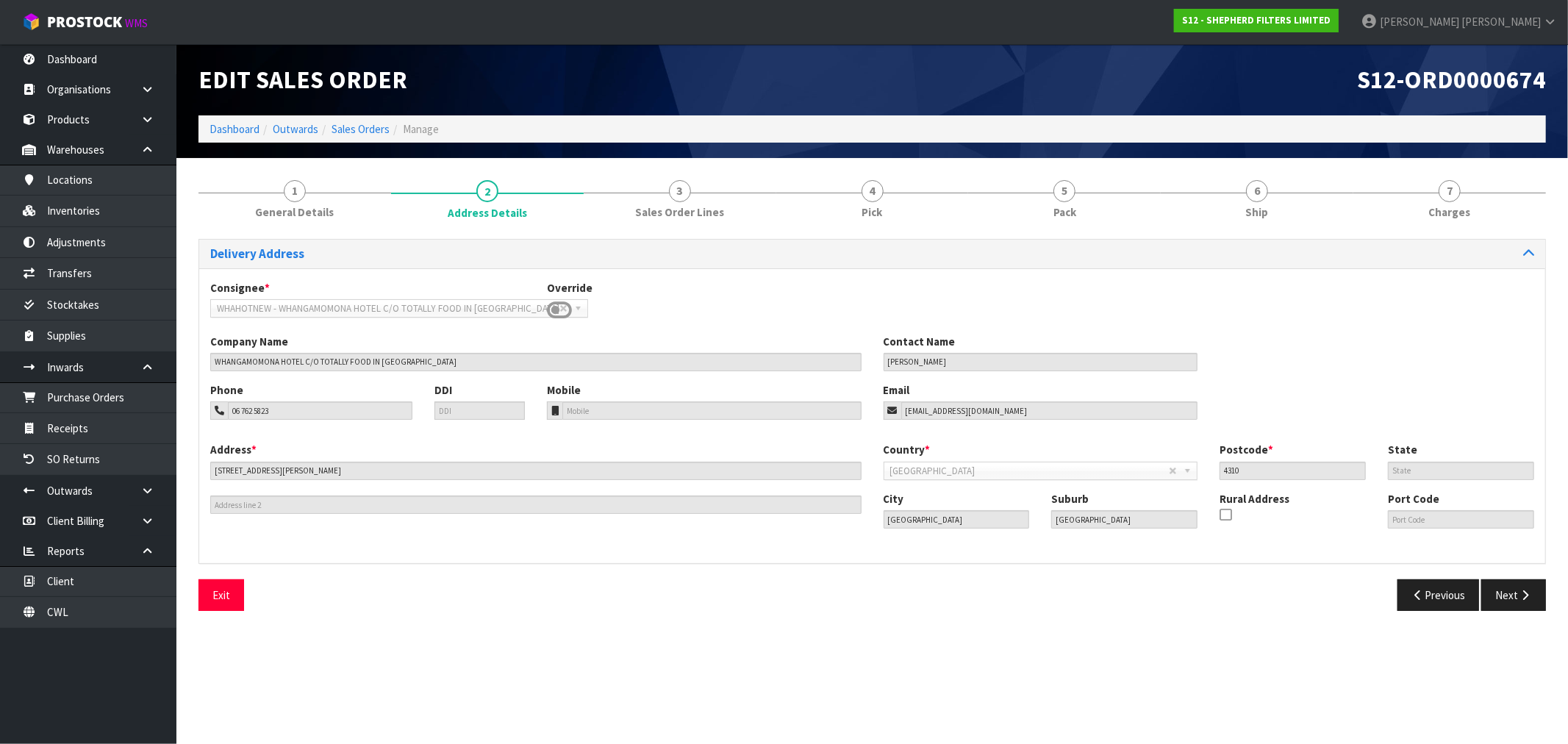
click at [732, 325] on div "Consignee * 000001.BAY MECHANICS - BAY MECHANICS 000001A - BRAKE & TRANSMISSION…" at bounding box center [872, 307] width 1346 height 54
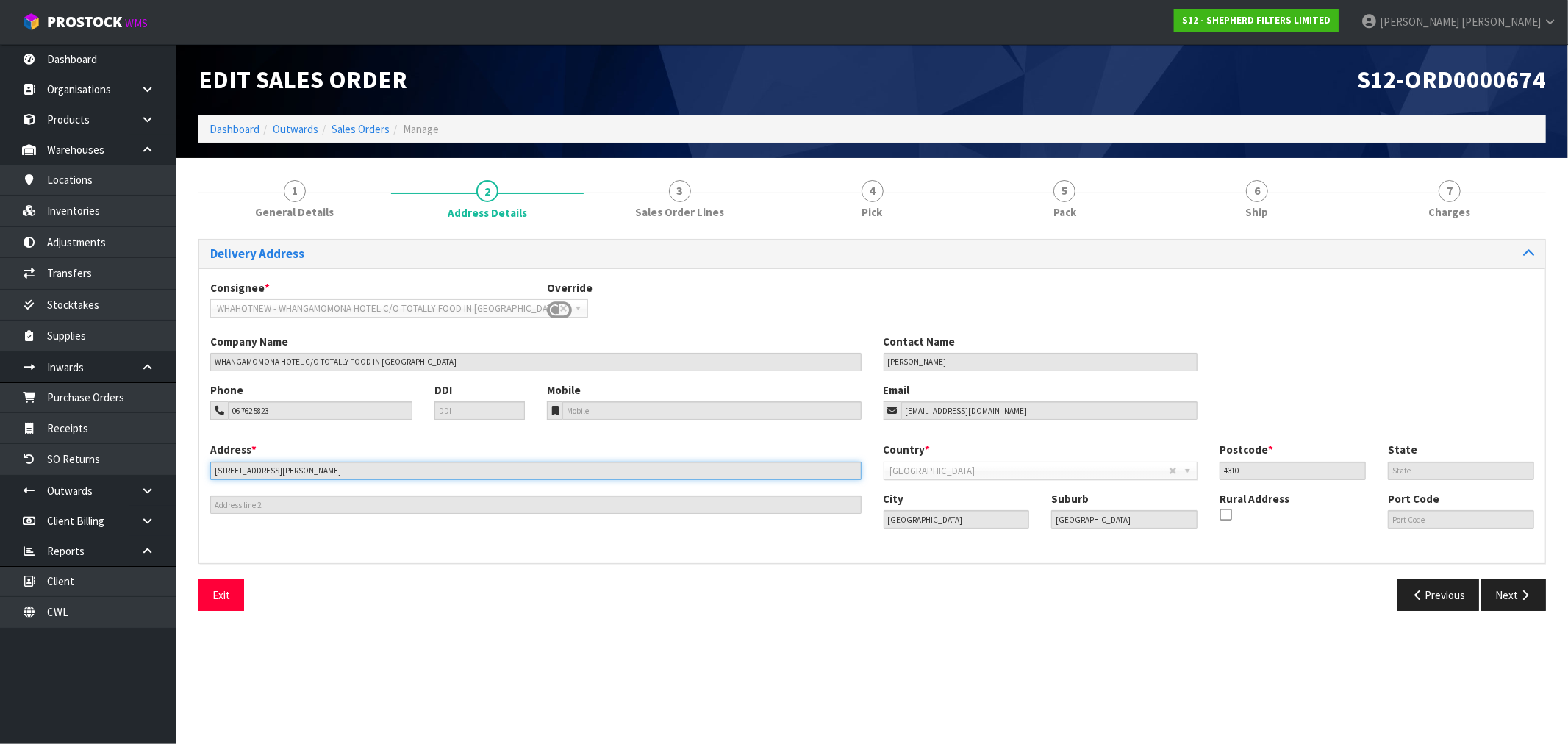
drag, startPoint x: 325, startPoint y: 469, endPoint x: 211, endPoint y: 479, distance: 114.4
click at [211, 479] on div "Address * 104 GILL STREET This address line exceeds the recommended limit of 35…" at bounding box center [536, 478] width 673 height 72
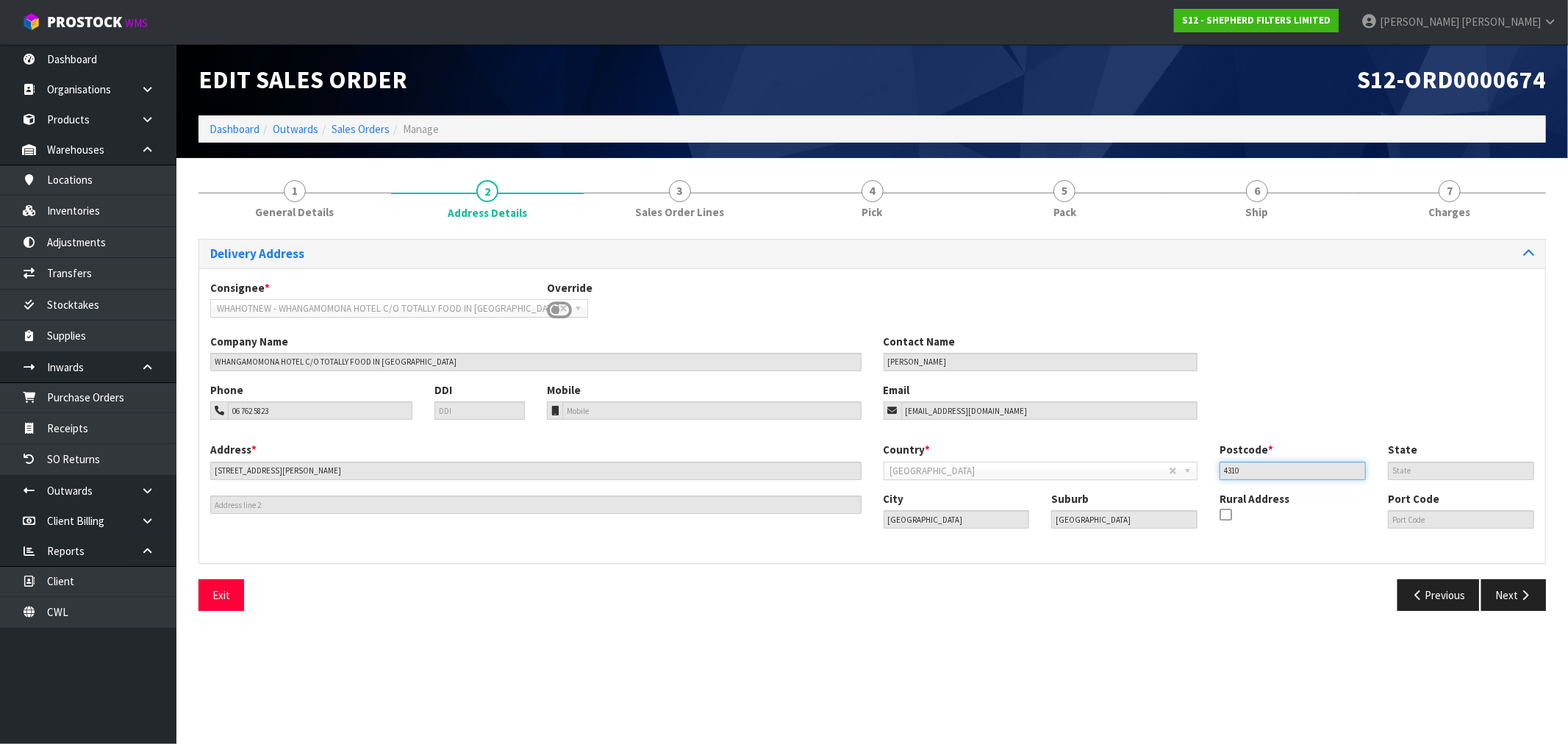
click at [1273, 472] on input "4310" at bounding box center [1293, 471] width 146 height 19
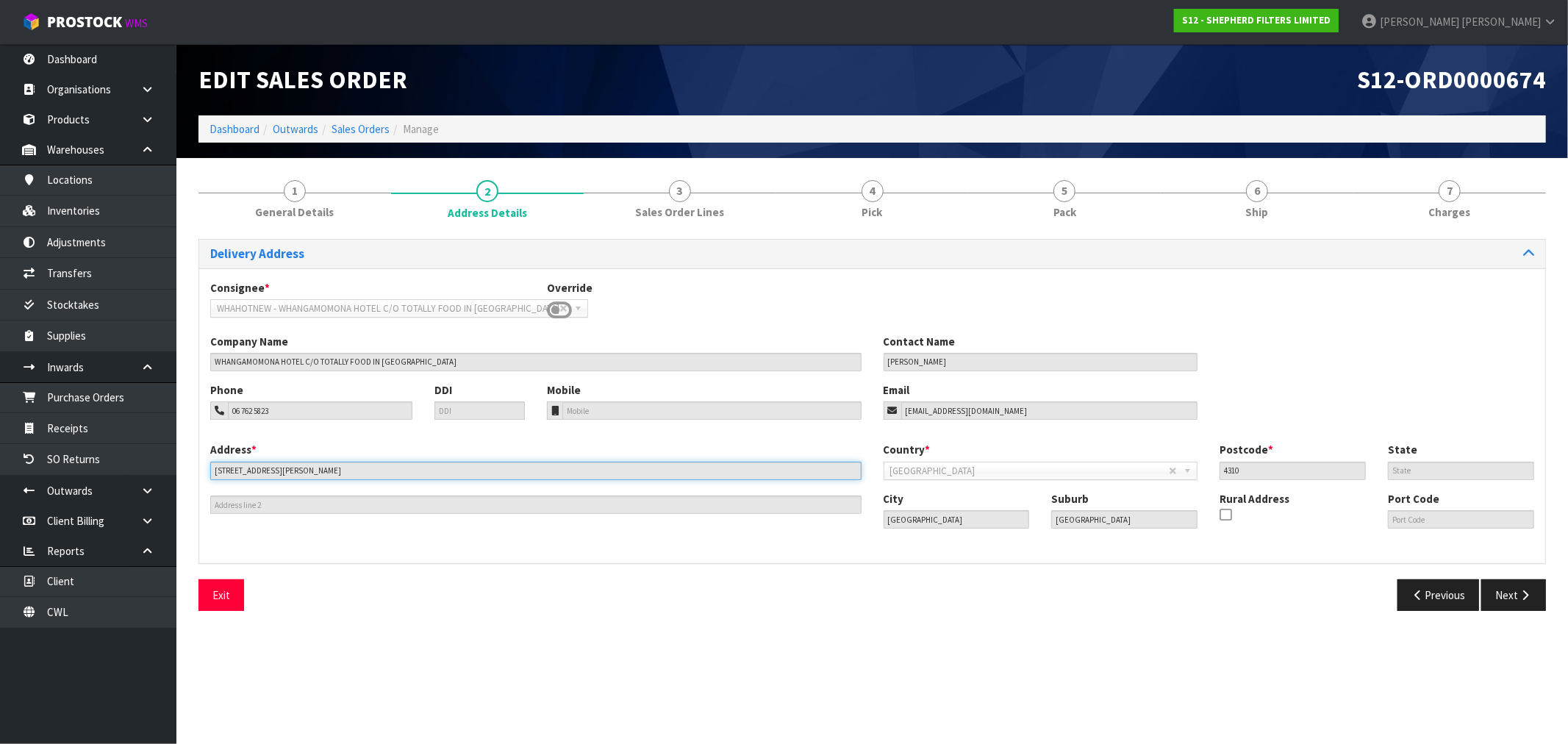
drag, startPoint x: 297, startPoint y: 469, endPoint x: 194, endPoint y: 478, distance: 103.4
click at [194, 478] on div "1 General Details 2 Address Details 3 Sales Order Lines 4 Pick 5 Pack 6 Ship 7 …" at bounding box center [872, 396] width 1369 height 453
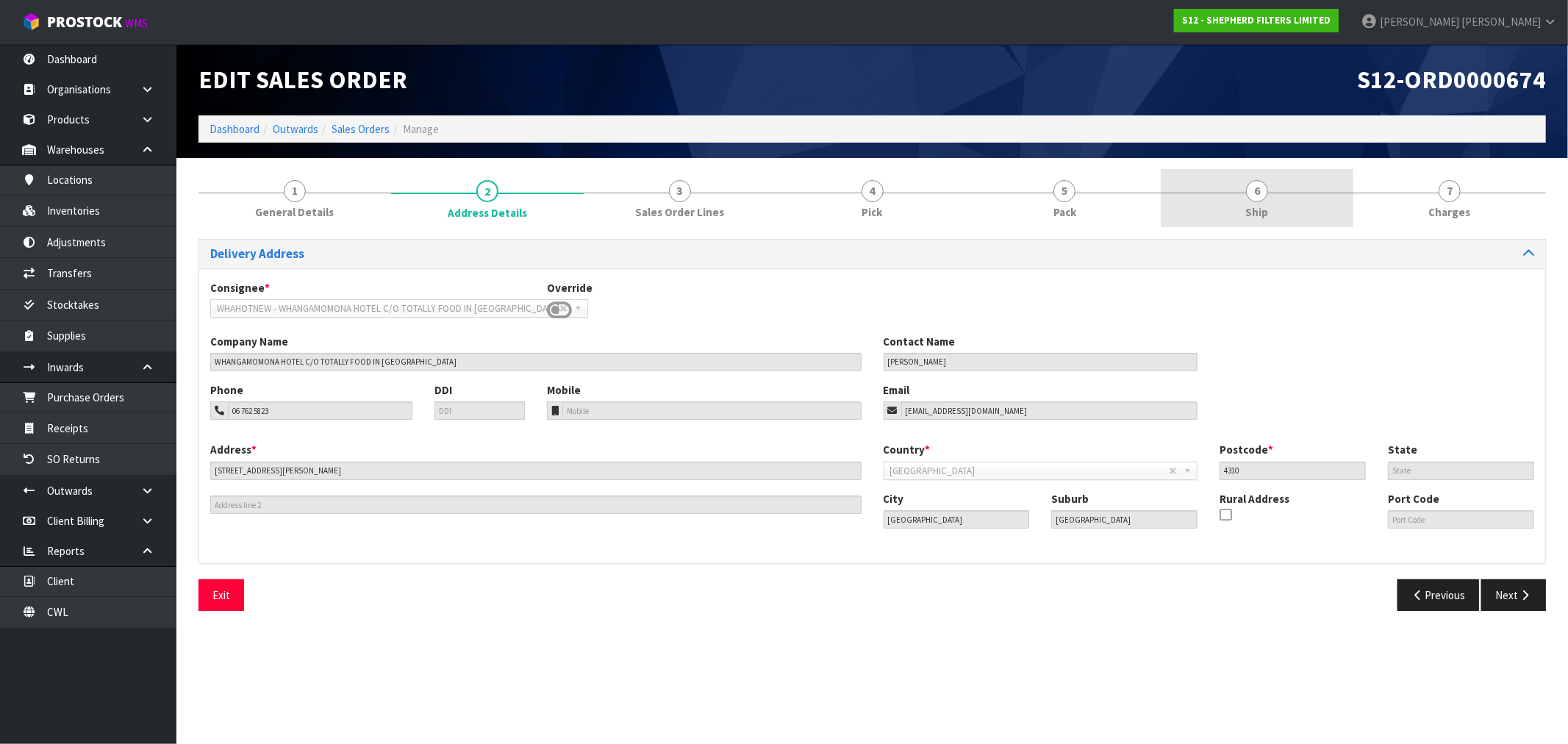
click at [1261, 210] on span "Ship" at bounding box center [1257, 212] width 23 height 15
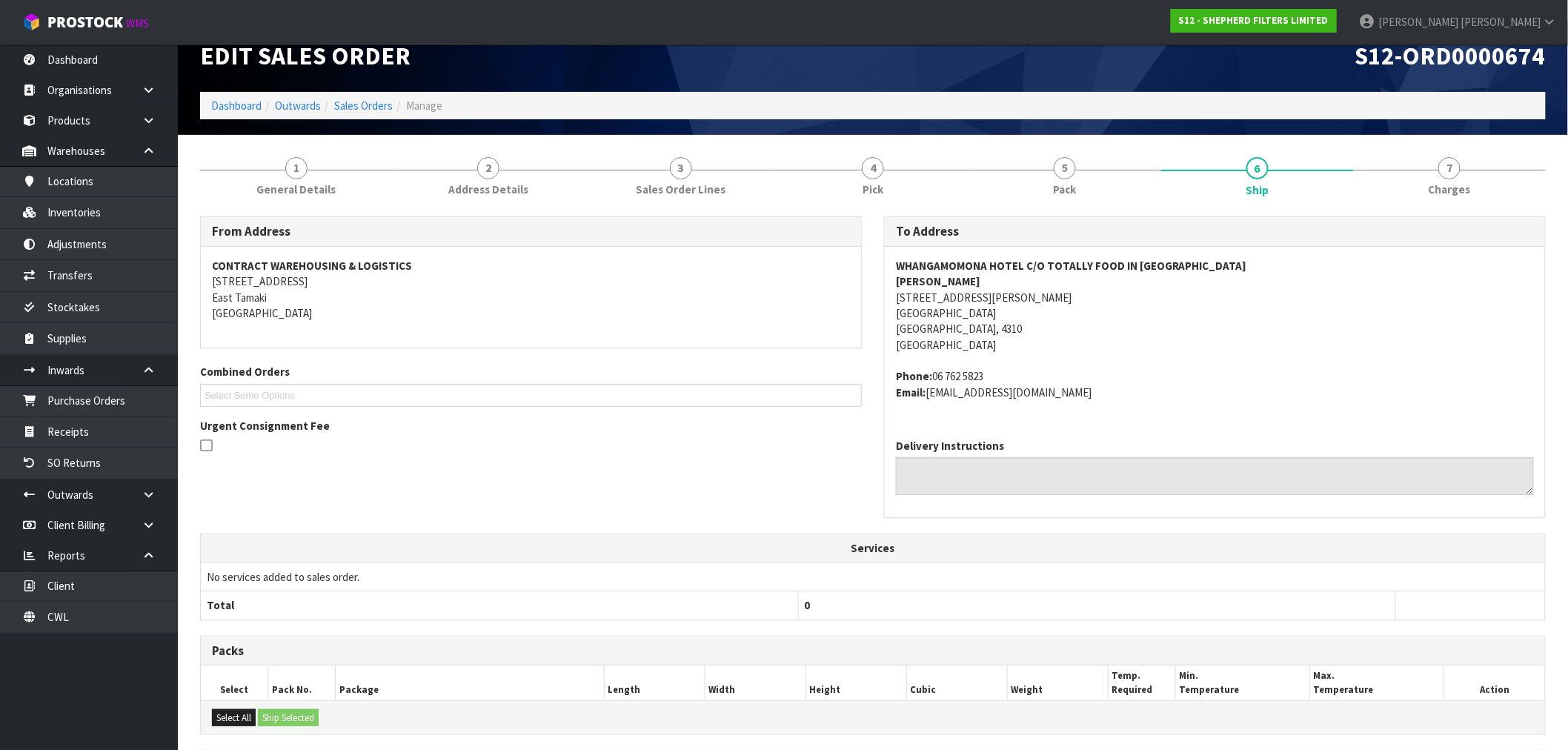
scroll to position [227, 0]
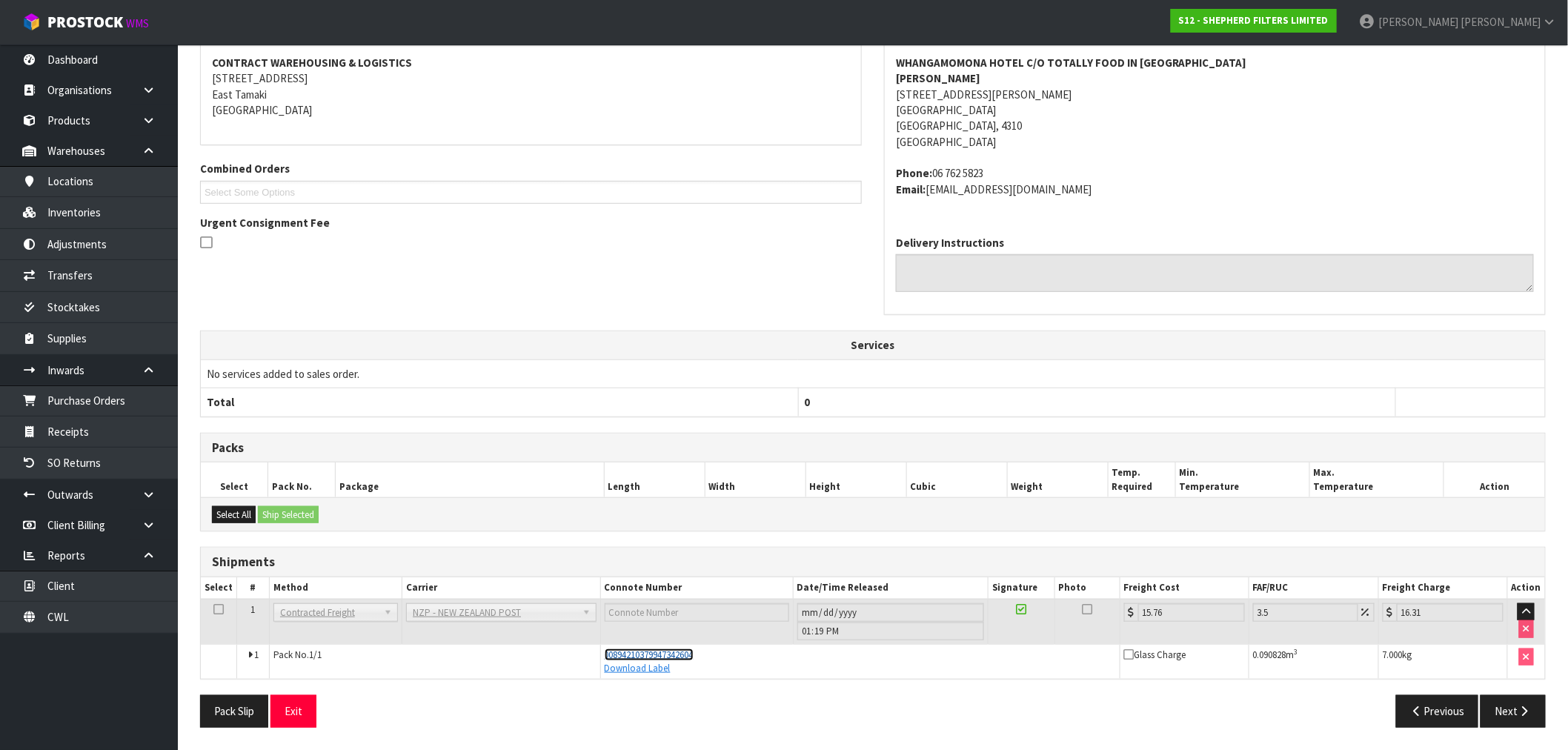
click at [694, 654] on span "00894210379947342604" at bounding box center [649, 654] width 89 height 13
click at [630, 669] on link "Download Label" at bounding box center [638, 668] width 66 height 13
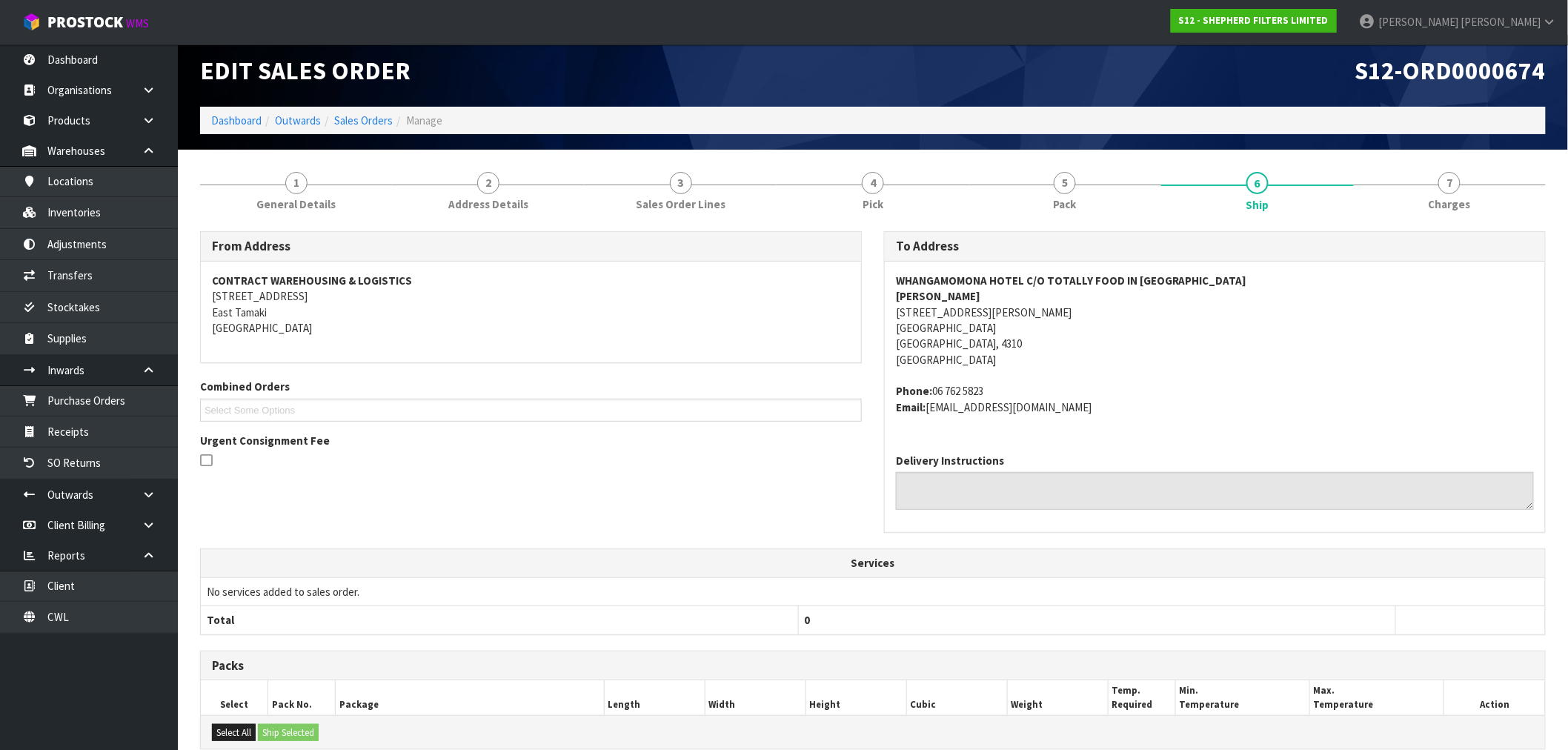
scroll to position [0, 0]
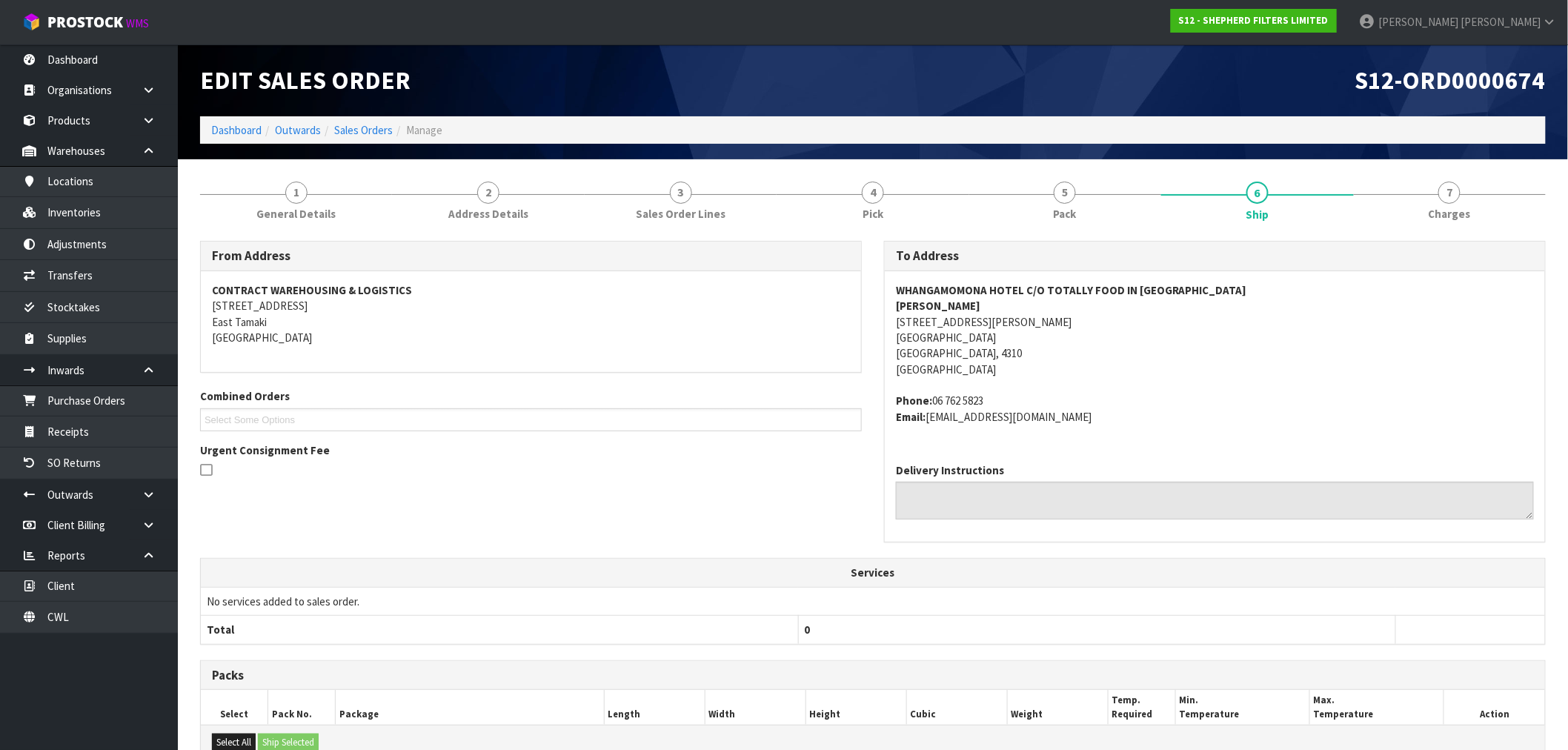
drag, startPoint x: 1103, startPoint y: 411, endPoint x: 927, endPoint y: 423, distance: 176.4
click at [927, 423] on address "Phone: 06 762 5823 Email: info@whangamomonahotel.co.nz" at bounding box center [1215, 409] width 638 height 32
click at [1455, 212] on span "Charges" at bounding box center [1450, 214] width 42 height 15
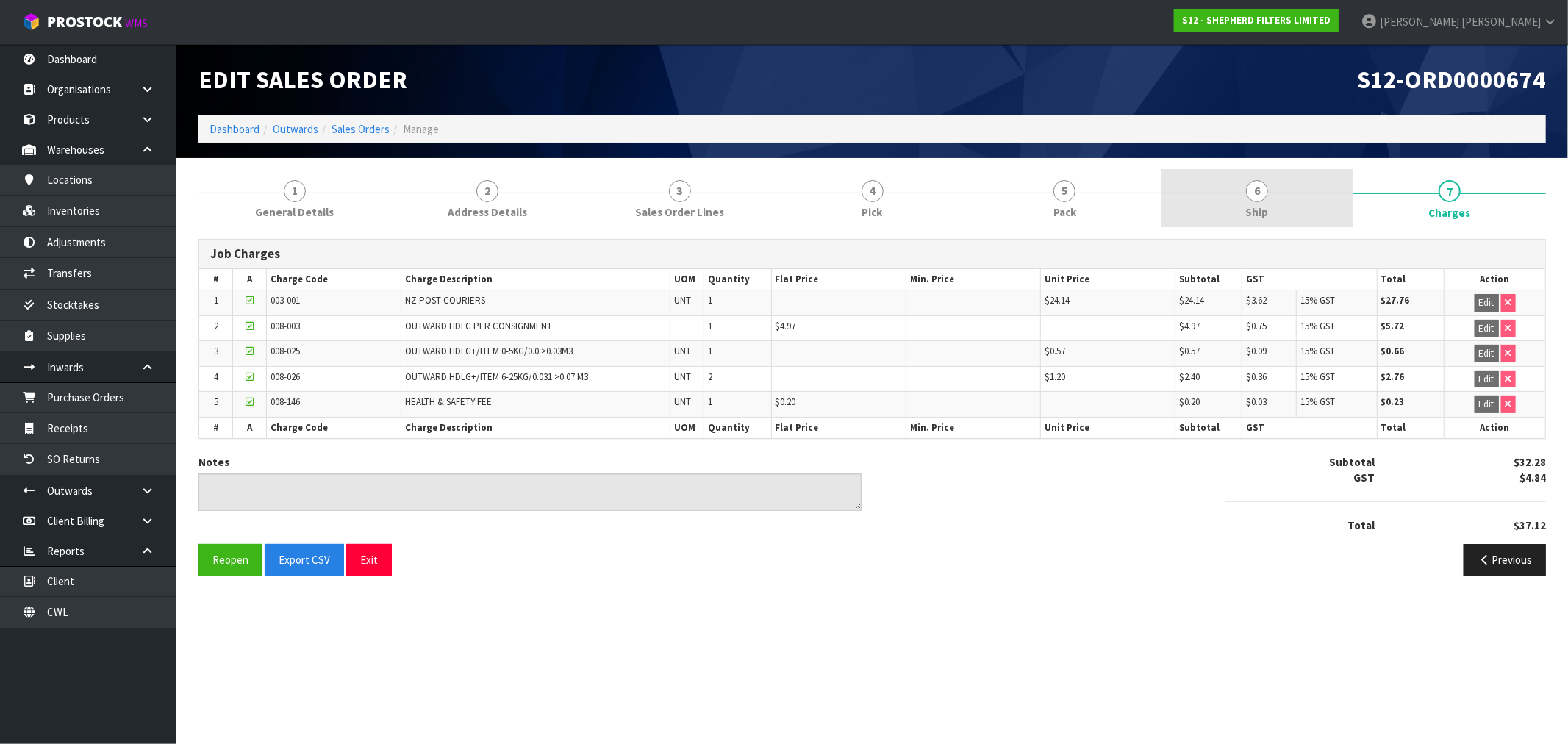
click at [1222, 181] on link "6 Ship" at bounding box center [1257, 198] width 193 height 58
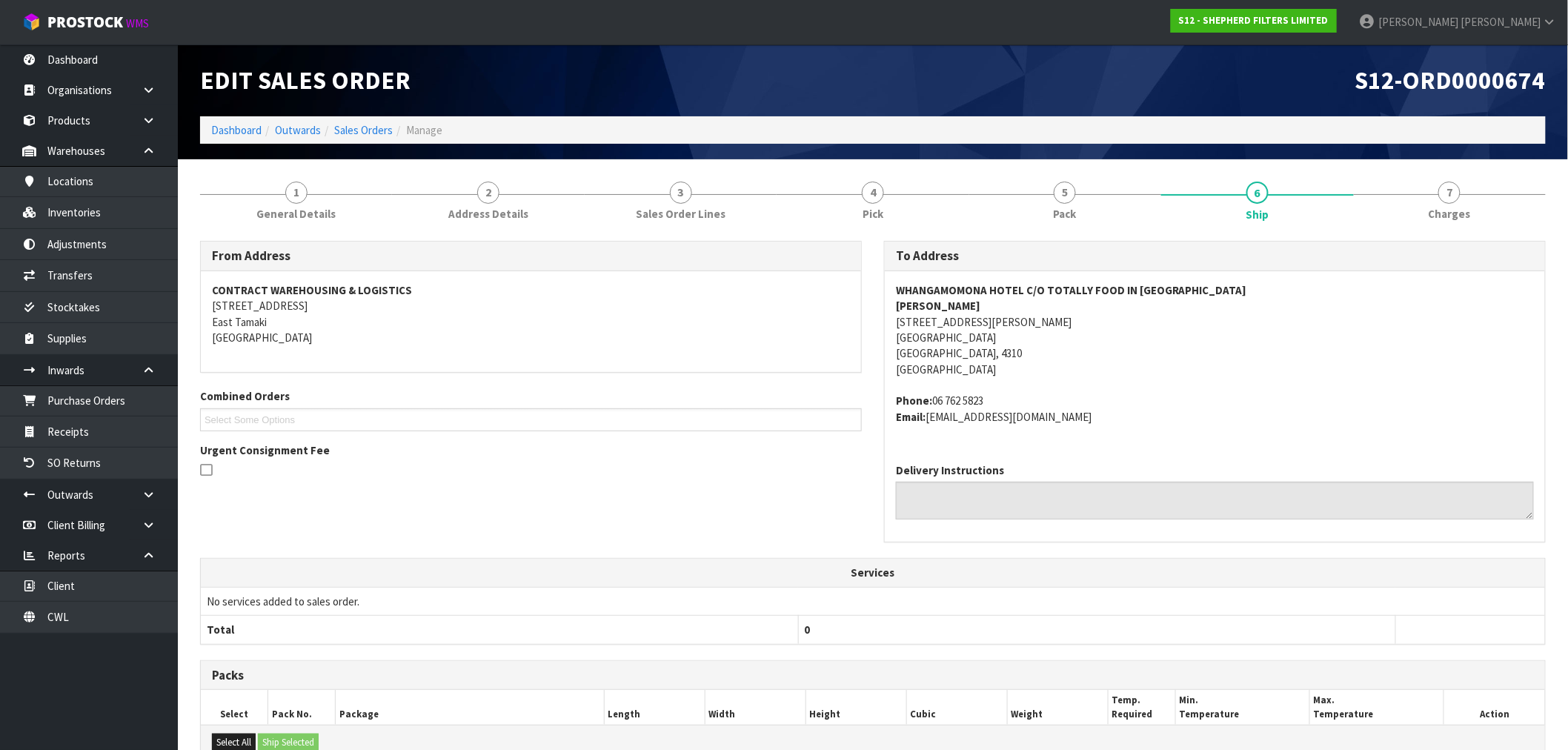
click at [1006, 284] on strong "WHANGAMOMONA HOTEL C/O TOTALLY FOOD IN NEW PLYMOUTH" at bounding box center [1072, 290] width 351 height 14
drag, startPoint x: 1021, startPoint y: 290, endPoint x: 1033, endPoint y: 255, distance: 37.0
click at [897, 285] on strong "WHANGAMOMONA HOTEL C/O TOTALLY FOOD IN NEW PLYMOUTH" at bounding box center [1072, 290] width 351 height 14
click at [1151, 371] on address "WHANGAMOMONA HOTEL C/O TOTALLY FOOD IN NEW PLYMOUTH ROBERT 104 GILL STREET NEW …" at bounding box center [1215, 330] width 638 height 96
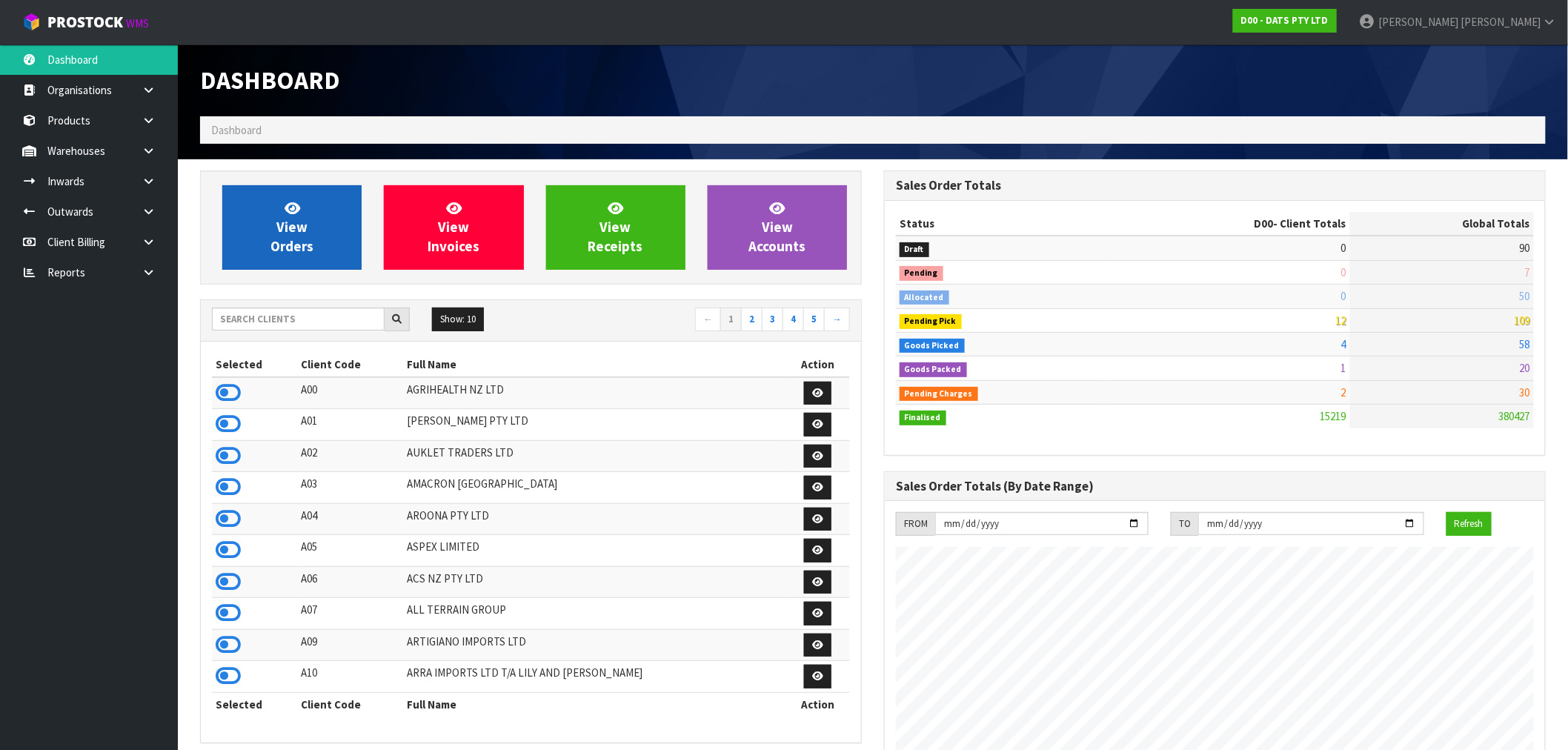
scroll to position [1122, 684]
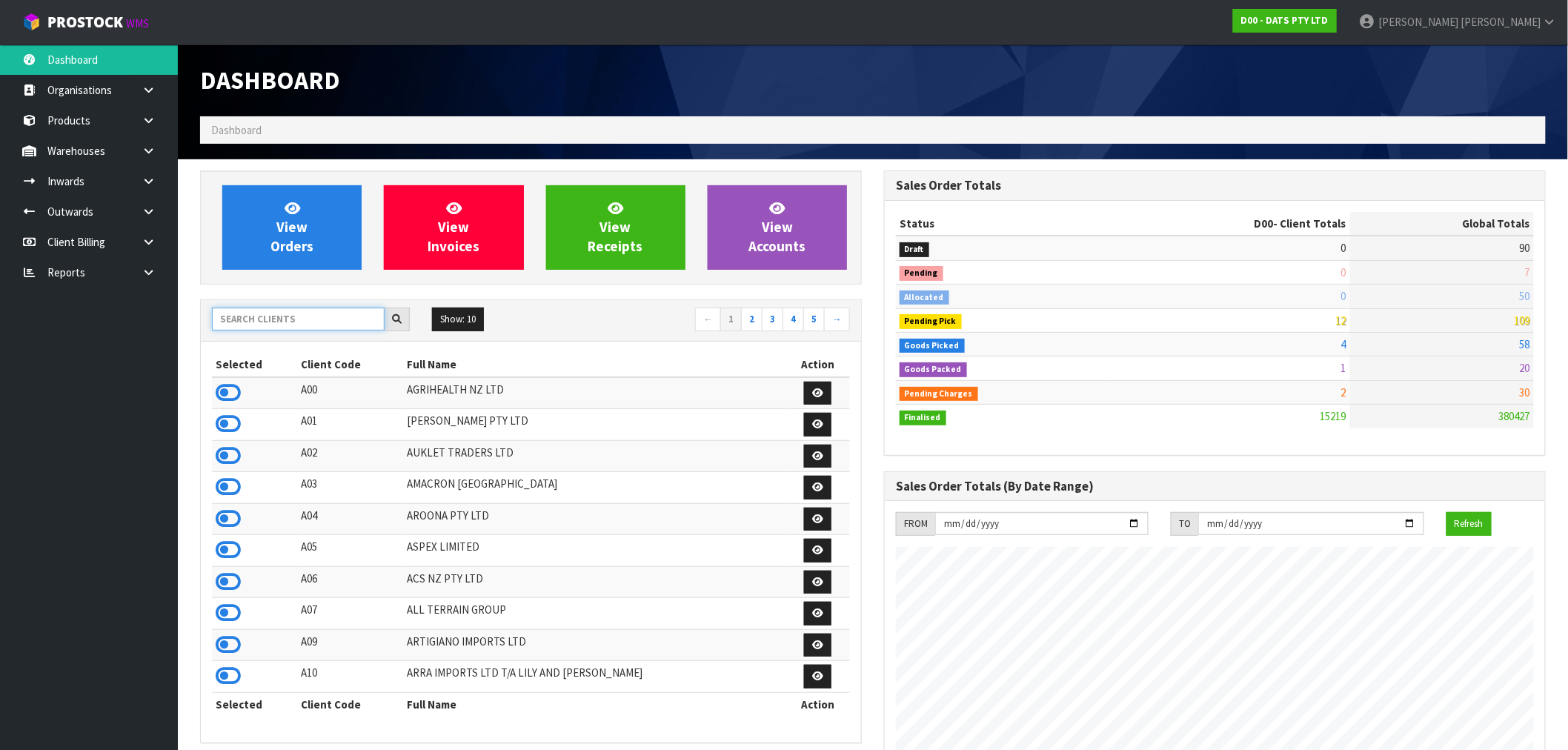
click at [291, 320] on input "text" at bounding box center [299, 318] width 173 height 23
type input "S12"
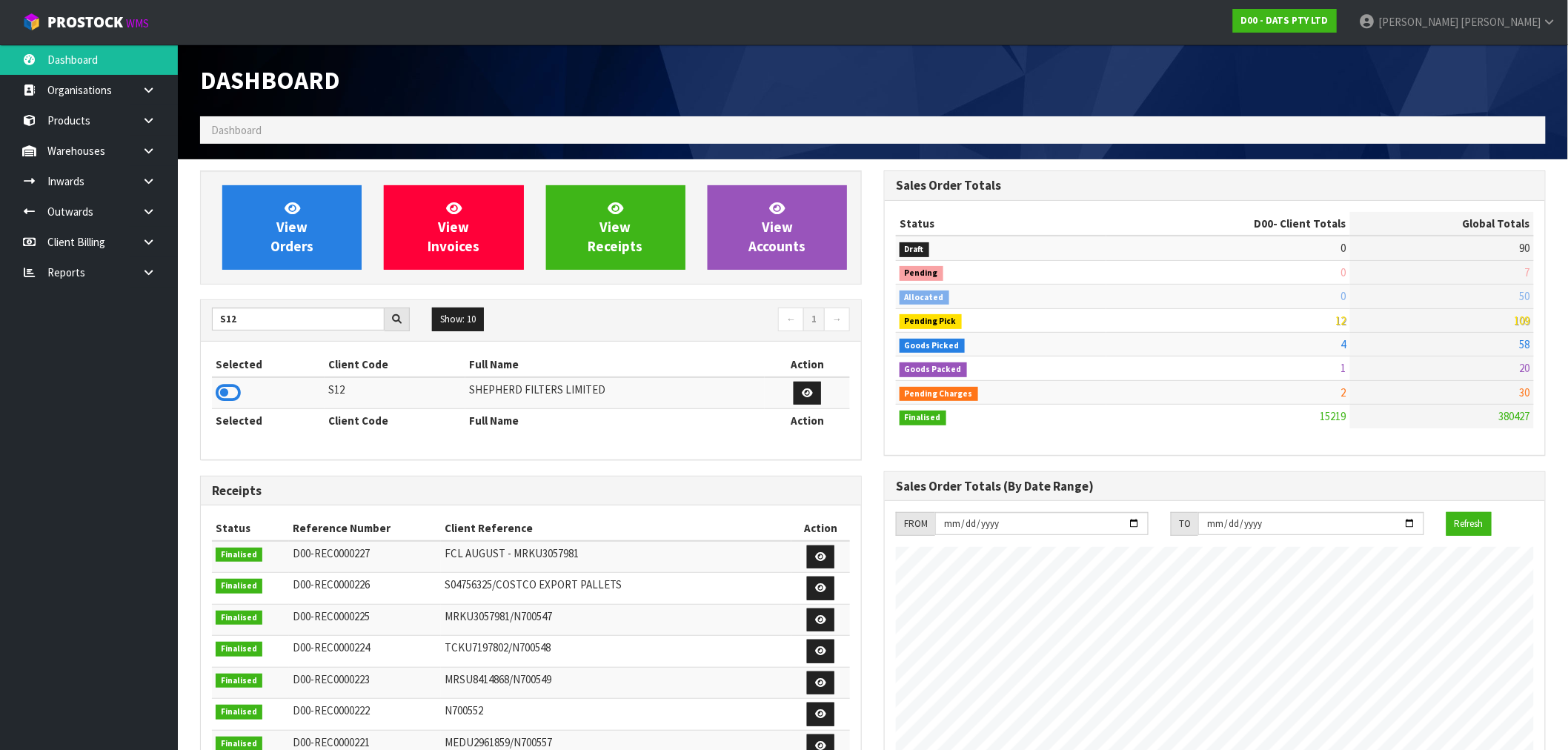
click at [244, 380] on td at bounding box center [268, 394] width 113 height 32
click at [238, 394] on icon at bounding box center [228, 393] width 25 height 22
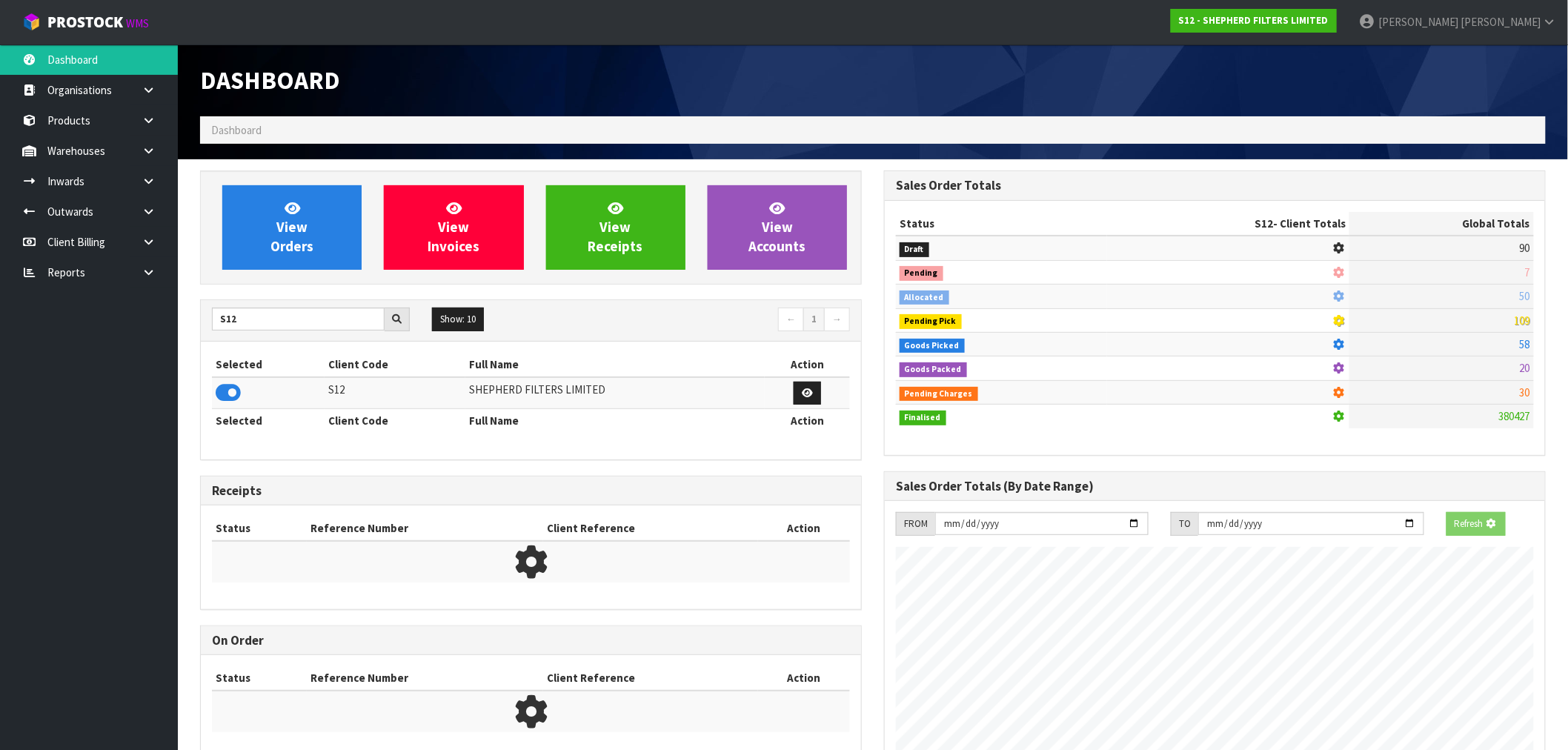
scroll to position [740137, 740436]
click at [295, 232] on span "View Orders" at bounding box center [292, 227] width 43 height 56
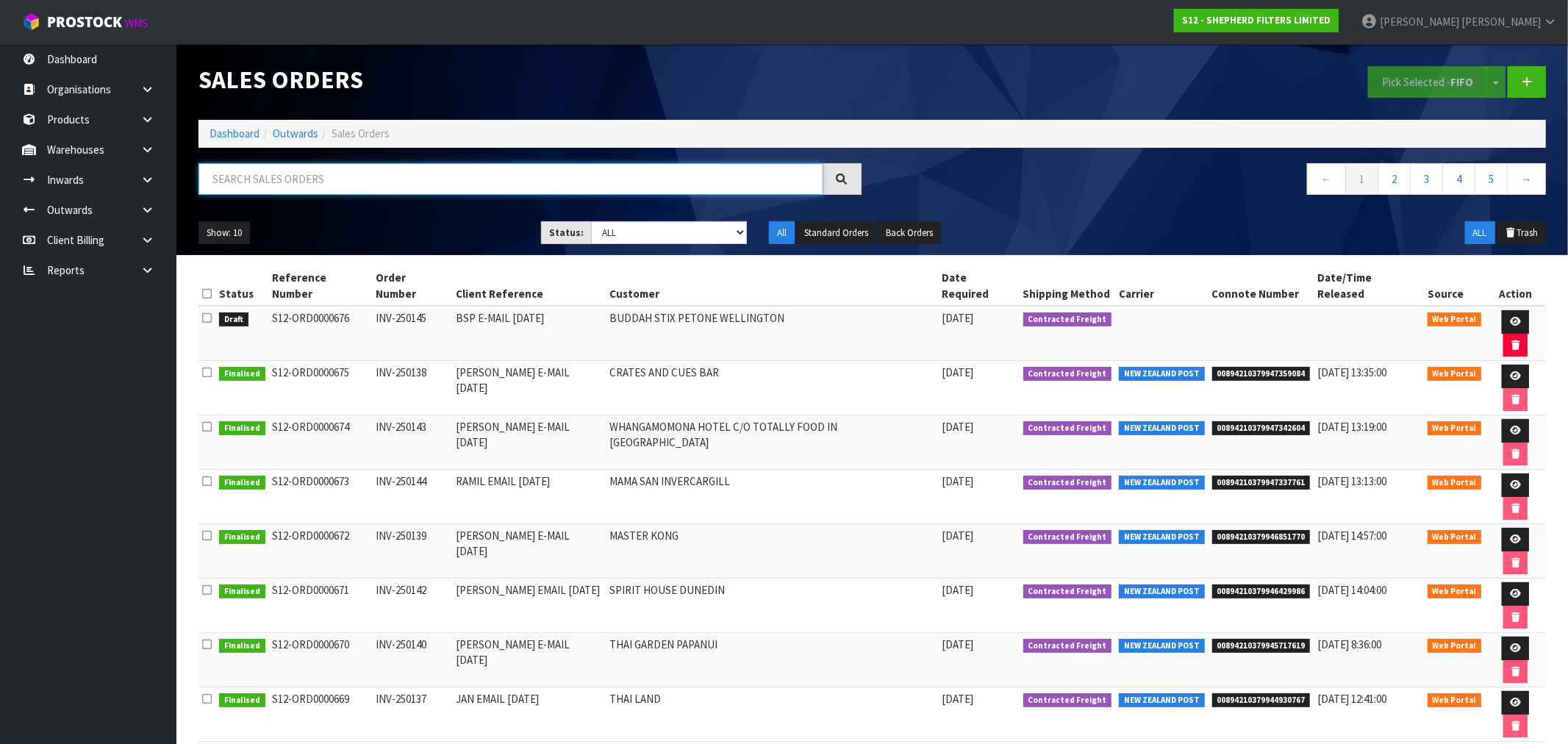
click at [309, 171] on input "text" at bounding box center [511, 179] width 625 height 32
paste input "ORD0000671"
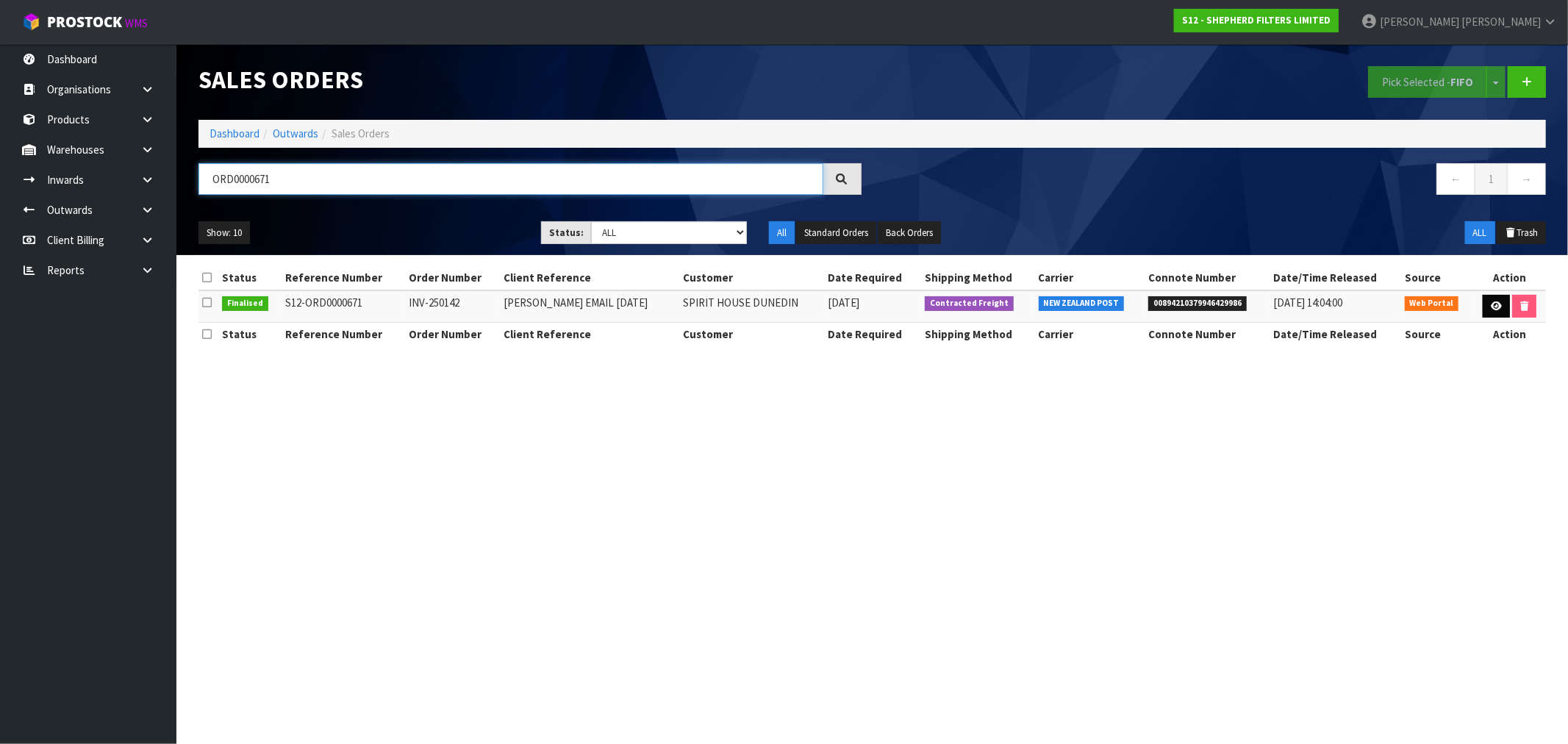
type input "ORD0000671"
click at [1493, 305] on icon at bounding box center [1496, 306] width 11 height 9
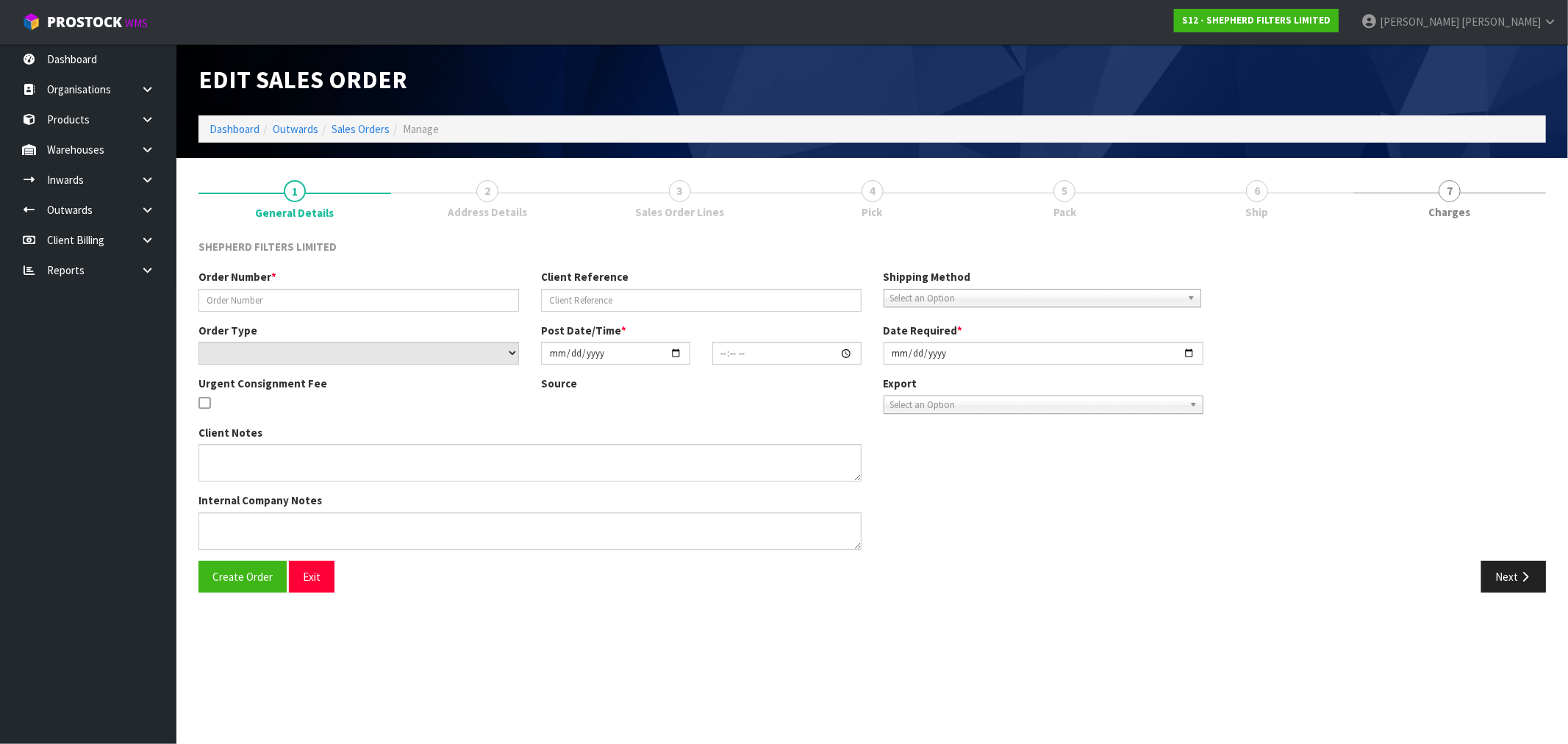
type input "INV-250142"
type input "[PERSON_NAME] EMAIL [DATE]"
select select "number:0"
type input "2025-09-04"
type input "20:48:00.000"
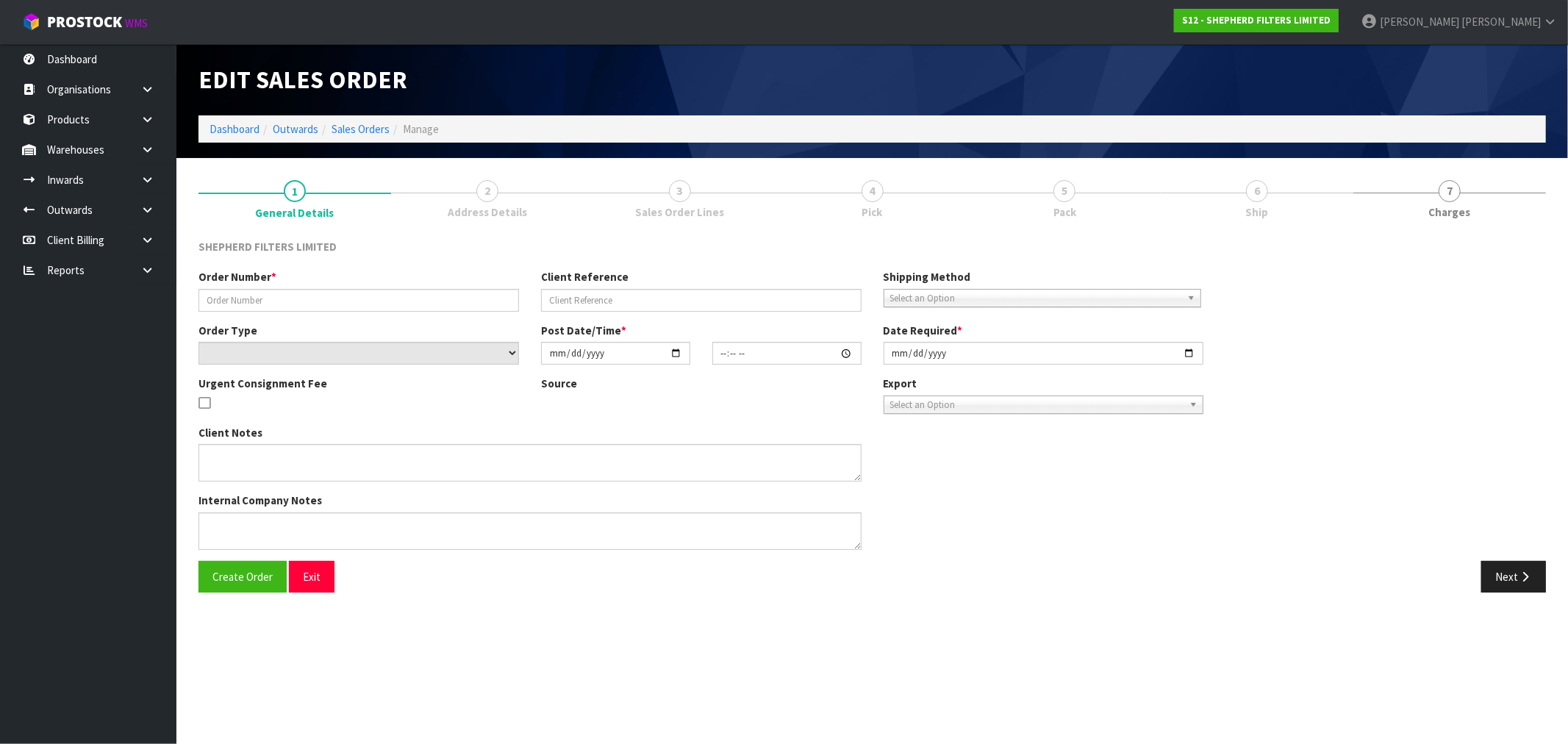
type input "2025-09-04"
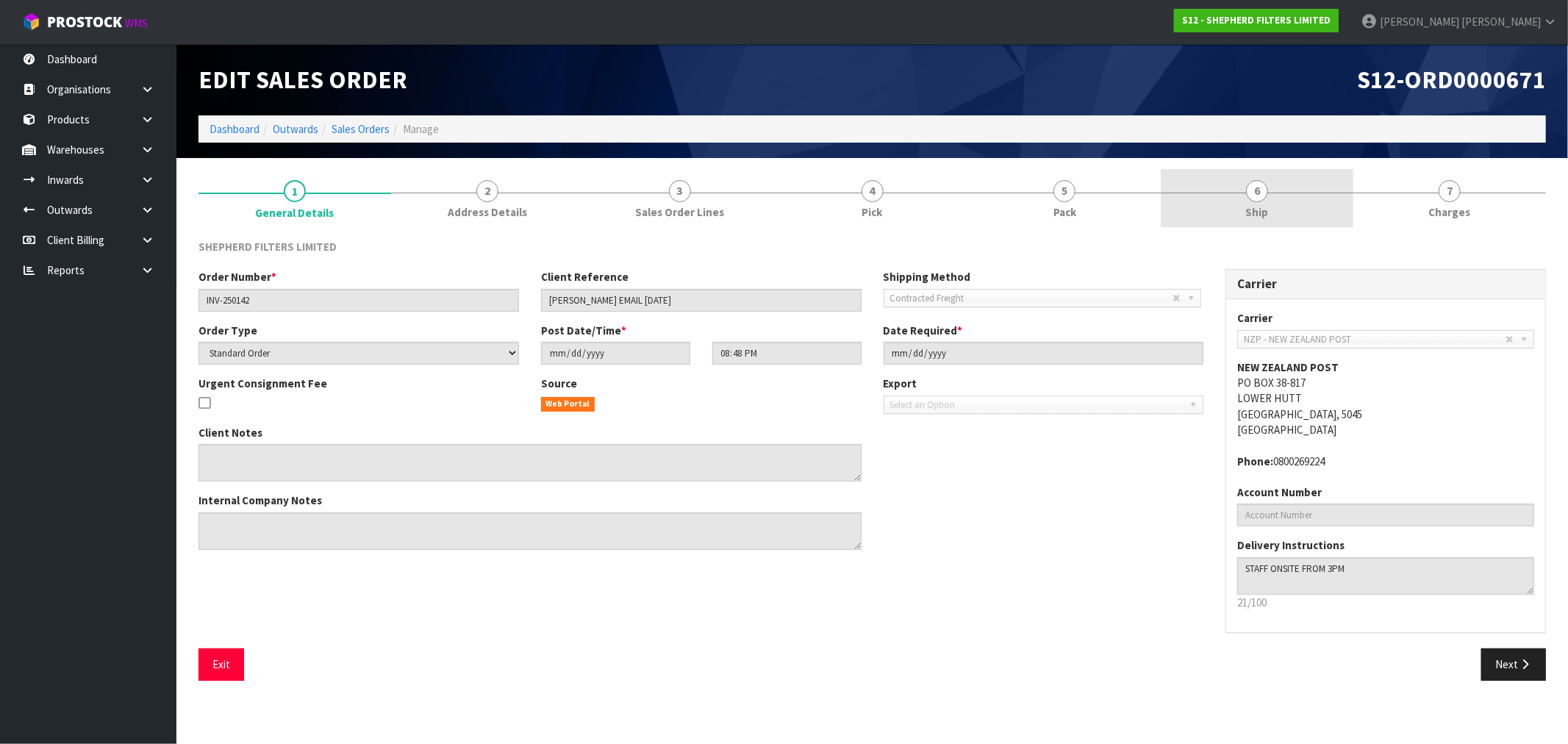
click at [1221, 197] on link "6 Ship" at bounding box center [1257, 198] width 193 height 58
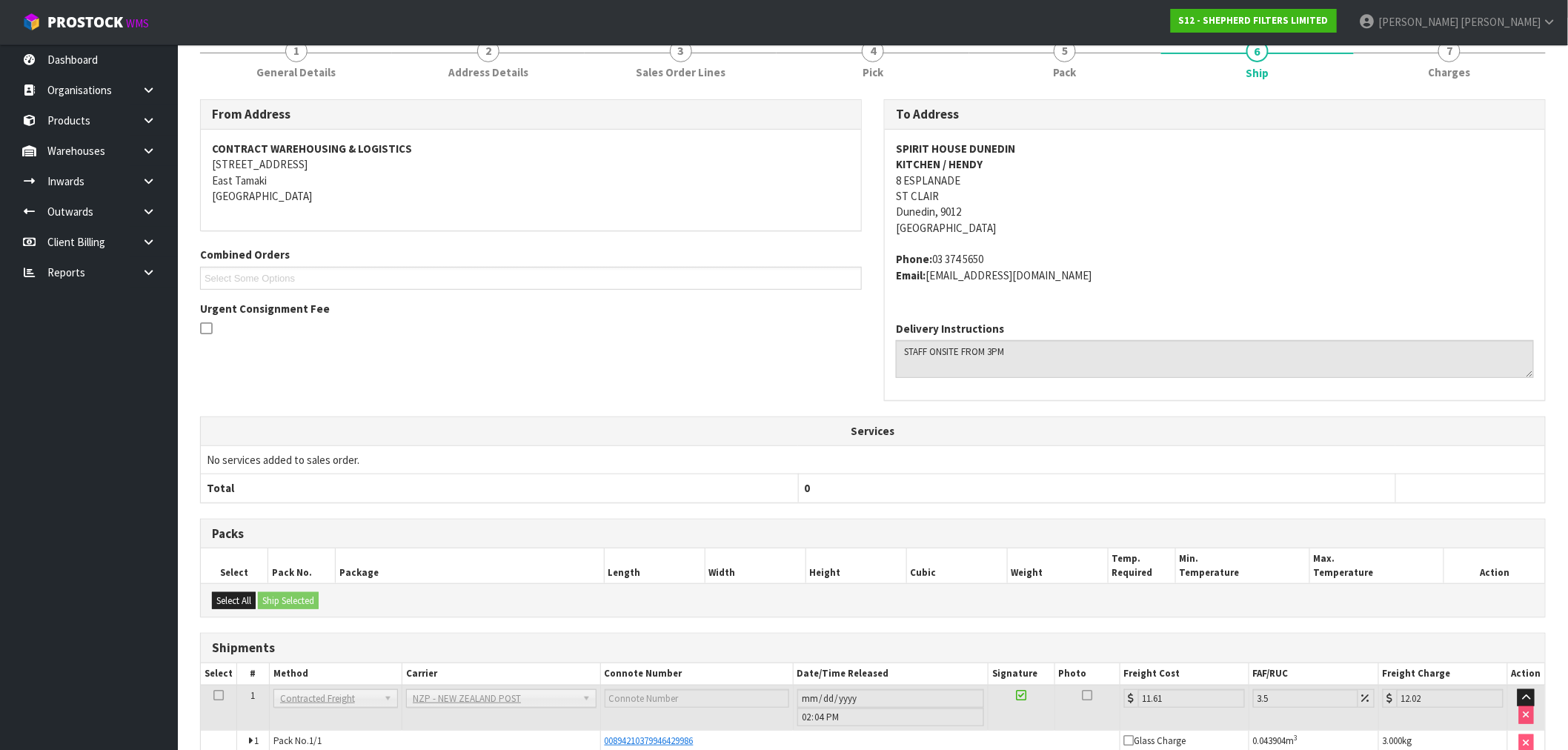
scroll to position [227, 0]
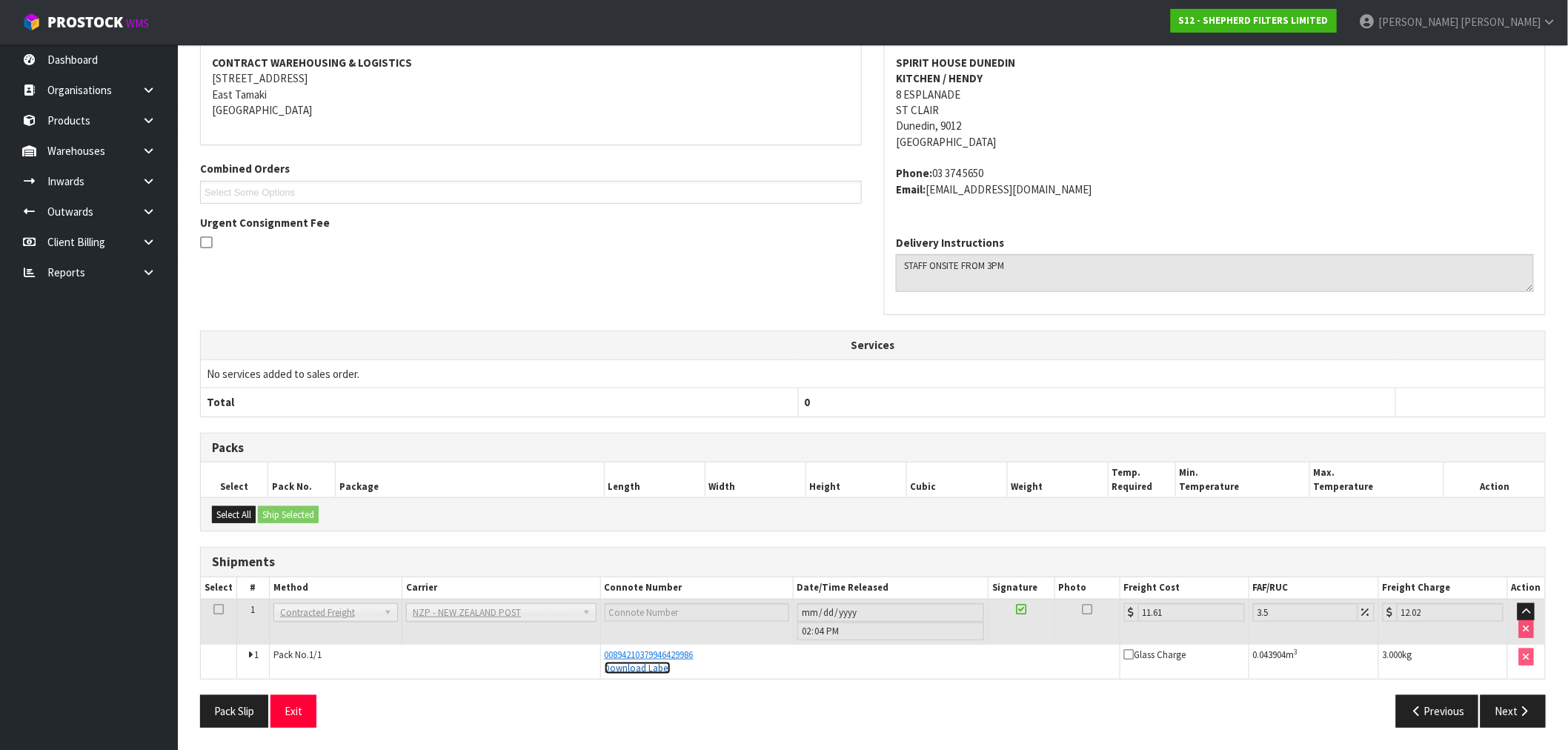
click at [633, 669] on link "Download Label" at bounding box center [638, 668] width 66 height 13
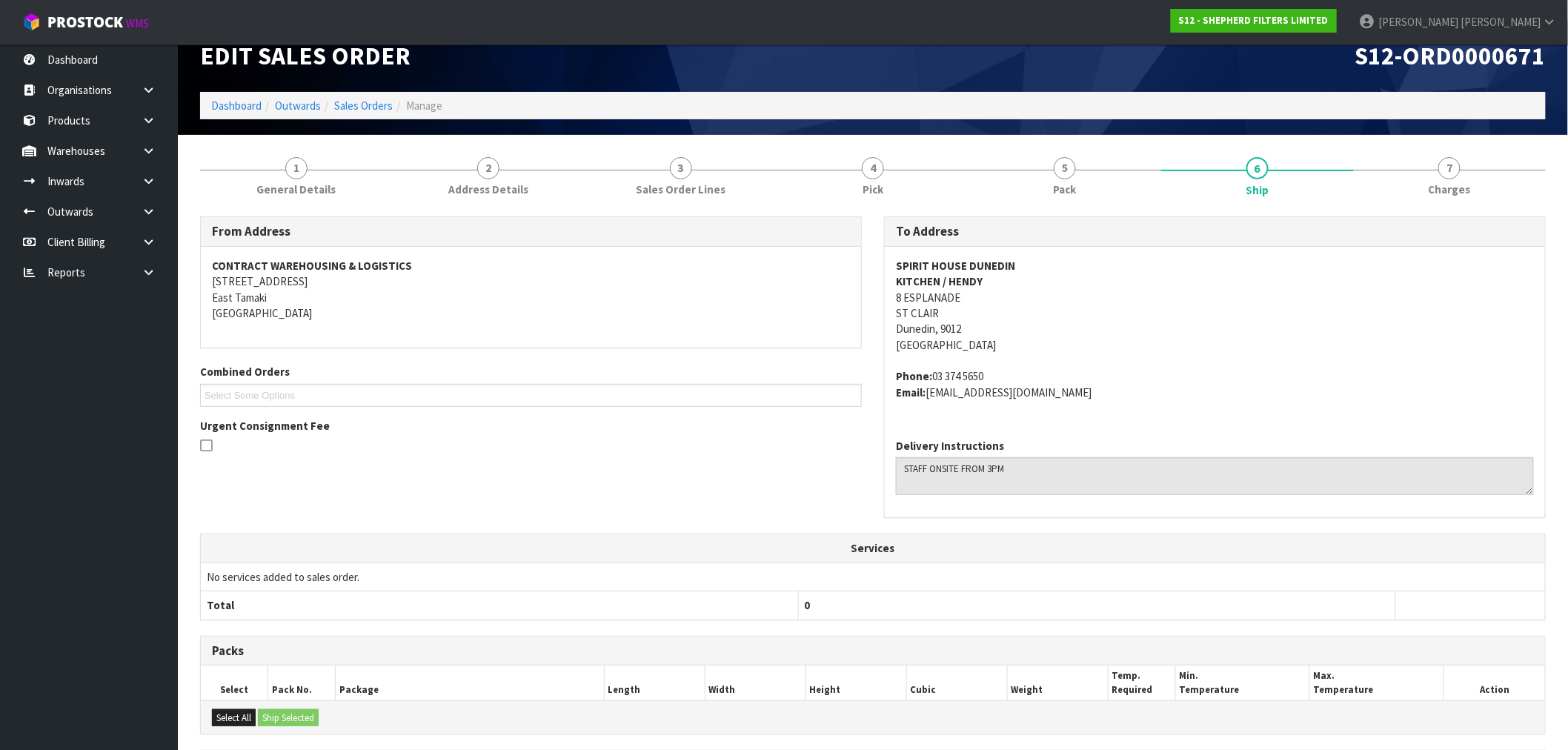
scroll to position [0, 0]
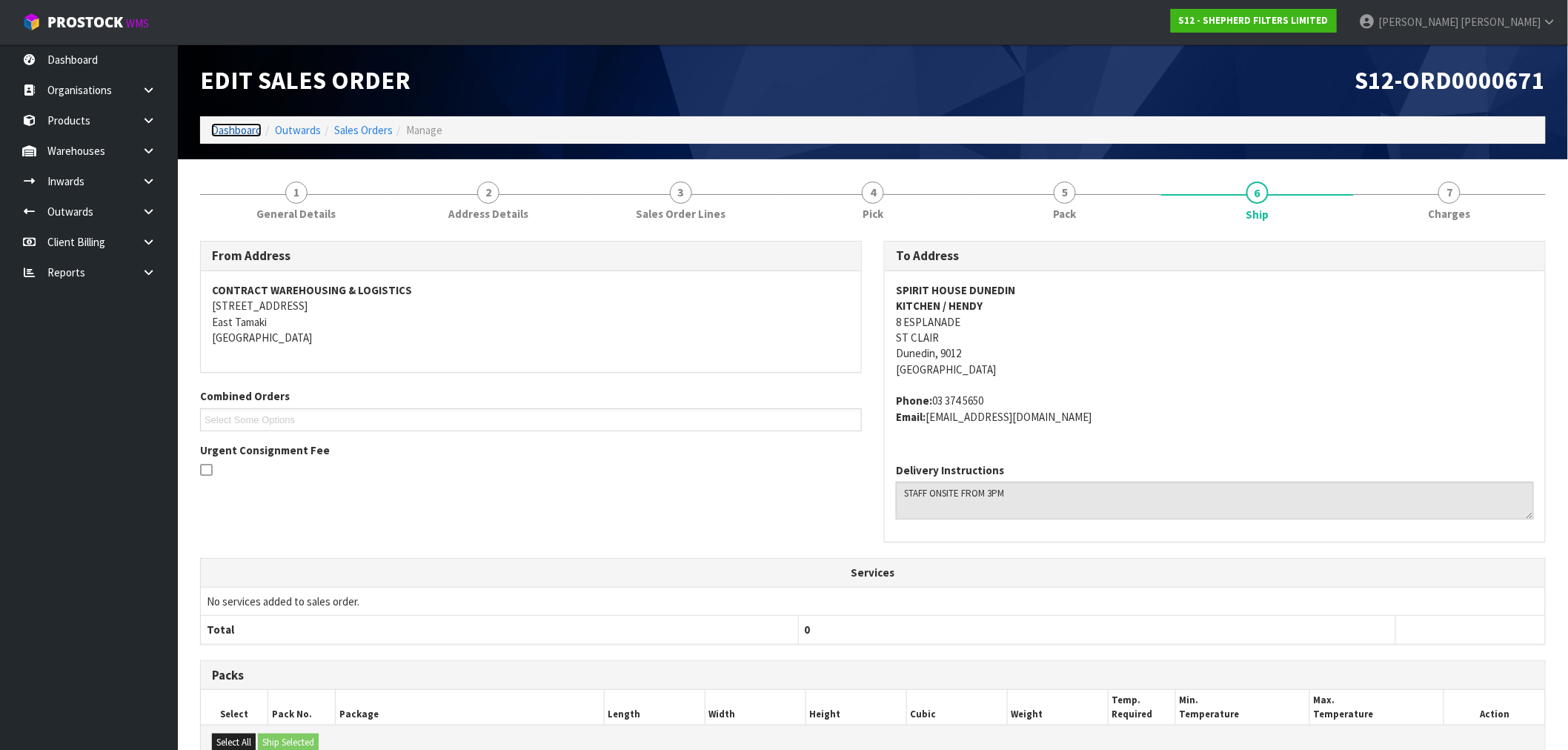
click at [239, 133] on link "Dashboard" at bounding box center [236, 130] width 50 height 14
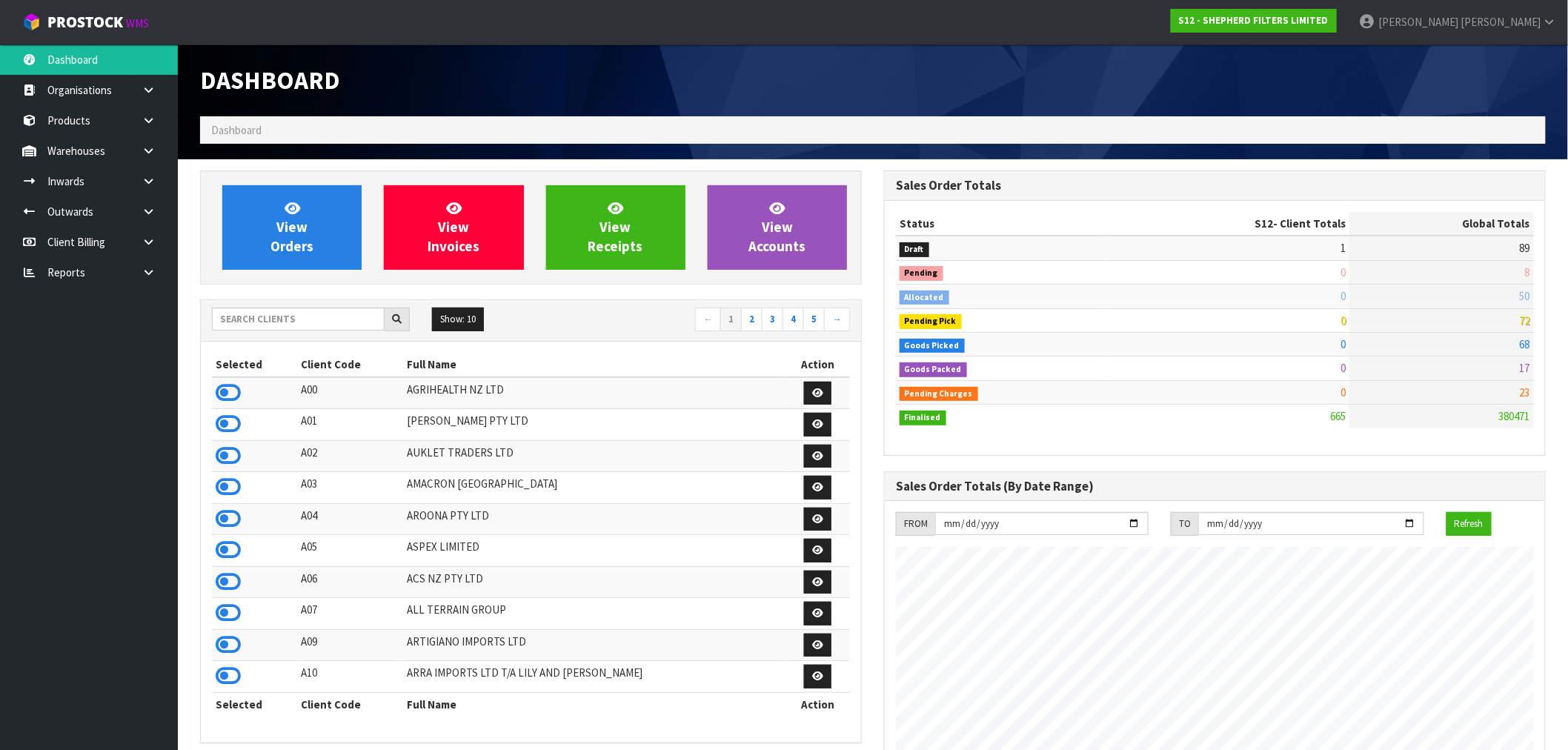
scroll to position [954, 684]
click at [271, 321] on input "text" at bounding box center [299, 318] width 173 height 23
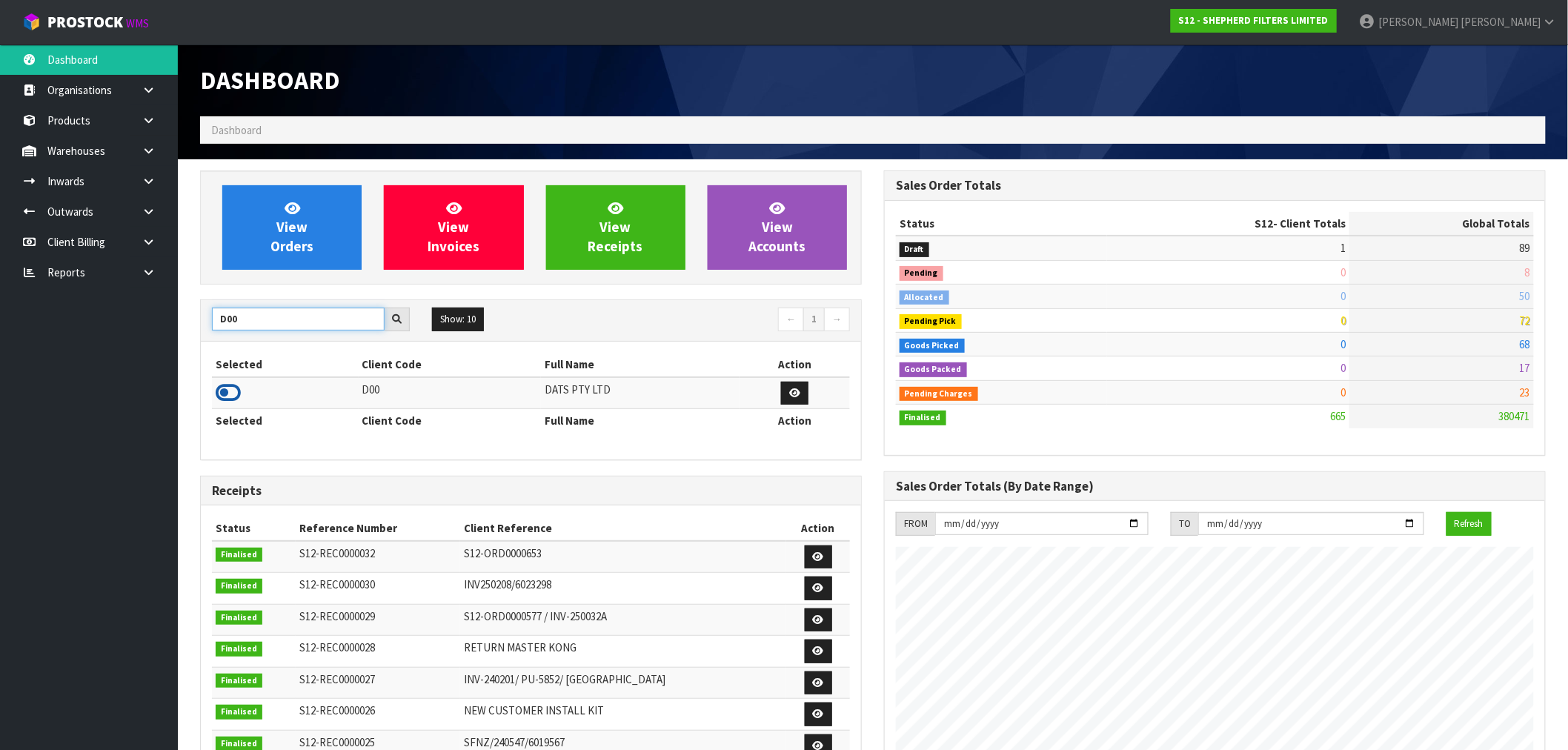
type input "D00"
click at [231, 397] on icon at bounding box center [228, 393] width 25 height 22
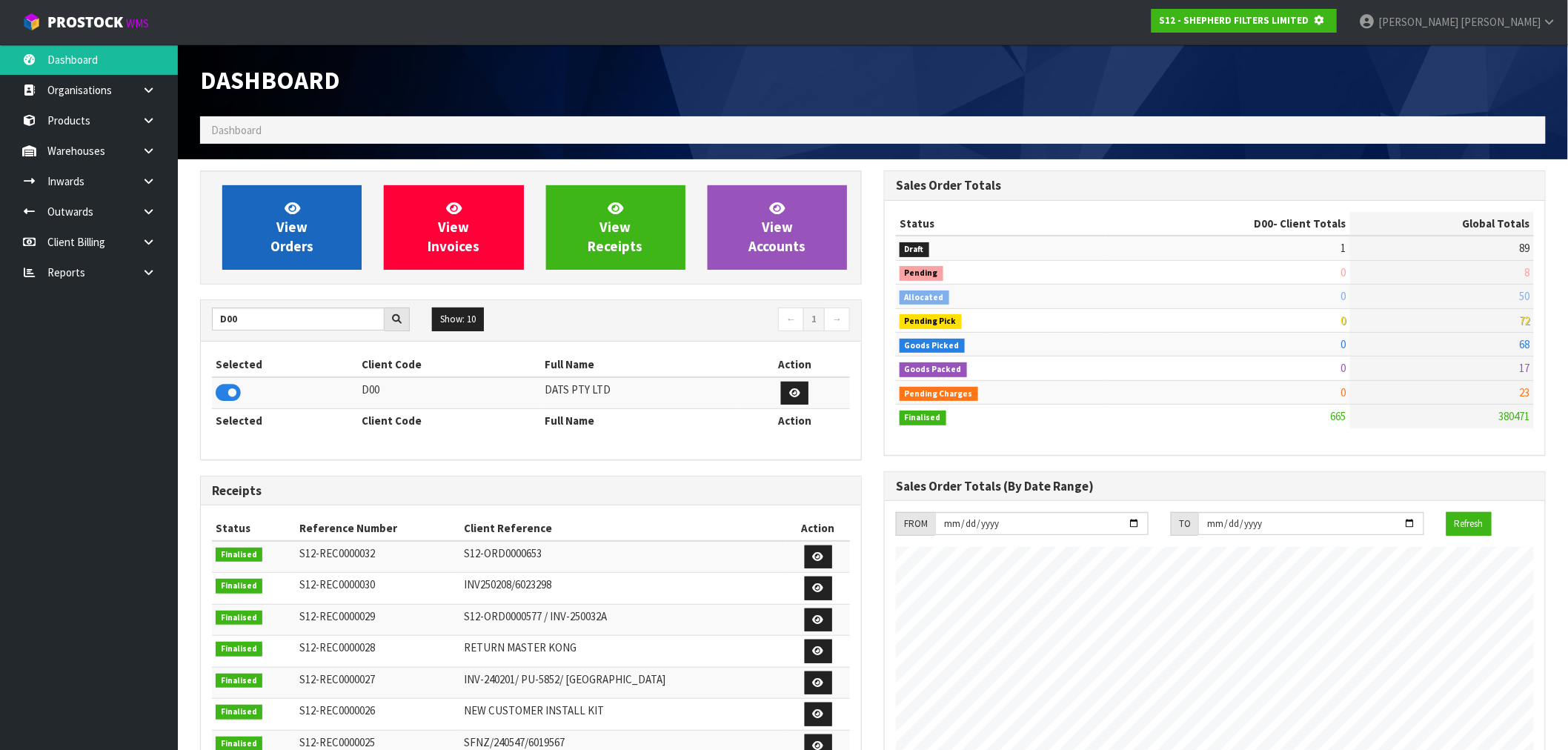
scroll to position [740137, 740436]
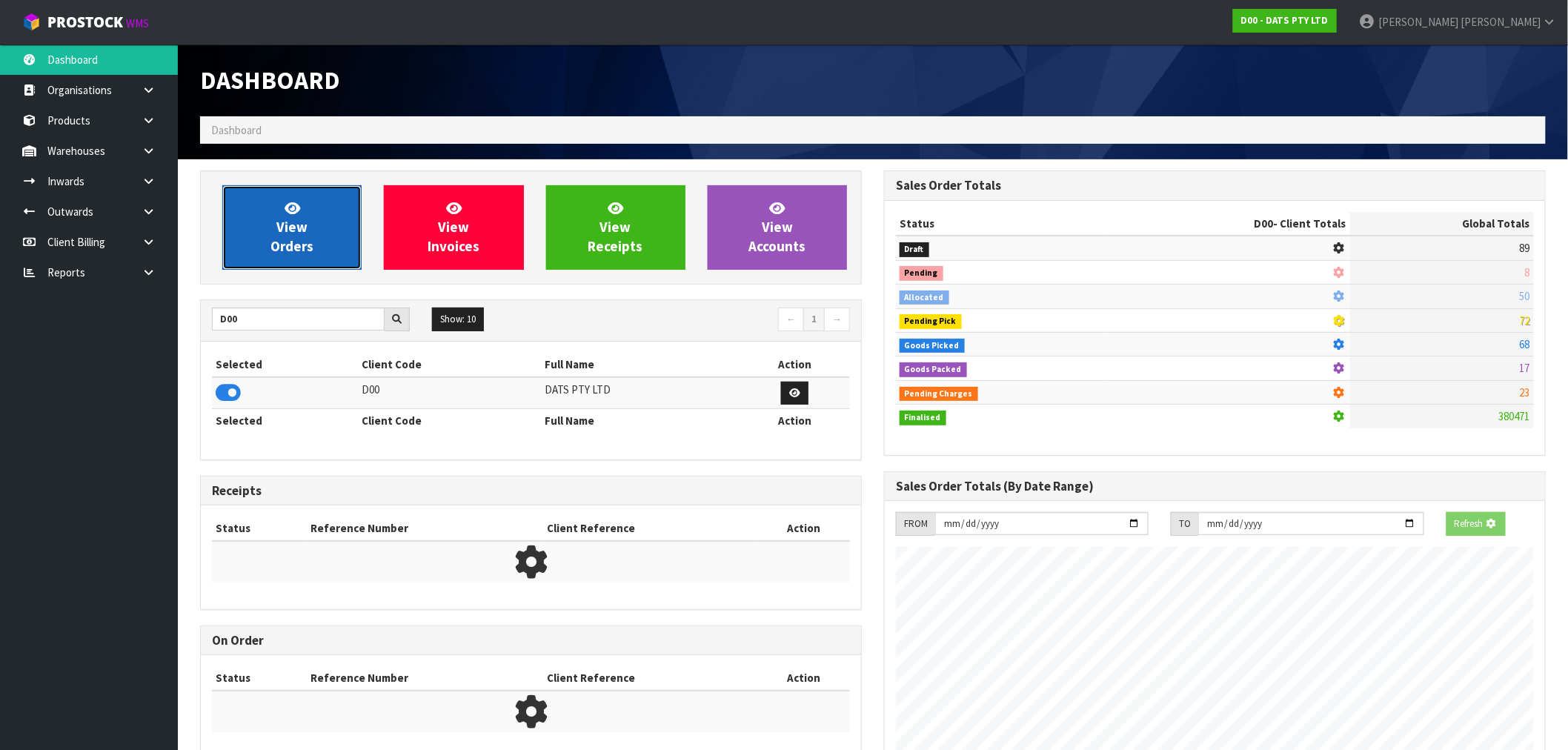
click at [328, 235] on link "View Orders" at bounding box center [292, 227] width 139 height 85
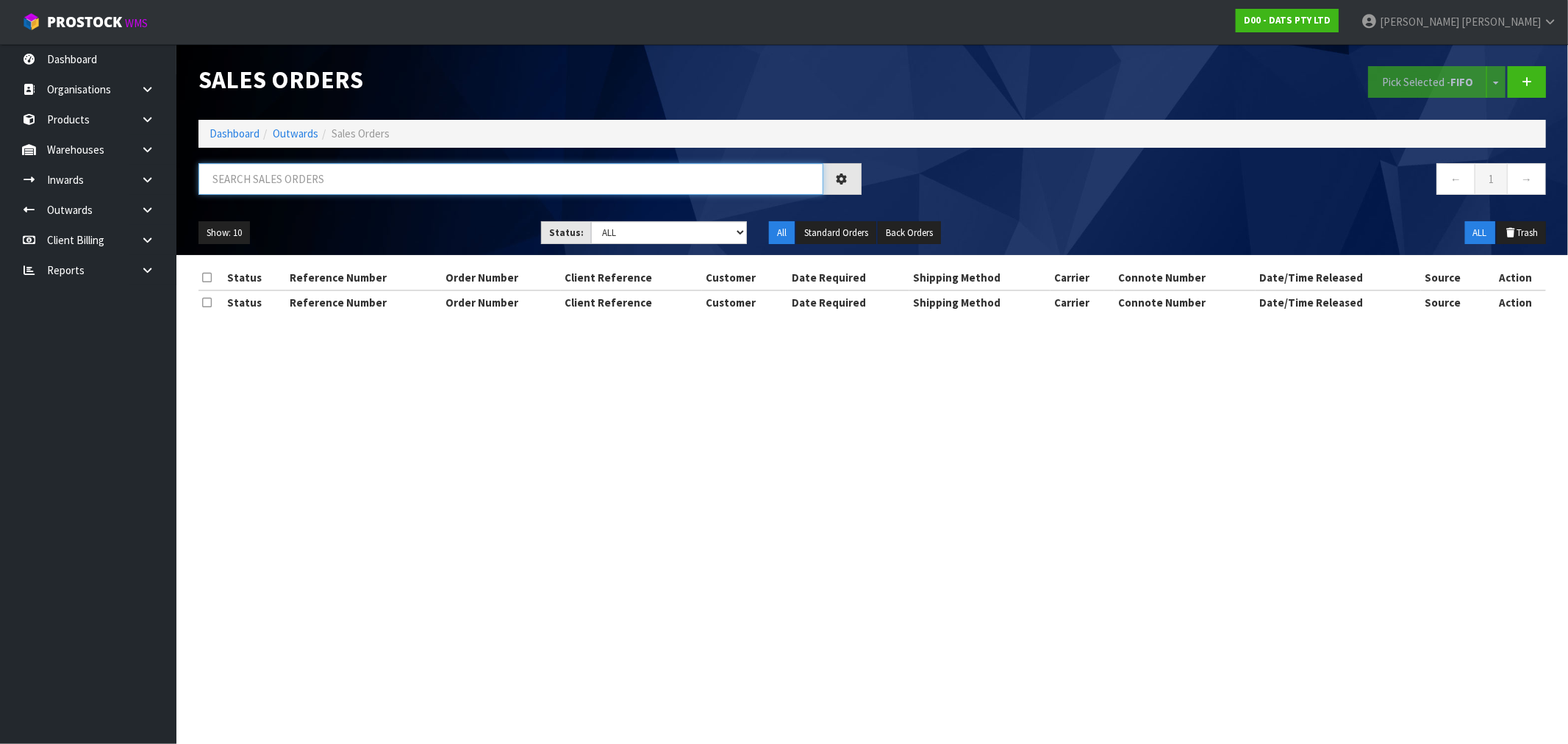
click at [513, 179] on input "text" at bounding box center [511, 179] width 625 height 32
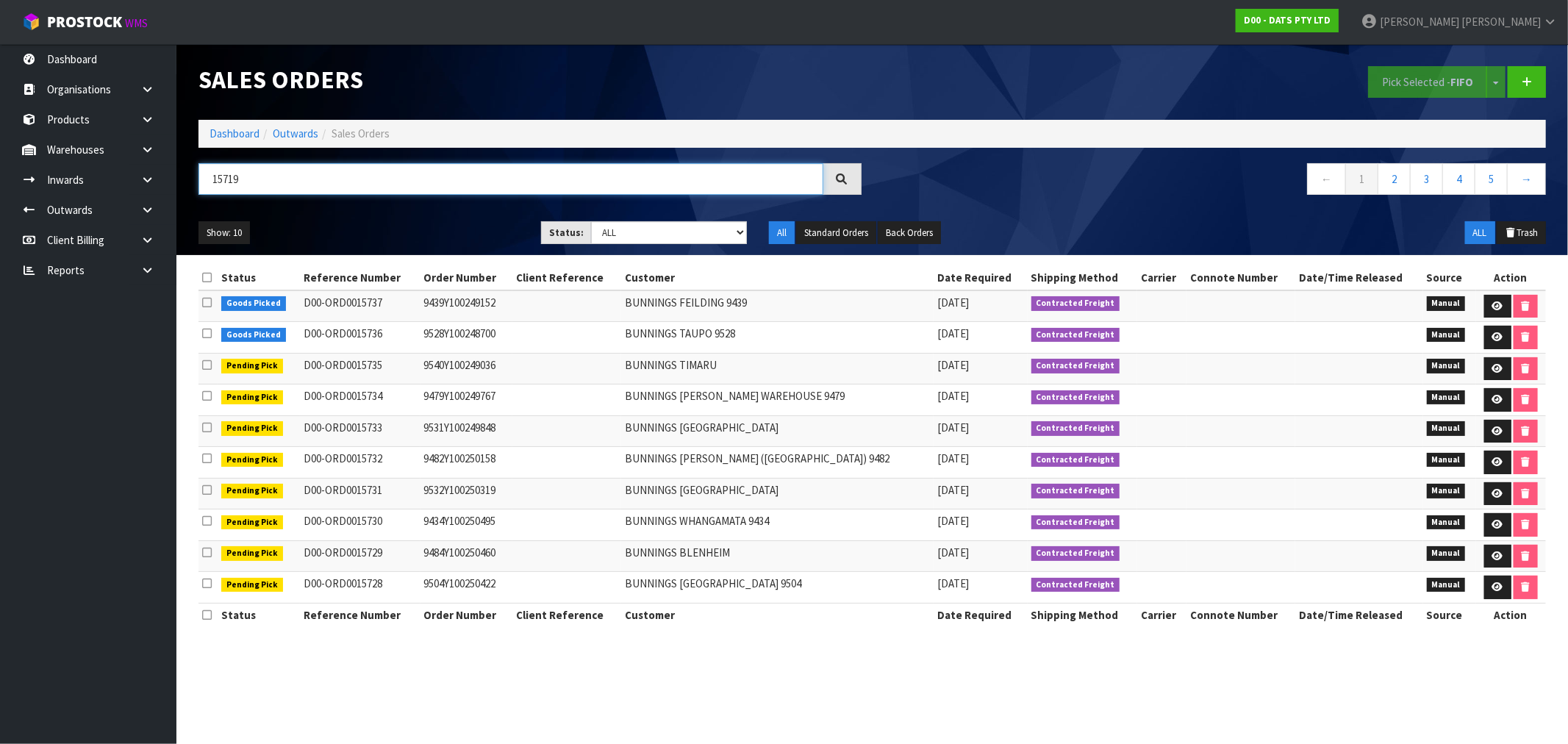
type input "15719"
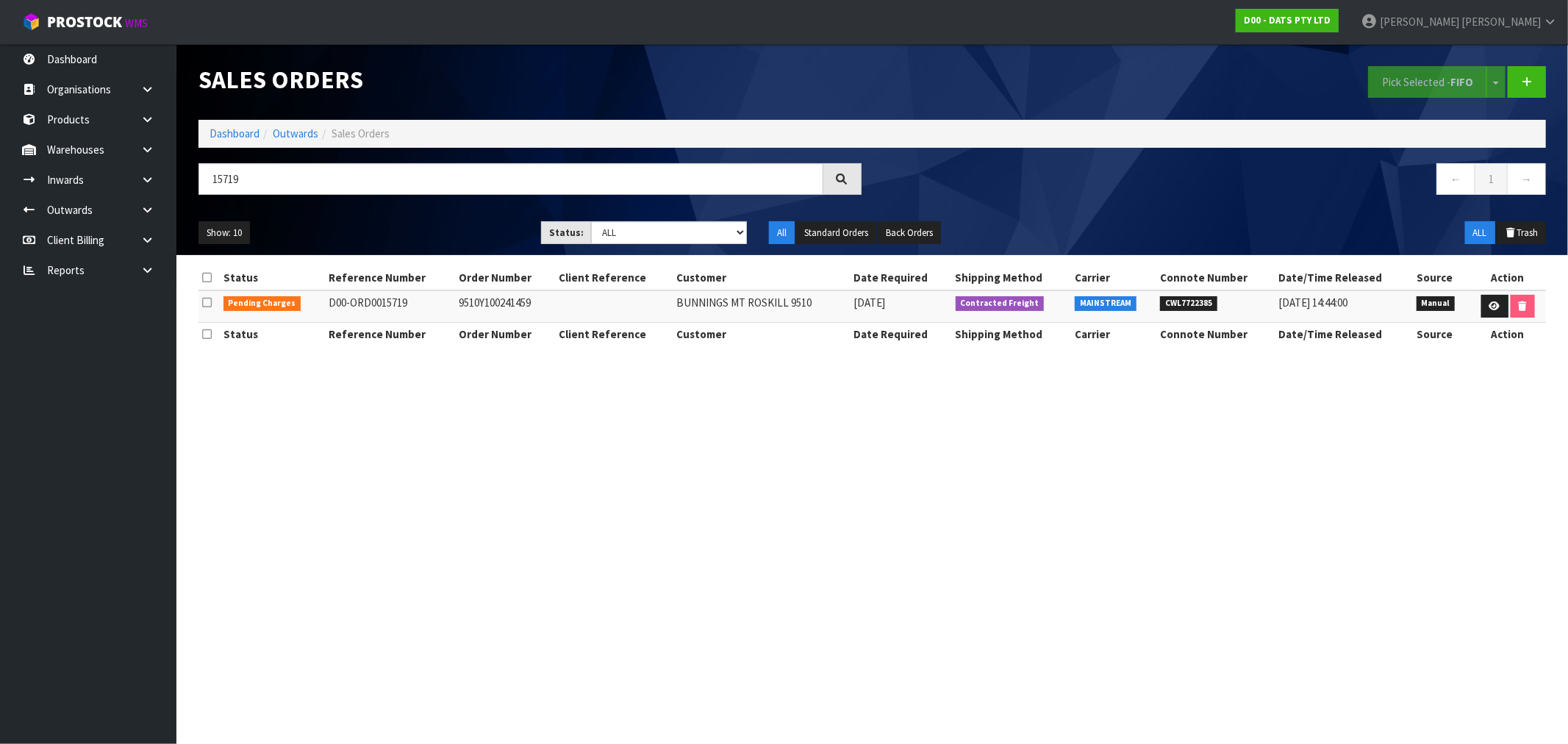
click at [503, 305] on td "9510Y100241459" at bounding box center [505, 306] width 100 height 32
click at [503, 306] on td "9510Y100241459" at bounding box center [505, 306] width 100 height 32
copy td "9510Y100241459"
click at [1490, 306] on icon at bounding box center [1495, 306] width 11 height 9
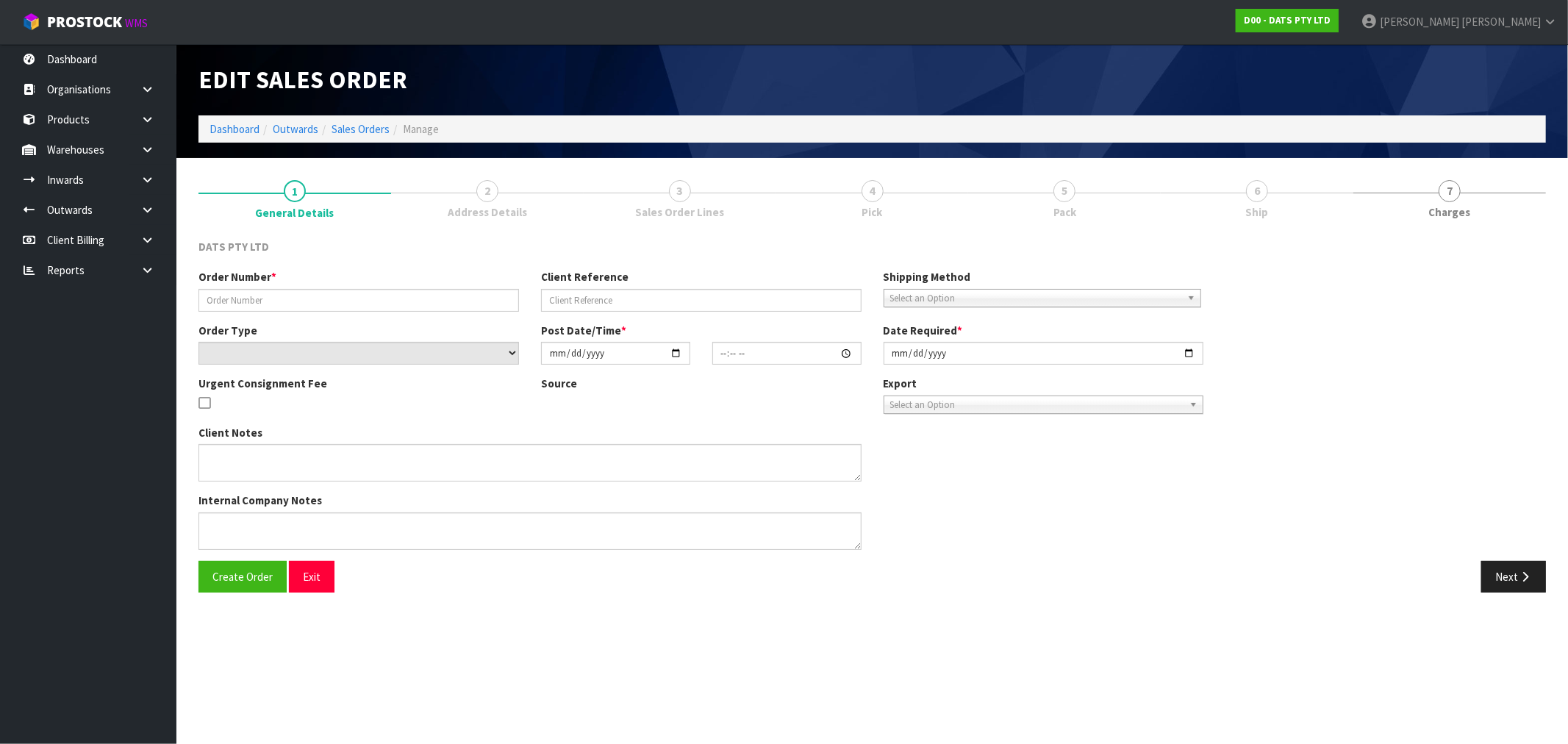
type input "9510Y100241459"
select select "number:0"
type input "2025-09-05"
type input "08:52:00.000"
type input "2025-09-05"
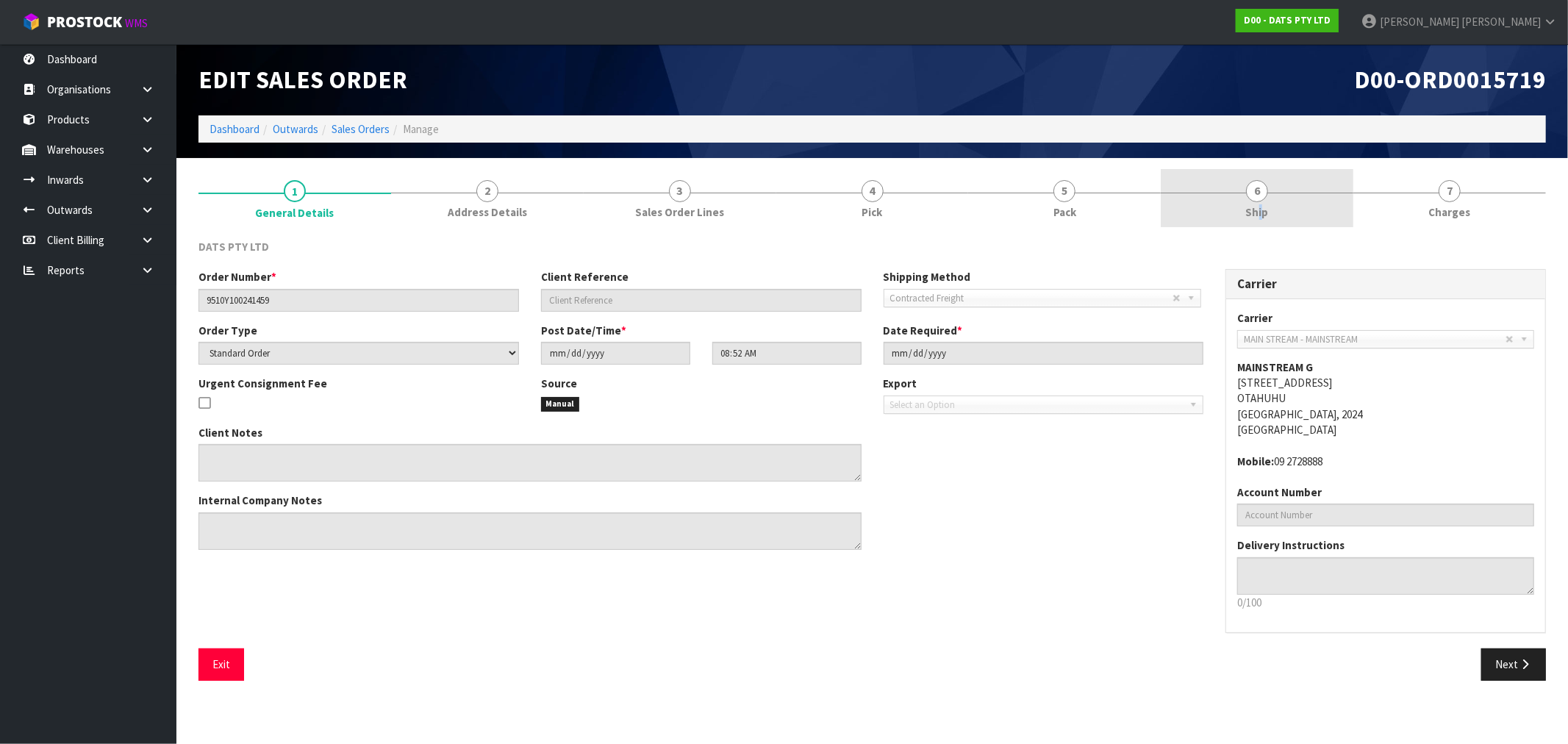
drag, startPoint x: 1261, startPoint y: 205, endPoint x: 1255, endPoint y: 212, distance: 9.2
click at [1260, 206] on span "Ship" at bounding box center [1257, 212] width 23 height 15
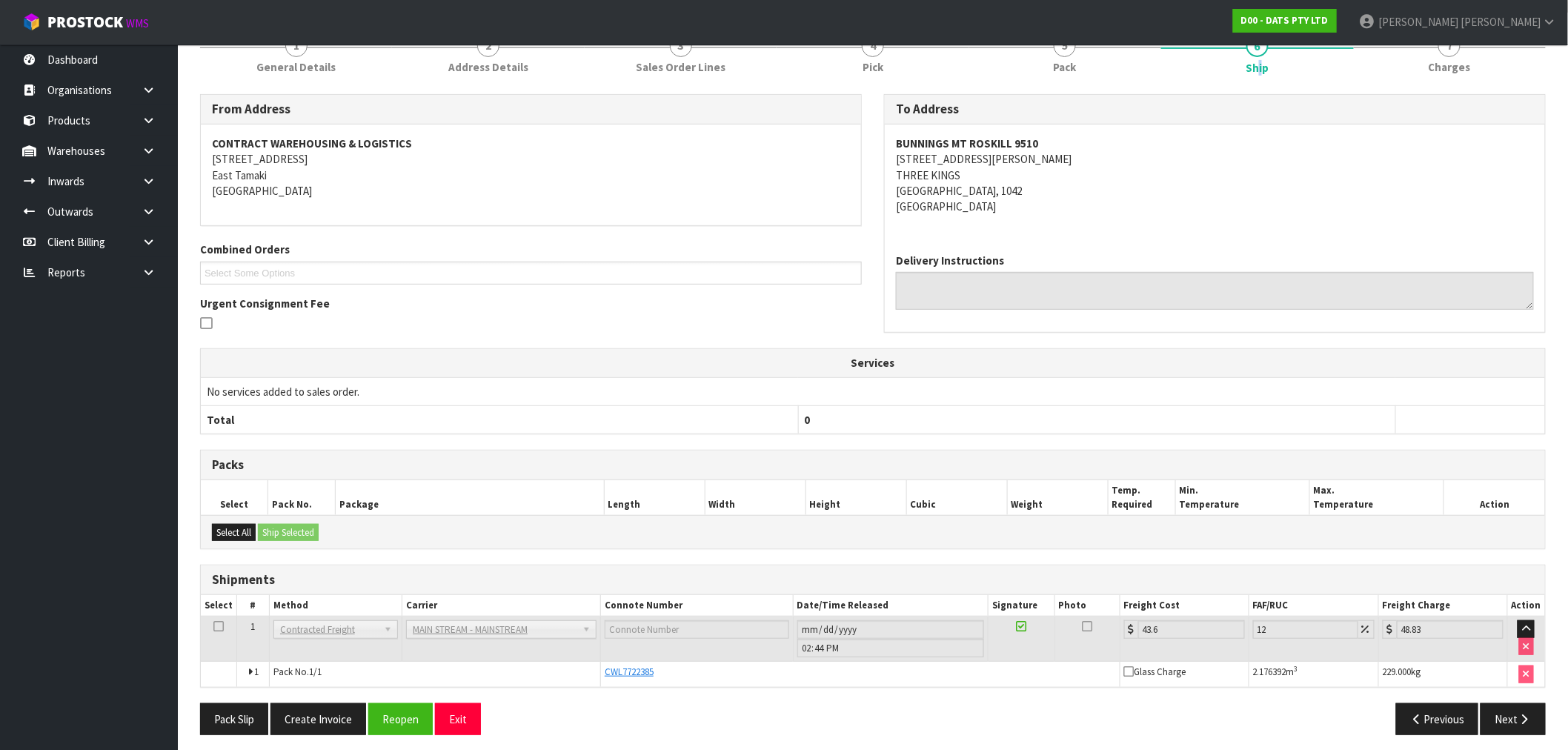
scroll to position [154, 0]
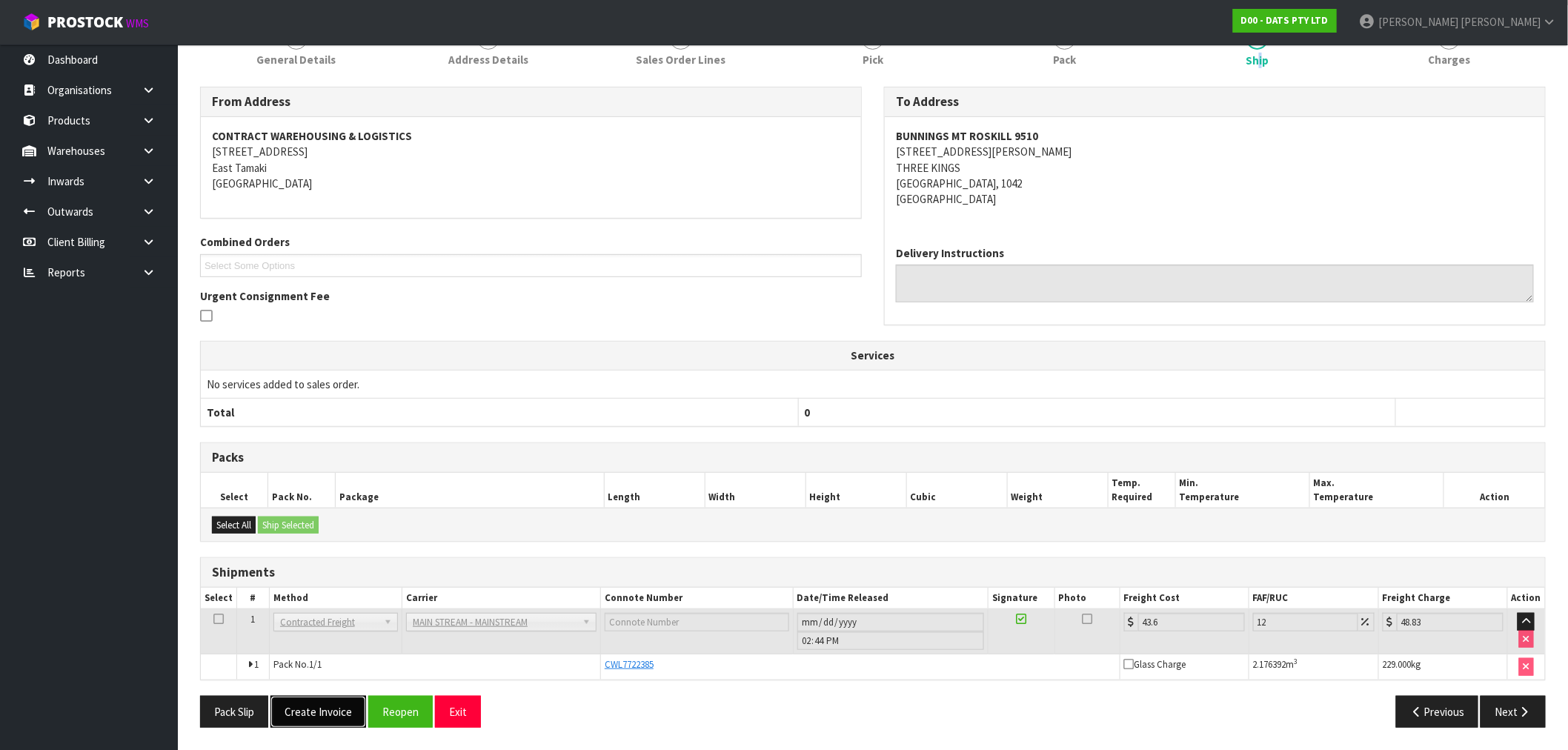
click at [333, 720] on button "Create Invoice" at bounding box center [318, 712] width 96 height 32
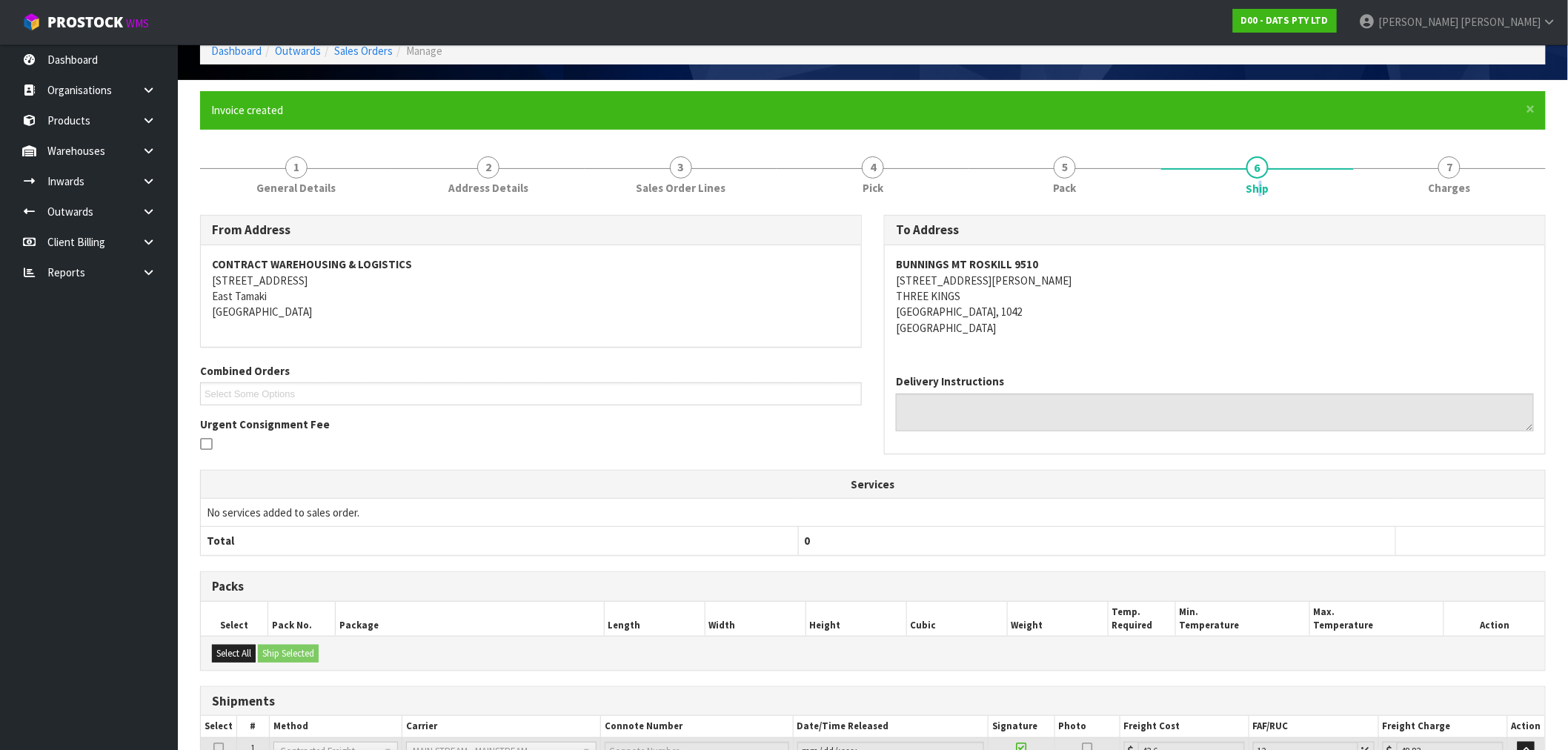
scroll to position [208, 0]
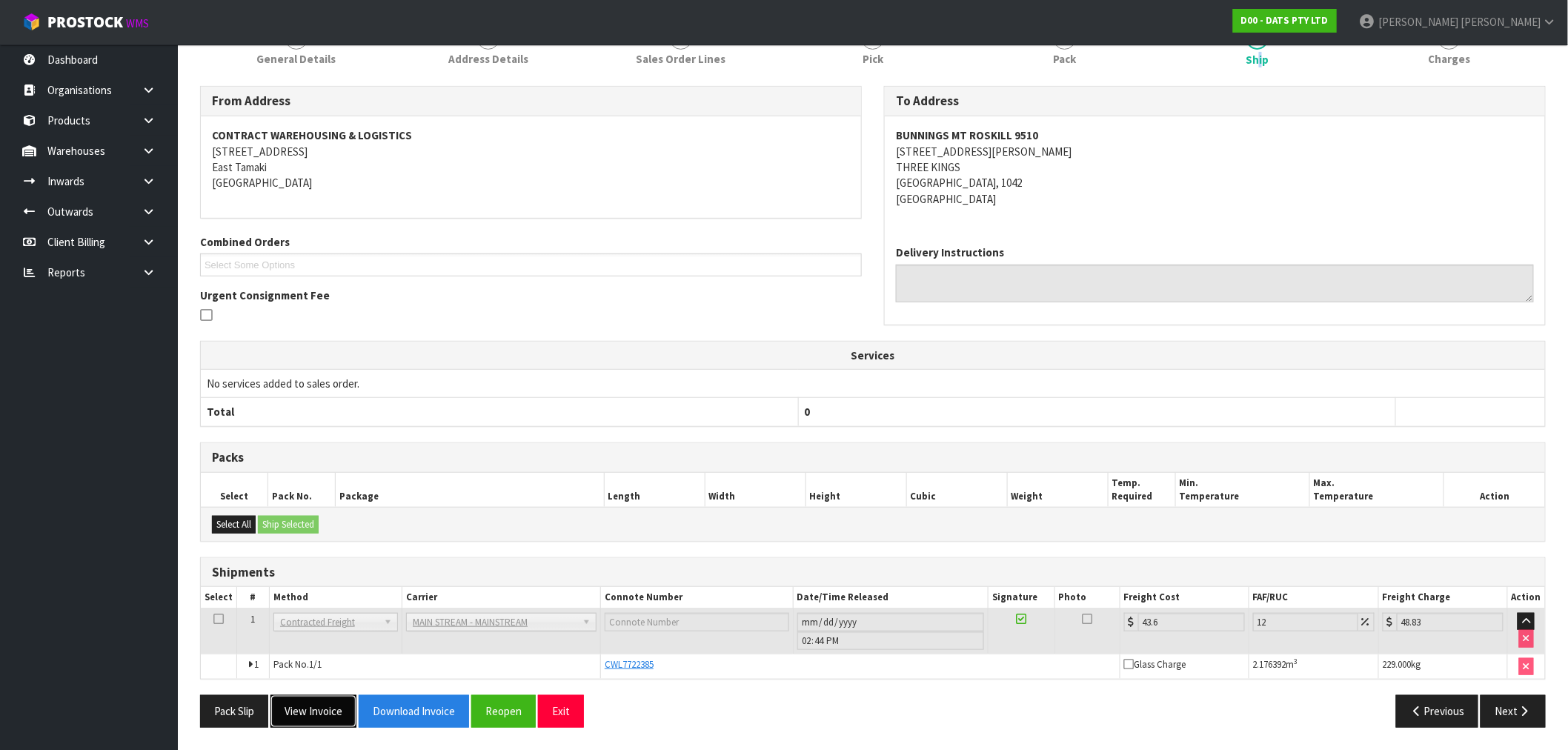
click at [336, 706] on button "View Invoice" at bounding box center [313, 711] width 86 height 32
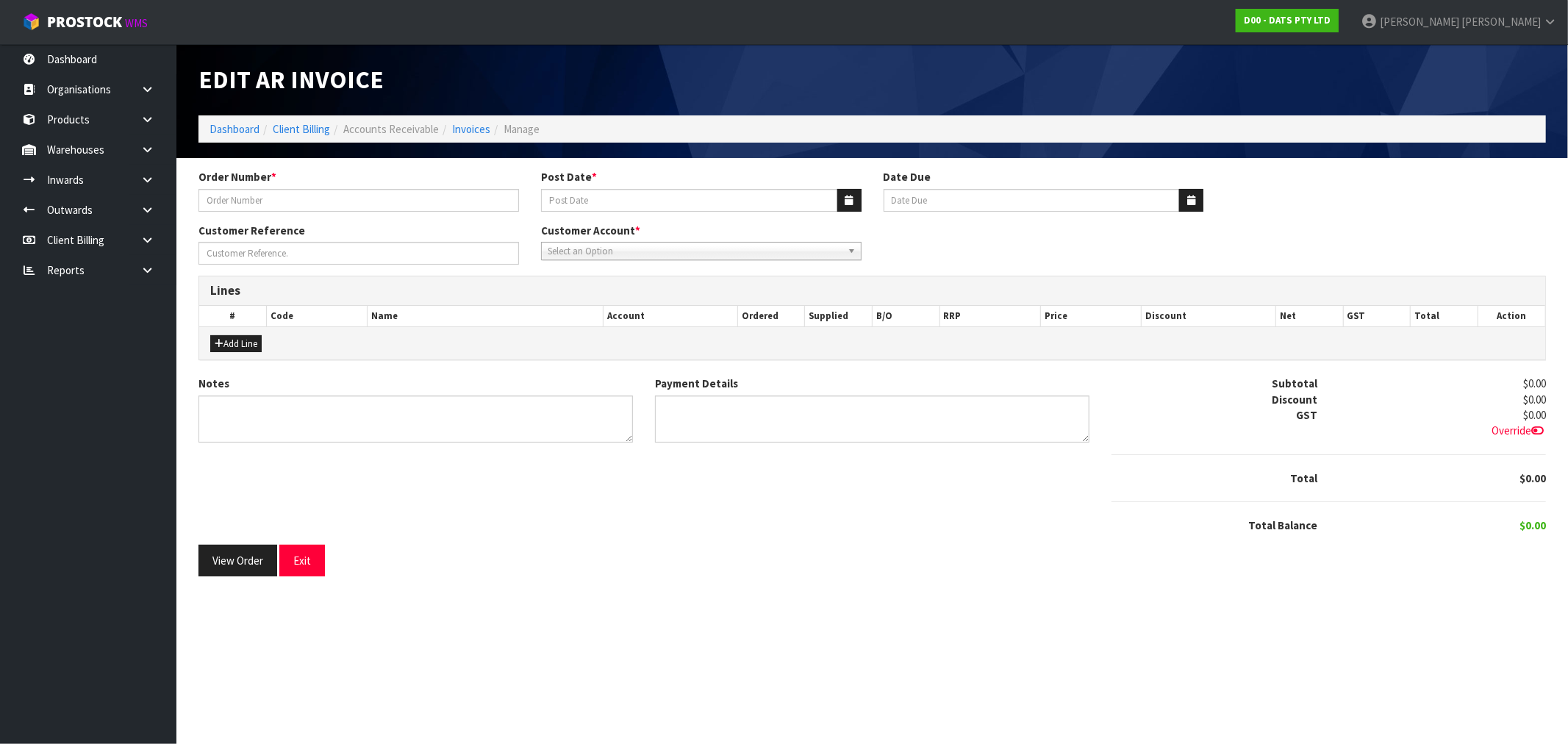
type input "9510Y100241459"
type input "09/09/2025"
type input "20/10/2025"
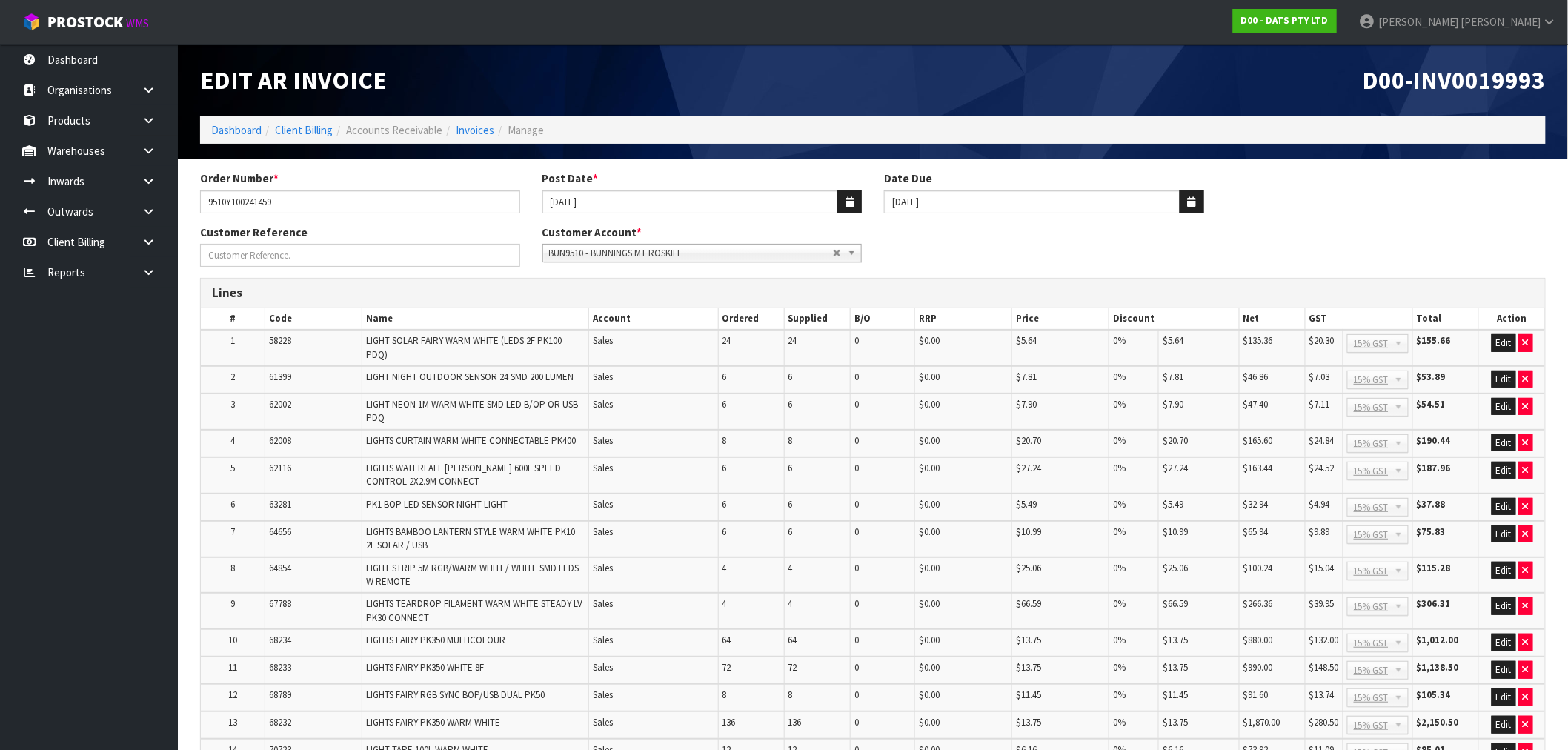
click at [1488, 87] on span "D00-INV0019993" at bounding box center [1454, 80] width 183 height 31
copy span "INV0019993"
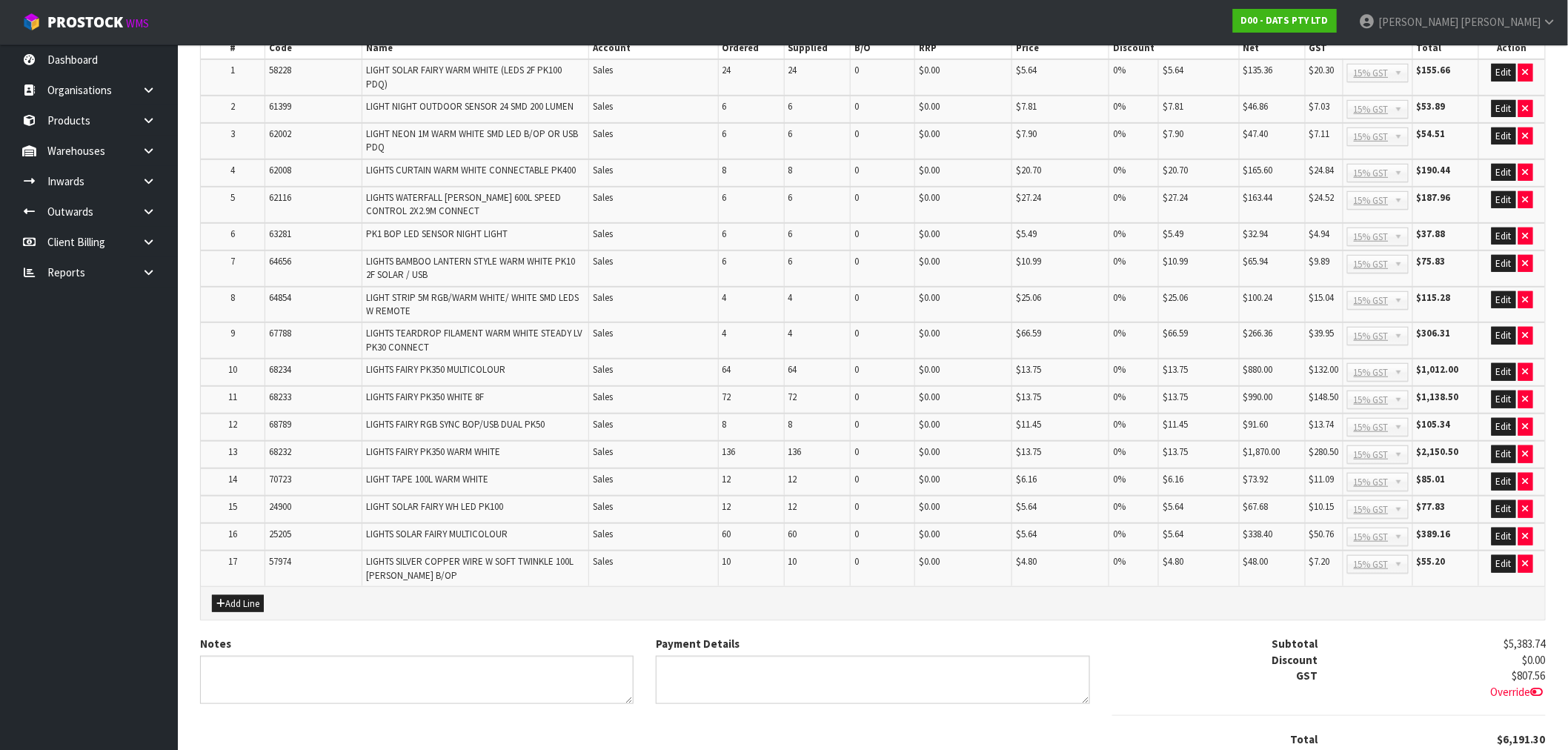
scroll to position [369, 0]
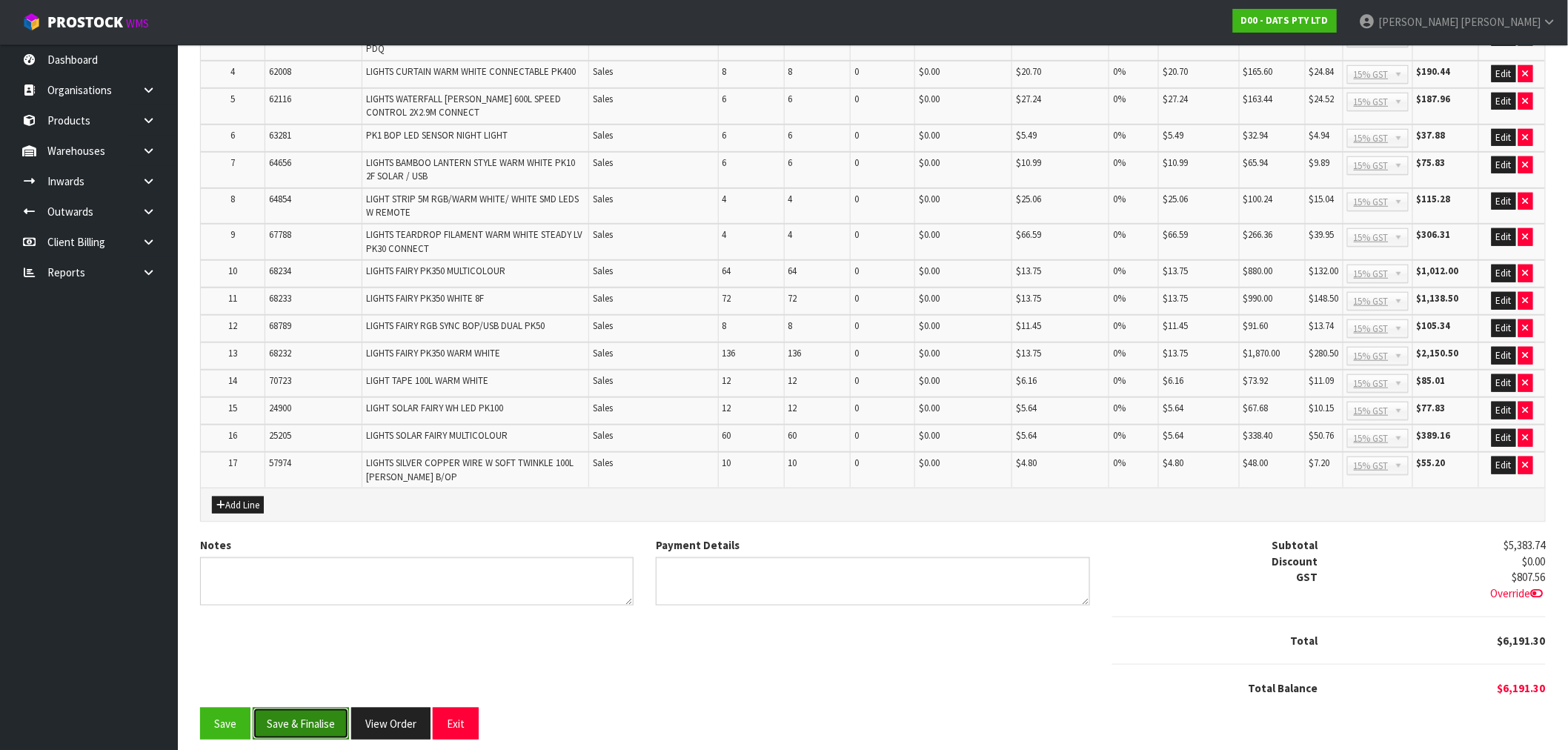
click at [321, 714] on button "Save & Finalise" at bounding box center [301, 724] width 97 height 32
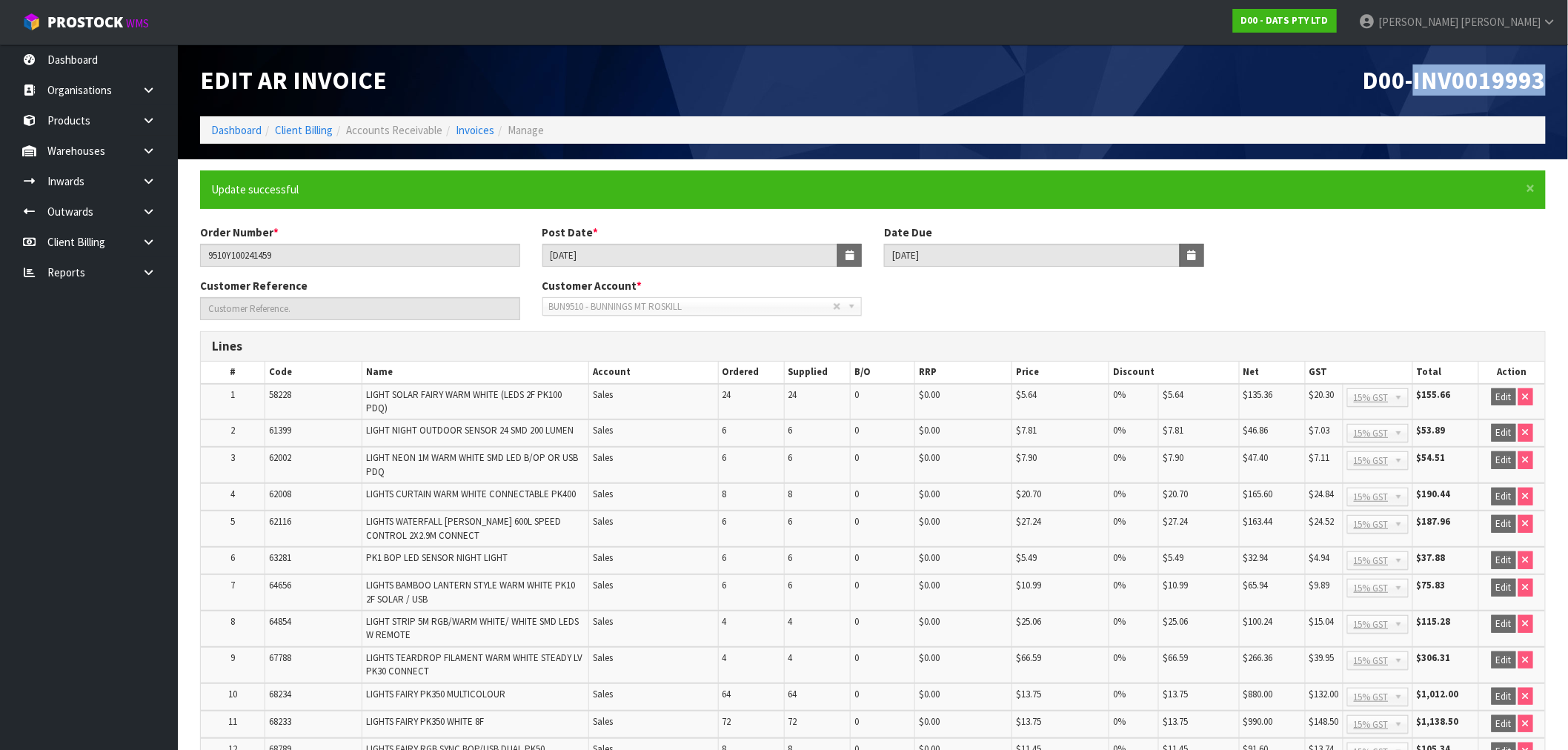
scroll to position [374, 0]
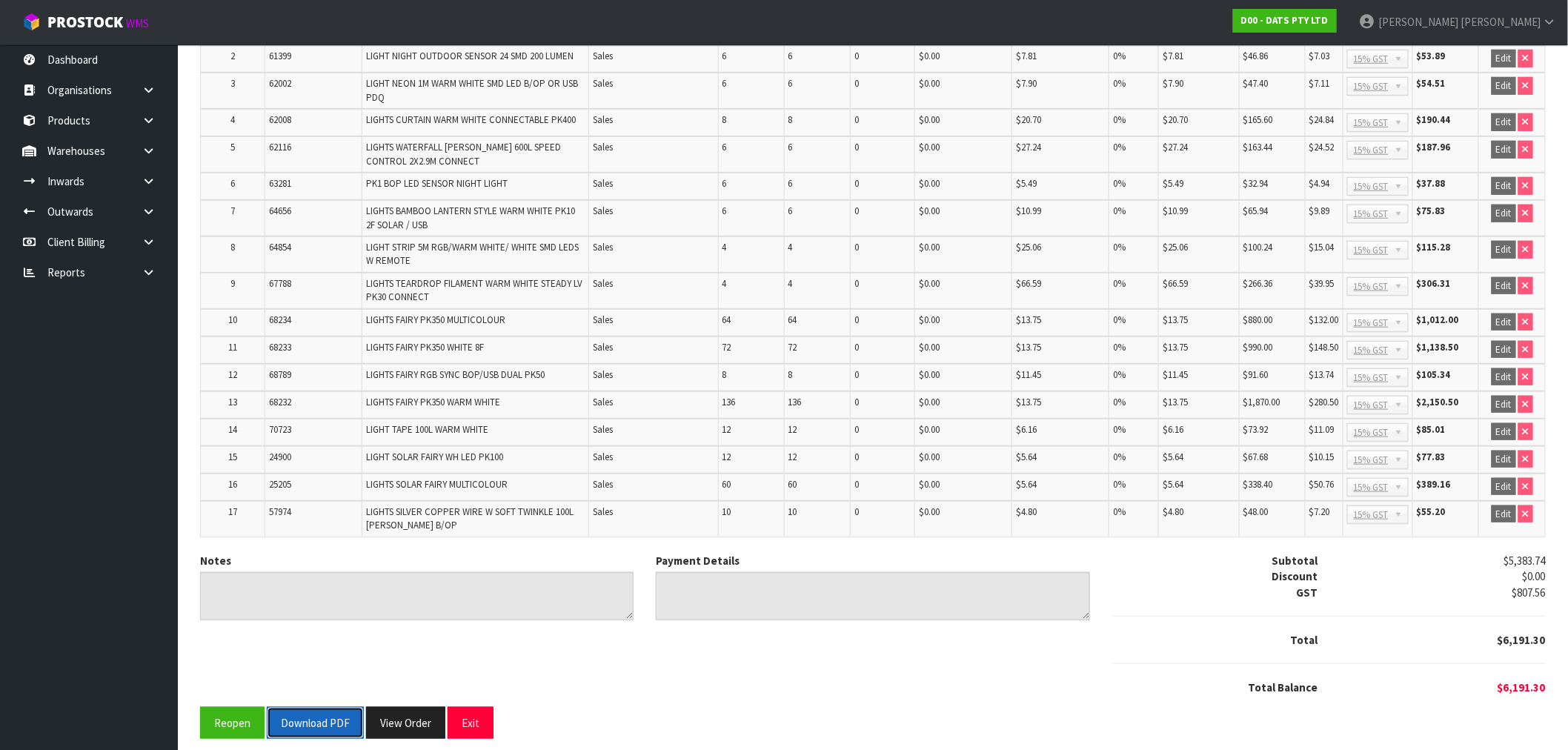
click at [333, 707] on button "Download PDF" at bounding box center [315, 723] width 97 height 32
click at [430, 707] on button "View Order" at bounding box center [422, 723] width 79 height 32
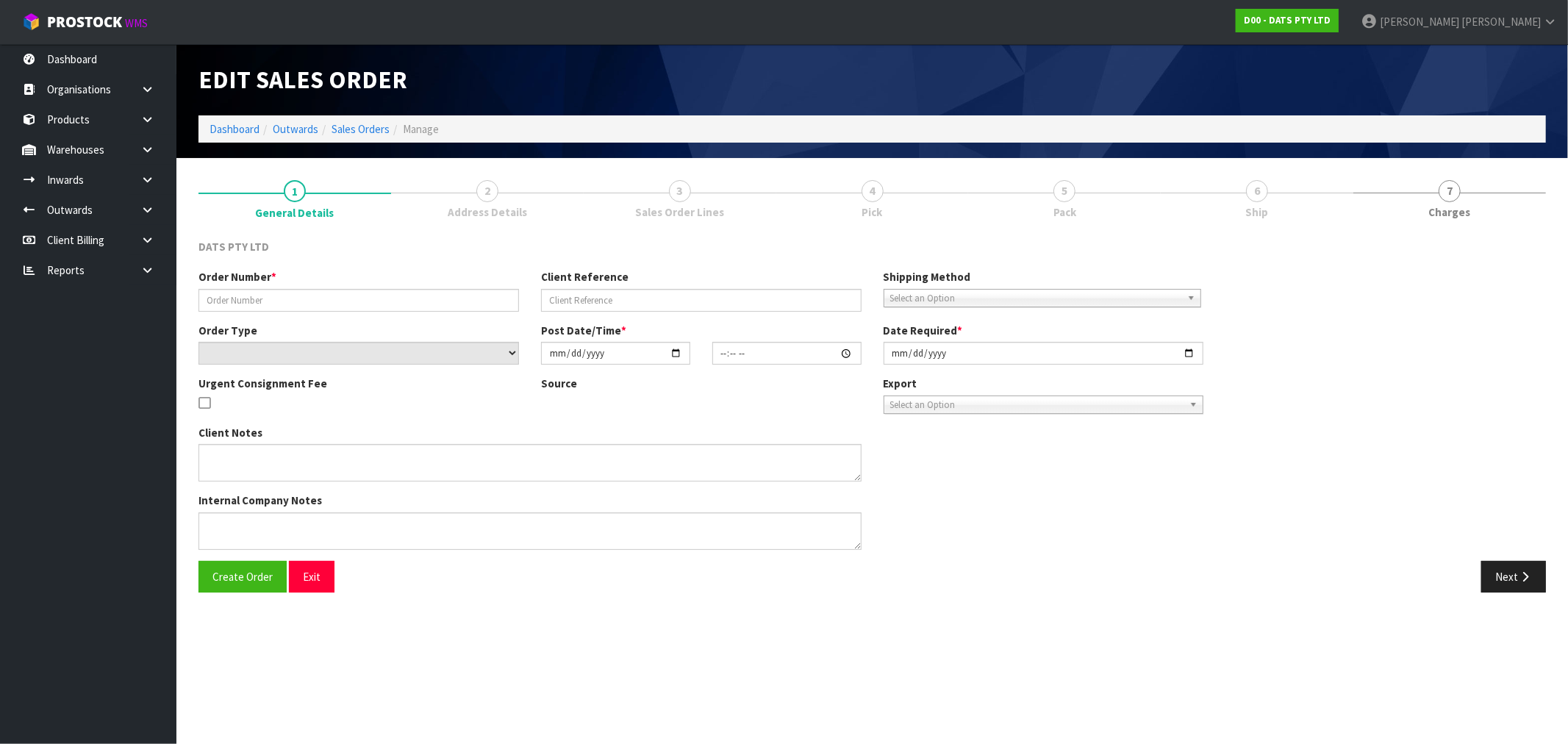
type input "9510Y100241459"
select select "number:0"
type input "2025-09-05"
type input "08:52:00.000"
type input "2025-09-05"
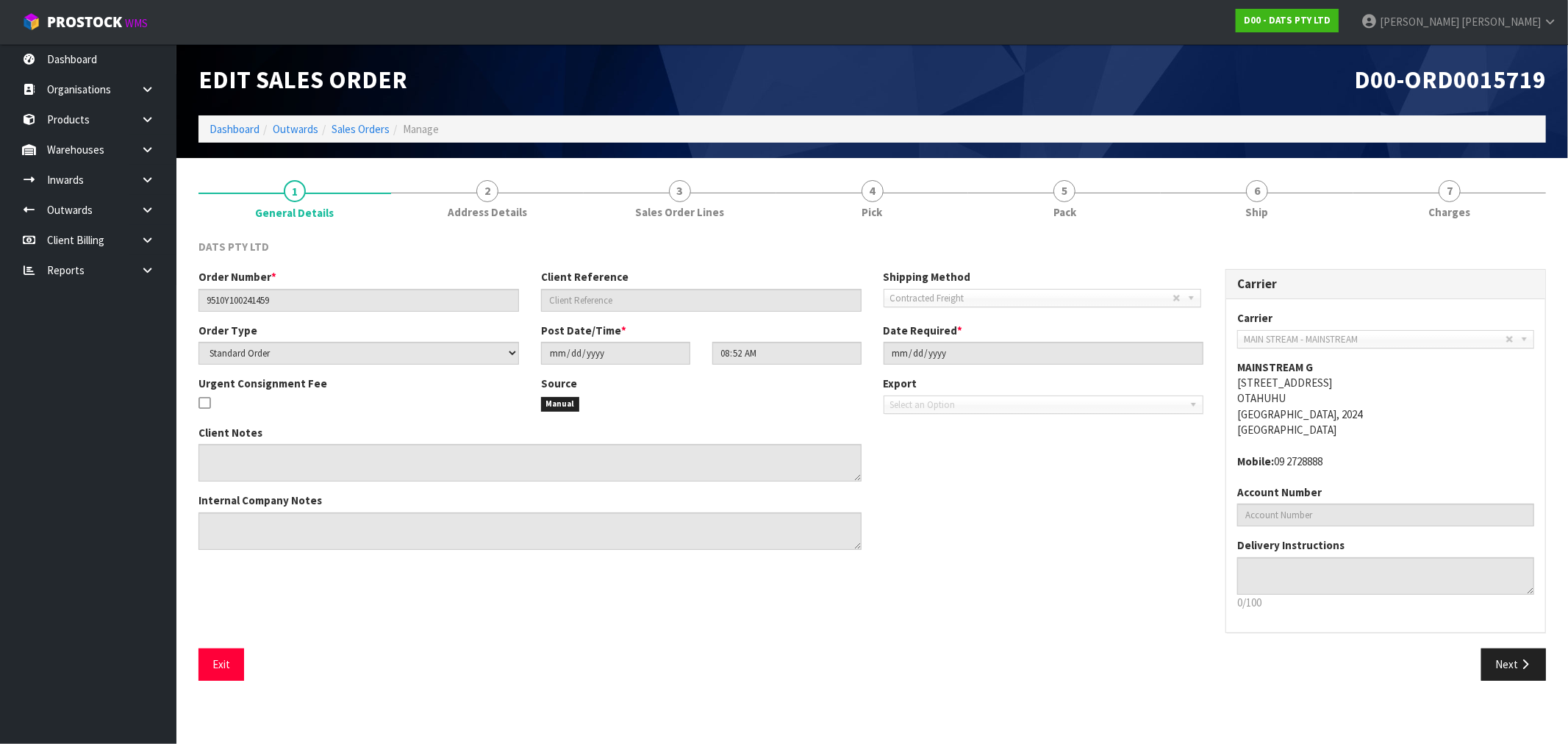
click at [1104, 487] on div "Client Notes Internal Company Notes" at bounding box center [701, 493] width 1027 height 136
click at [1481, 195] on link "7 Charges" at bounding box center [1449, 198] width 193 height 58
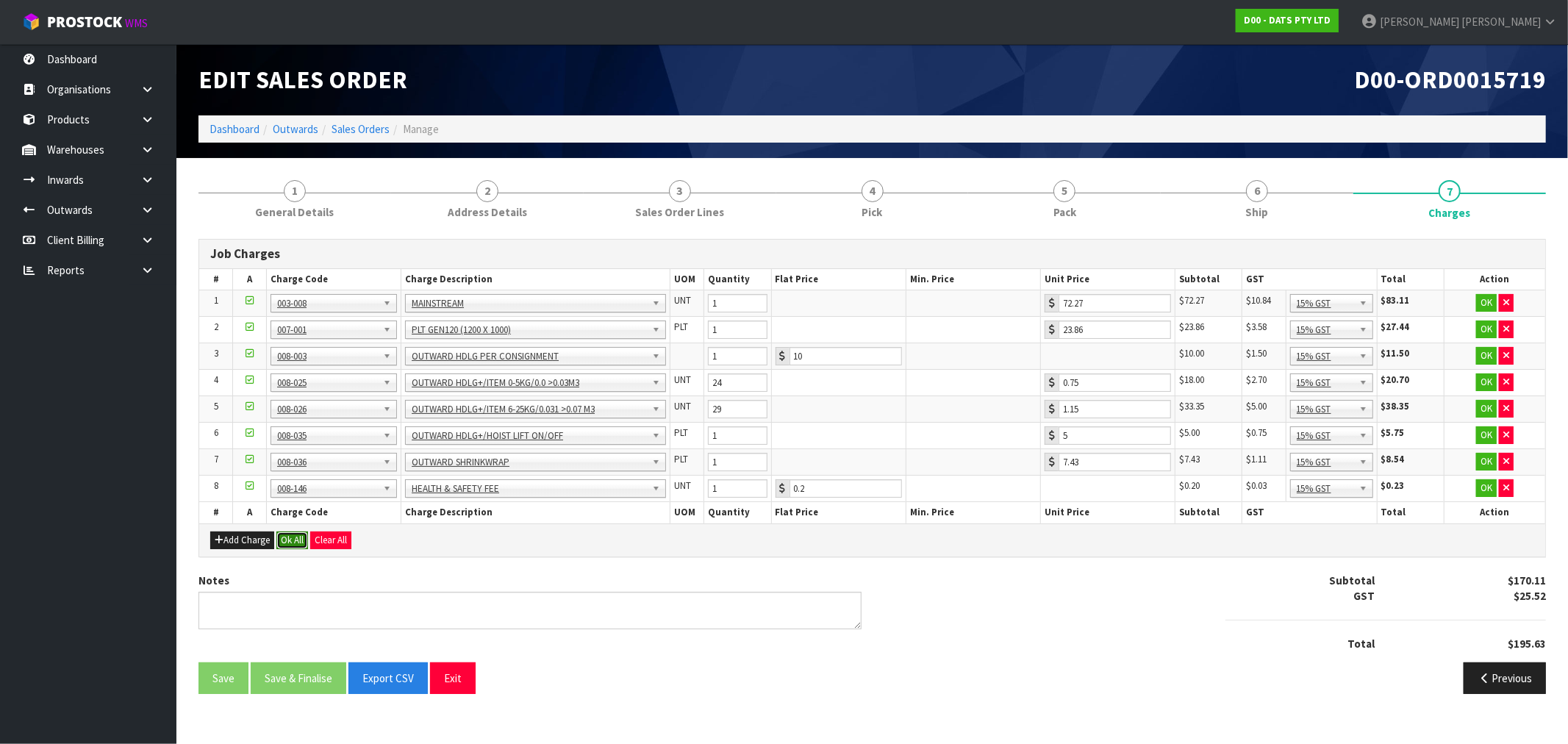
click at [297, 545] on button "Ok All" at bounding box center [292, 540] width 32 height 18
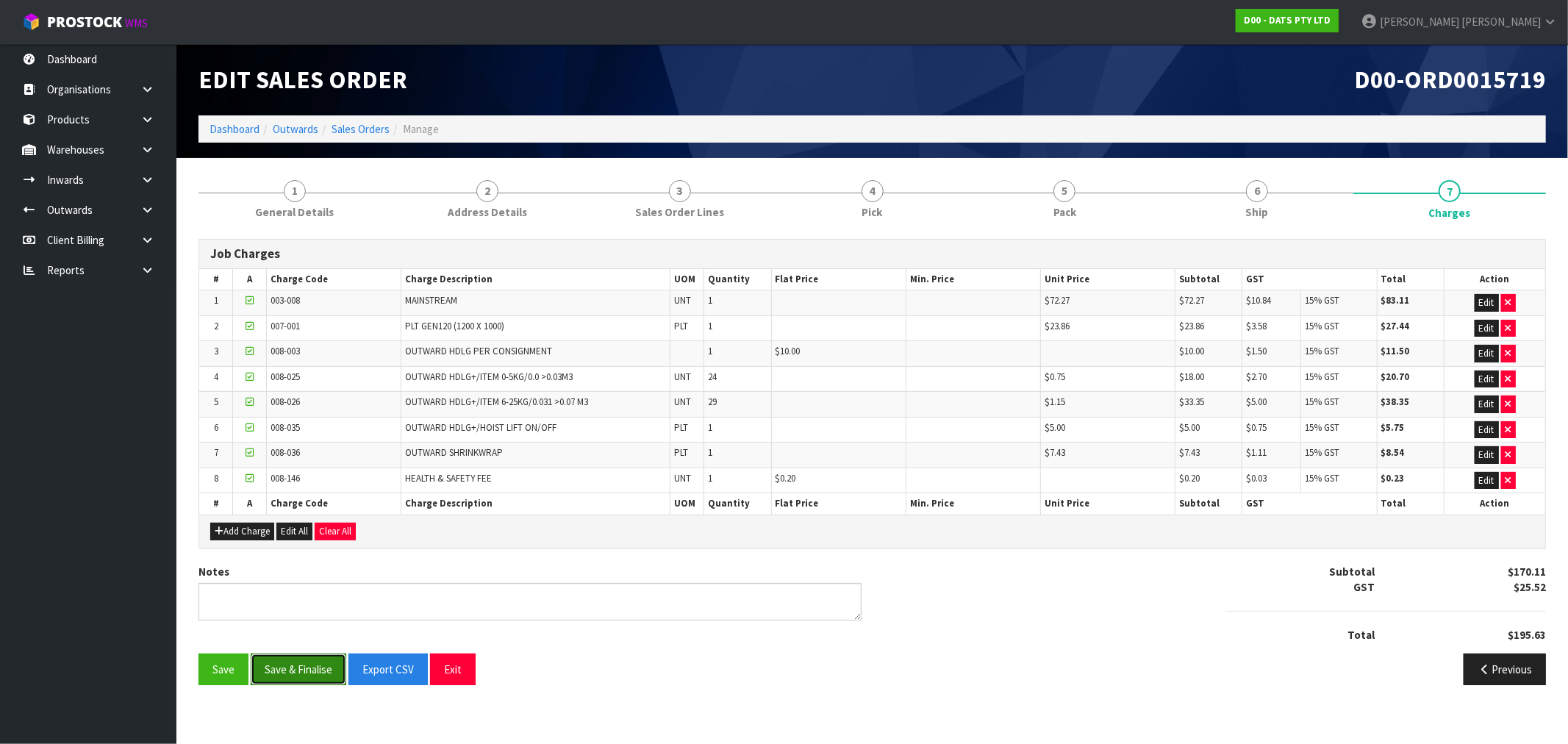
click at [311, 673] on button "Save & Finalise" at bounding box center [299, 670] width 96 height 32
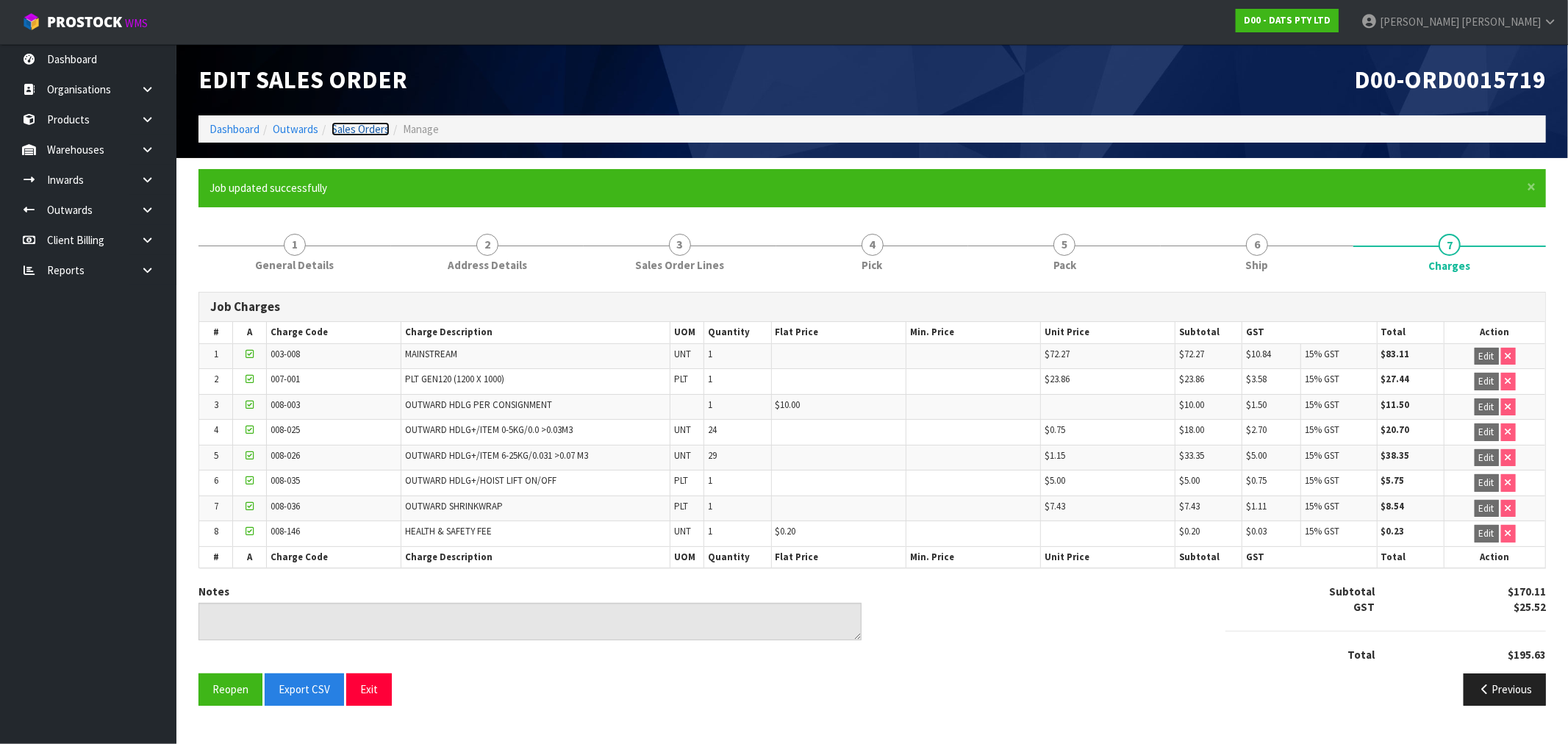
click at [368, 126] on link "Sales Orders" at bounding box center [360, 129] width 58 height 14
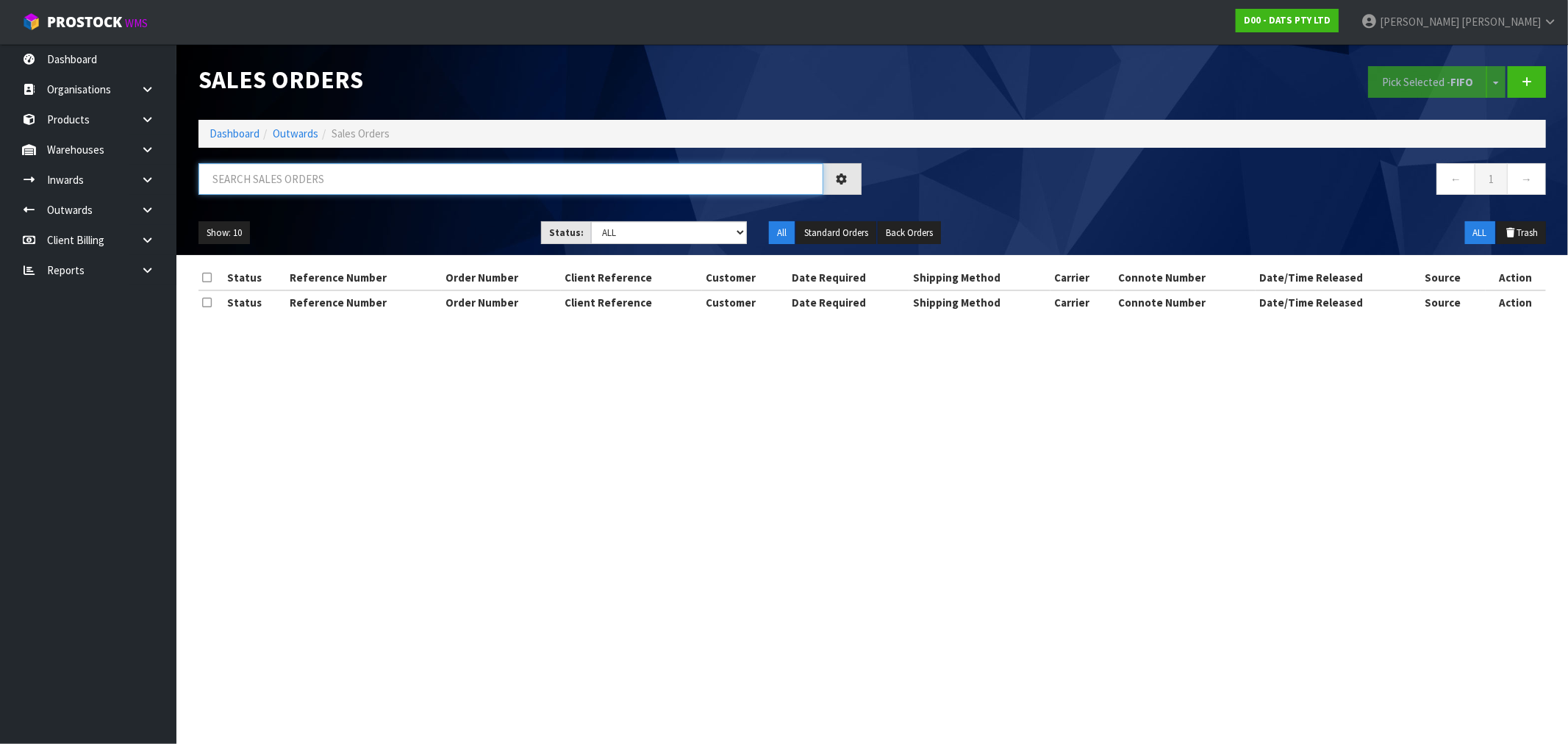
click at [425, 177] on input "text" at bounding box center [511, 179] width 625 height 32
type input "15720"
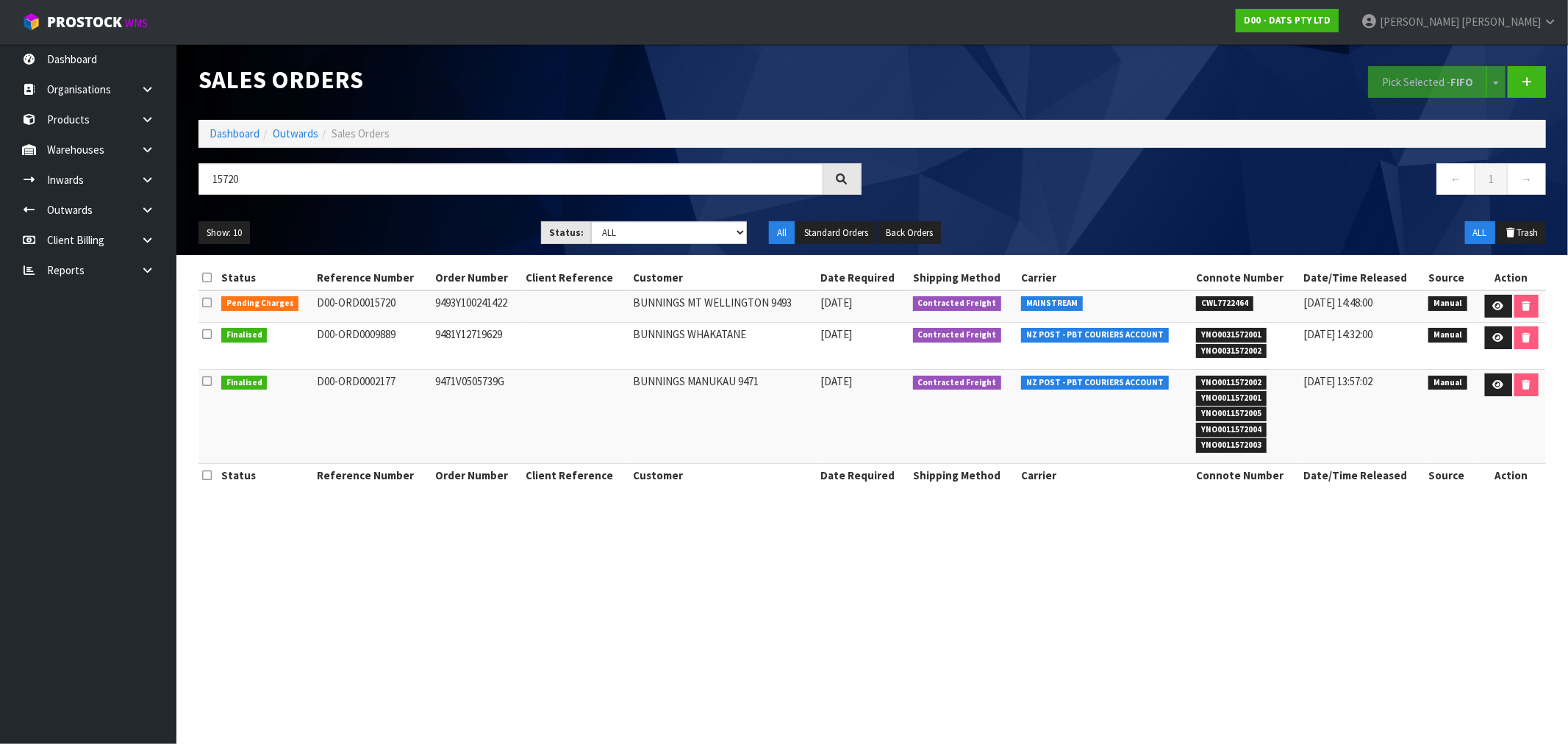
click at [449, 297] on td "9493Y100241422" at bounding box center [476, 306] width 90 height 32
copy td "9493Y100241422"
click at [1502, 304] on link at bounding box center [1498, 306] width 27 height 24
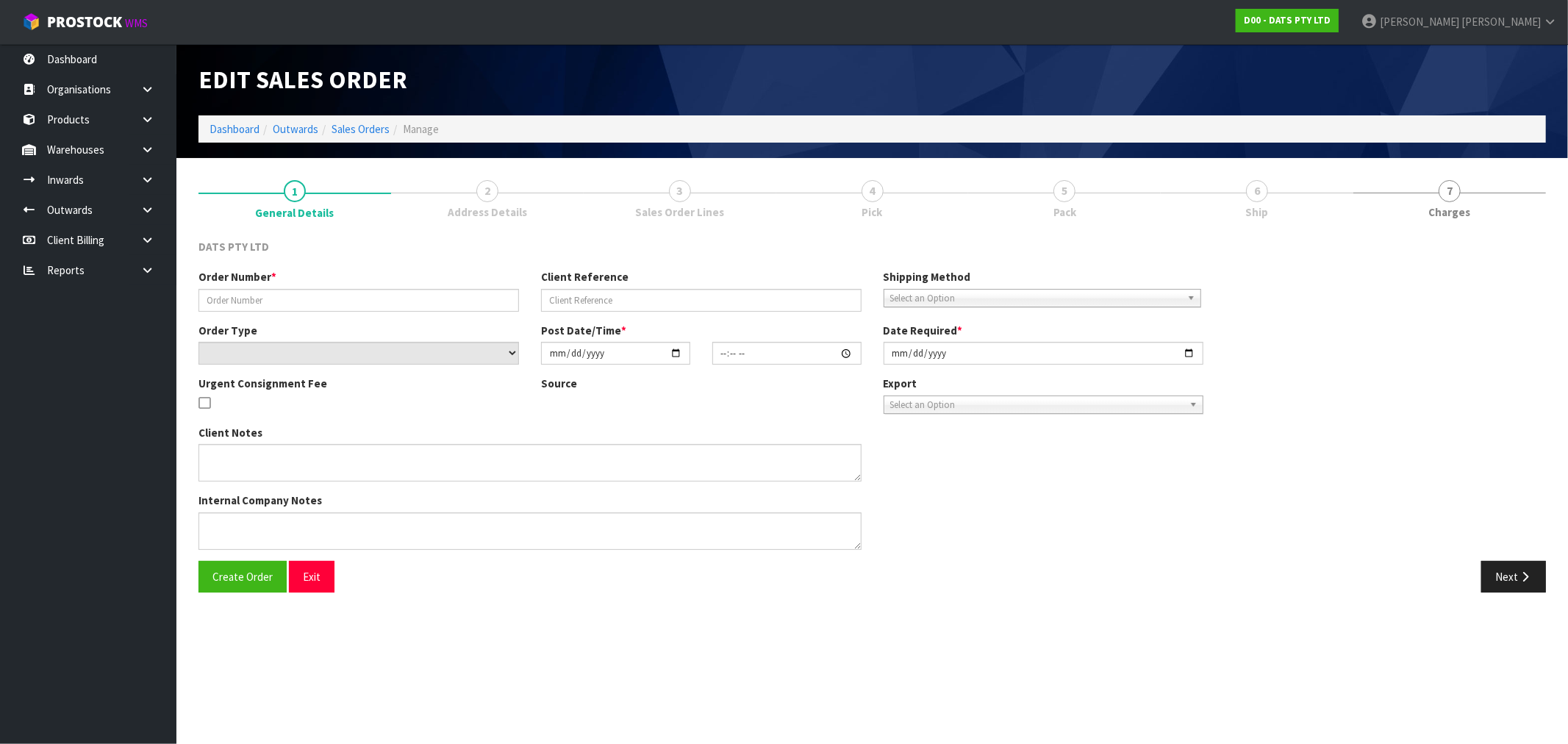
type input "9493Y100241422"
select select "number:0"
type input "2025-09-05"
type input "08:55:00.000"
type input "2025-09-05"
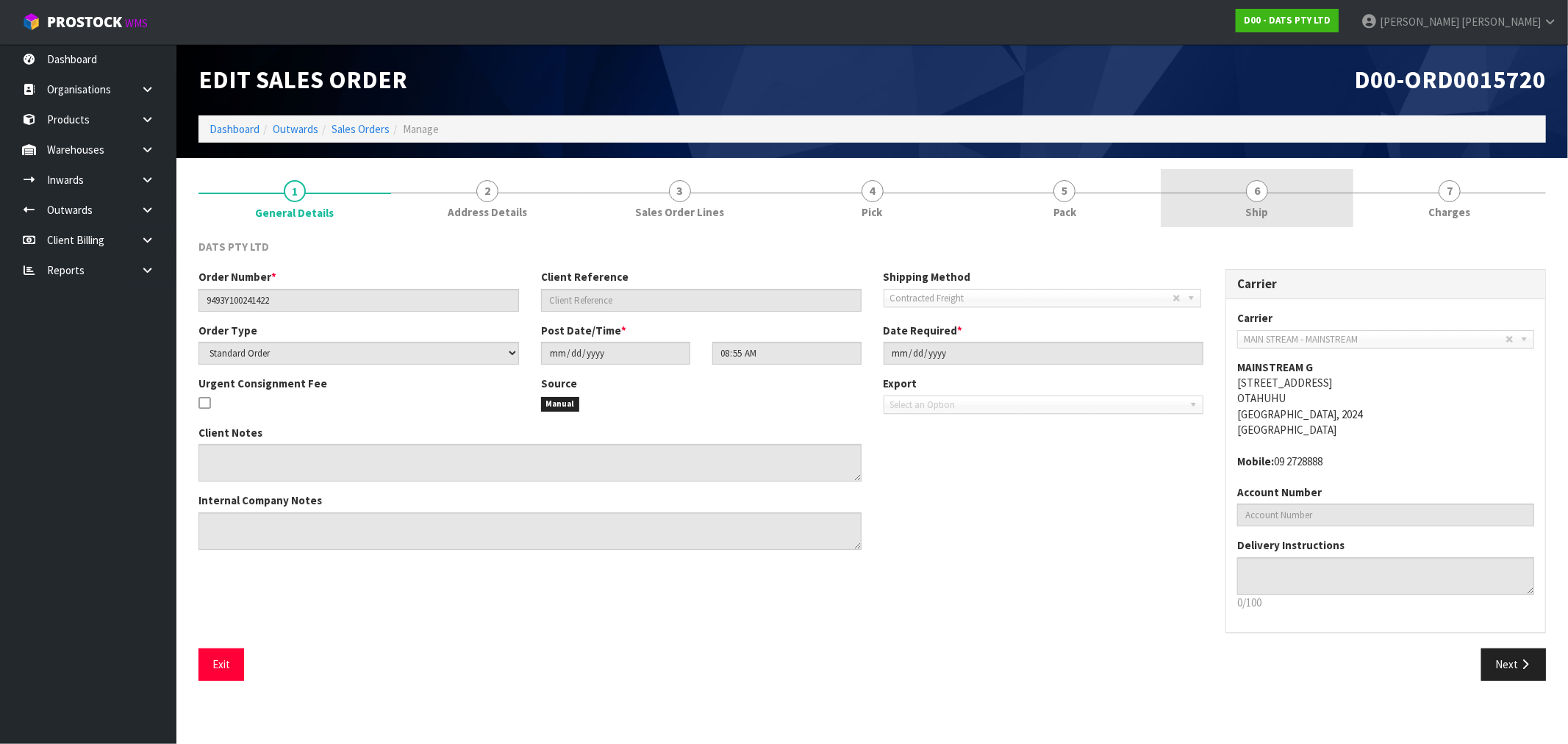
click at [1299, 204] on link "6 Ship" at bounding box center [1257, 198] width 193 height 58
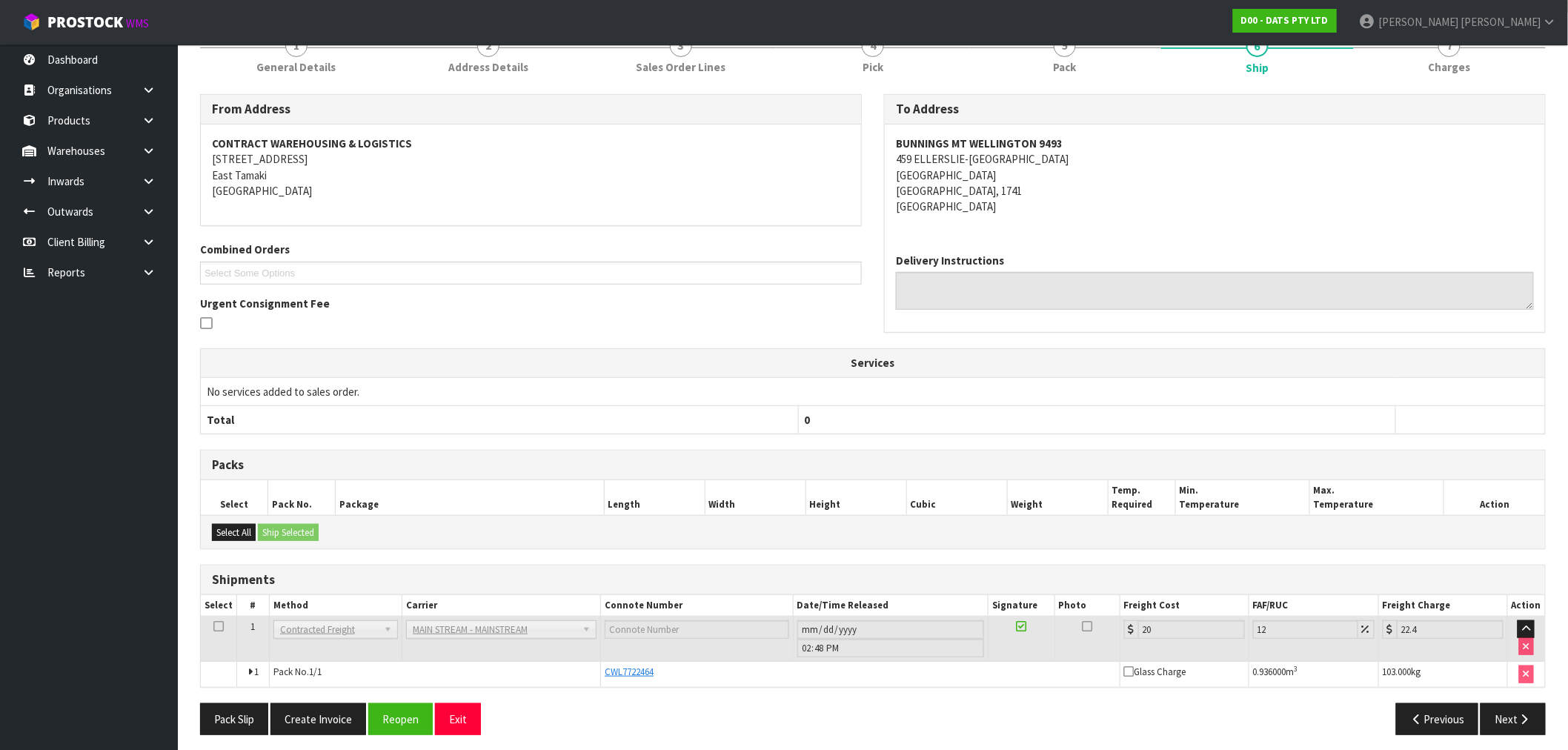
scroll to position [154, 0]
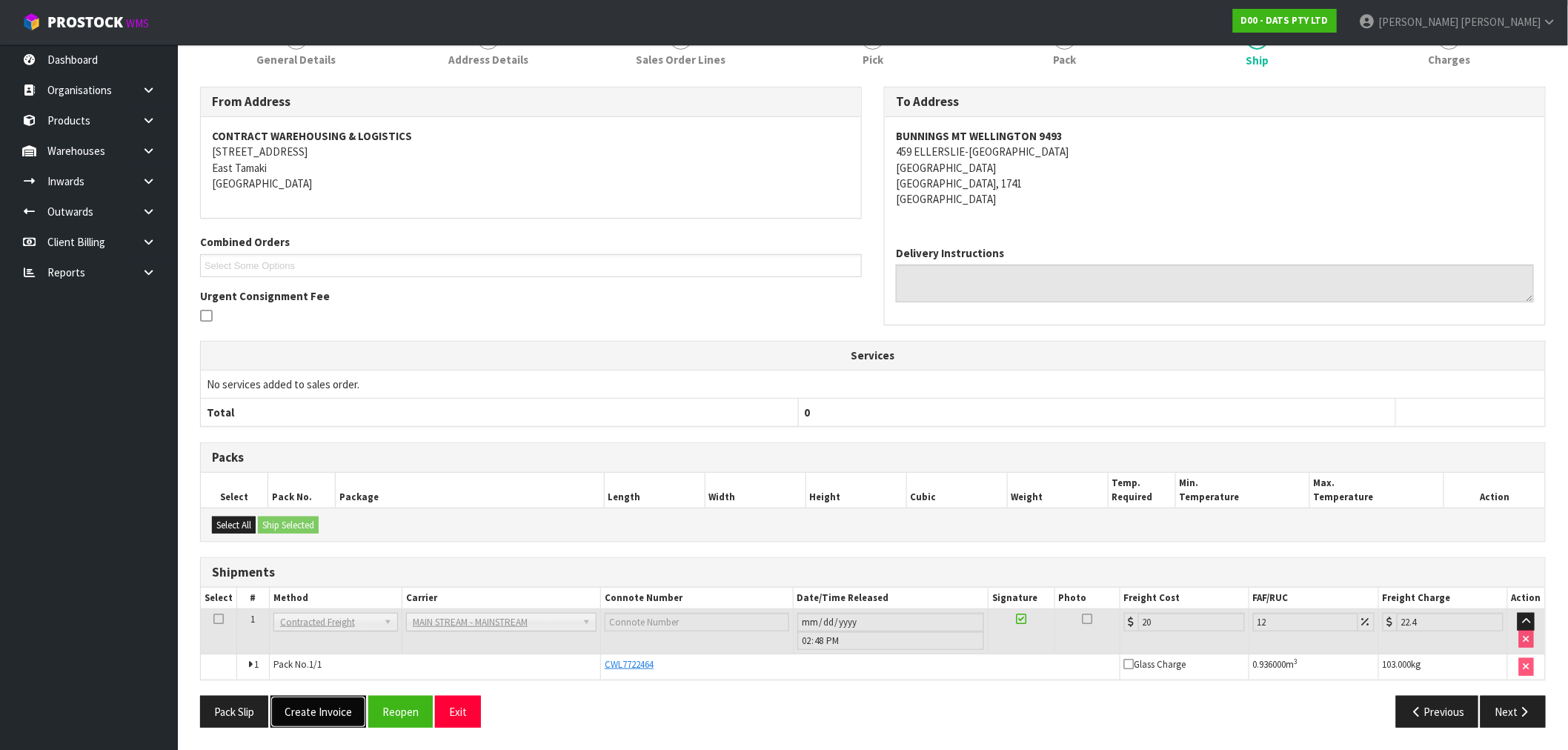
click at [327, 716] on button "Create Invoice" at bounding box center [318, 712] width 96 height 32
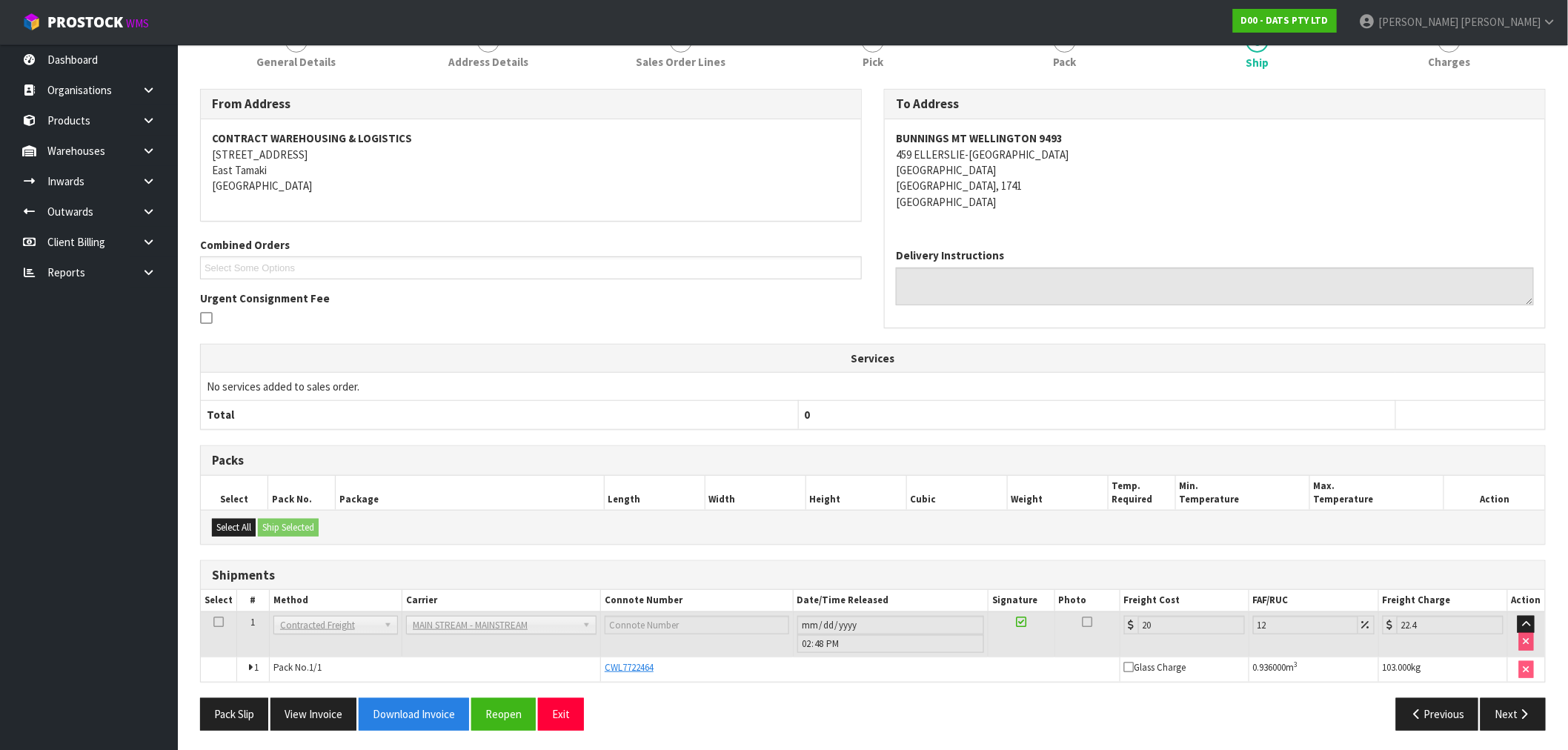
scroll to position [208, 0]
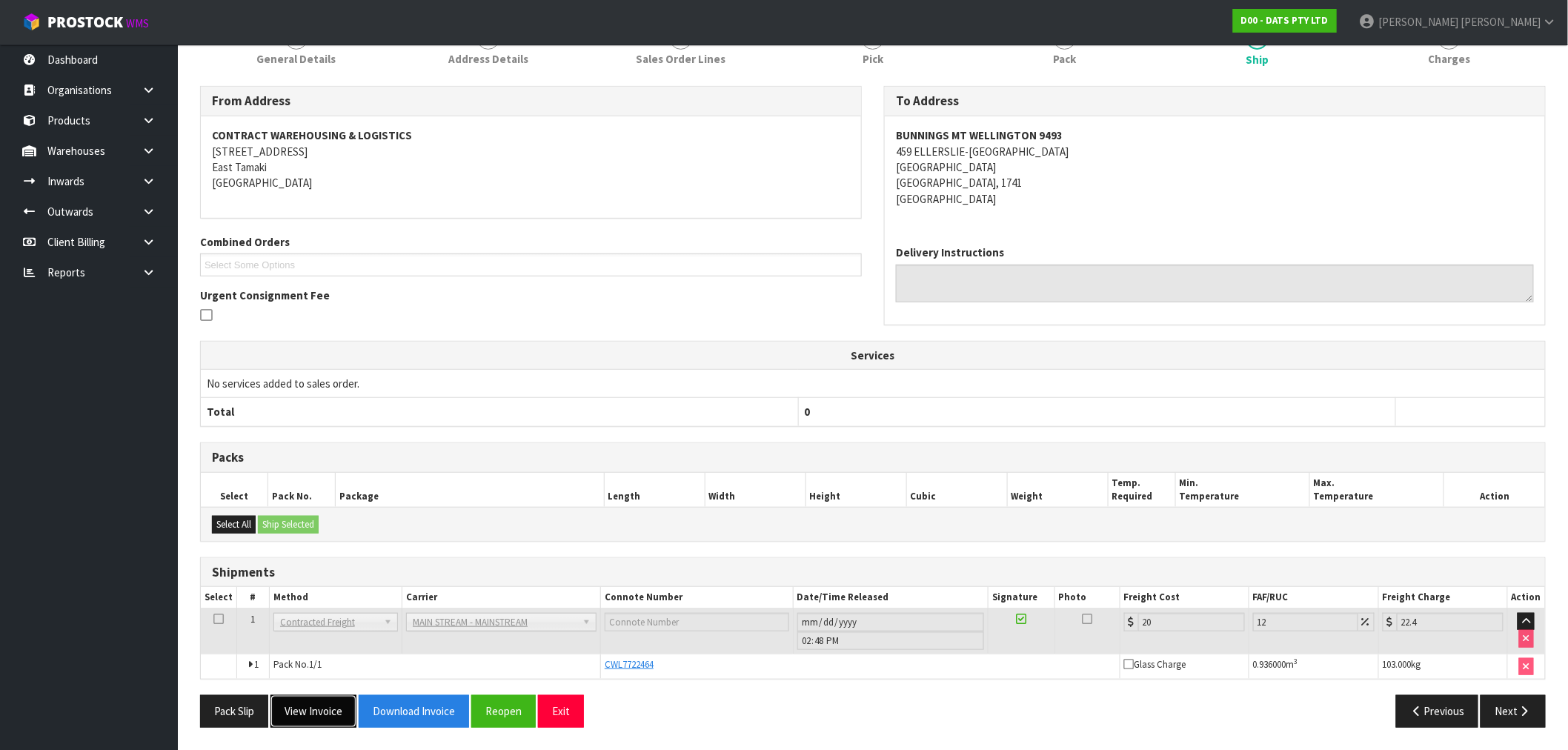
click at [325, 707] on button "View Invoice" at bounding box center [313, 711] width 86 height 32
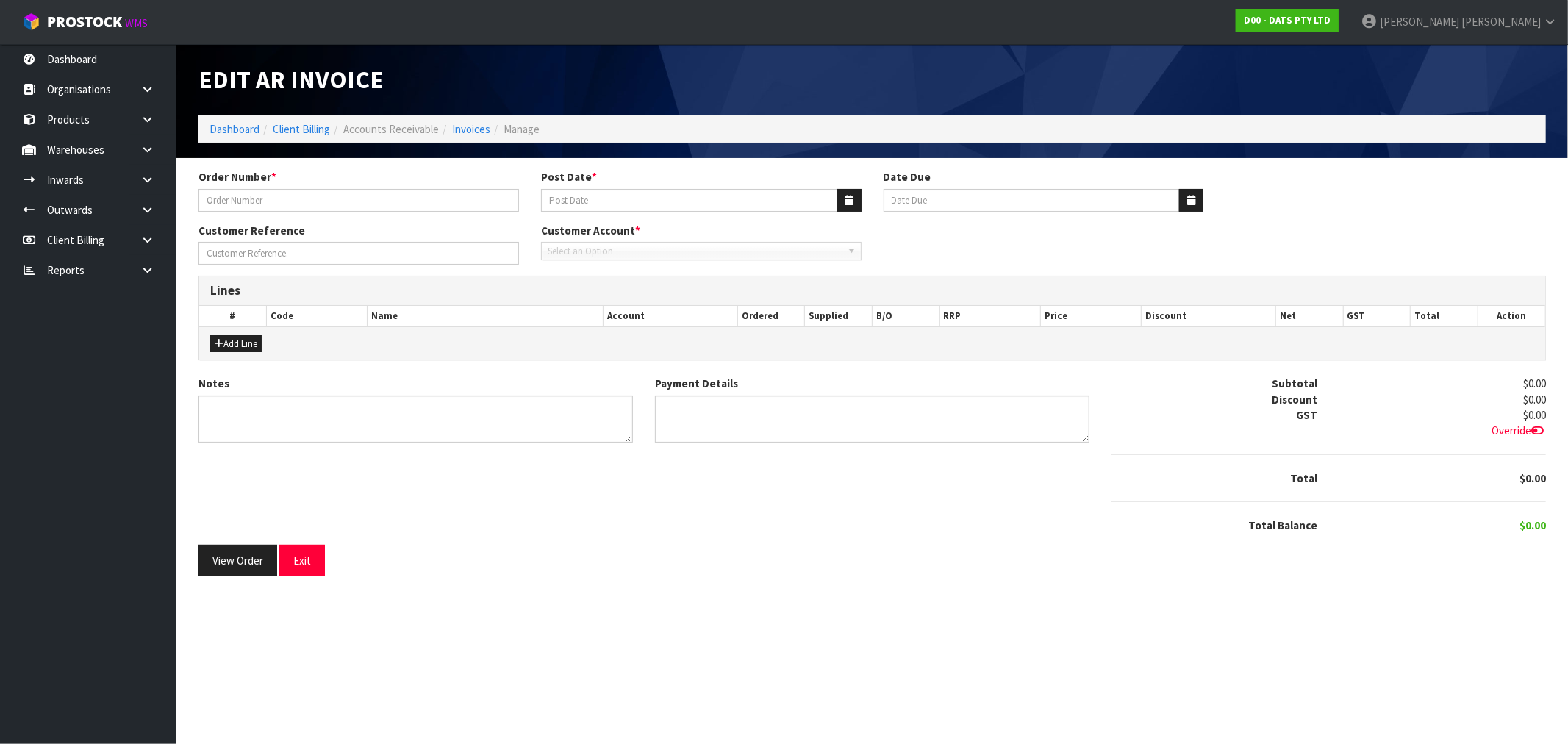
type input "9493Y100241422"
type input "09/09/2025"
type input "20/10/2025"
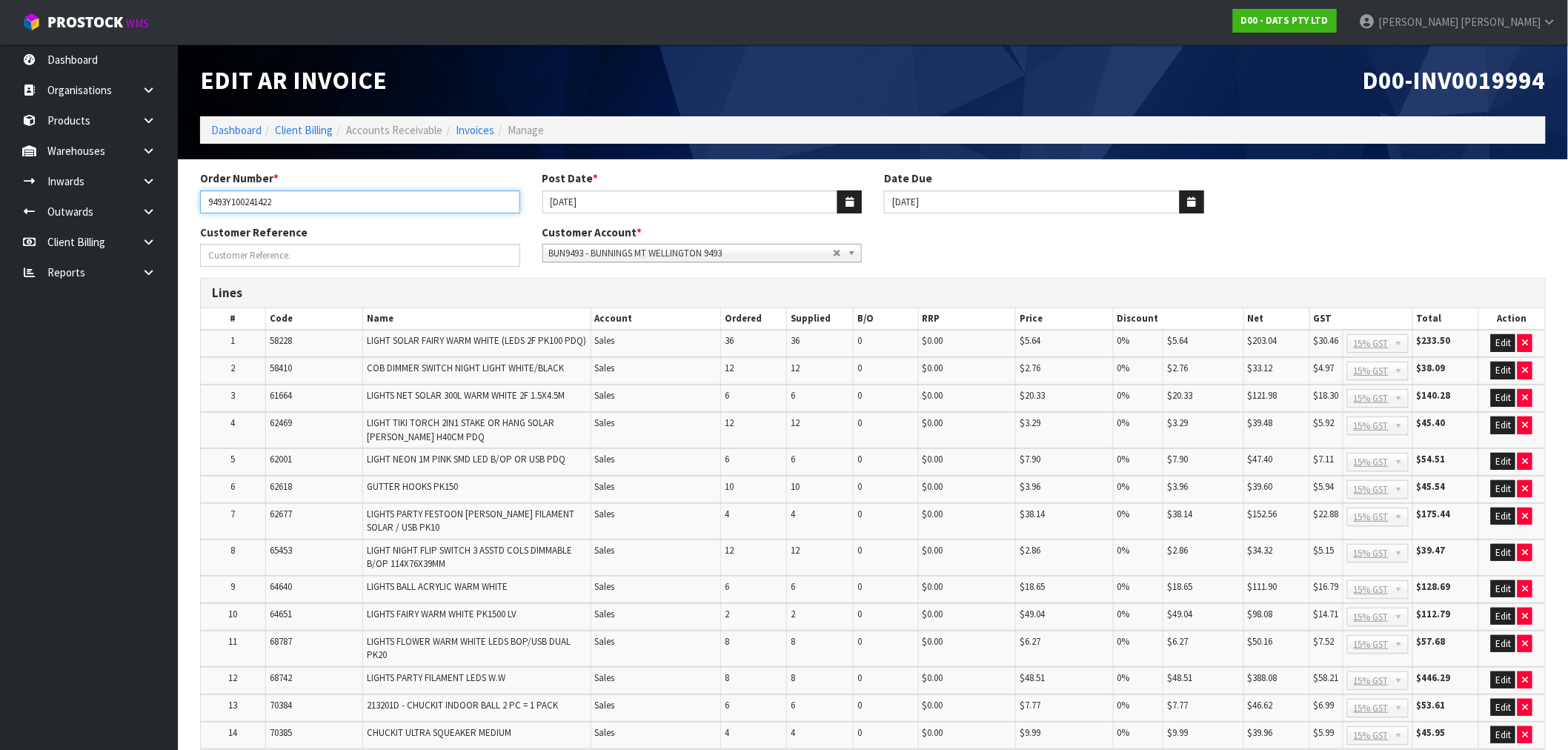
click at [270, 205] on input "9493Y100241422" at bounding box center [360, 201] width 320 height 23
click at [1510, 79] on span "D00-INV0019994" at bounding box center [1454, 80] width 183 height 31
copy span "INV0019994"
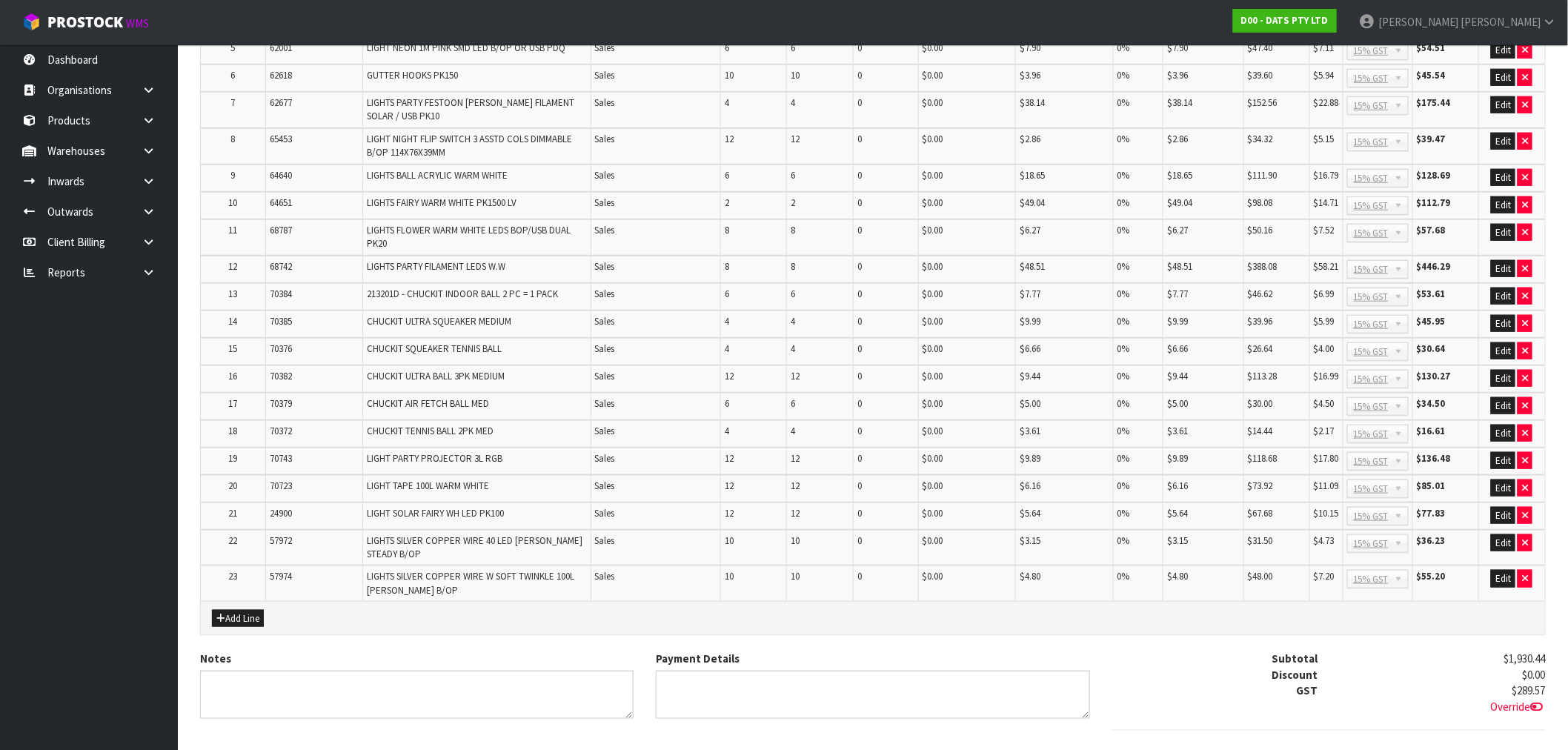
scroll to position [530, 0]
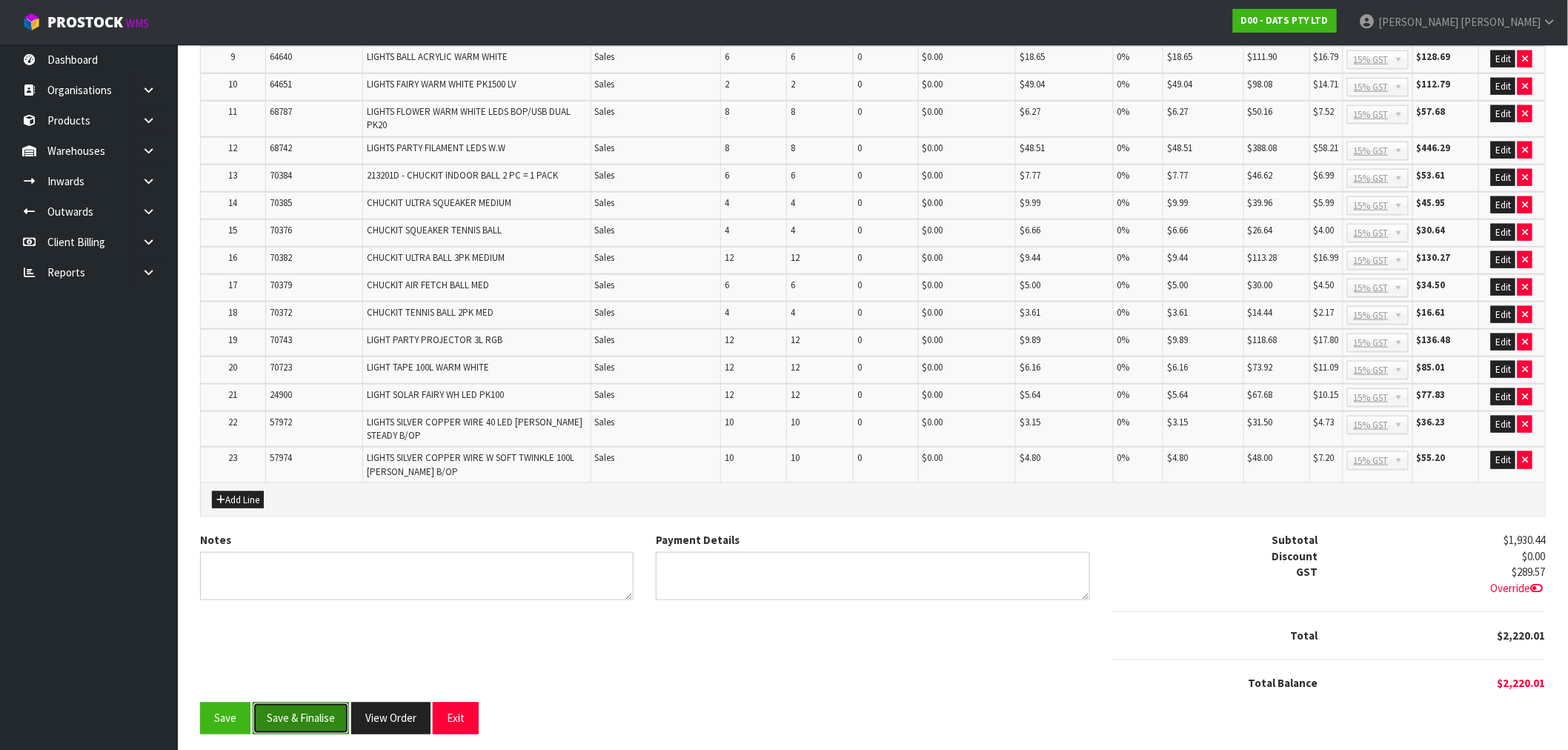
click at [301, 704] on button "Save & Finalise" at bounding box center [301, 719] width 97 height 32
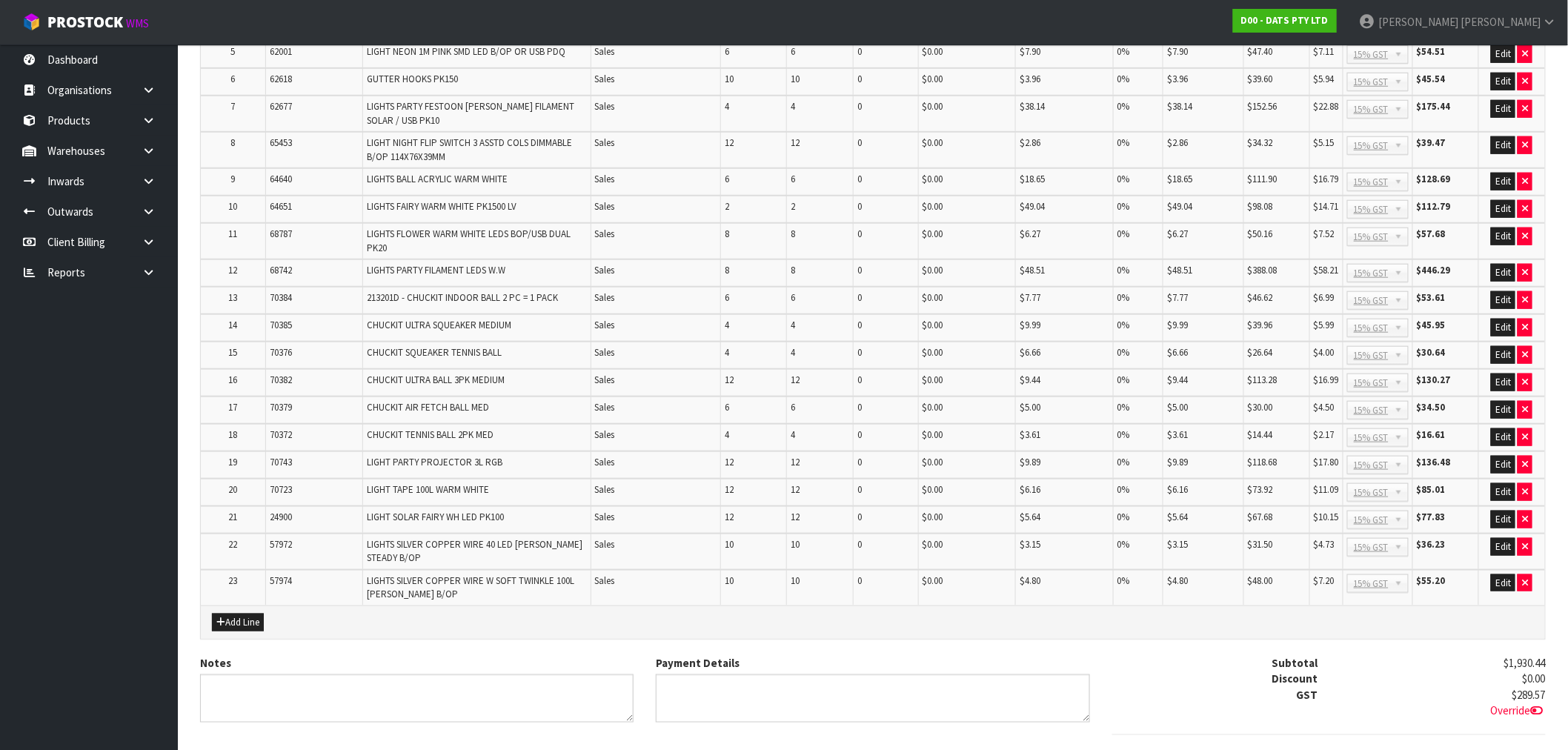
scroll to position [535, 0]
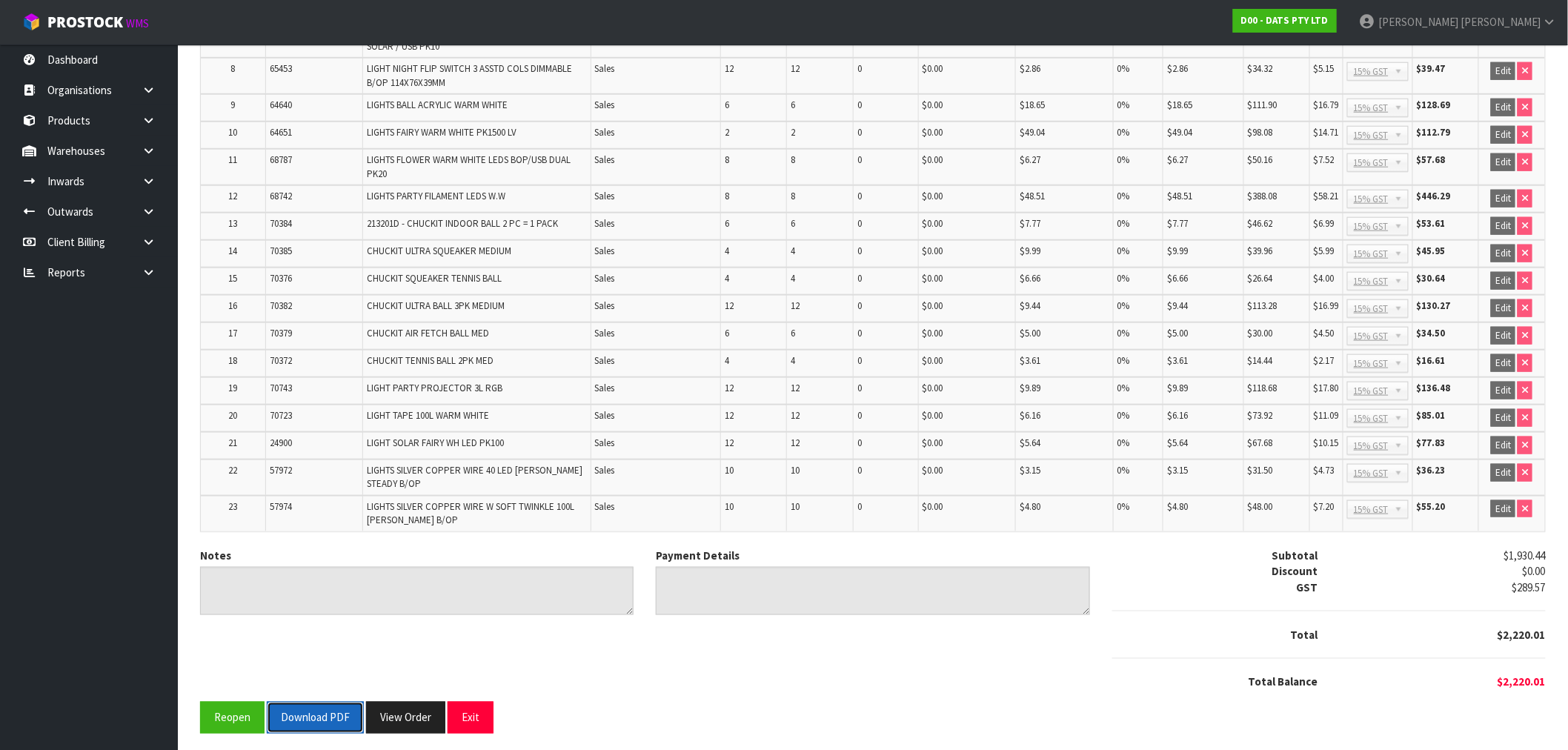
click at [322, 714] on button "Download PDF" at bounding box center [315, 718] width 97 height 32
click at [442, 714] on button "View Order" at bounding box center [422, 718] width 79 height 32
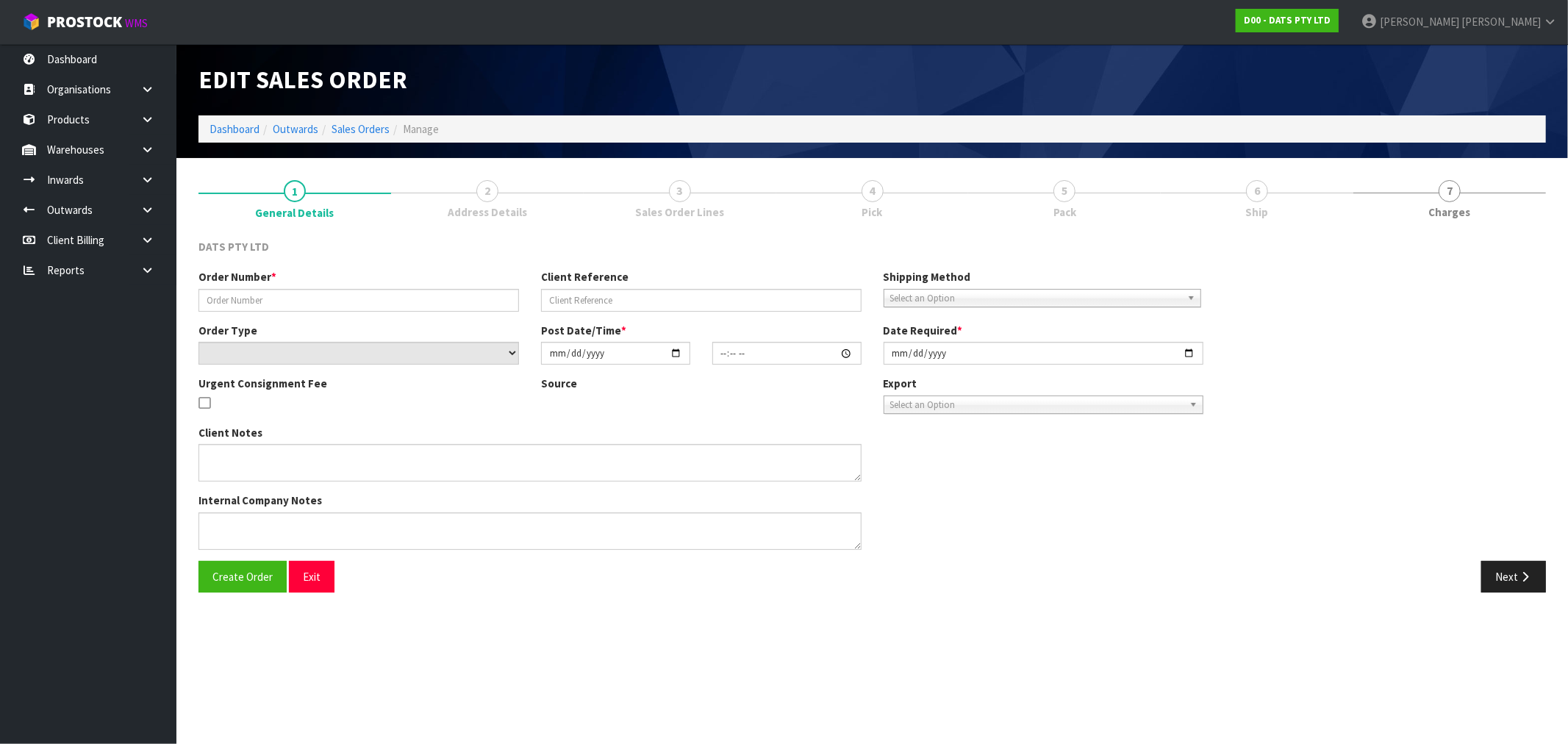
type input "9493Y100241422"
select select "number:0"
type input "2025-09-05"
type input "08:55:00.000"
type input "2025-09-05"
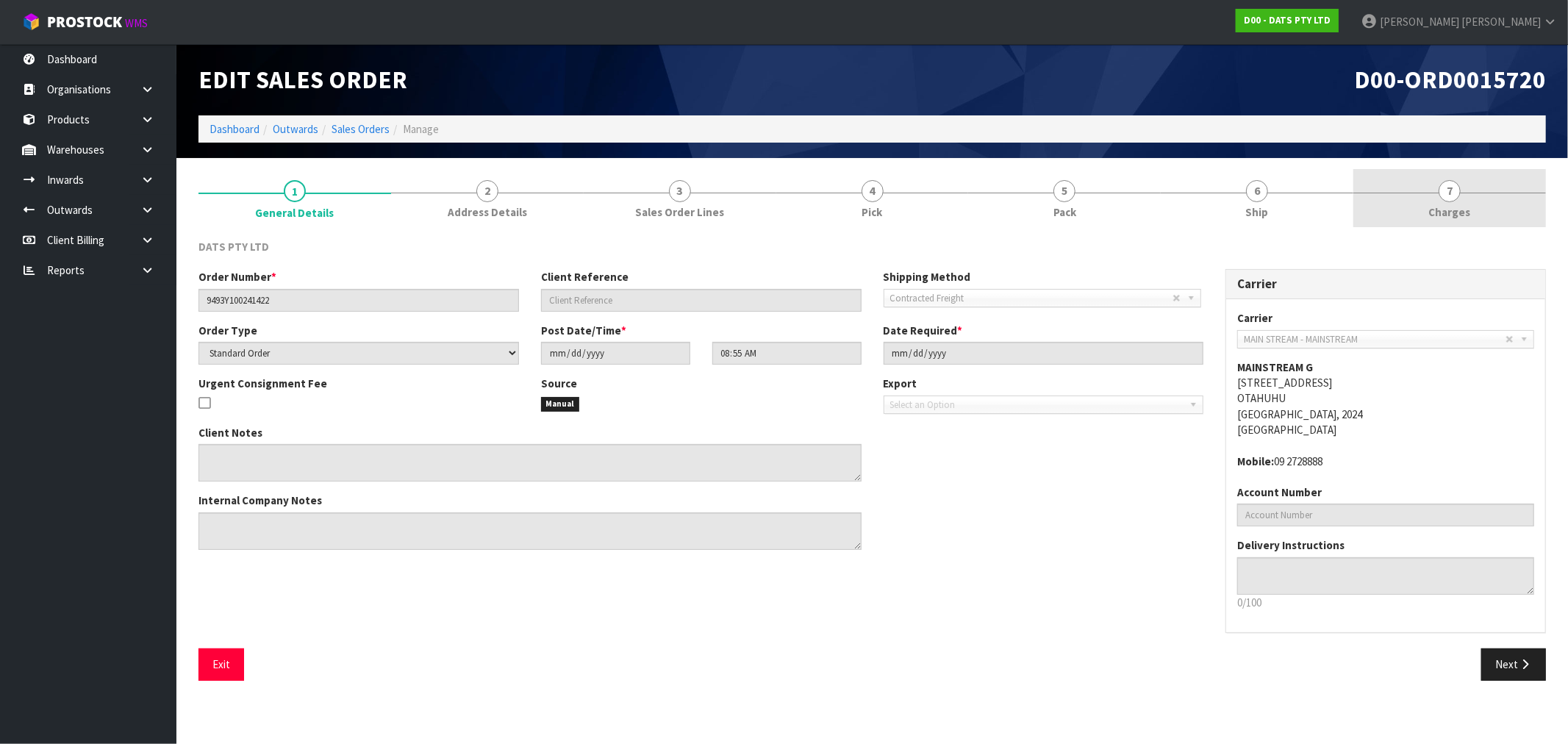
click at [1528, 200] on link "7 Charges" at bounding box center [1449, 198] width 193 height 58
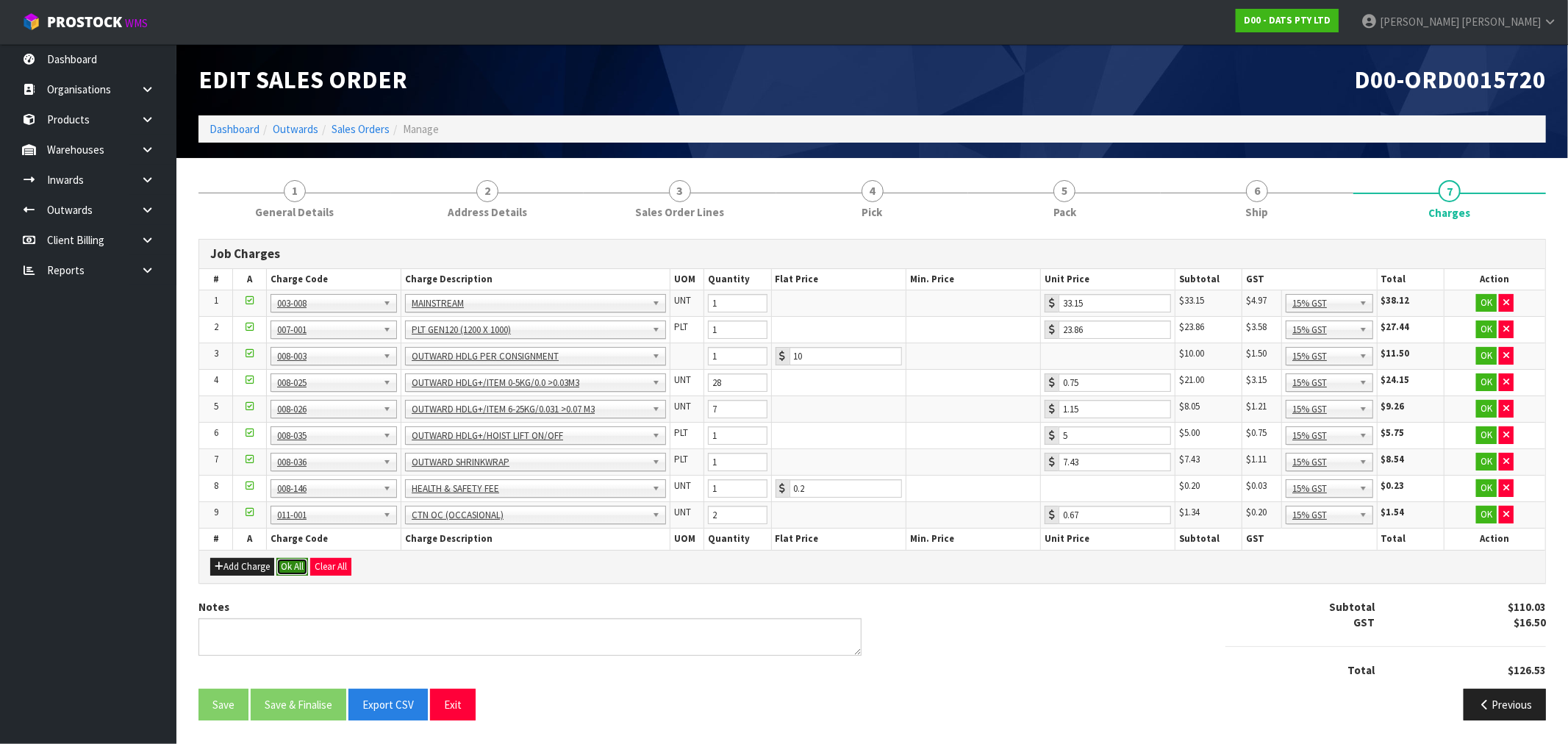
click at [290, 569] on button "Ok All" at bounding box center [292, 566] width 32 height 18
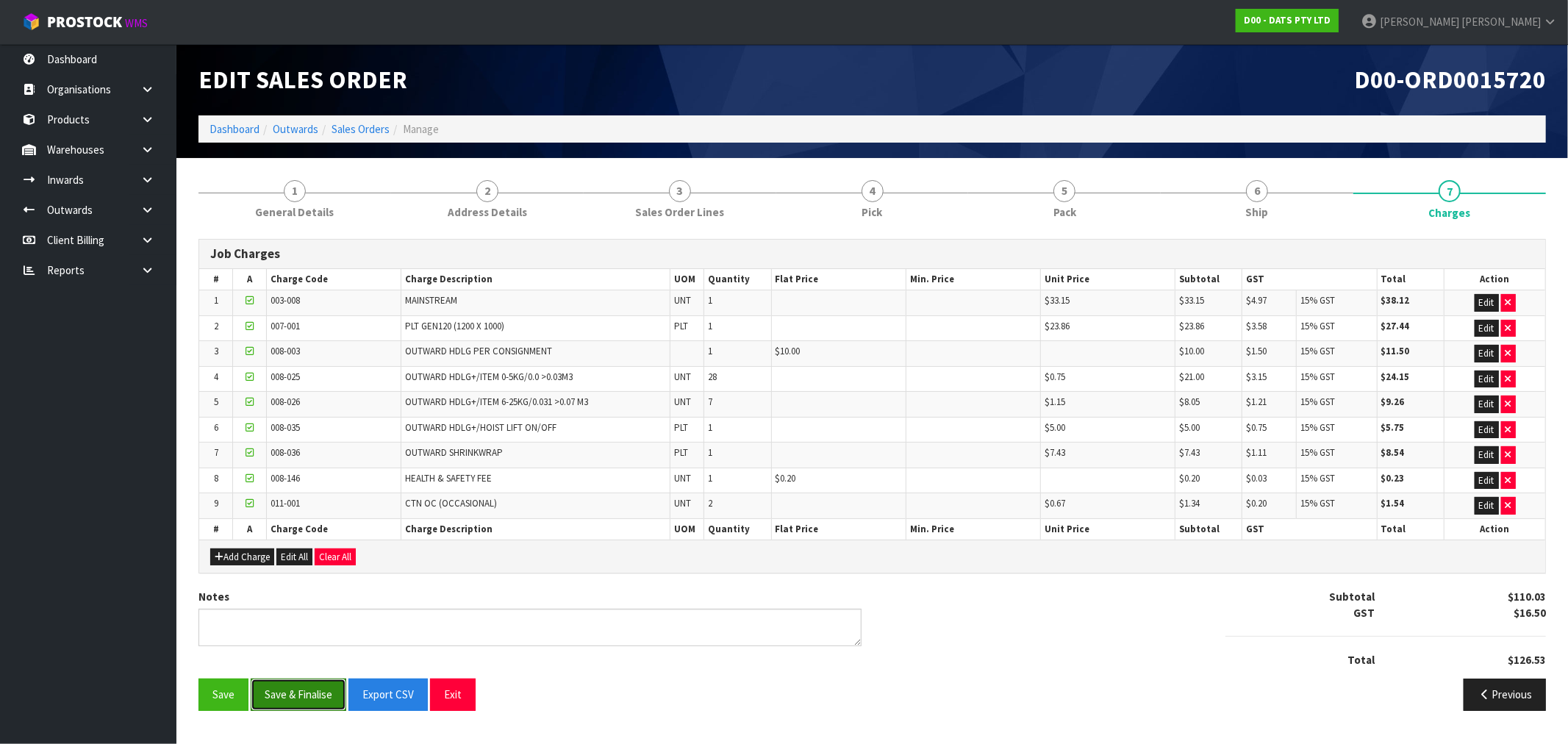
click at [307, 695] on button "Save & Finalise" at bounding box center [299, 694] width 96 height 32
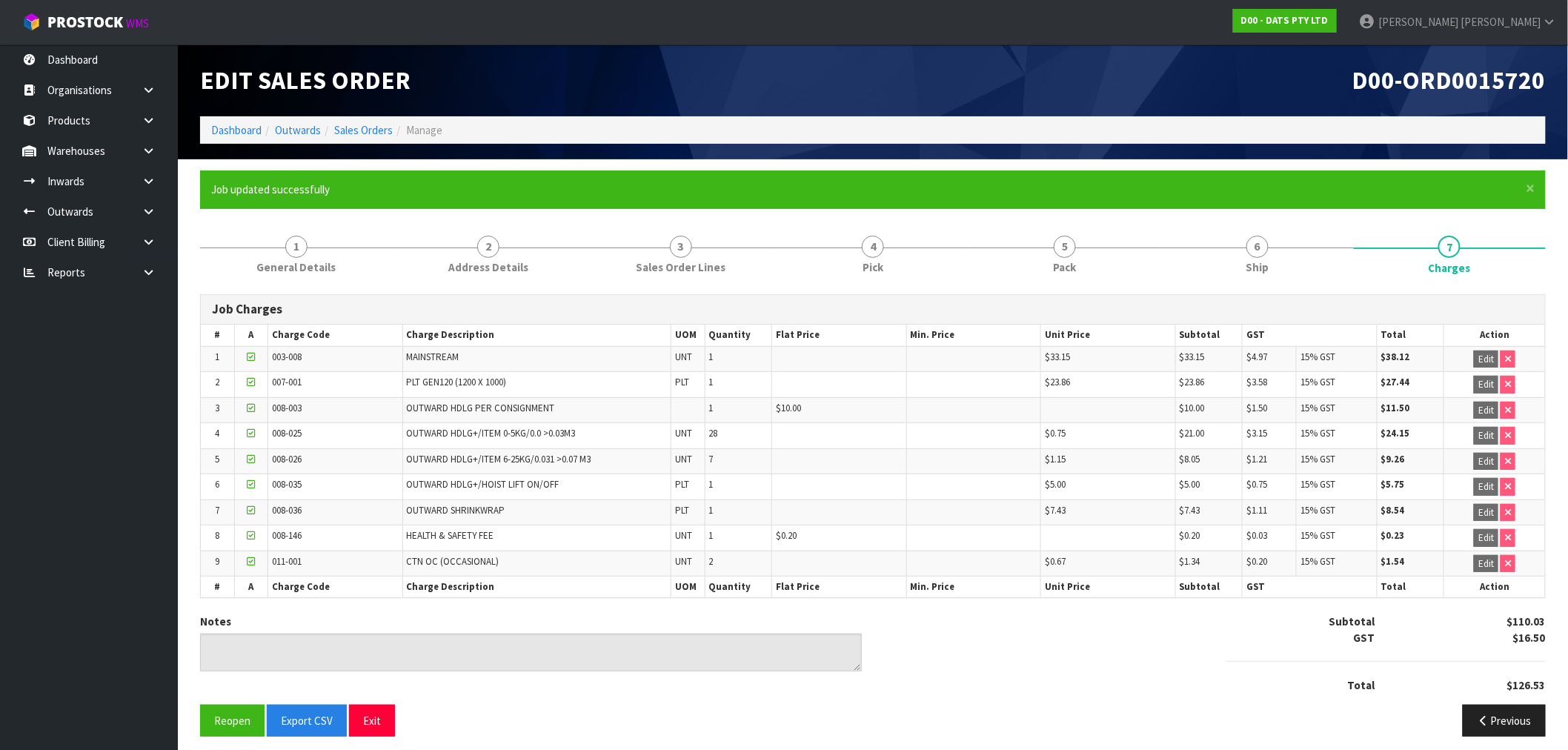
scroll to position [10, 0]
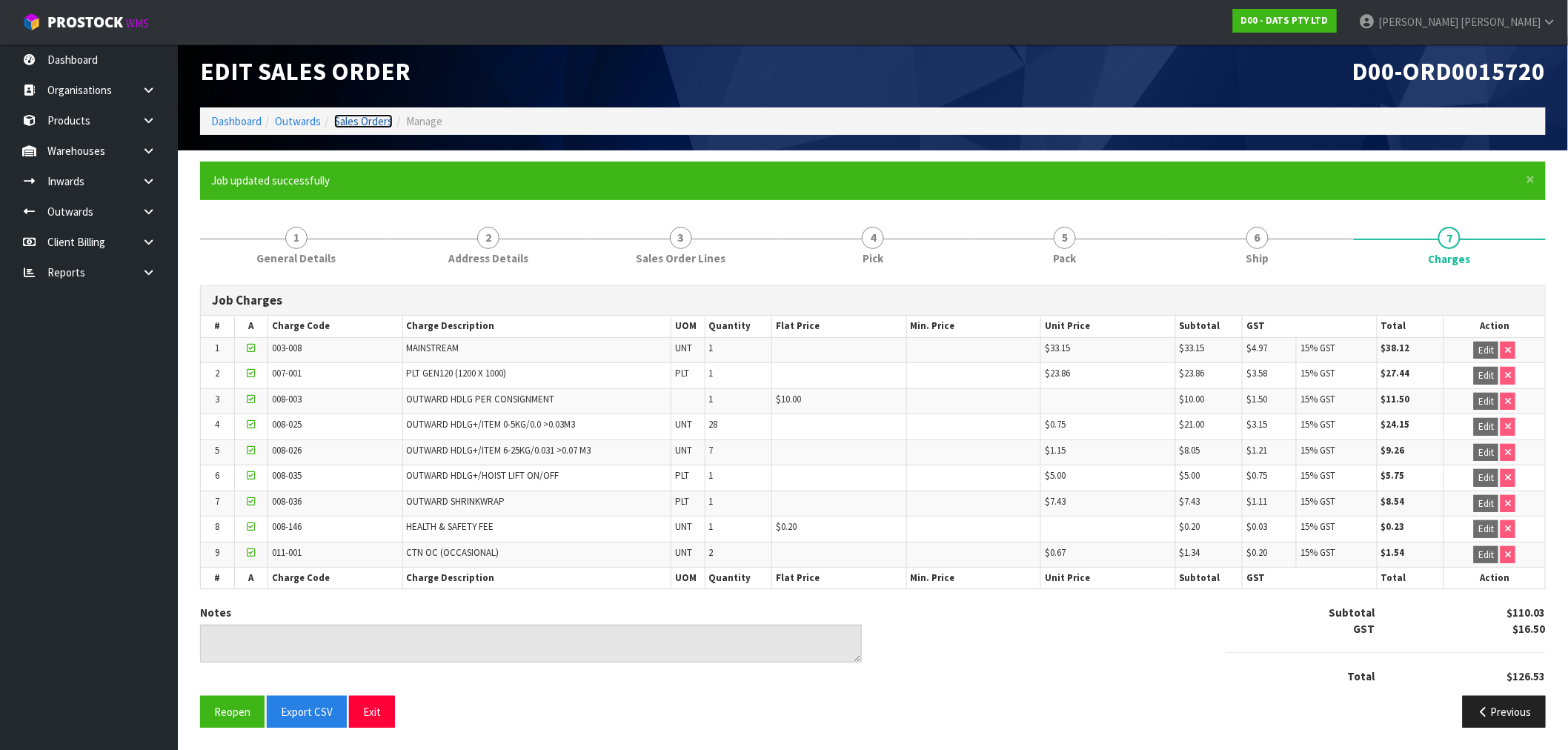
click at [366, 121] on link "Sales Orders" at bounding box center [363, 121] width 59 height 14
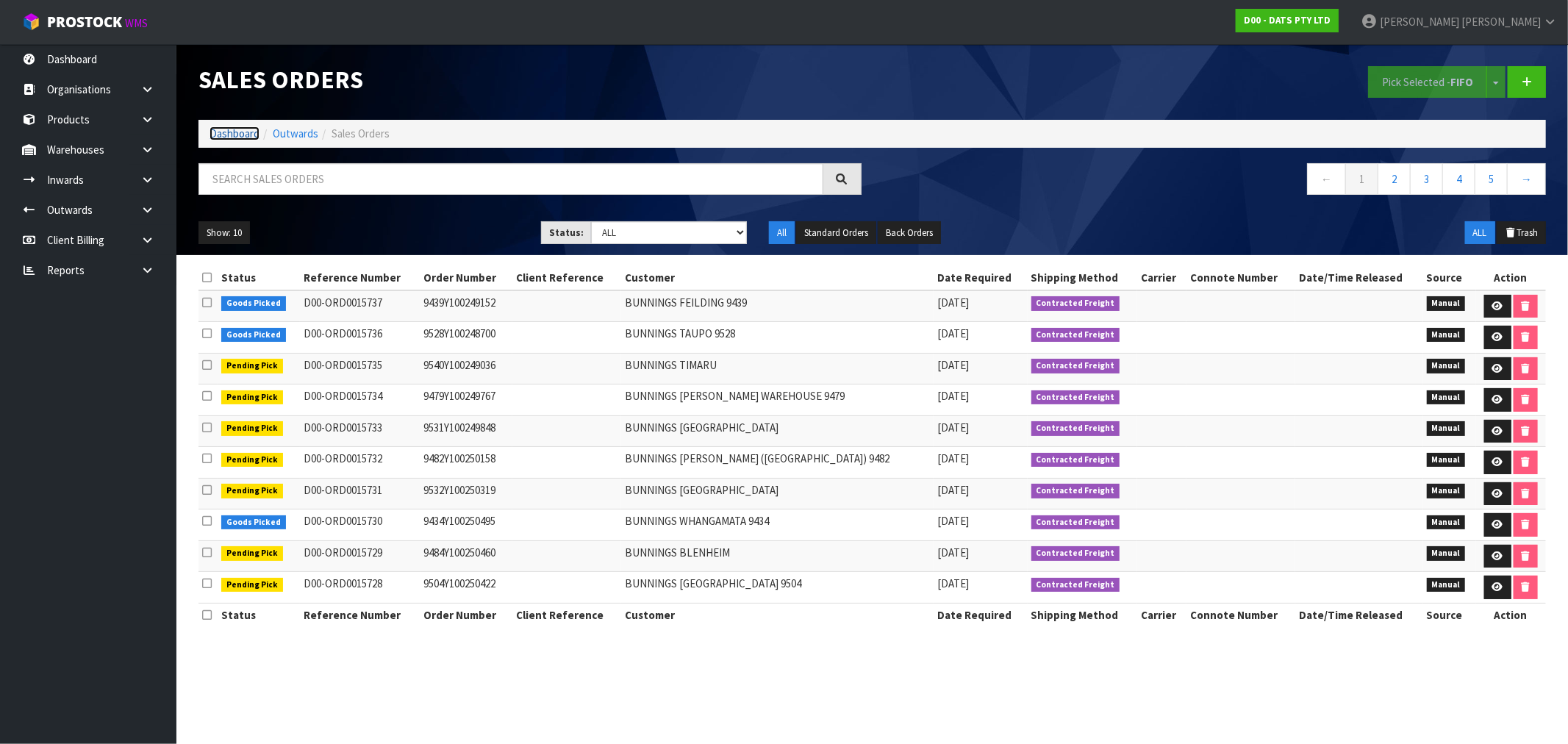
click at [213, 136] on link "Dashboard" at bounding box center [234, 133] width 50 height 14
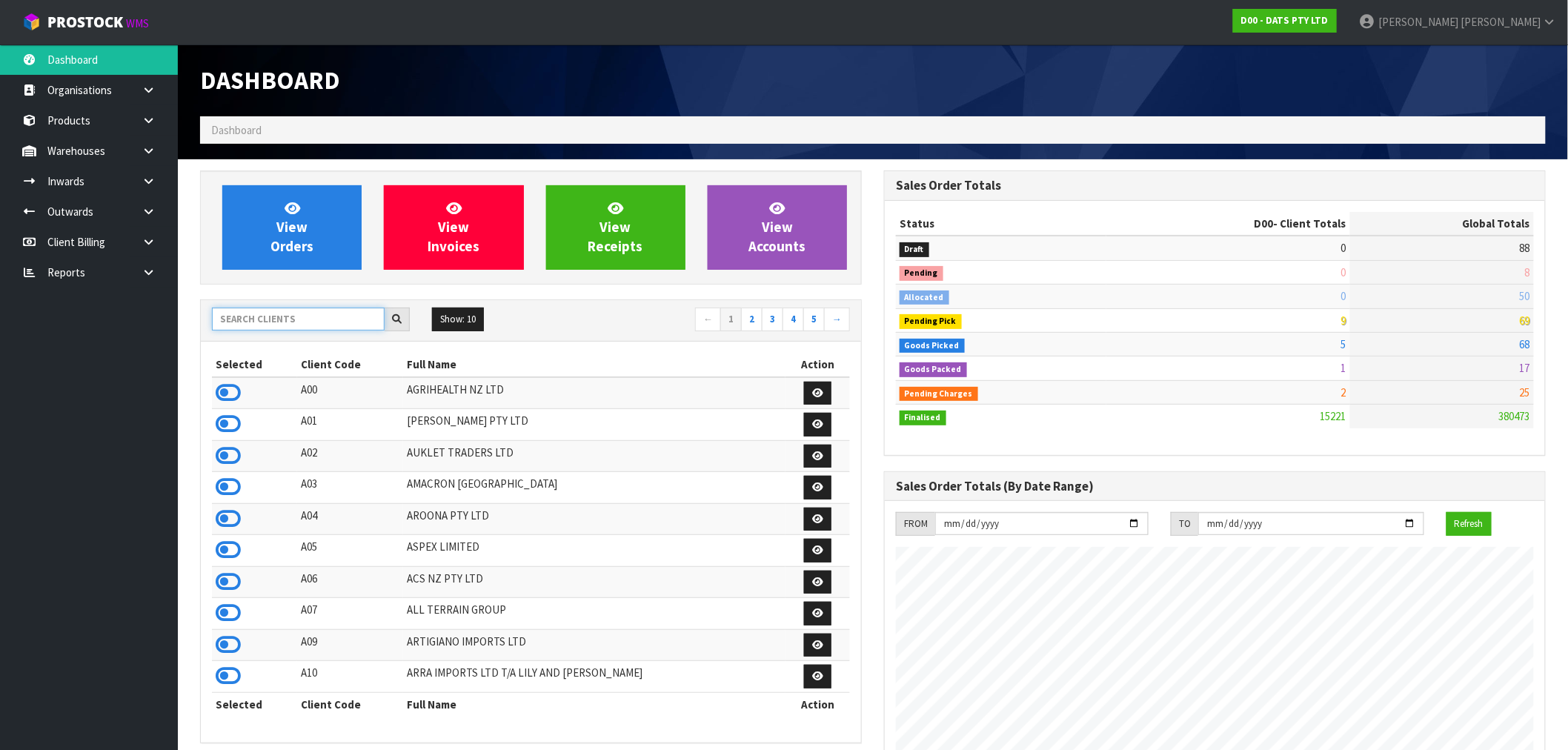
click at [314, 319] on input "text" at bounding box center [299, 318] width 173 height 23
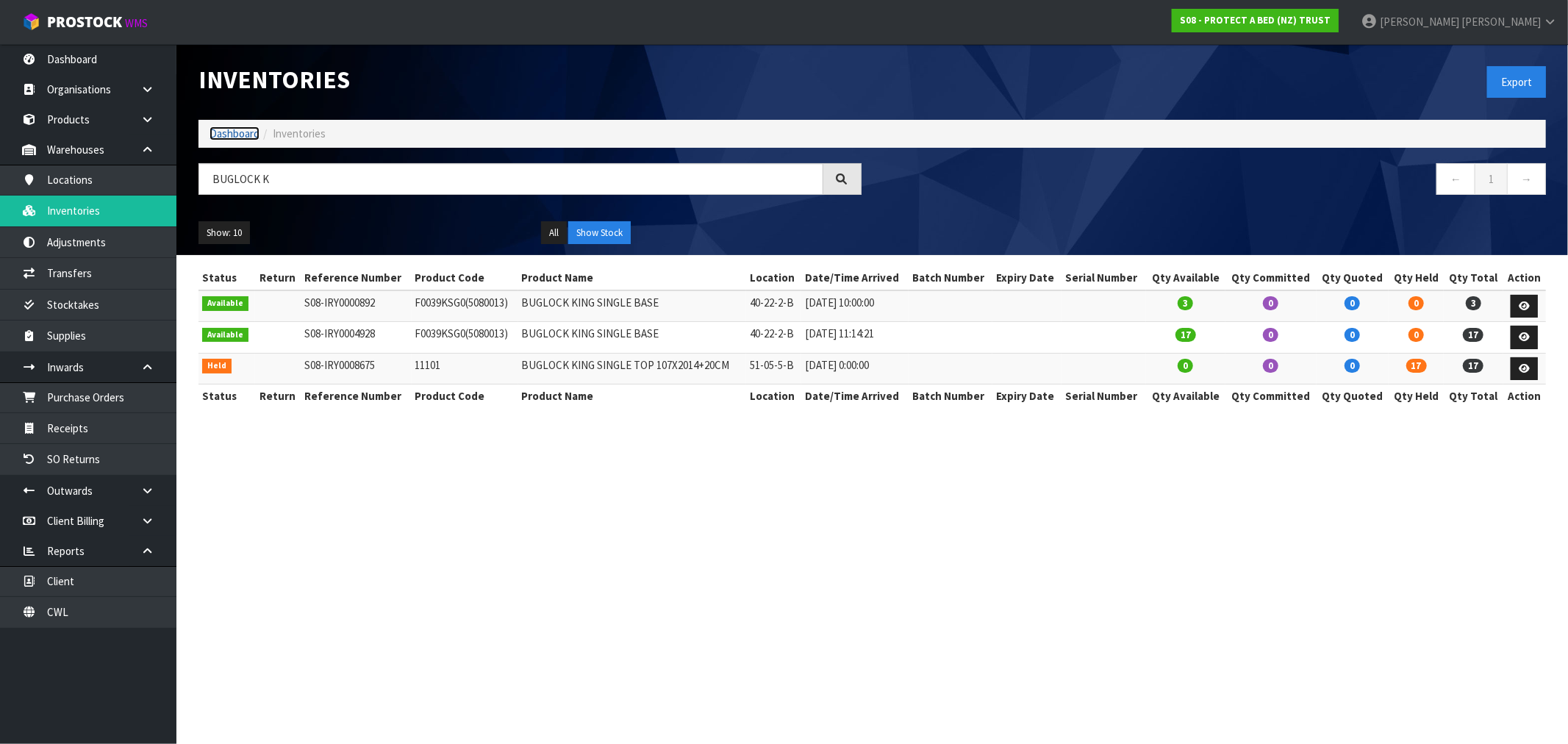
click at [237, 133] on link "Dashboard" at bounding box center [234, 133] width 50 height 14
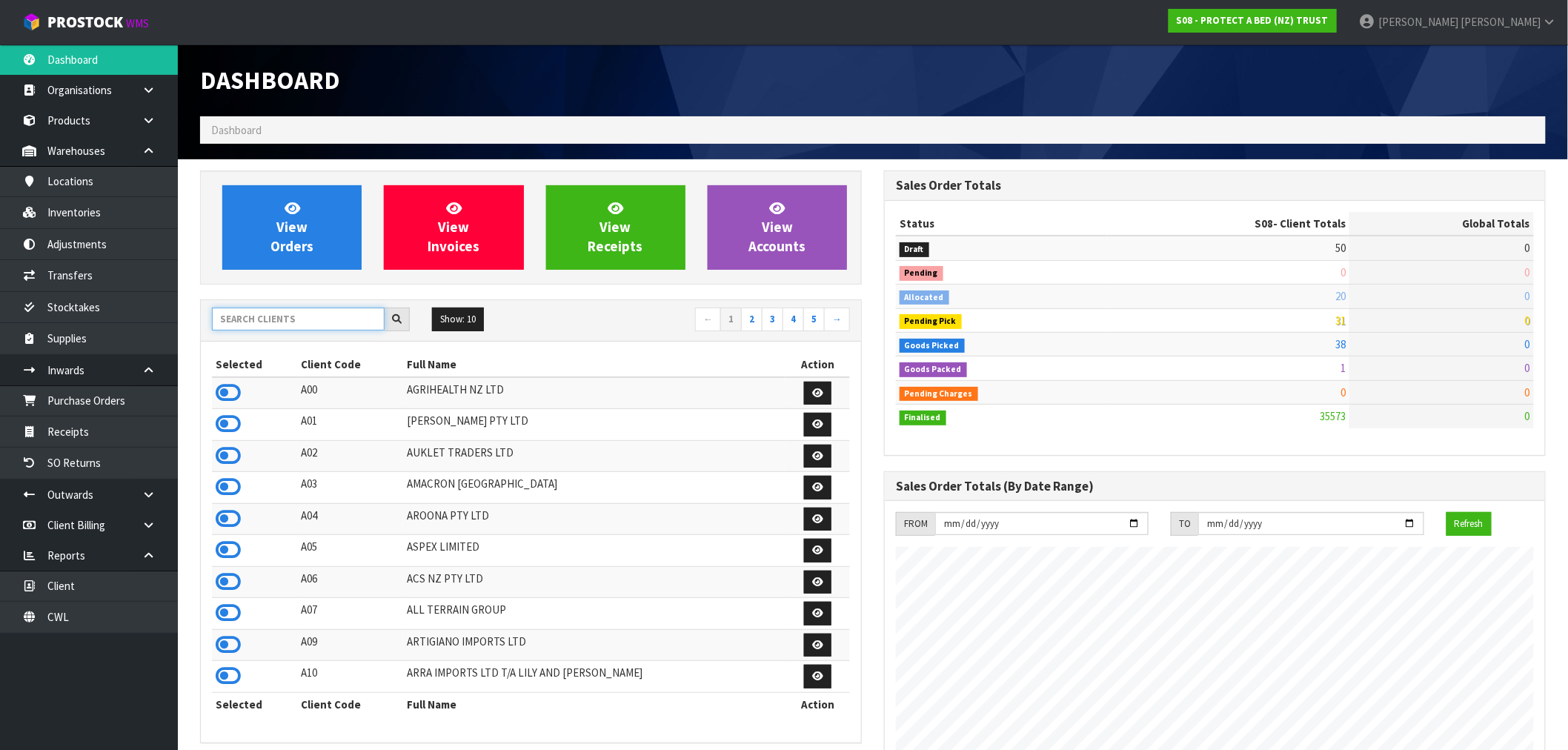
scroll to position [1122, 684]
click at [277, 321] on input "text" at bounding box center [299, 318] width 173 height 23
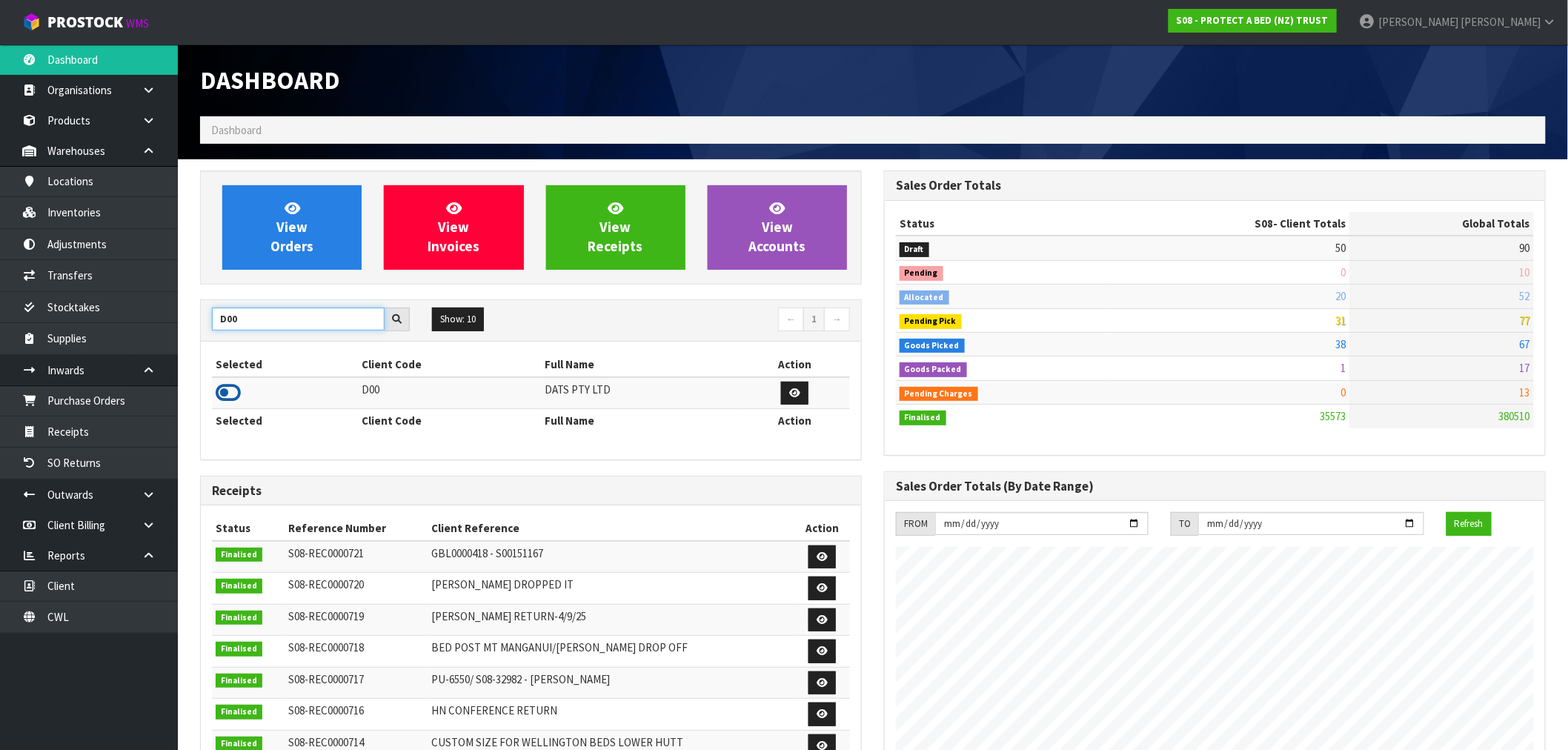
type input "D00"
click at [230, 396] on icon at bounding box center [228, 393] width 25 height 22
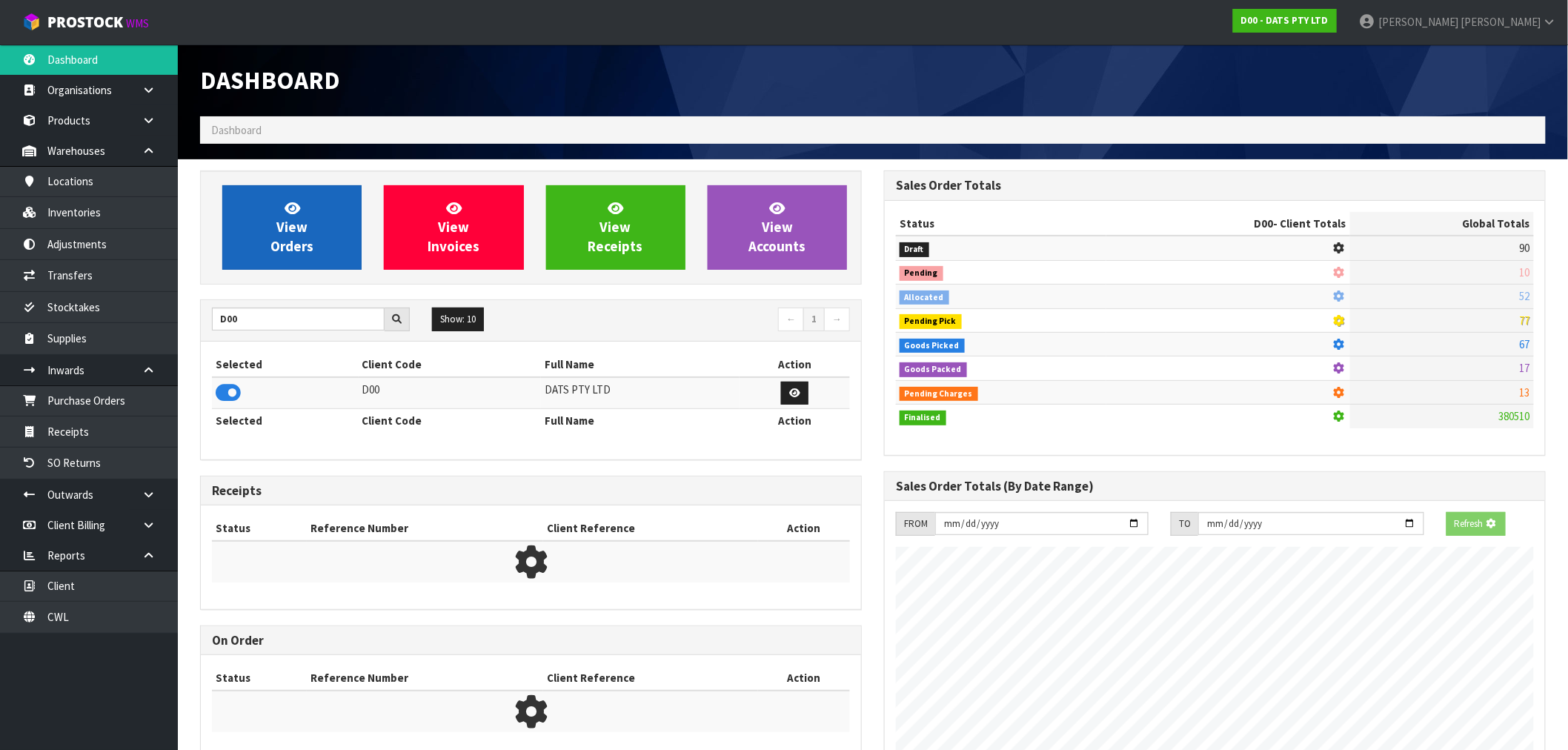
scroll to position [740137, 740436]
click at [282, 215] on link "View Orders" at bounding box center [292, 227] width 139 height 85
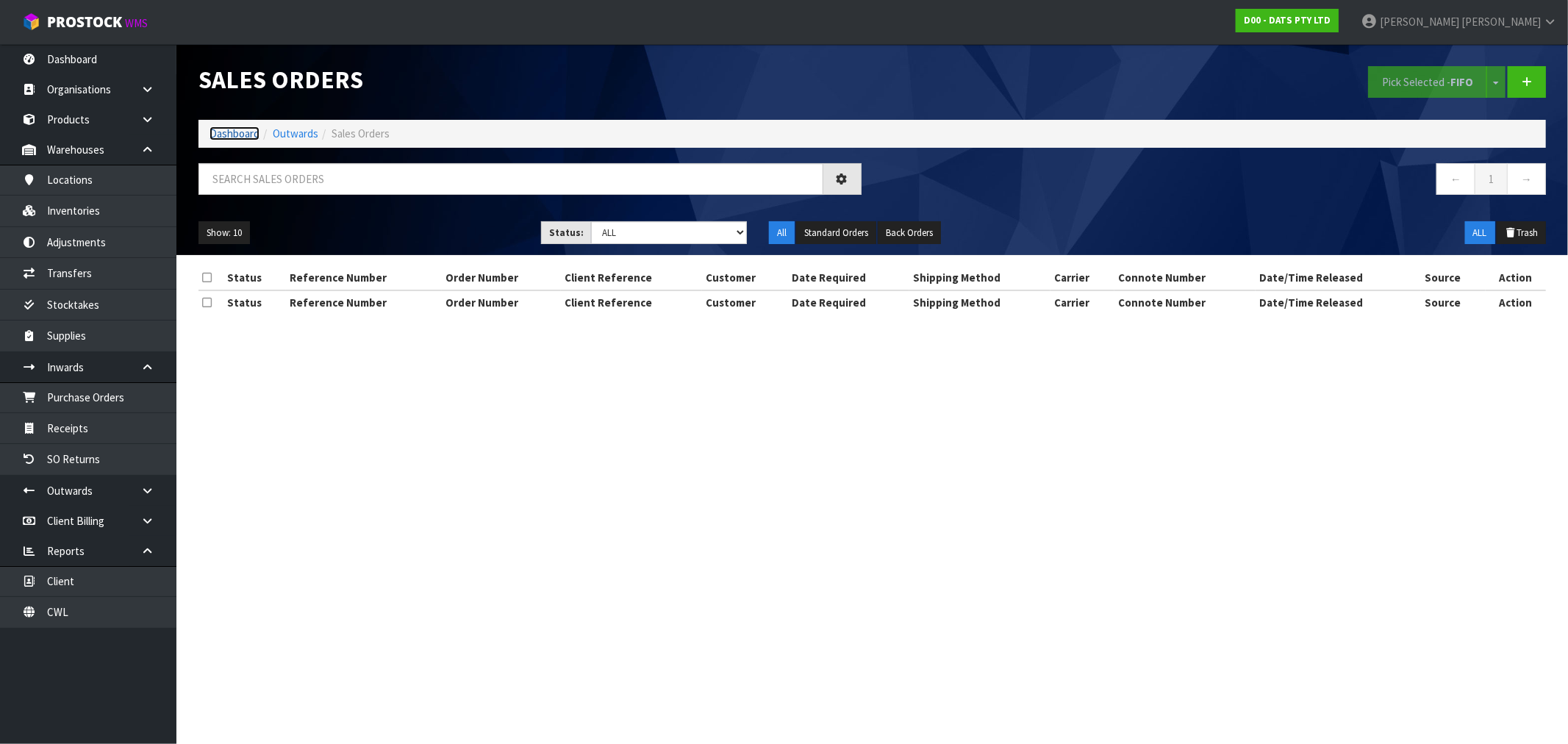
click at [245, 132] on link "Dashboard" at bounding box center [234, 133] width 50 height 14
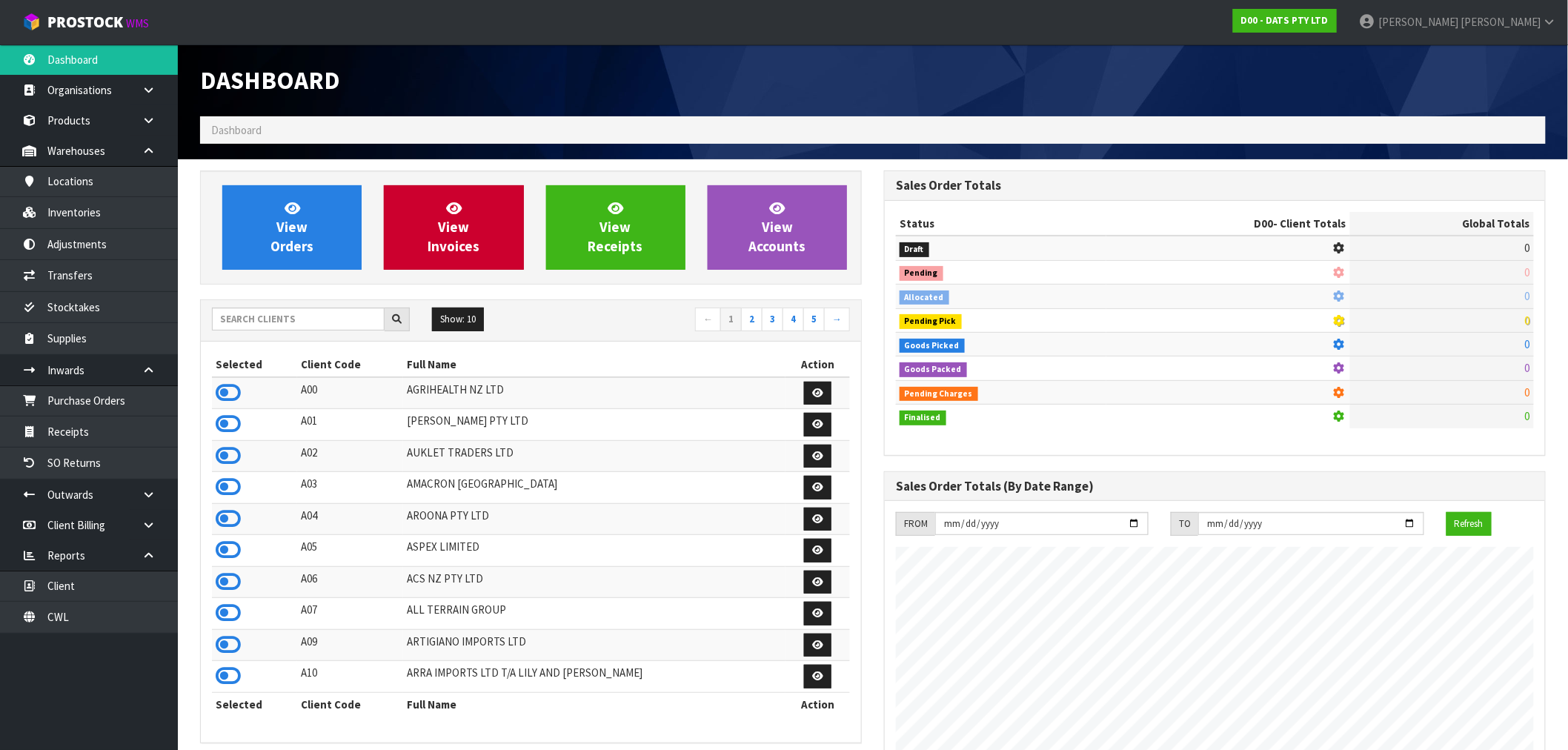
scroll to position [924, 684]
click at [513, 238] on link "View Invoices" at bounding box center [453, 227] width 139 height 85
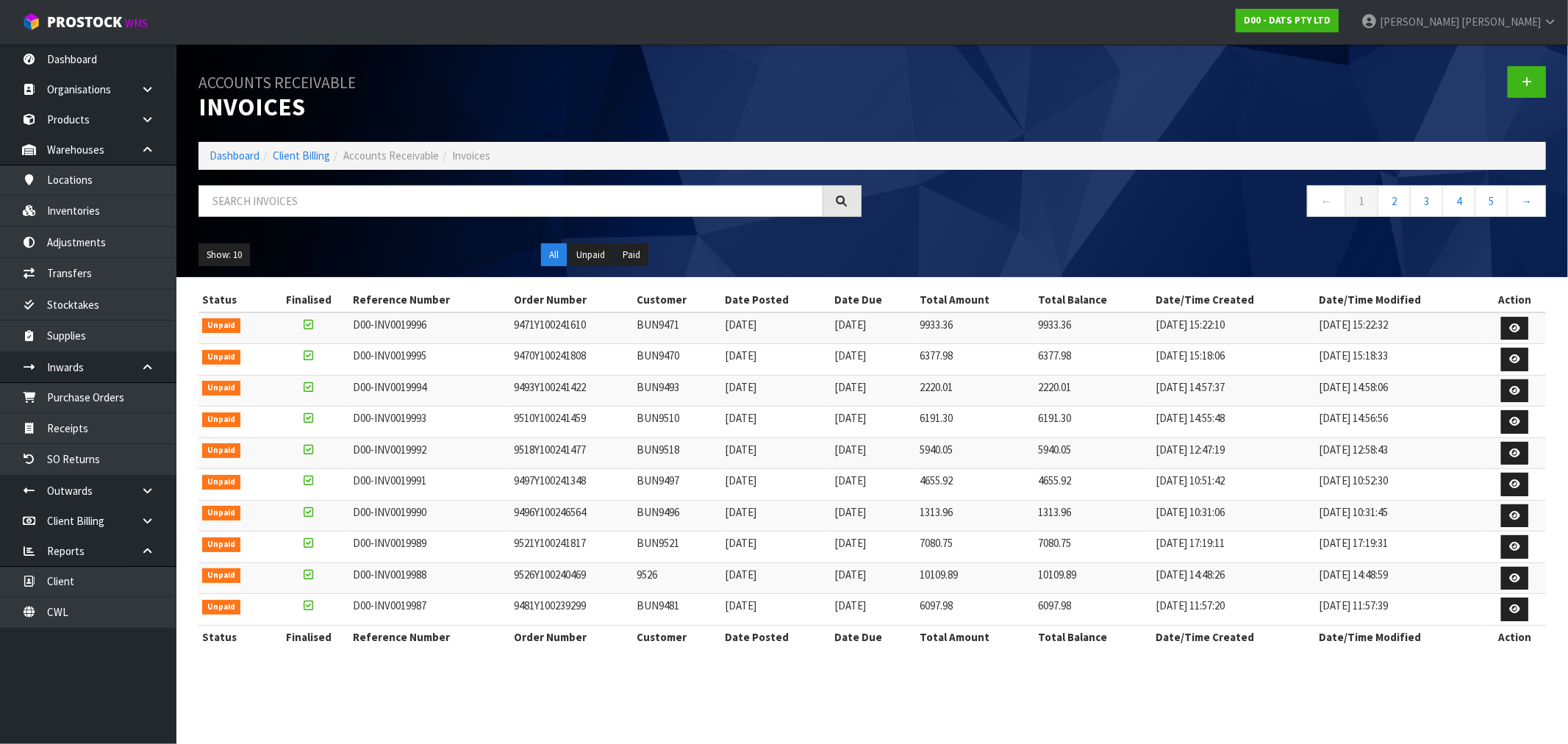
click at [601, 699] on section "Accounts Receivable Invoices Dashboard Client Billing Accounts Receivable Invoi…" at bounding box center [784, 372] width 1568 height 744
click at [258, 143] on ol "Dashboard Client Billing Accounts Receivable Invoices" at bounding box center [872, 156] width 1347 height 27
click at [241, 150] on link "Dashboard" at bounding box center [234, 155] width 50 height 14
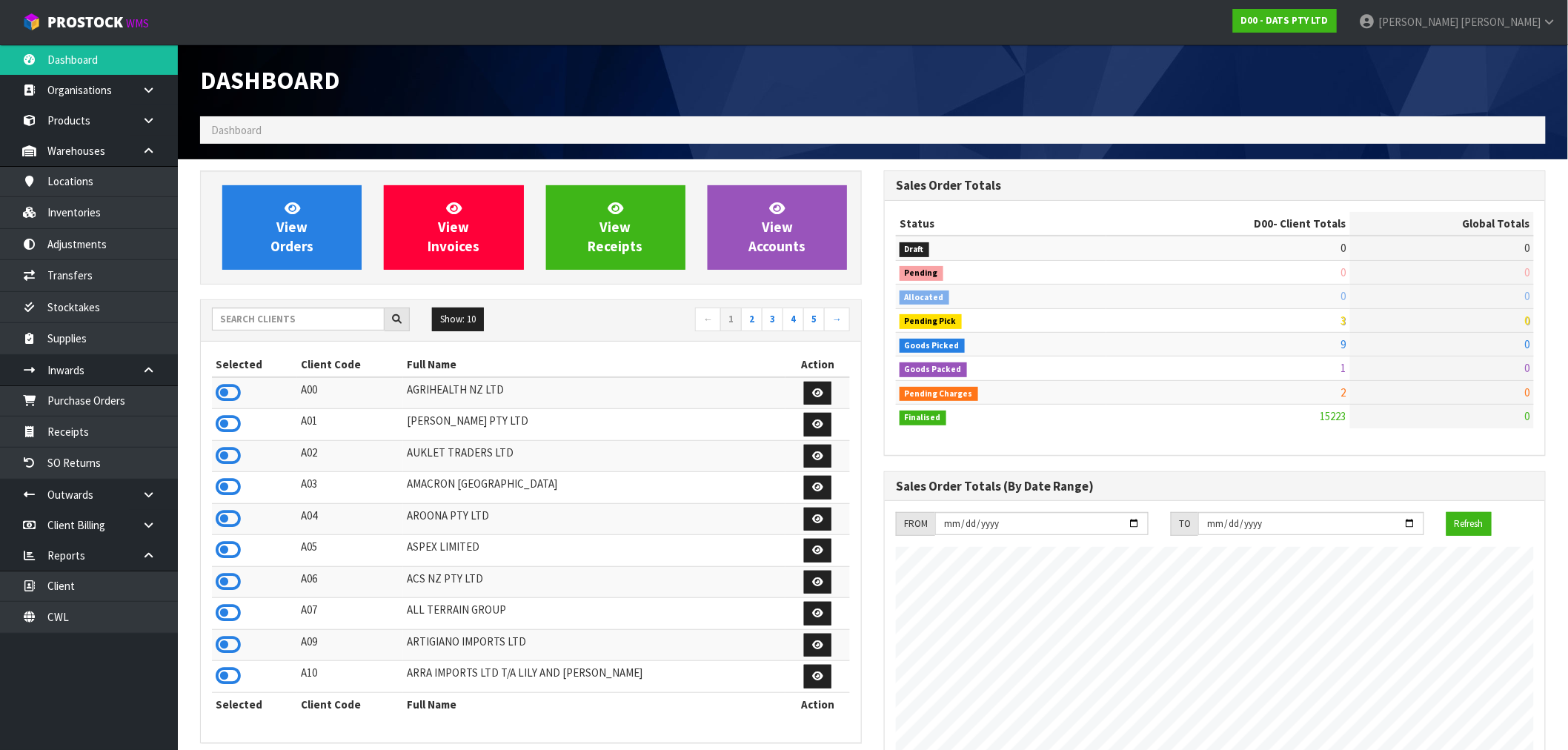
scroll to position [1122, 684]
click at [311, 314] on input "text" at bounding box center [299, 318] width 173 height 23
type input "J01"
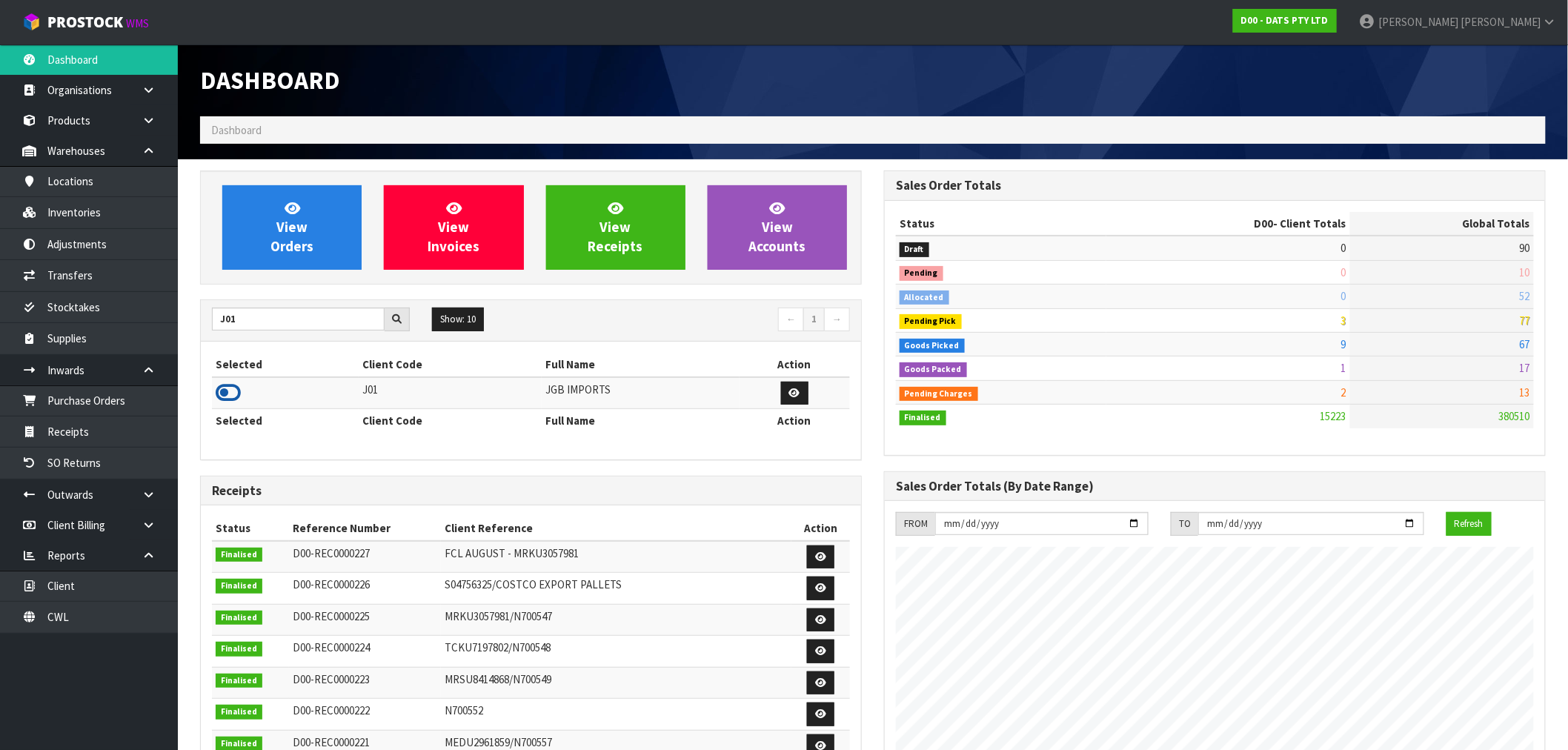
click at [226, 395] on icon at bounding box center [228, 393] width 25 height 22
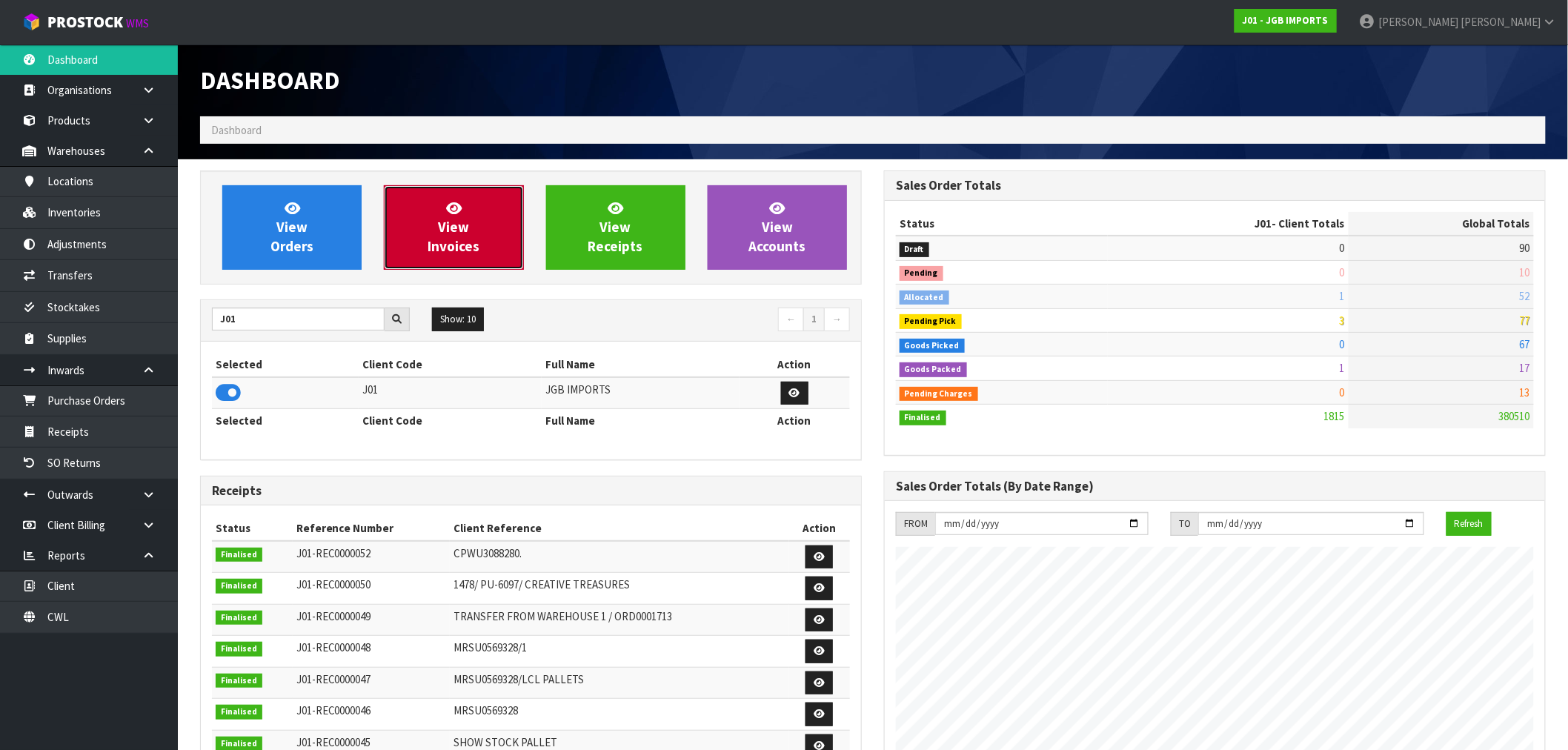
click at [438, 233] on link "View Invoices" at bounding box center [453, 227] width 139 height 85
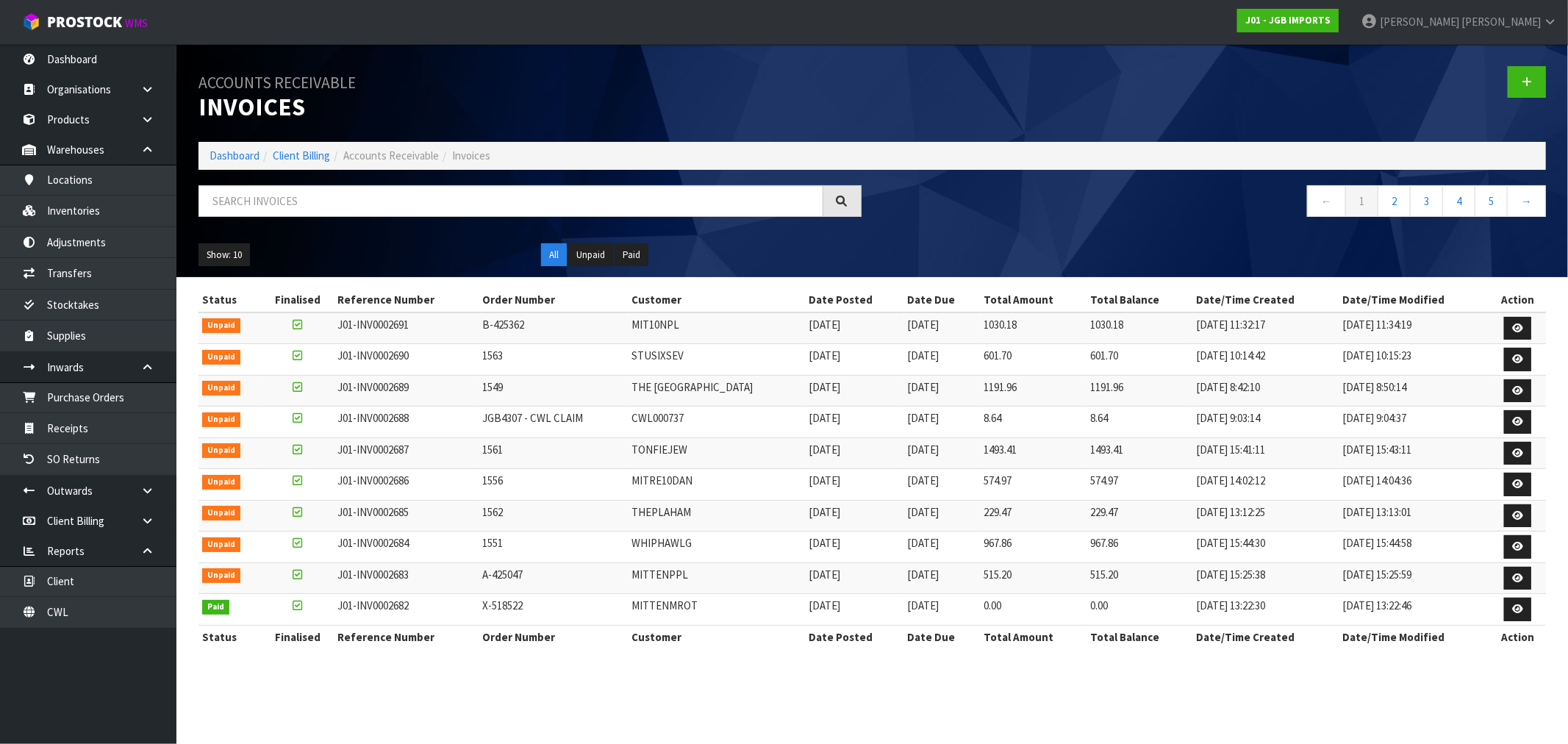
click at [421, 386] on td "J01-INV0002689" at bounding box center [406, 391] width 144 height 32
